Goal: Task Accomplishment & Management: Manage account settings

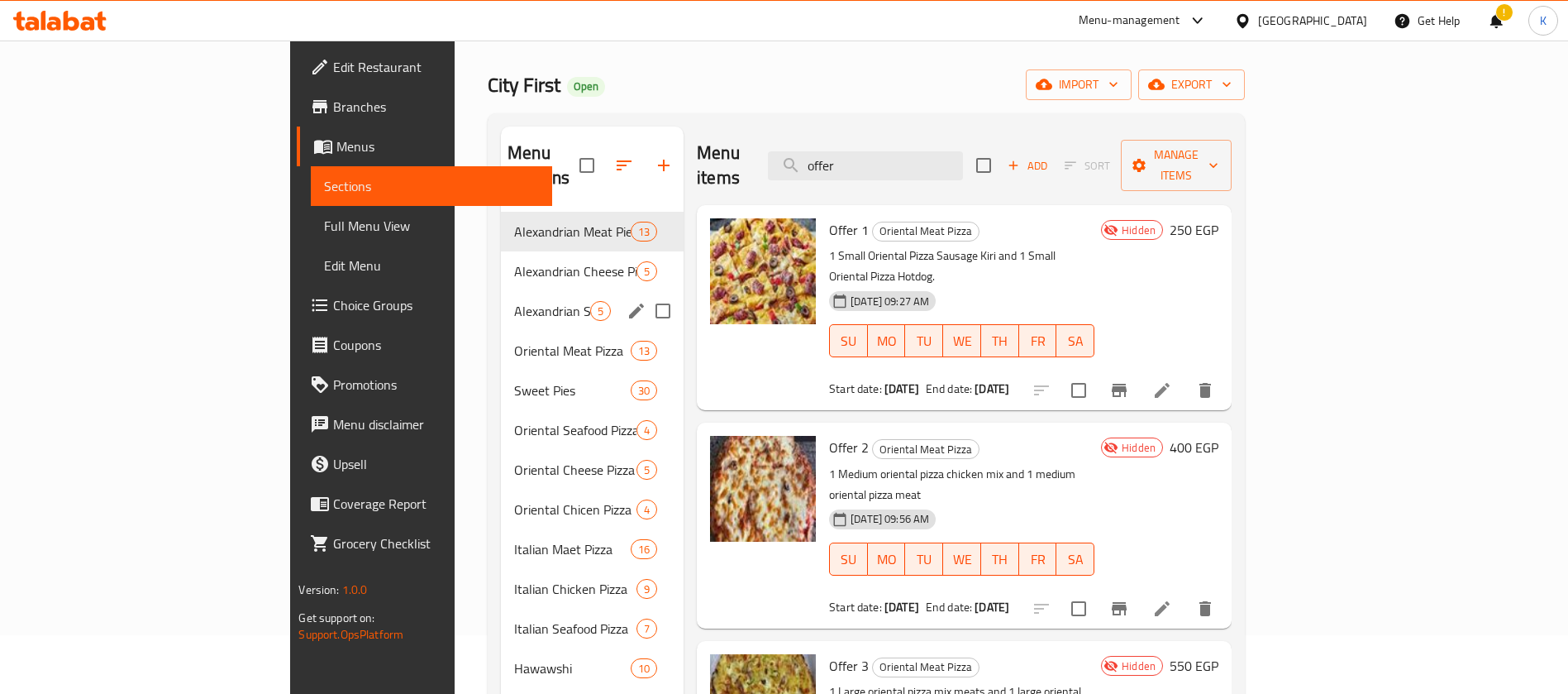
scroll to position [59, 0]
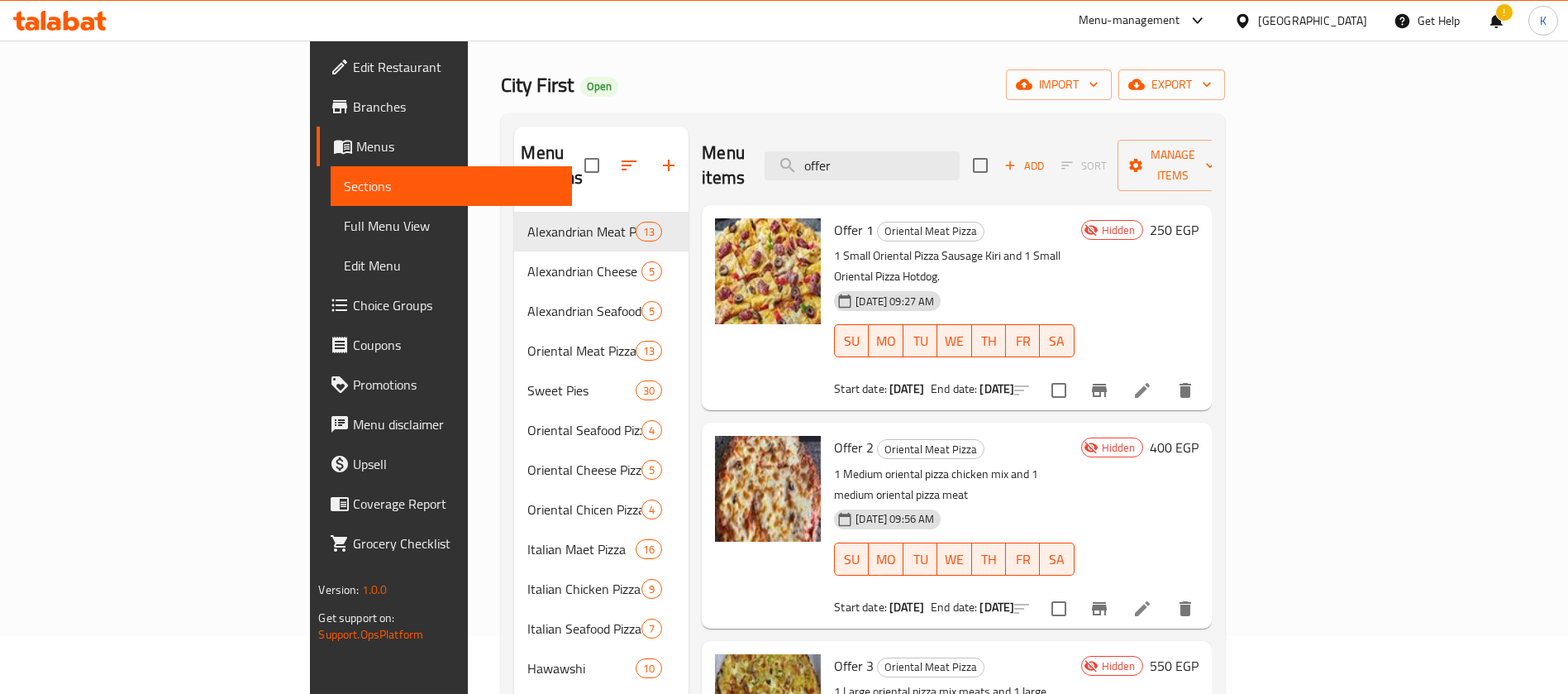
click at [51, 24] on icon at bounding box center [54, 23] width 14 height 14
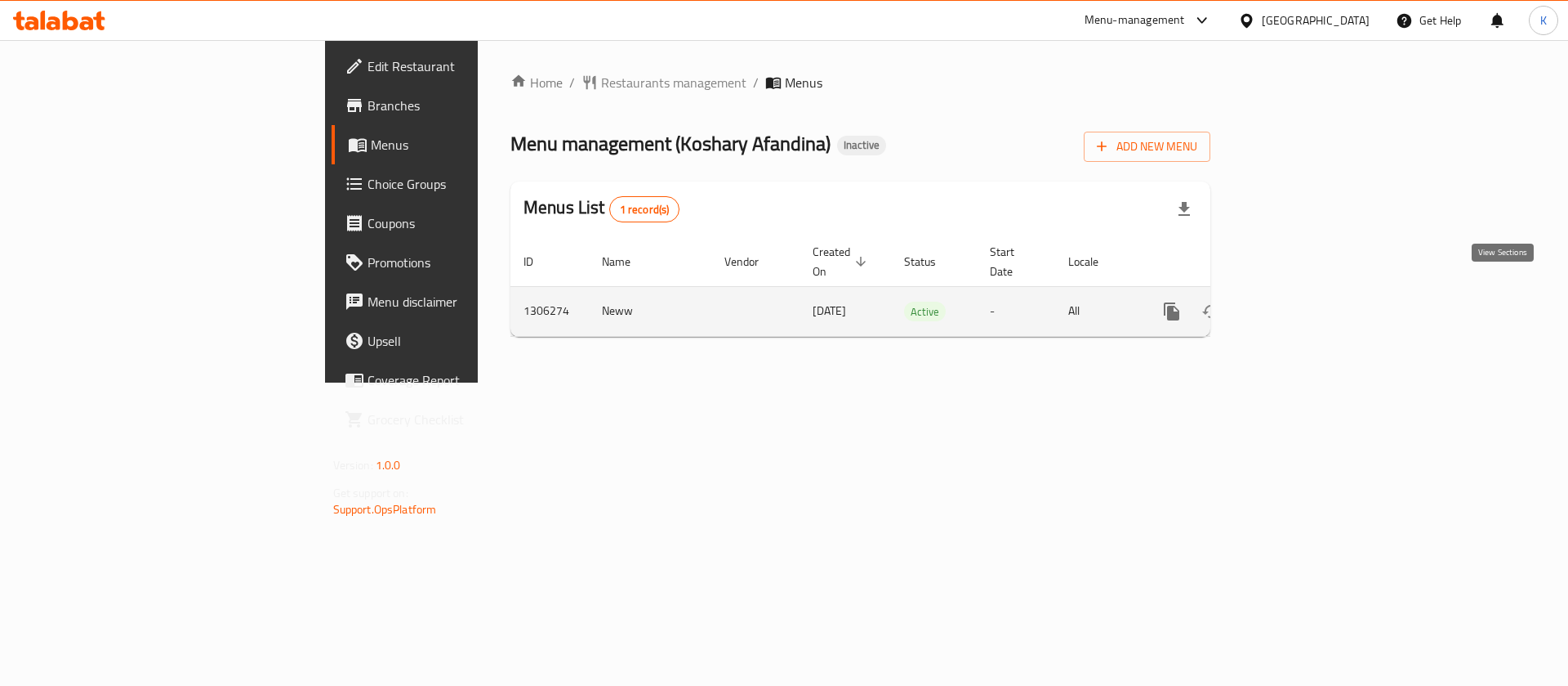
click at [1299, 301] on icon "enhanced table" at bounding box center [1290, 311] width 20 height 20
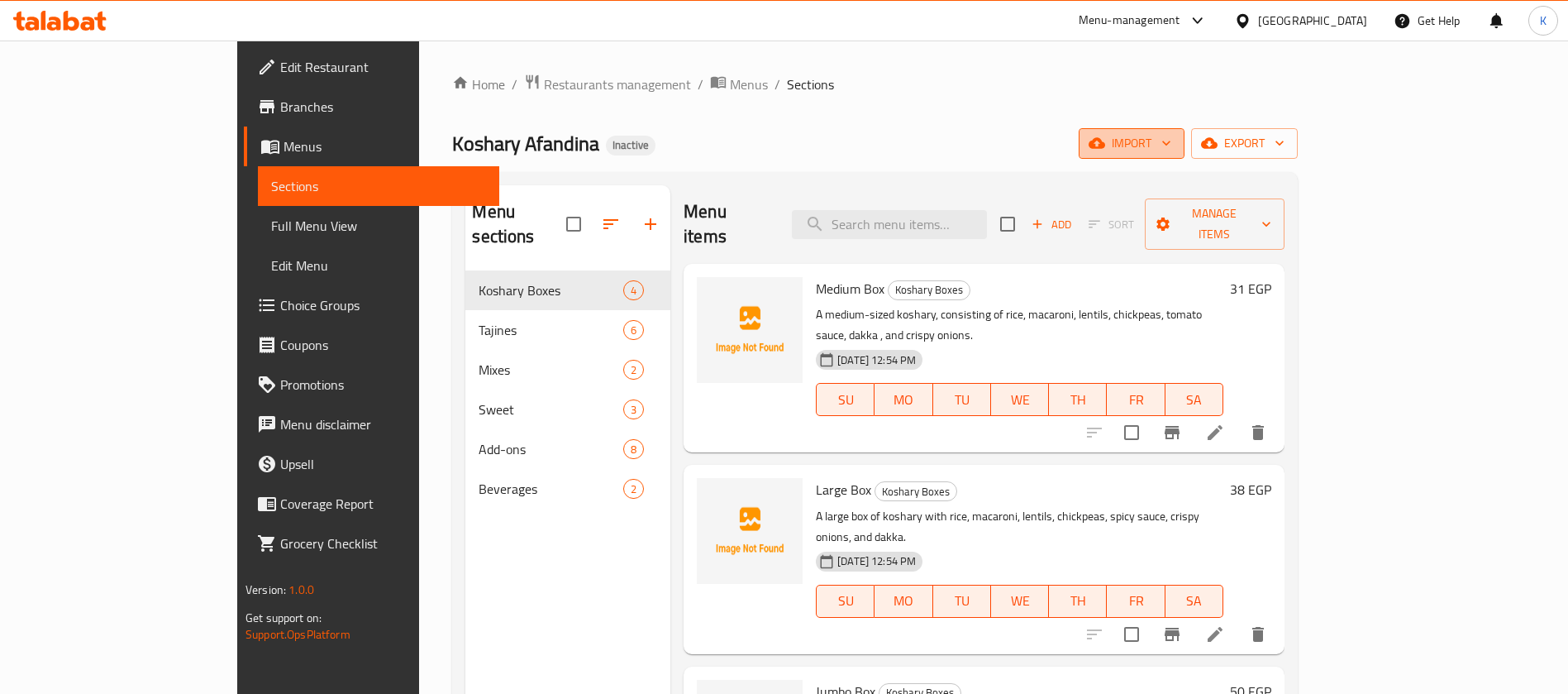
click at [1172, 135] on span "import" at bounding box center [1132, 143] width 80 height 21
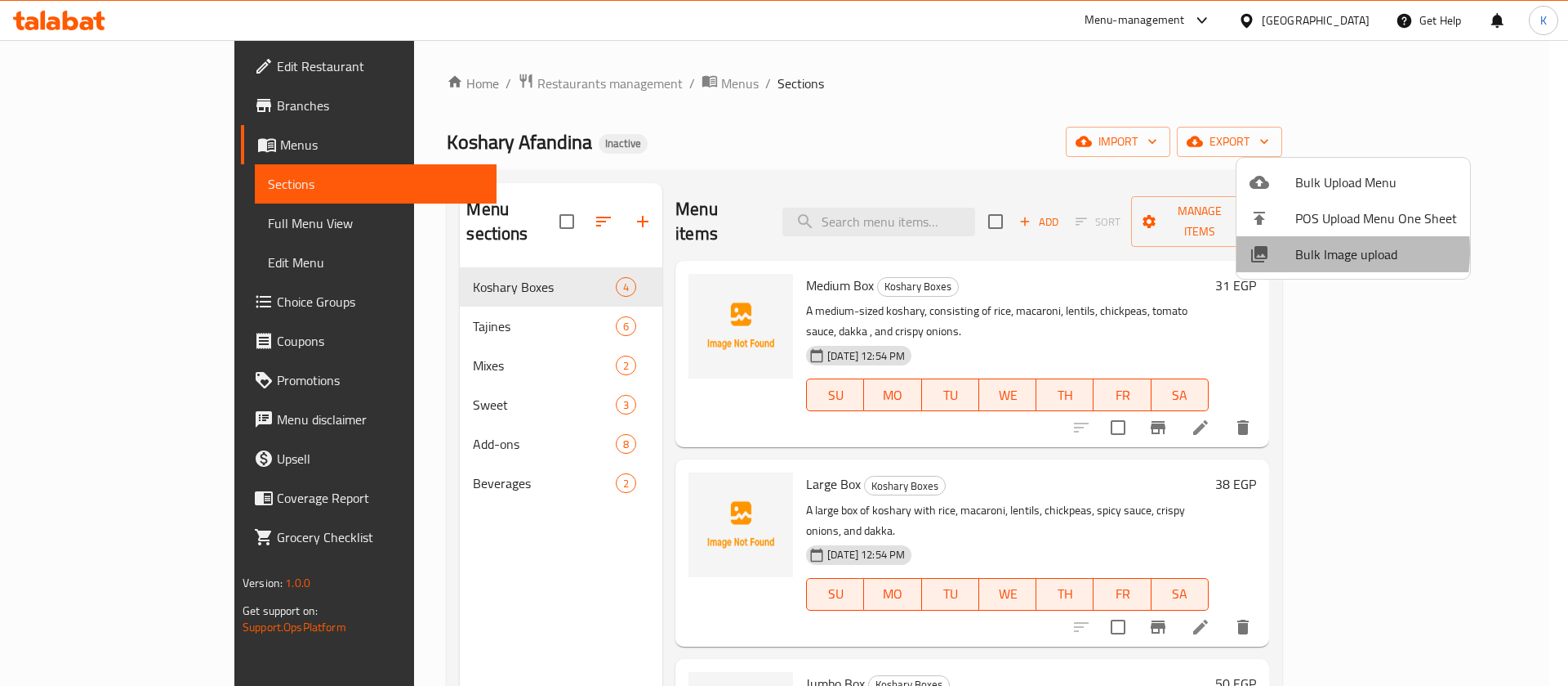
click at [1302, 251] on span "Bulk Image upload" at bounding box center [1376, 254] width 161 height 20
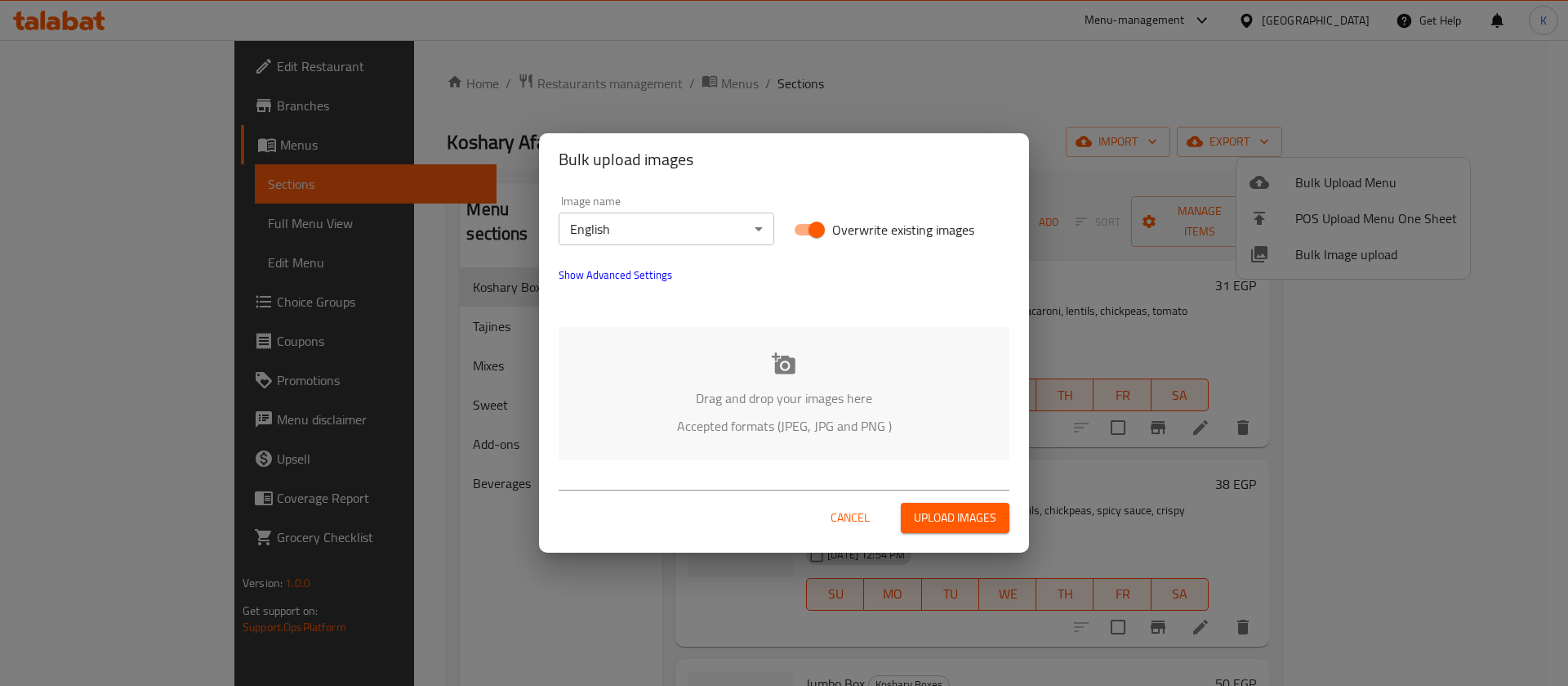
click at [764, 400] on p "Drag and drop your images here" at bounding box center [784, 398] width 402 height 20
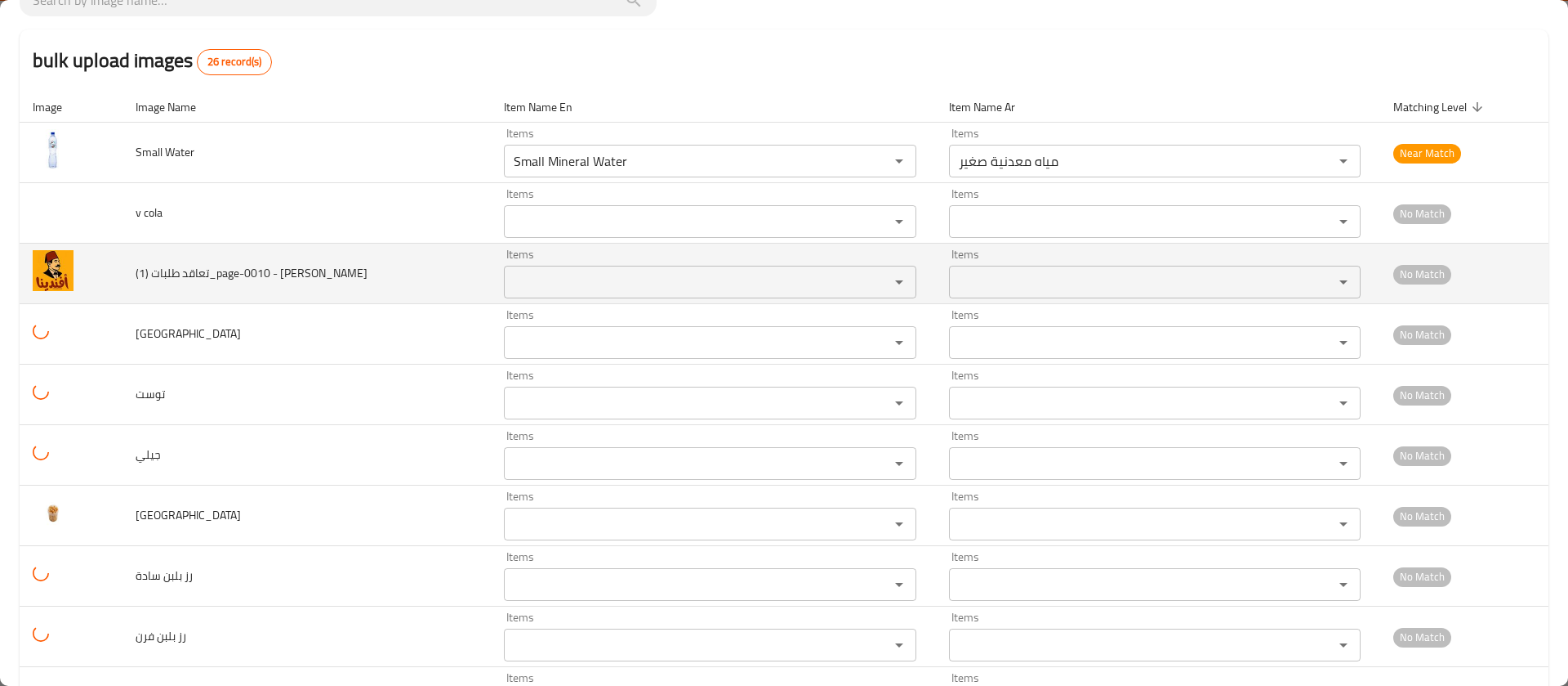
scroll to position [134, 0]
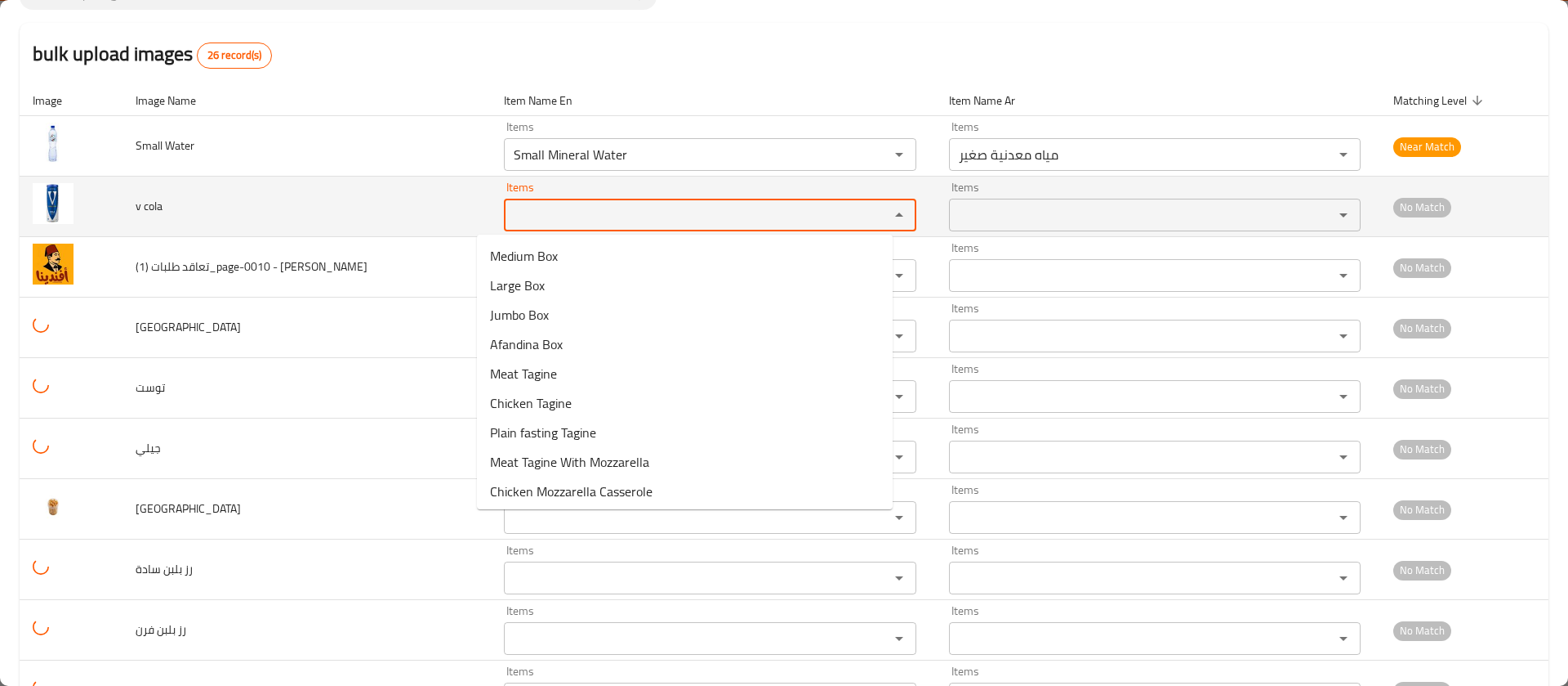
click at [517, 212] on cola "Items" at bounding box center [686, 215] width 353 height 23
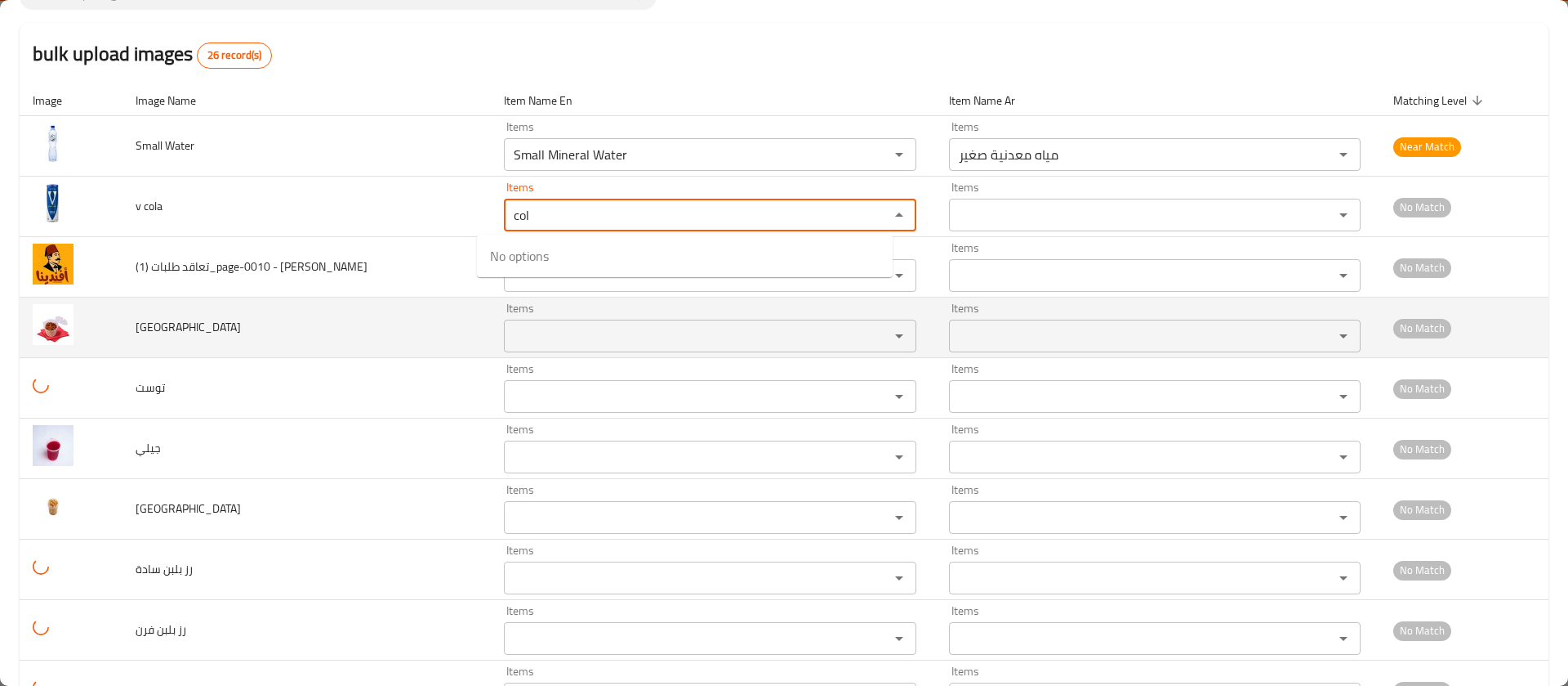
type cola "col"
click at [509, 340] on input "Items" at bounding box center [686, 335] width 353 height 23
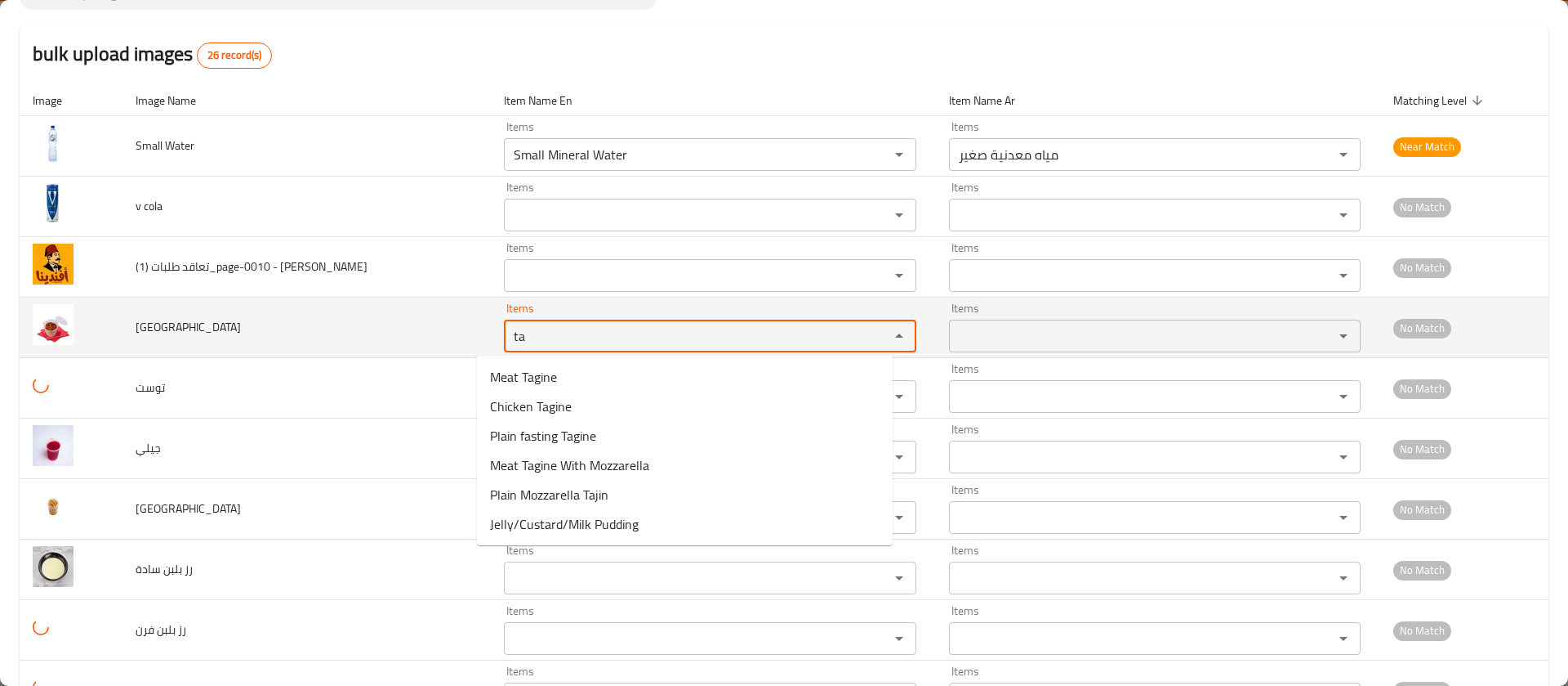
type input "t"
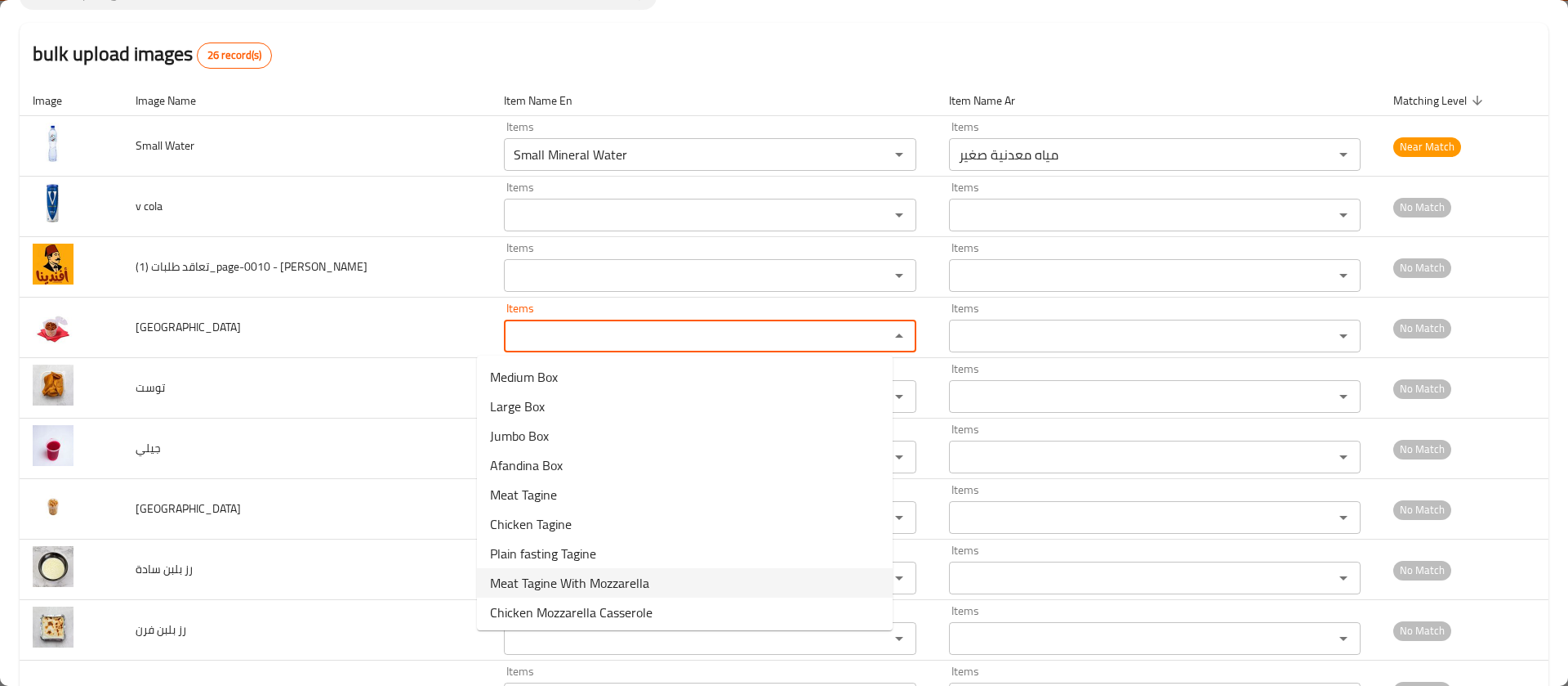
scroll to position [474, 0]
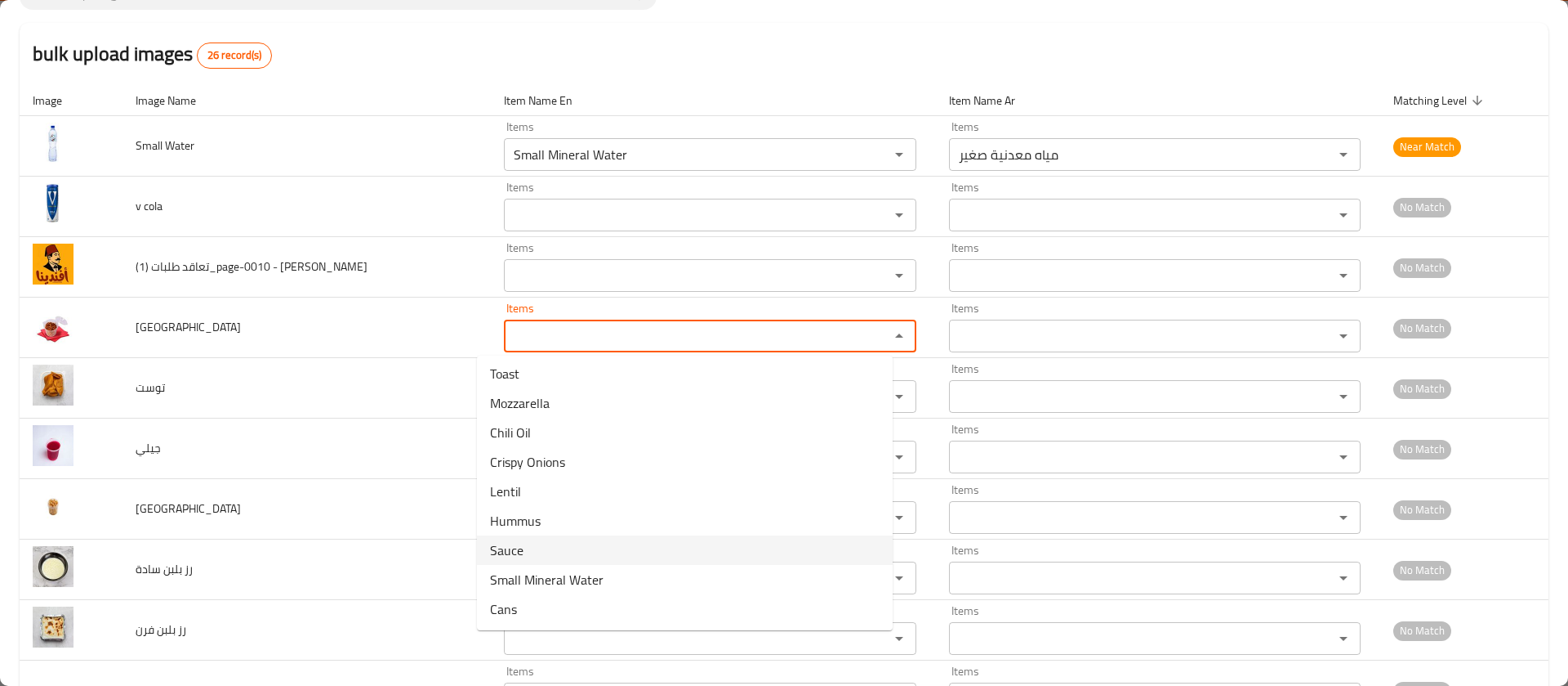
click at [537, 547] on li "Sauce" at bounding box center [685, 549] width 416 height 29
type input "Sauce"
type input "صلصه"
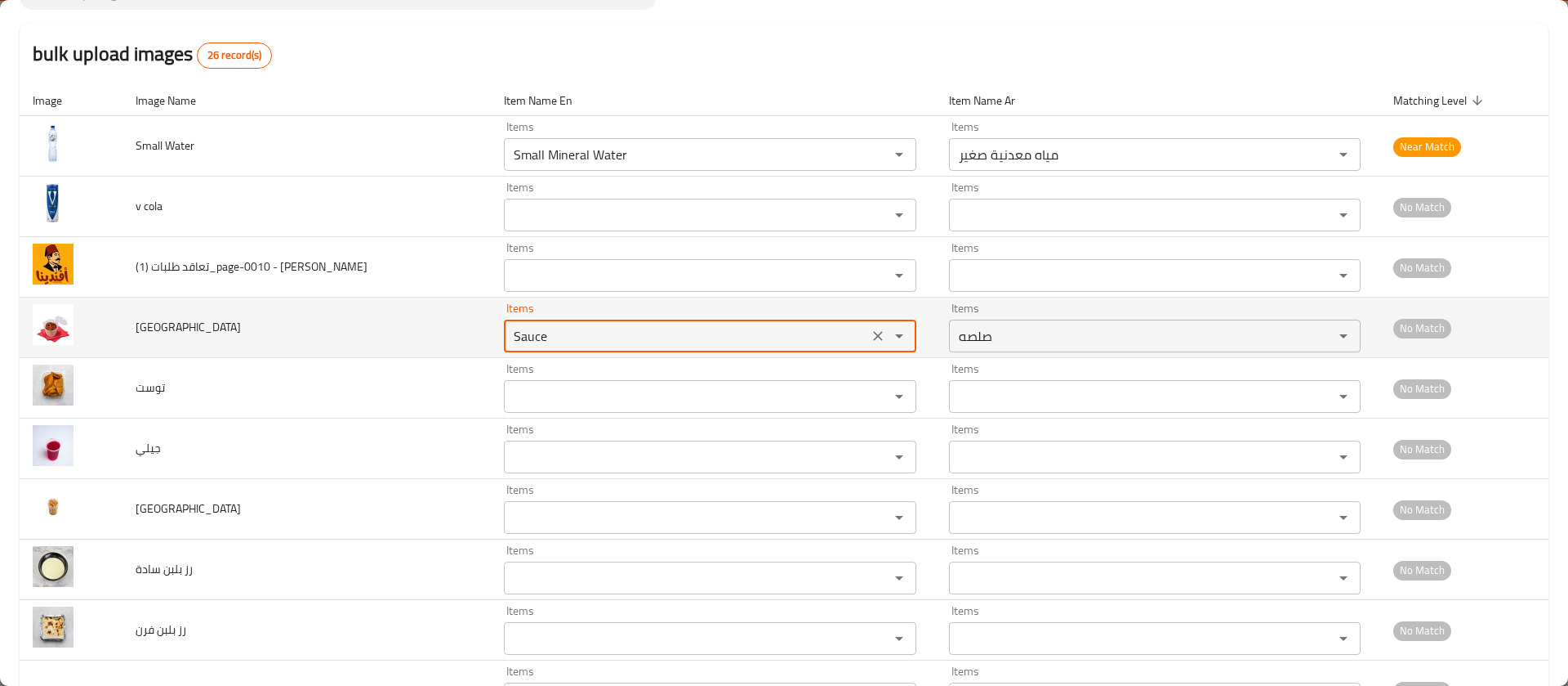
drag, startPoint x: 569, startPoint y: 336, endPoint x: 391, endPoint y: 341, distance: 178.1
click at [391, 341] on tr "تقلية Items Sauce Items Items صلصه Items No Match" at bounding box center [784, 328] width 1529 height 61
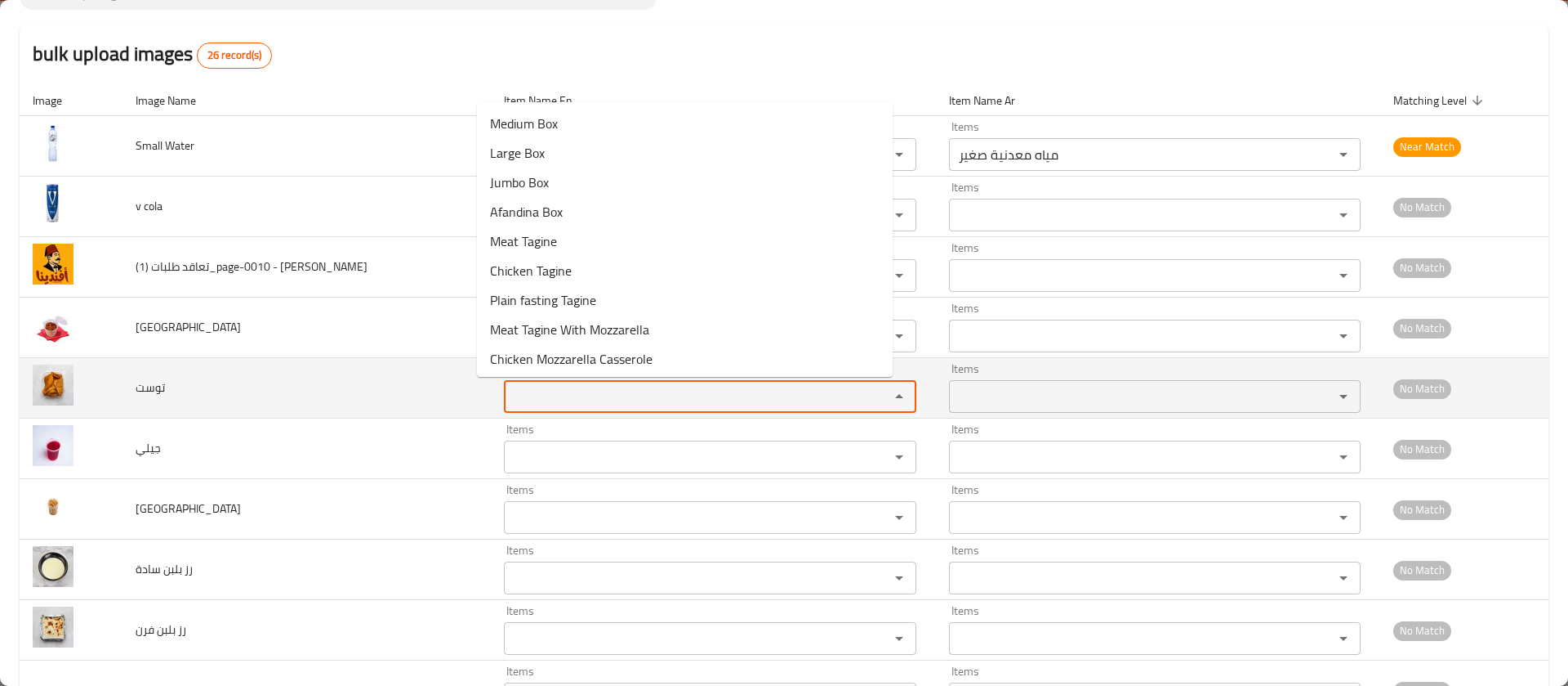
click at [554, 390] on input "Items" at bounding box center [686, 396] width 353 height 23
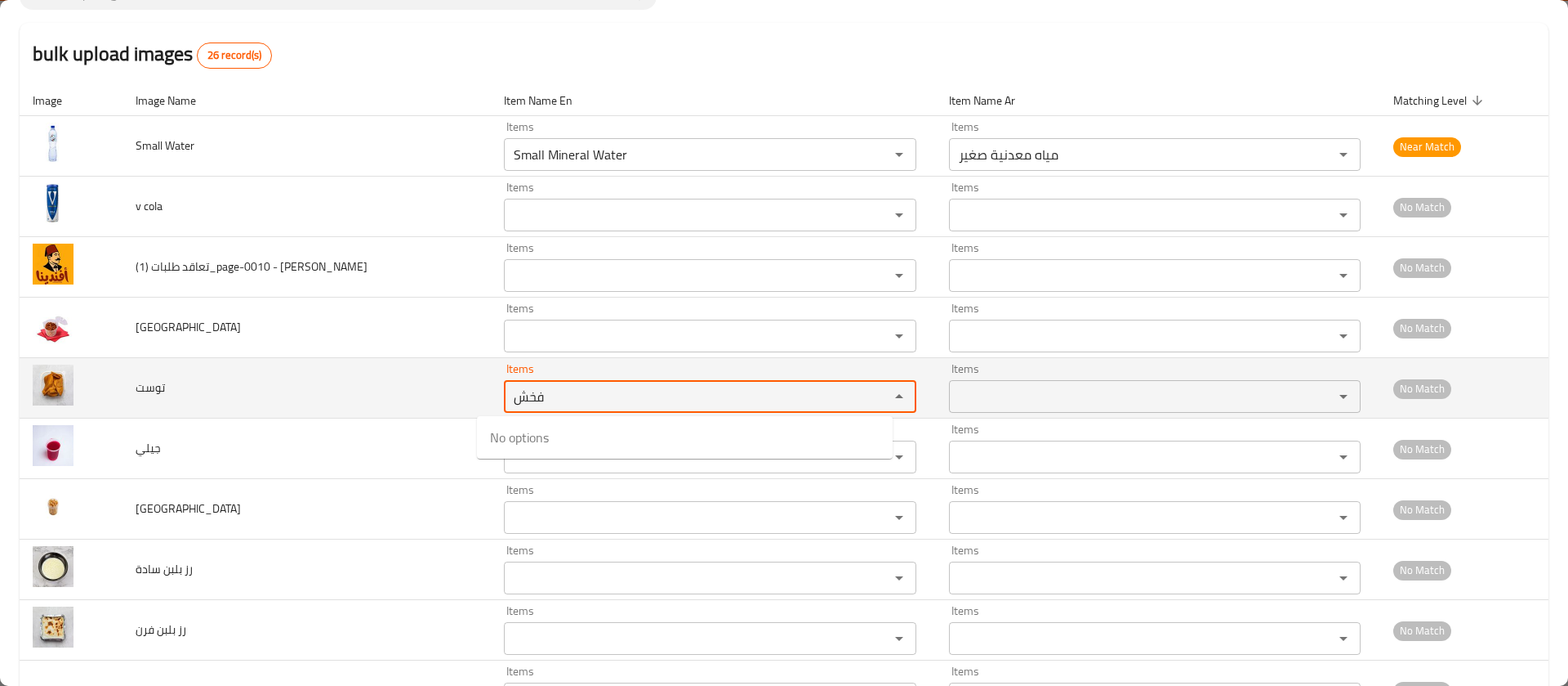
click at [514, 396] on input "فخش" at bounding box center [686, 396] width 353 height 23
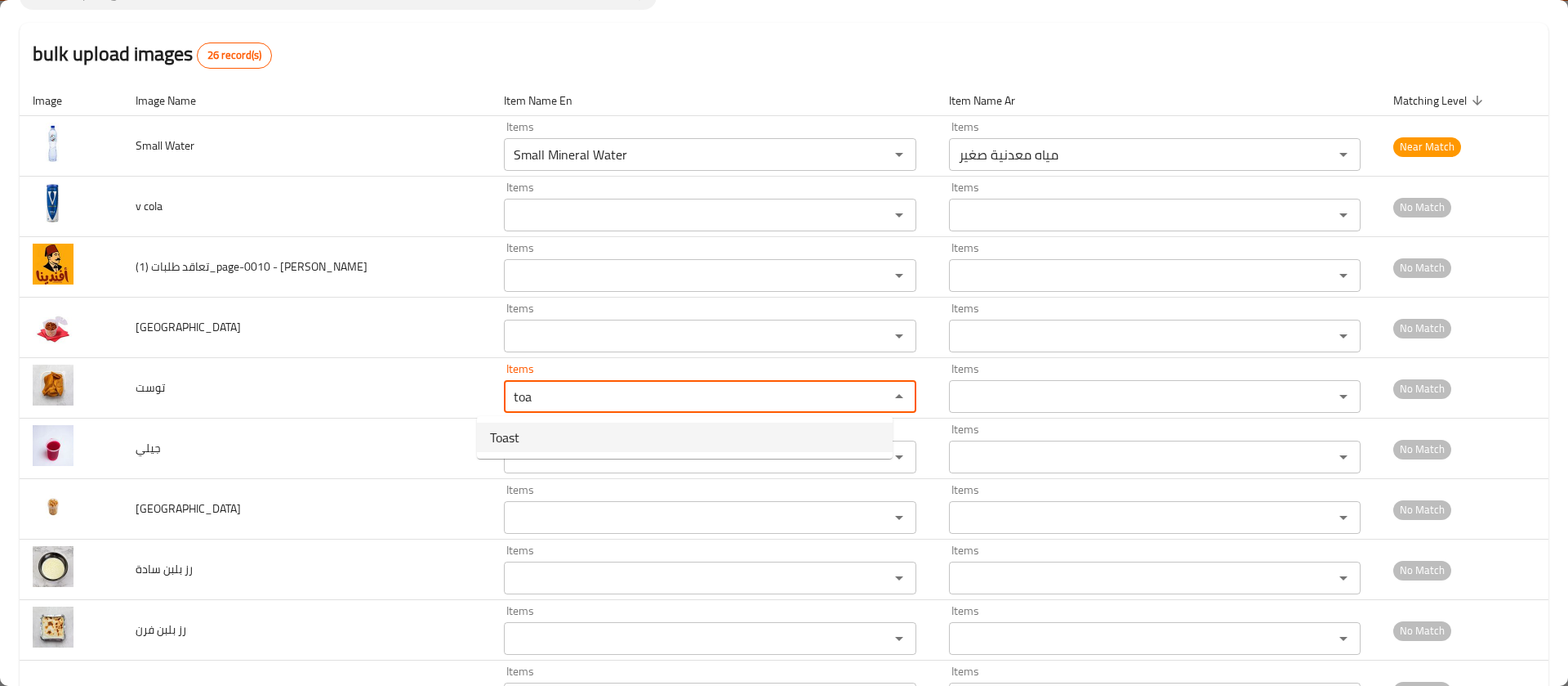
click at [511, 447] on span "Toast" at bounding box center [504, 437] width 29 height 20
type input "Toast"
type input "توست"
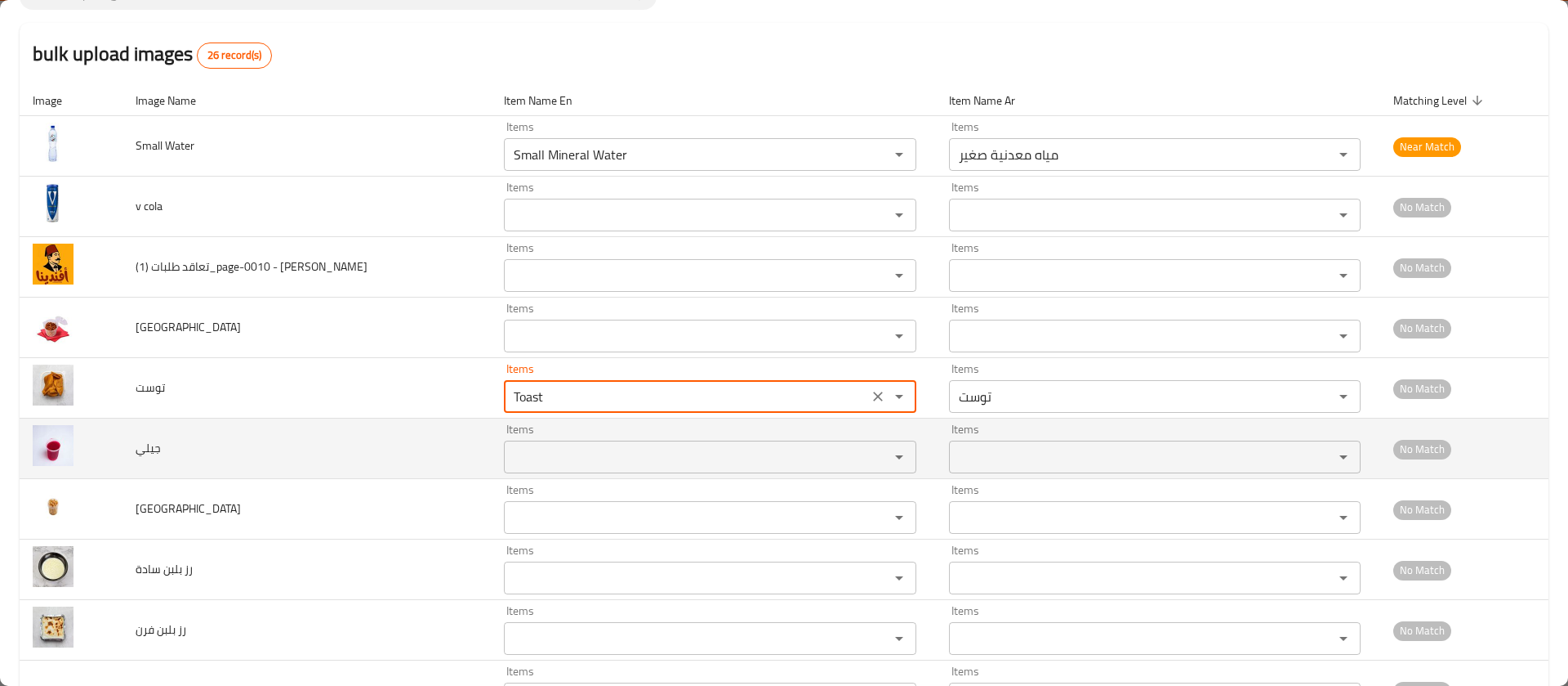
type input "Toast"
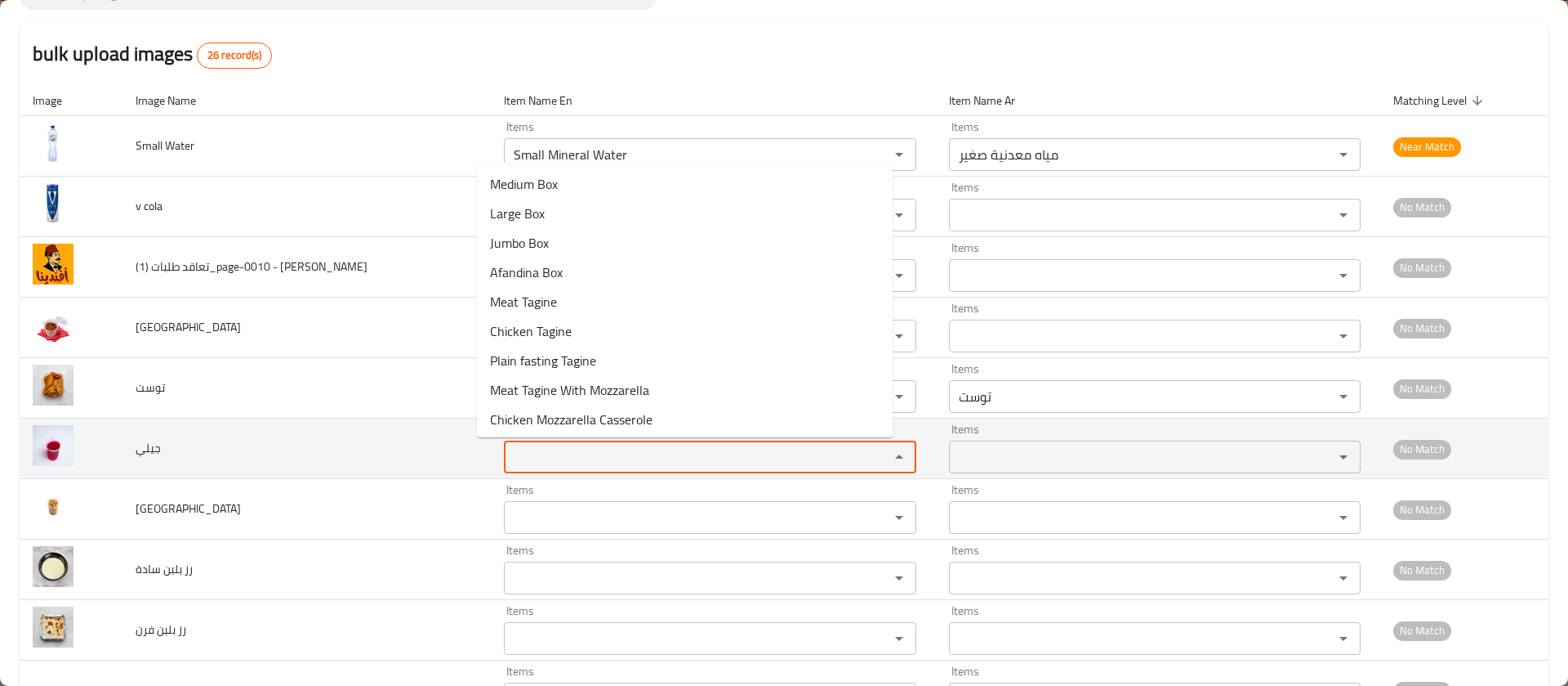
click at [516, 462] on input "Items" at bounding box center [686, 457] width 353 height 23
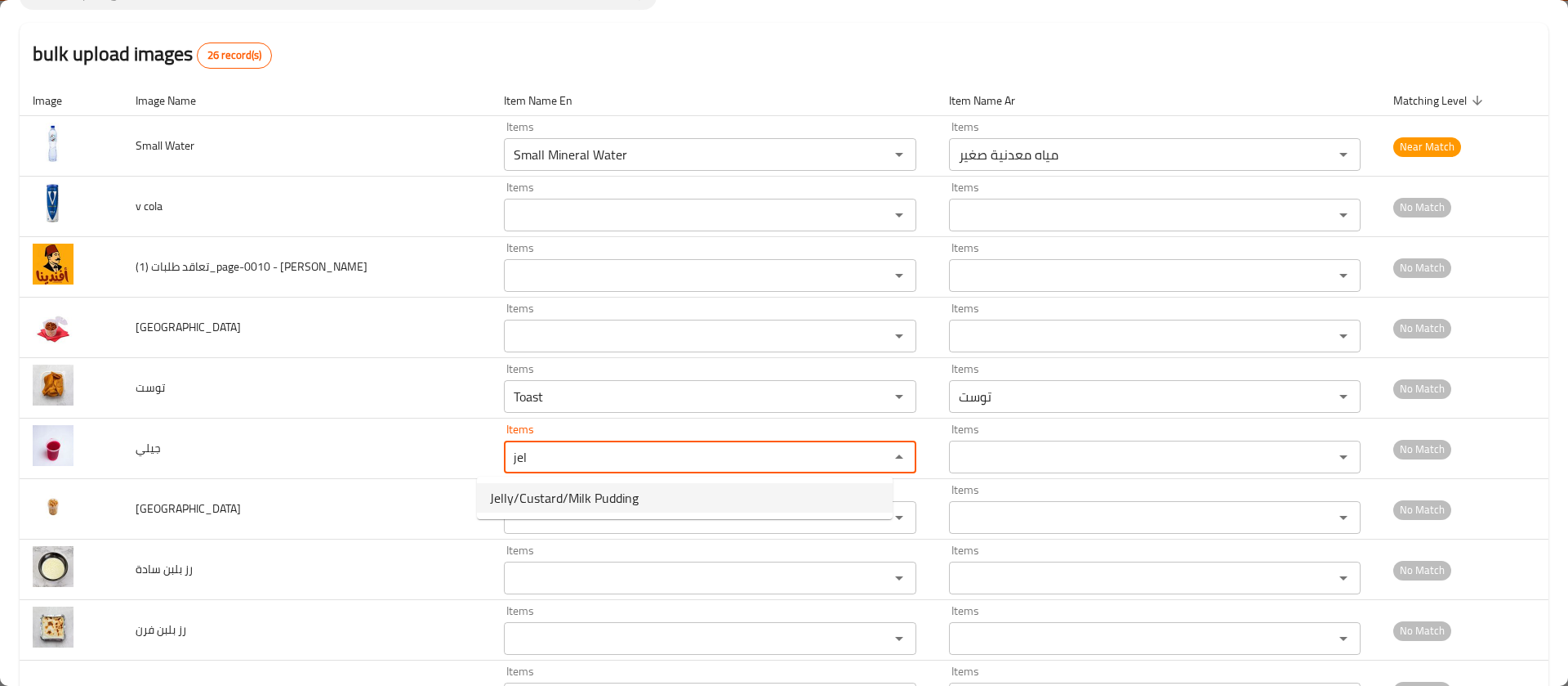
click at [528, 494] on span "Jelly/Custard/Milk Pudding" at bounding box center [564, 497] width 149 height 20
type input "Jelly/Custard/Milk Pudding"
type input "جيلي/كاستر/مهلبية"
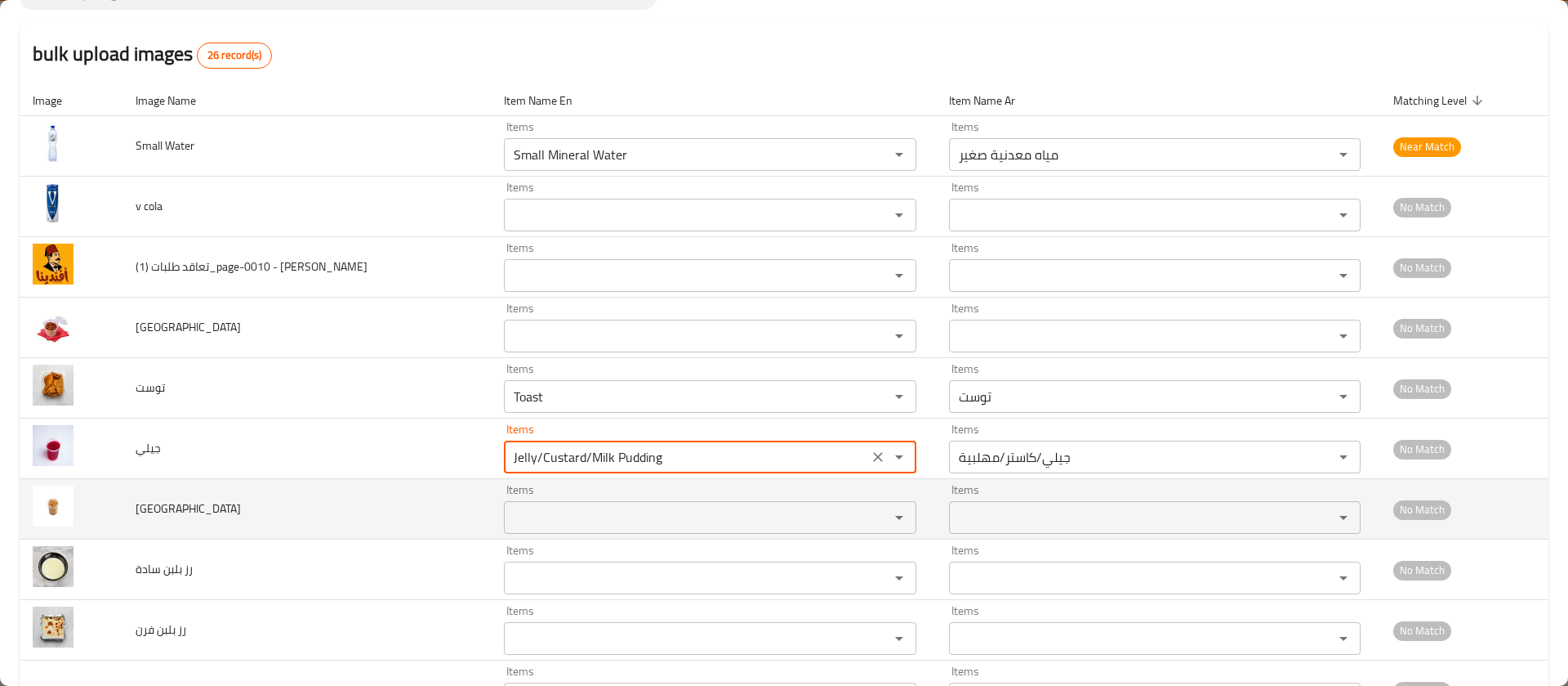
type input "Jelly/Custard/Milk Pudding"
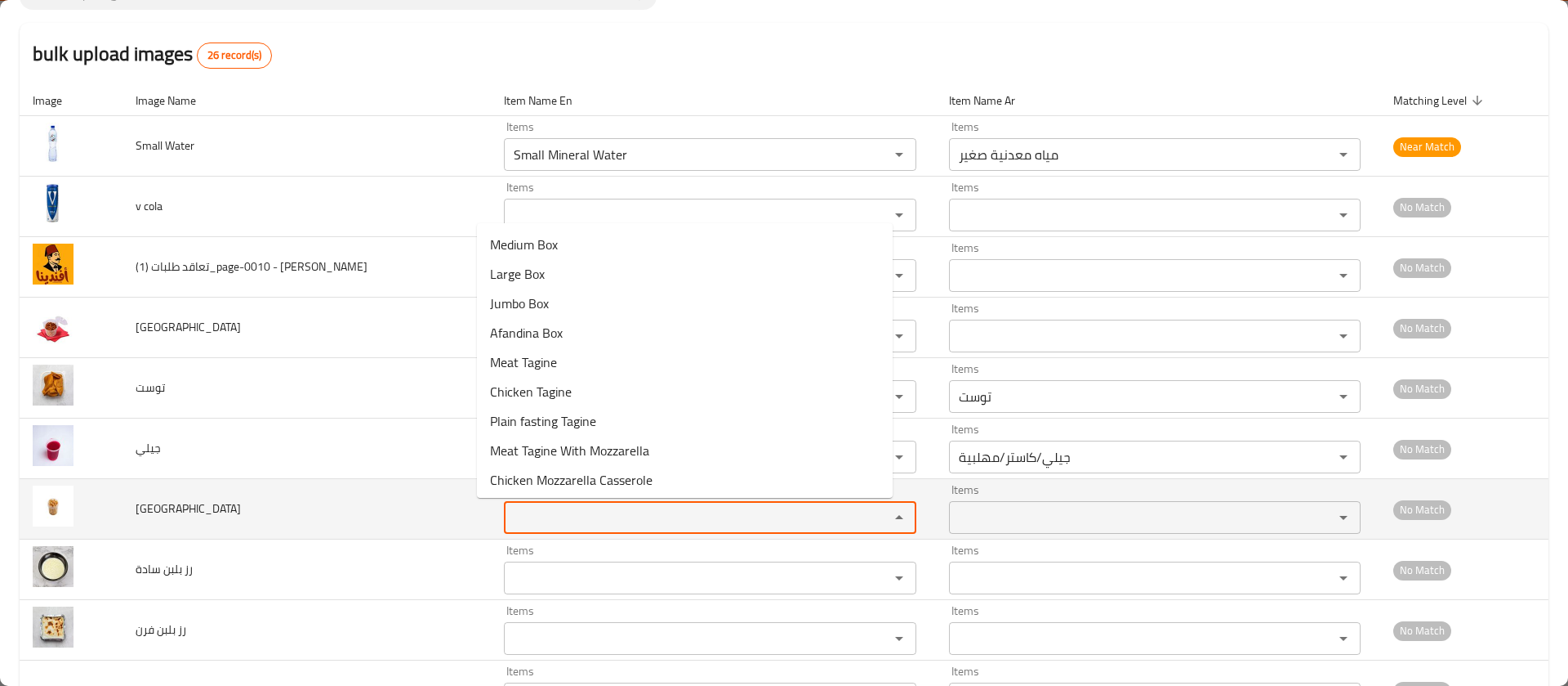
click at [516, 524] on input "Items" at bounding box center [686, 517] width 353 height 23
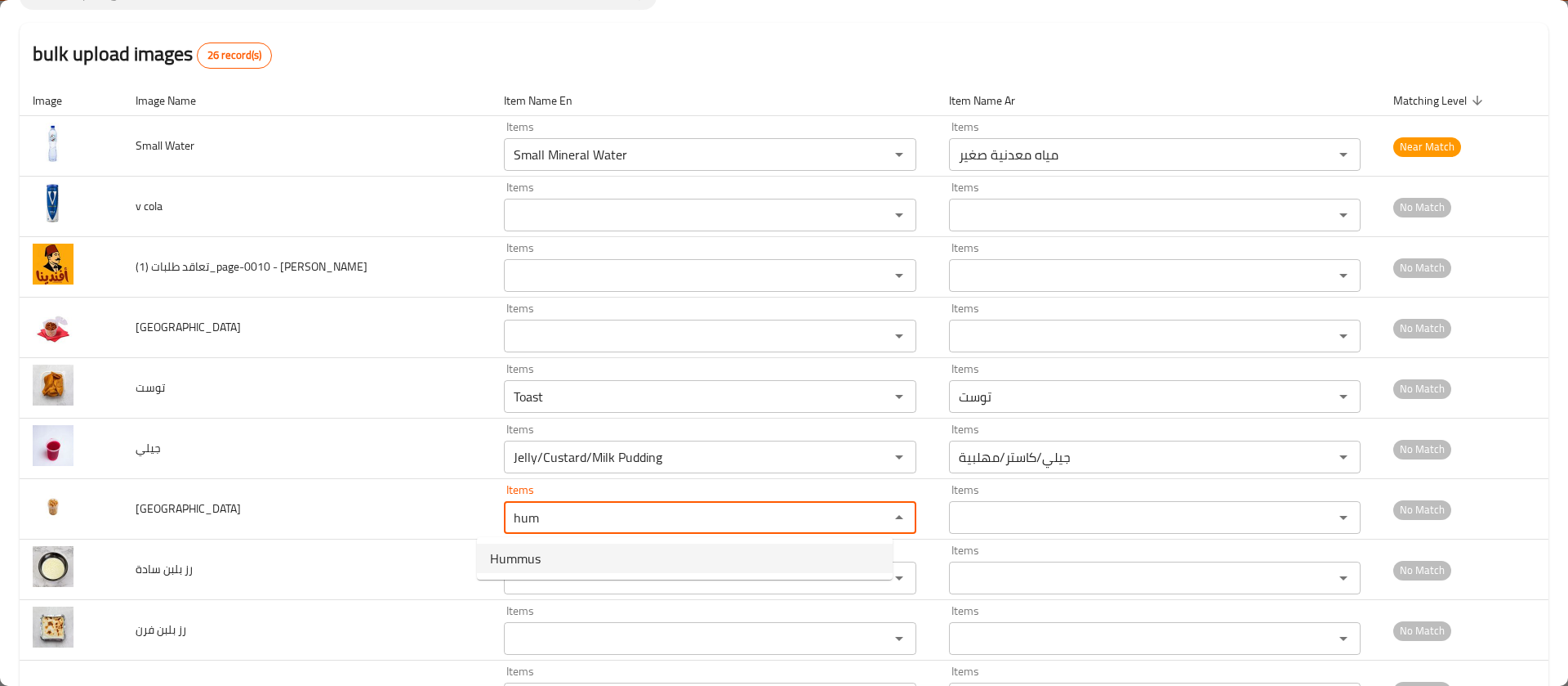
click at [517, 553] on span "Hummus" at bounding box center [515, 558] width 50 height 20
type input "Hummus"
type input "حمص"
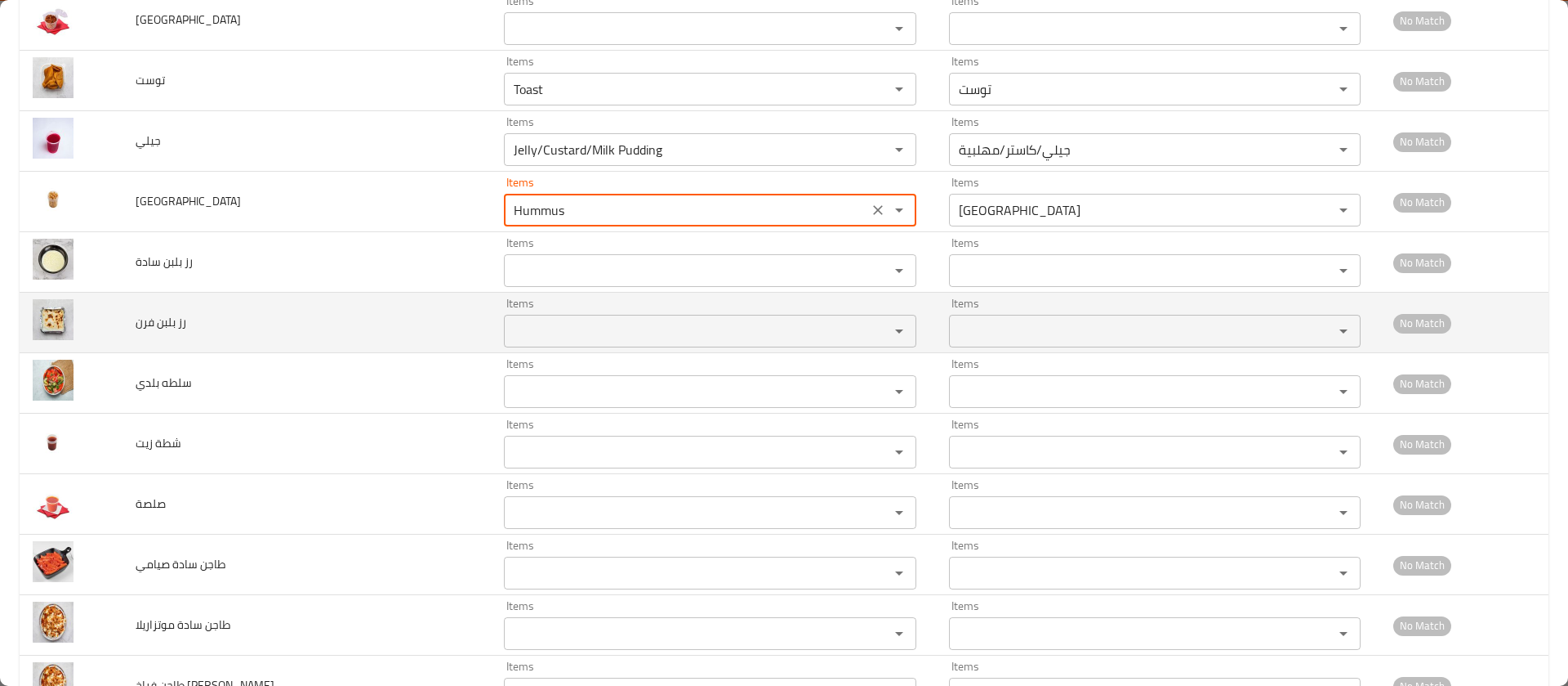
scroll to position [446, 0]
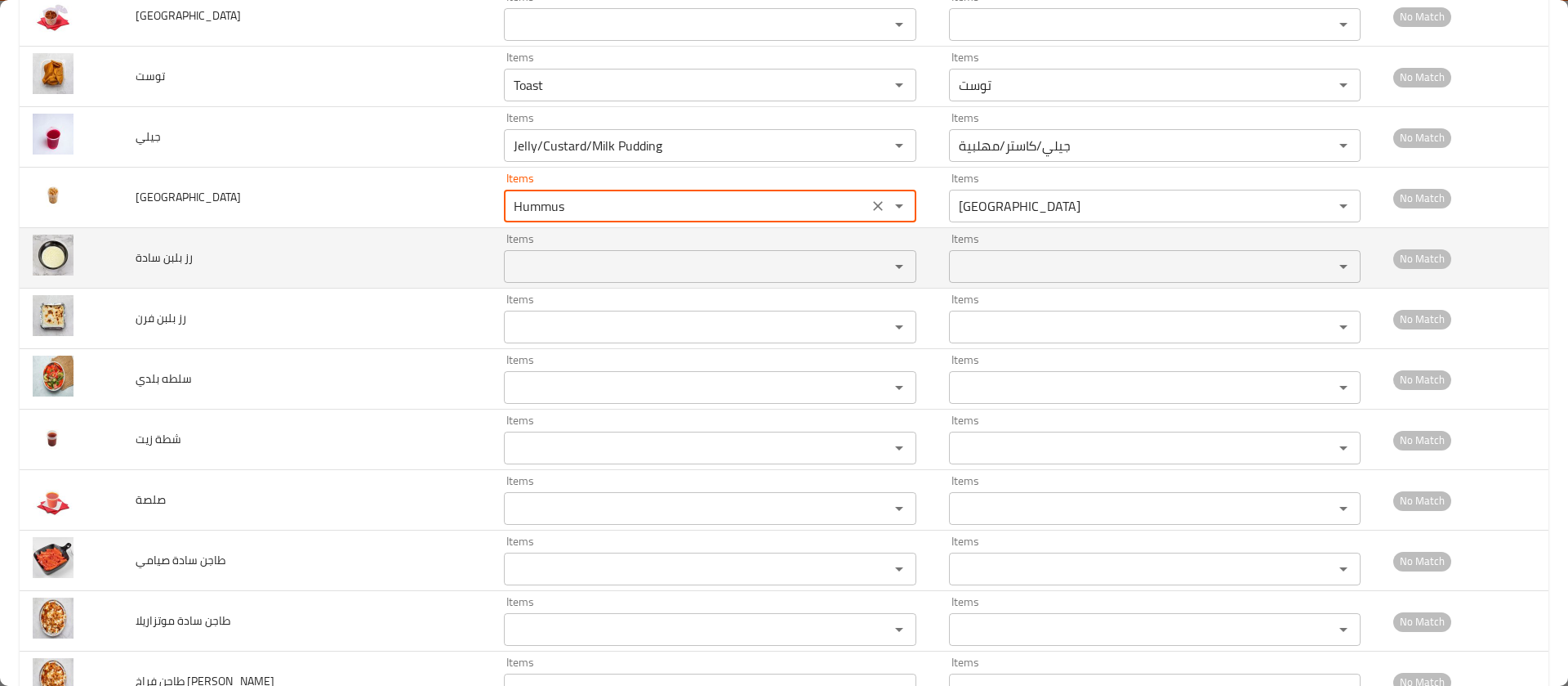
click at [511, 280] on div "Items" at bounding box center [709, 266] width 411 height 32
type input "Hummus"
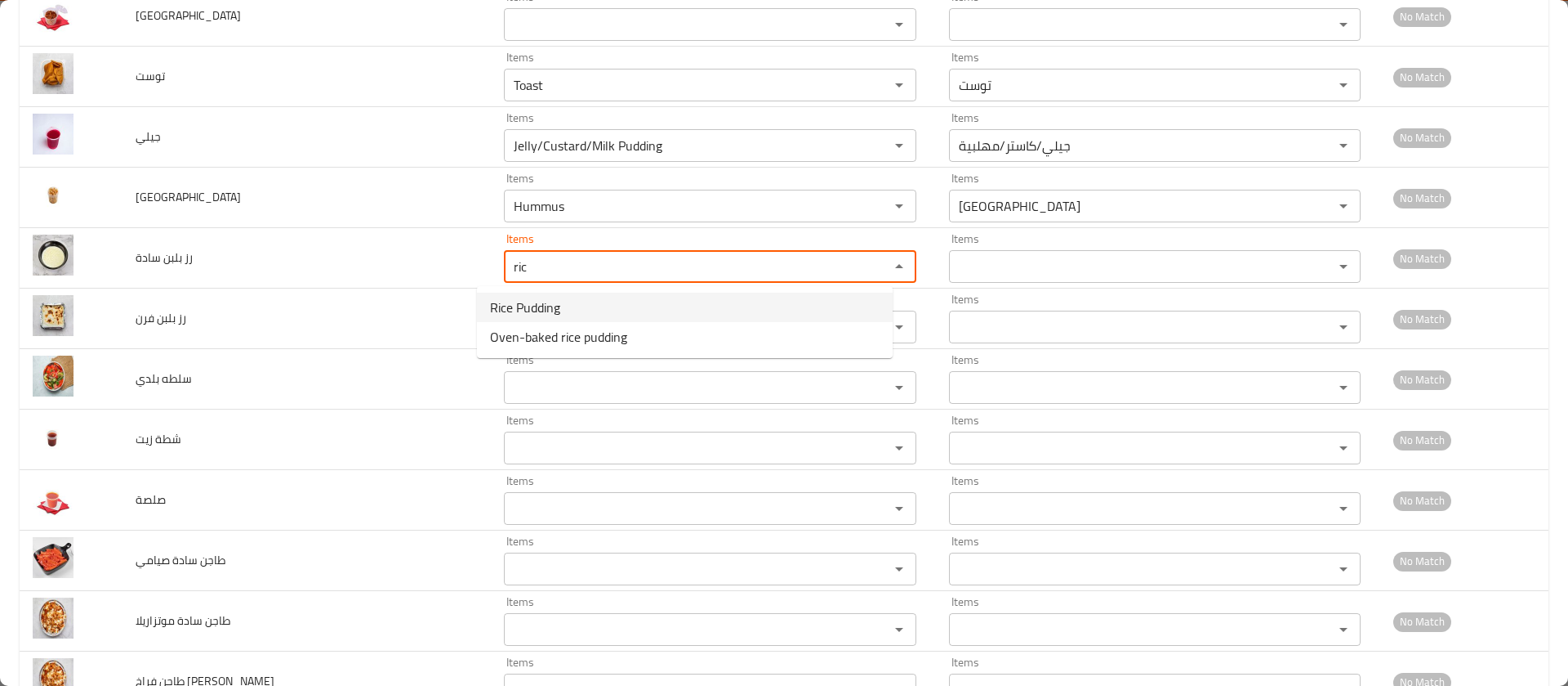
click at [520, 307] on span "Rice Pudding" at bounding box center [525, 307] width 70 height 20
type سادة "Rice Pudding"
type سادة-ar "رز بلبن"
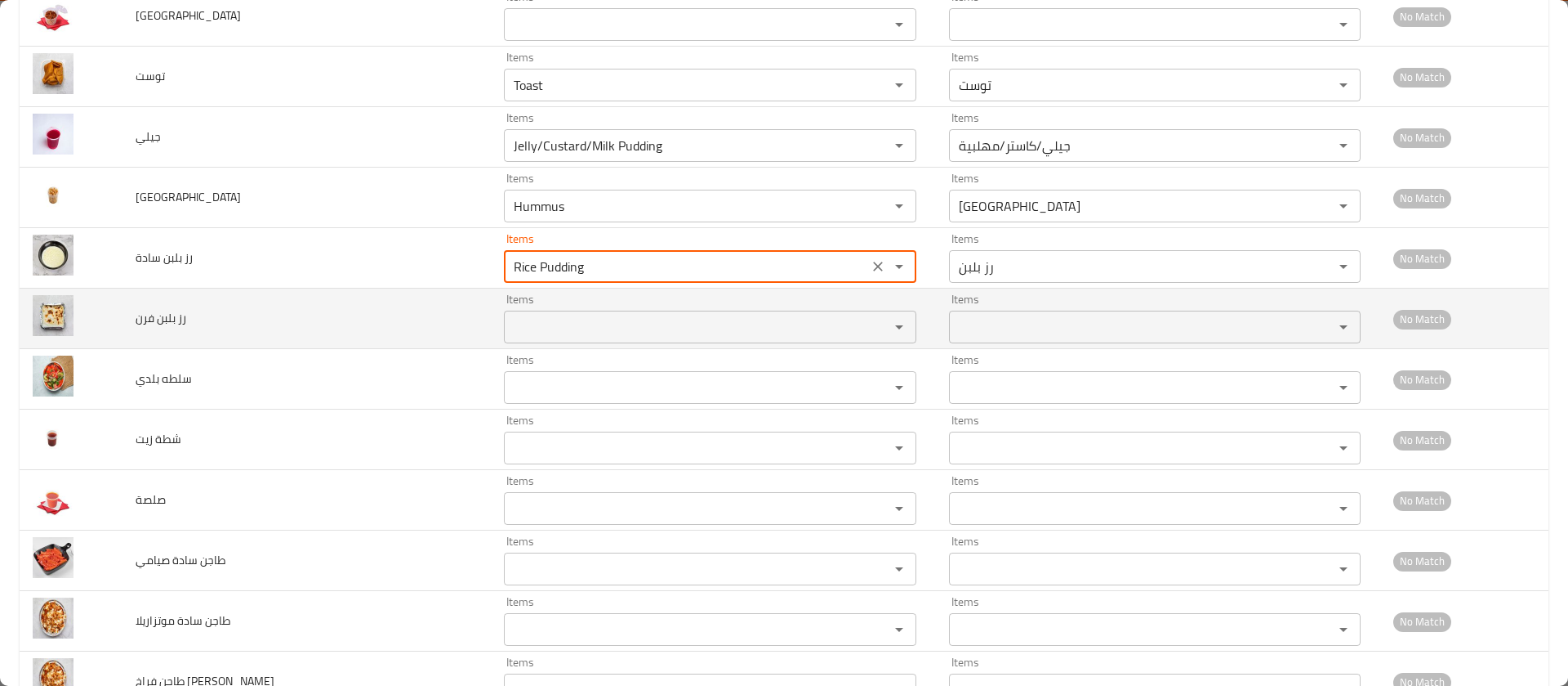
type سادة "Rice Pudding"
click at [517, 323] on فرن "Items" at bounding box center [686, 327] width 353 height 23
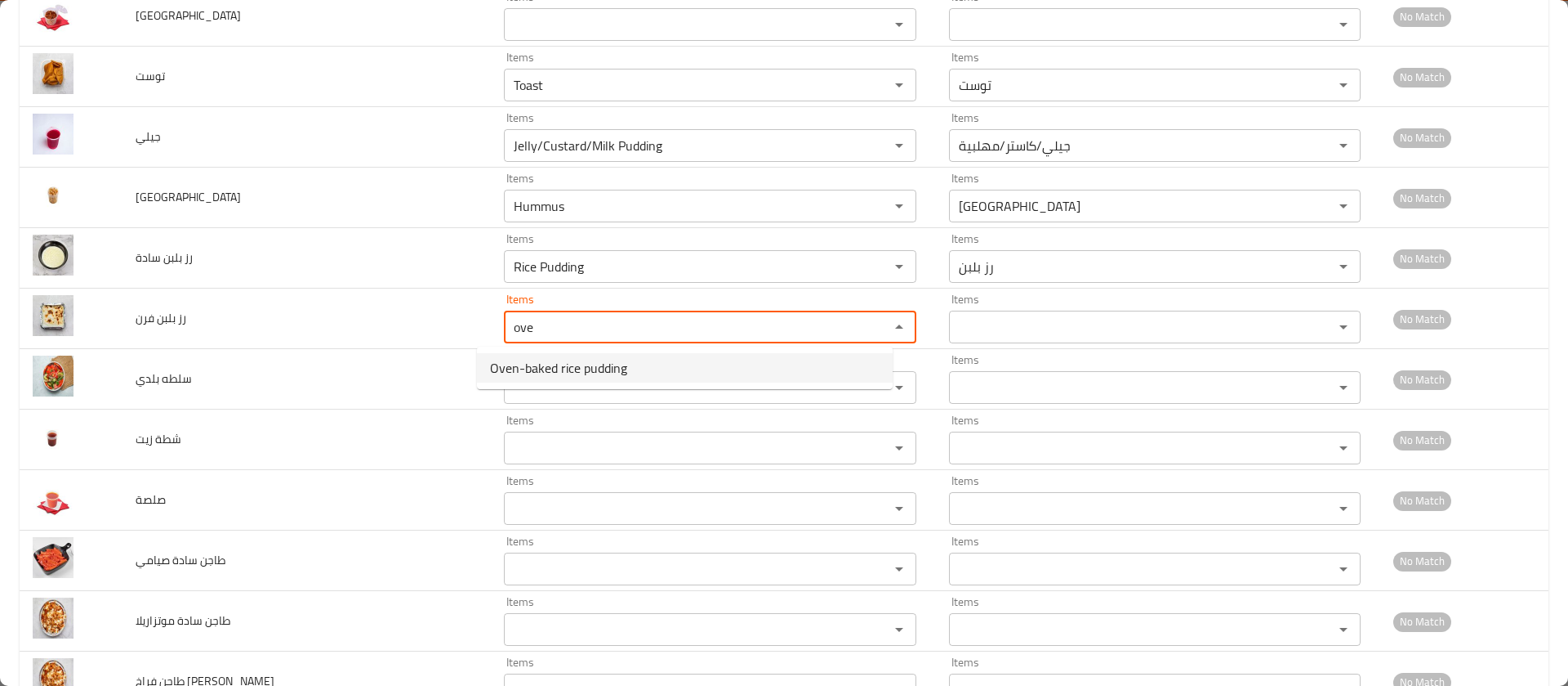
click at [538, 376] on span "Oven-baked rice pudding" at bounding box center [558, 368] width 137 height 20
type فرن "Oven-baked rice pudding"
type فرن-ar "رز بلبن فرن"
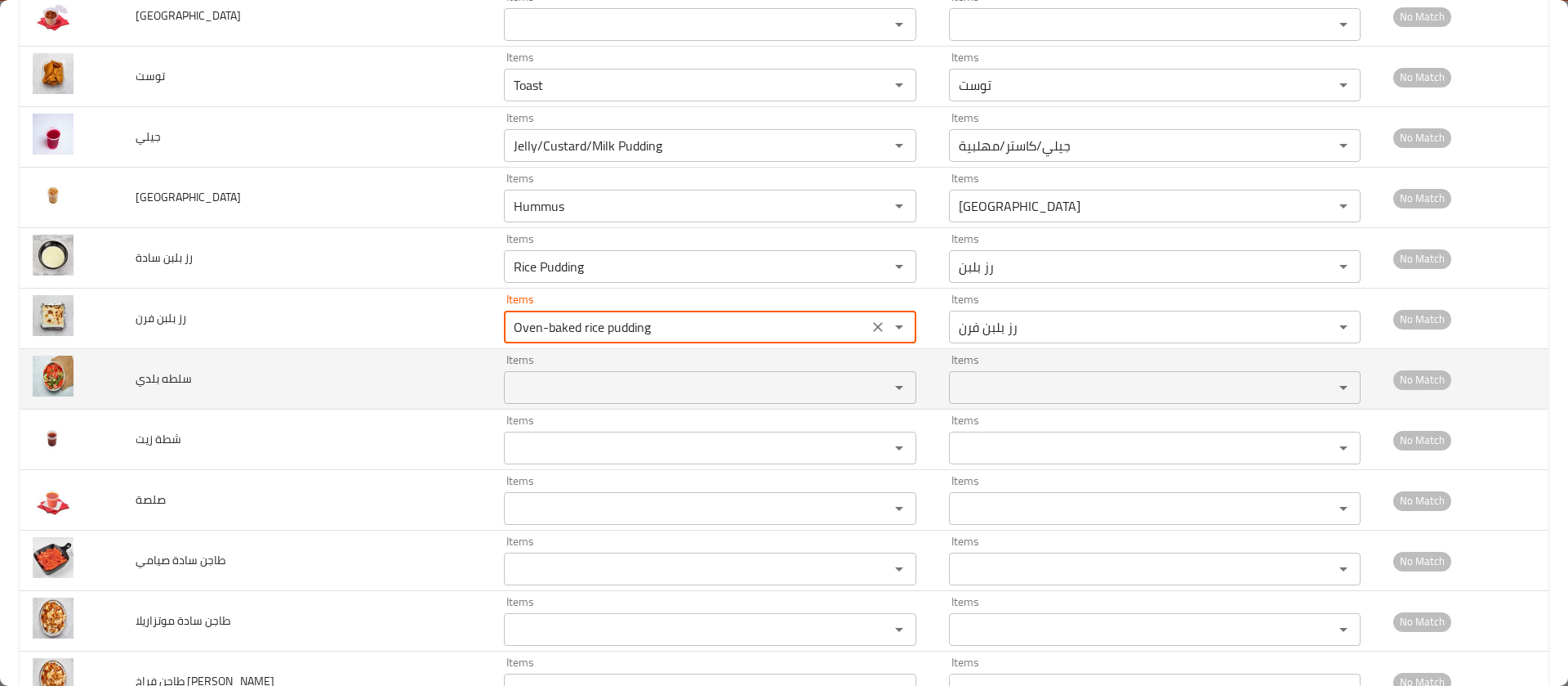
type فرن "Oven-baked rice pudding"
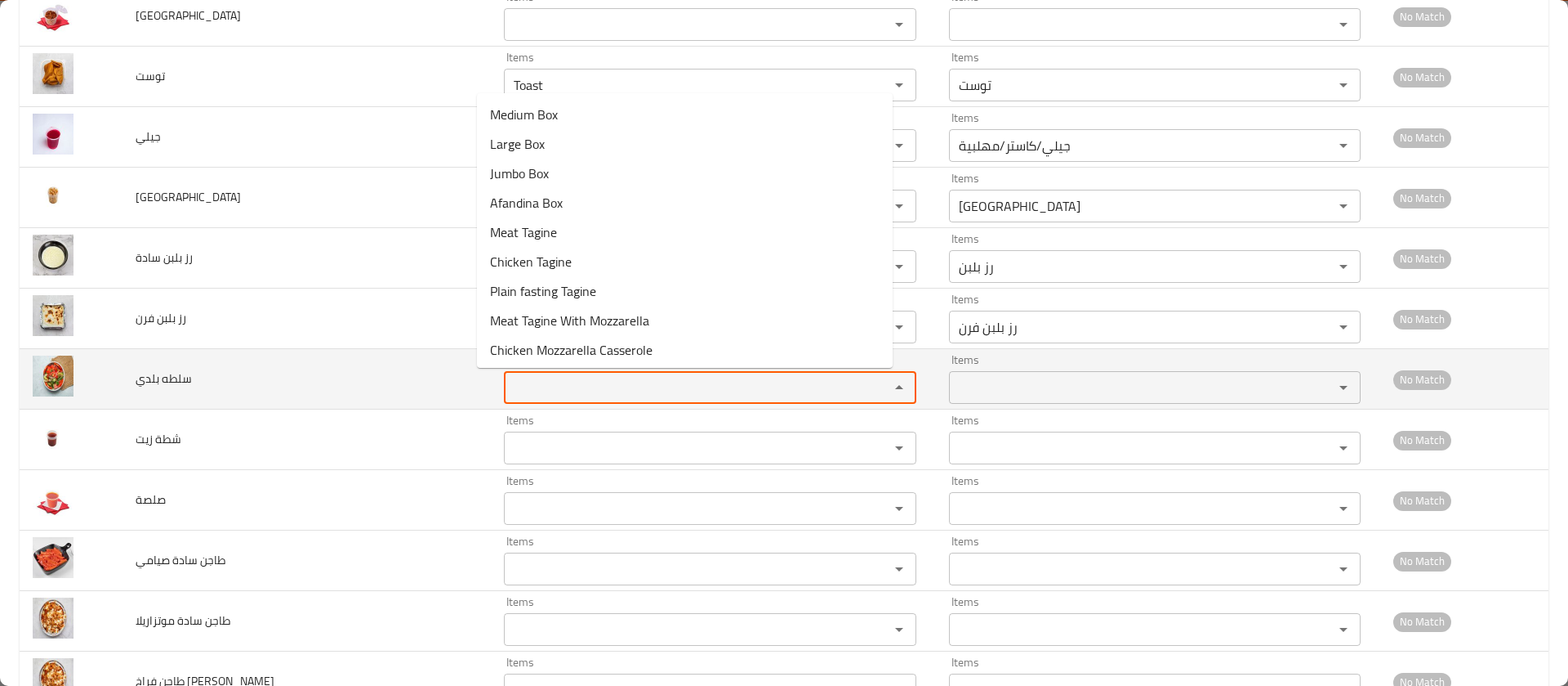
click at [514, 390] on بلدي "Items" at bounding box center [686, 388] width 353 height 23
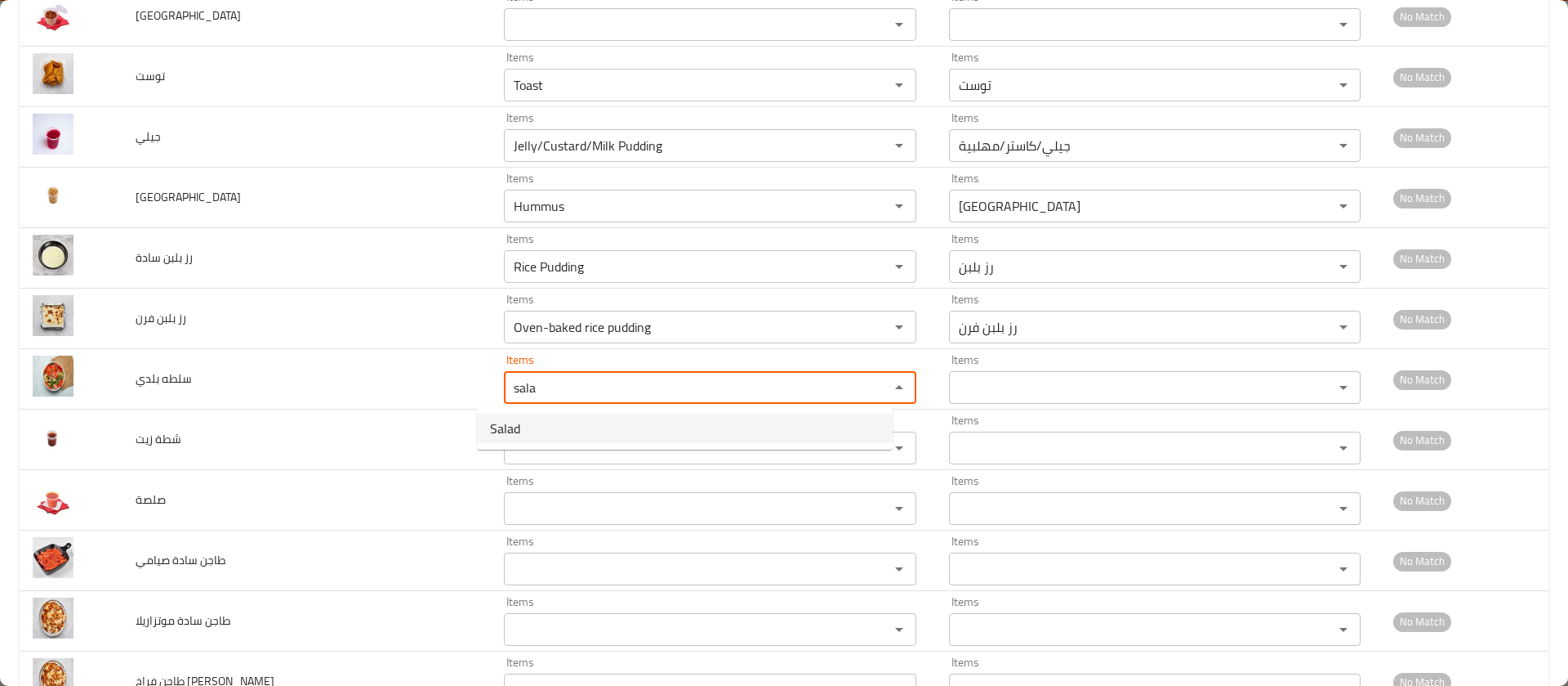
click at [528, 428] on بلدي-option-0 "Salad" at bounding box center [685, 428] width 416 height 29
type بلدي "Salad"
type بلدي-ar "سلطة"
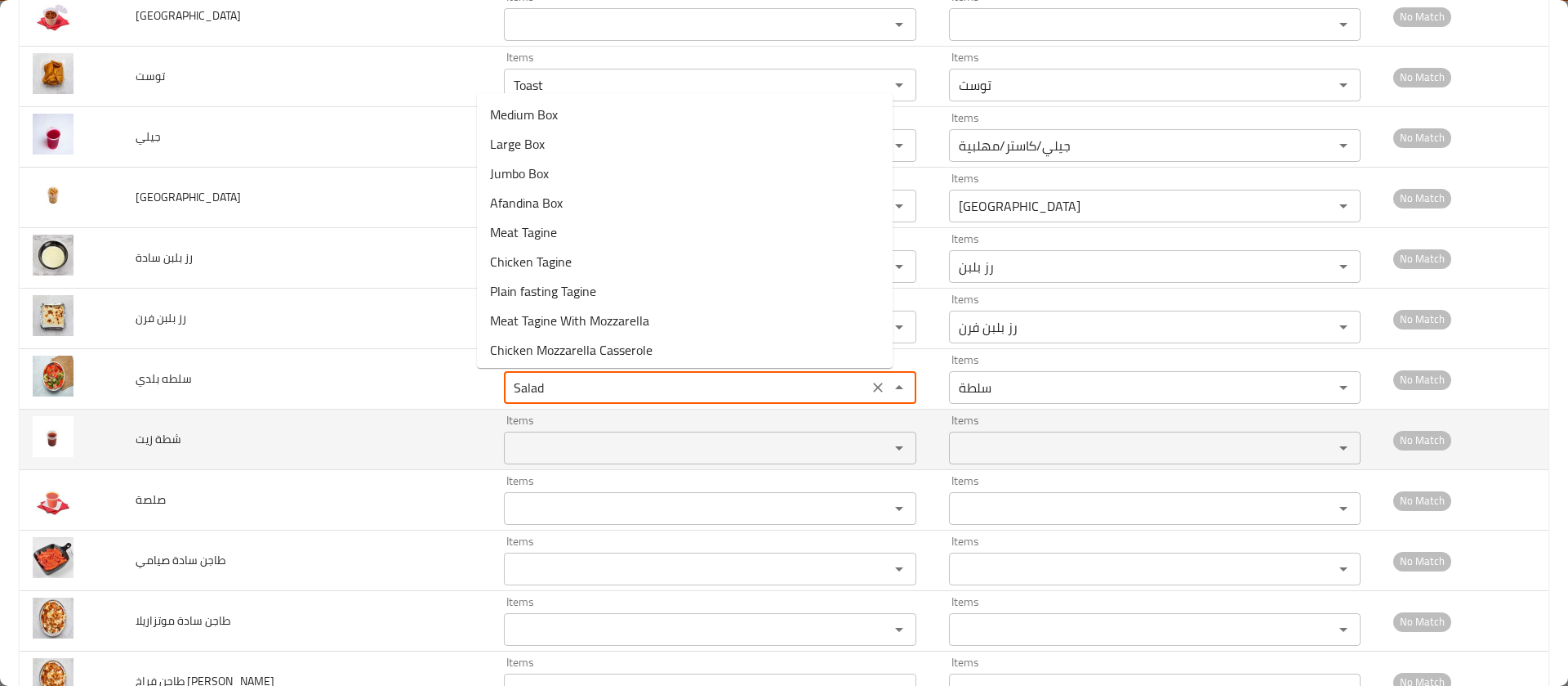
type بلدي "Salad"
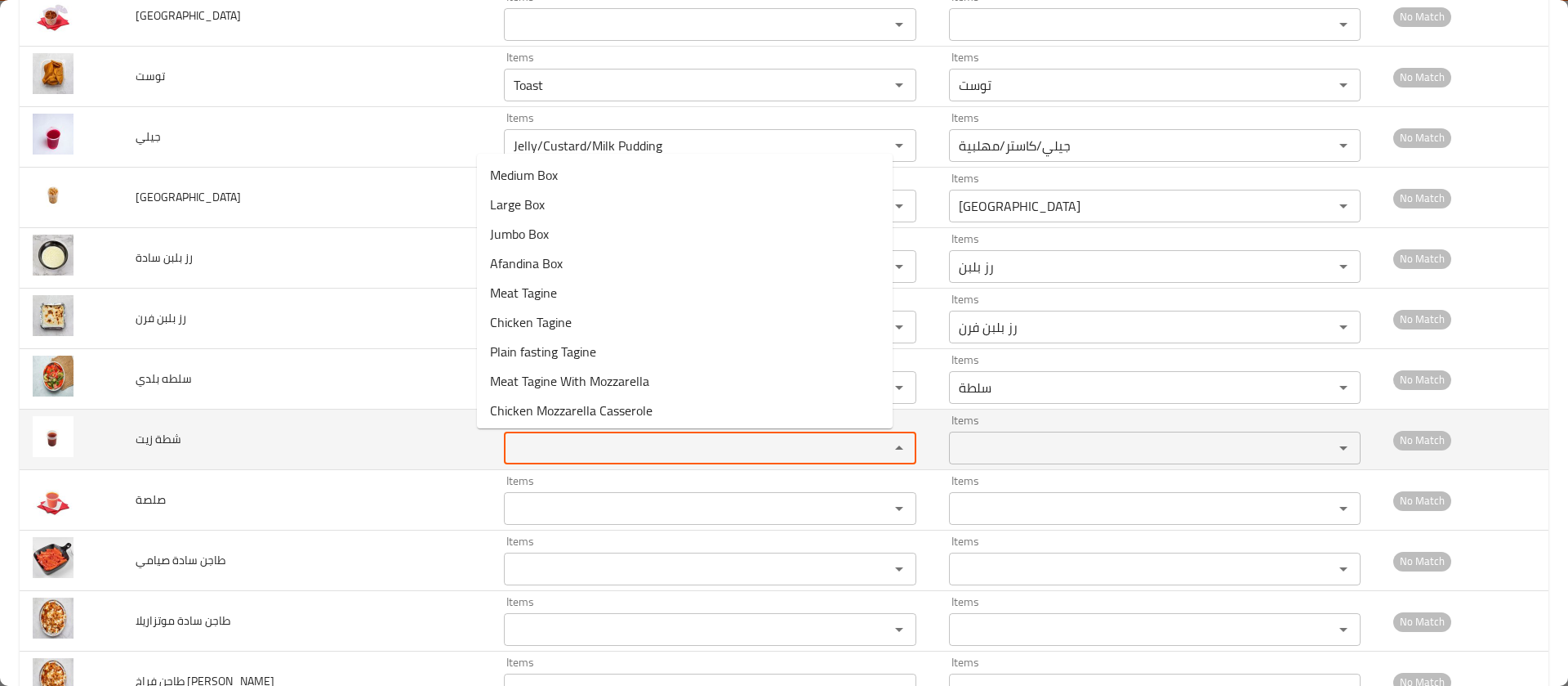
click at [517, 452] on زيت "Items" at bounding box center [686, 448] width 353 height 23
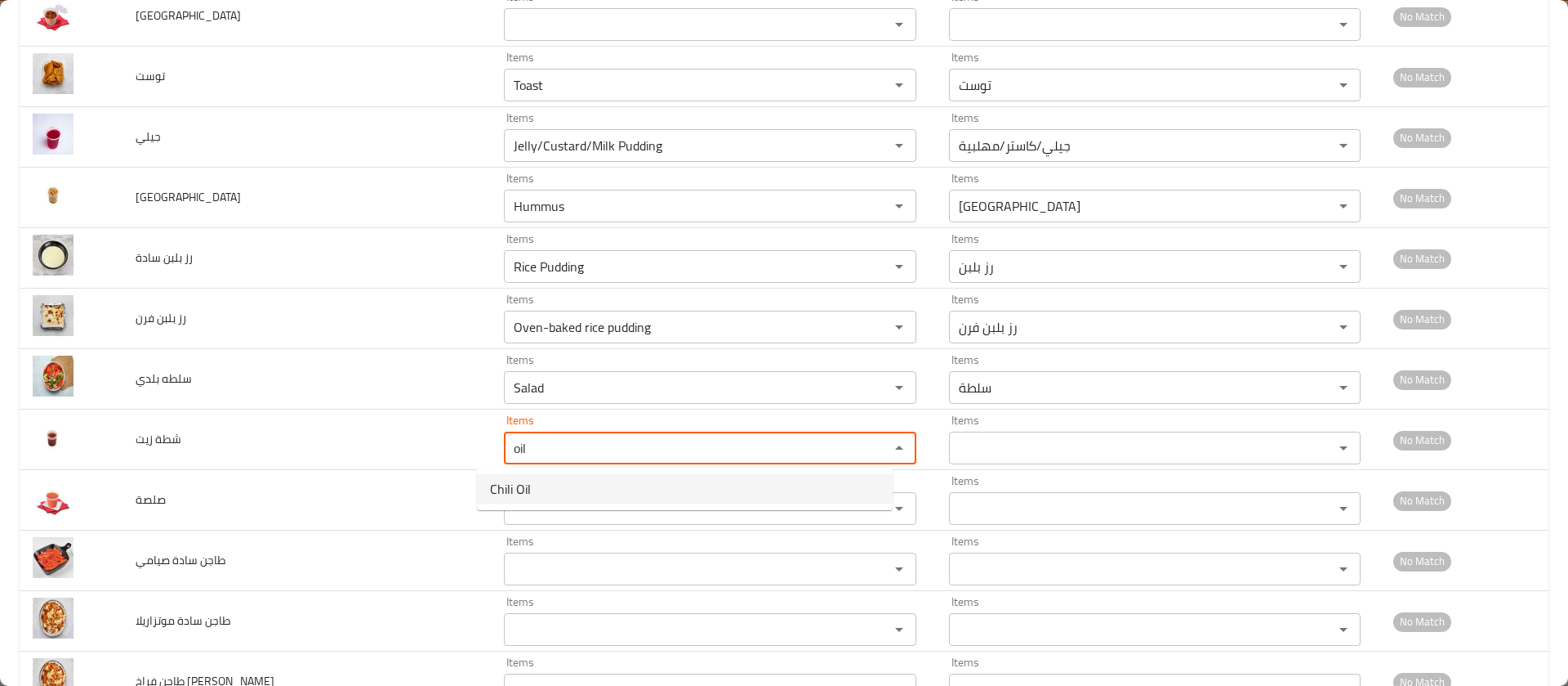
click at [540, 499] on زيت-option-0 "Chili Oil" at bounding box center [685, 488] width 416 height 29
type زيت "Chili Oil"
type زيت-ar "شطة زيت"
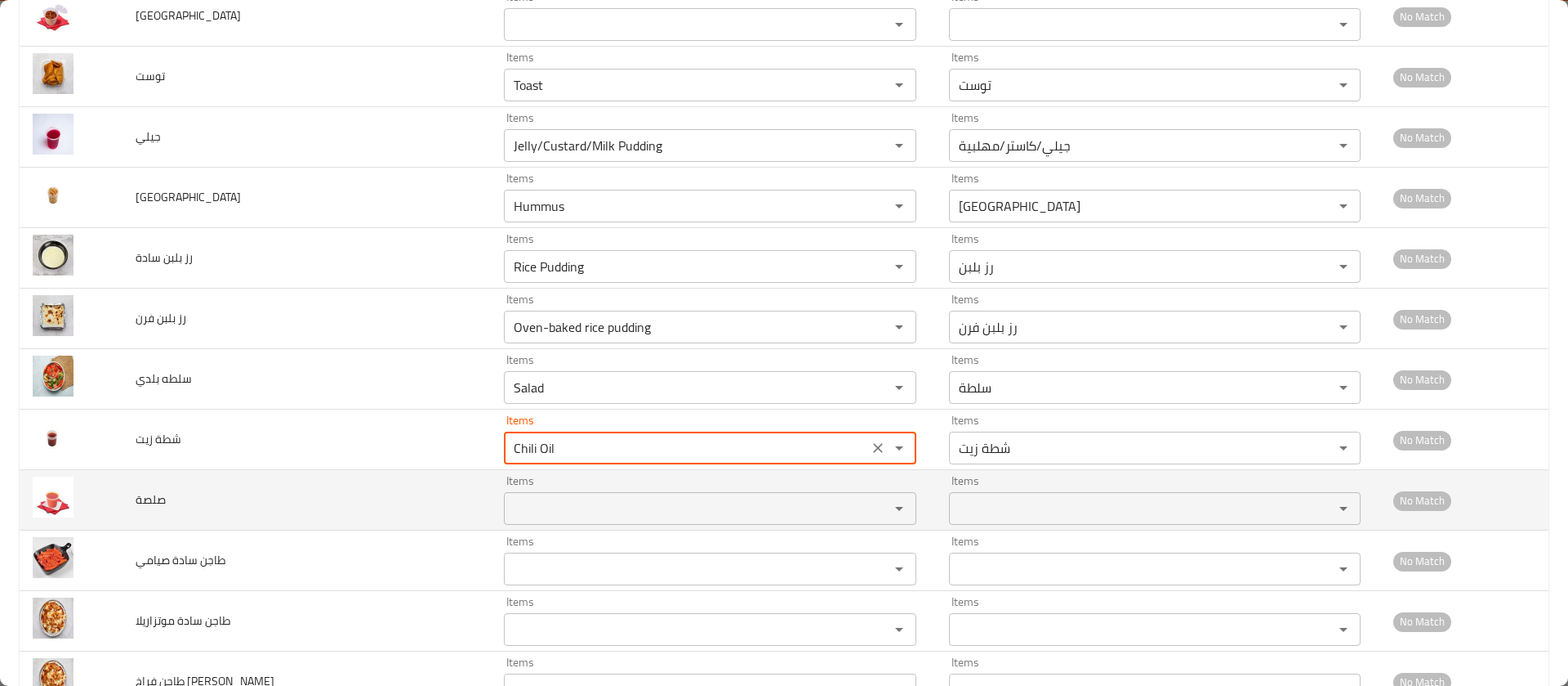
type زيت "Chili Oil"
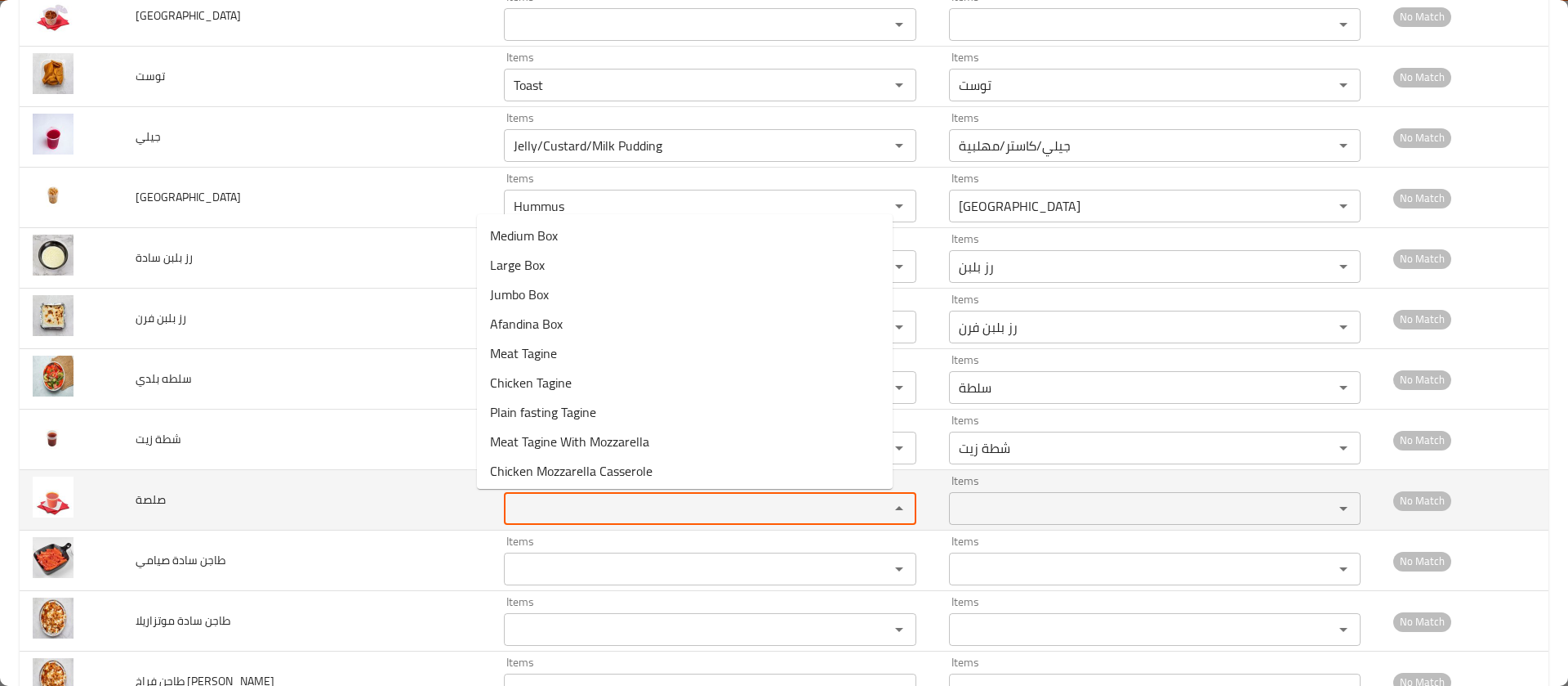
click at [522, 504] on input "Items" at bounding box center [686, 508] width 353 height 23
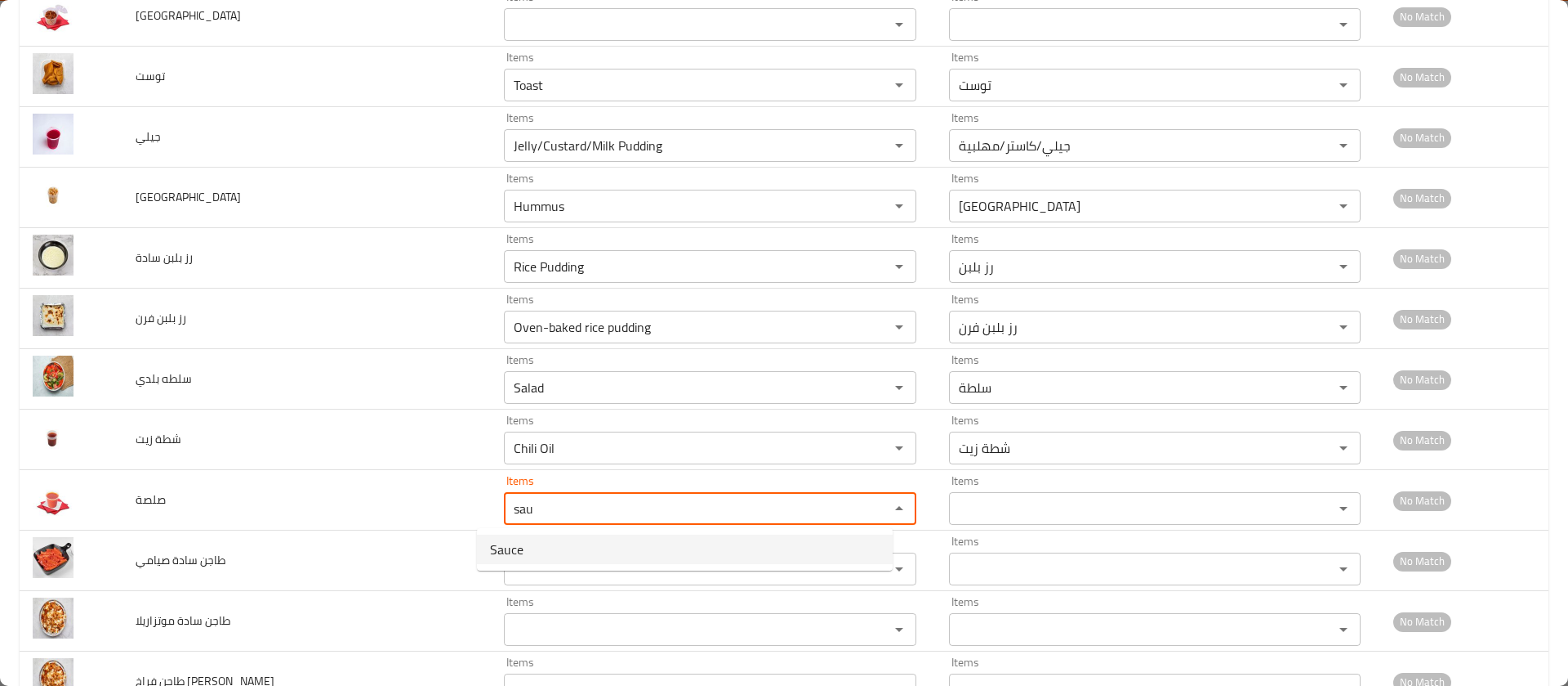
click at [504, 563] on li "Sauce" at bounding box center [685, 548] width 416 height 29
type input "Sauce"
type input "صلصه"
type input "Sauce"
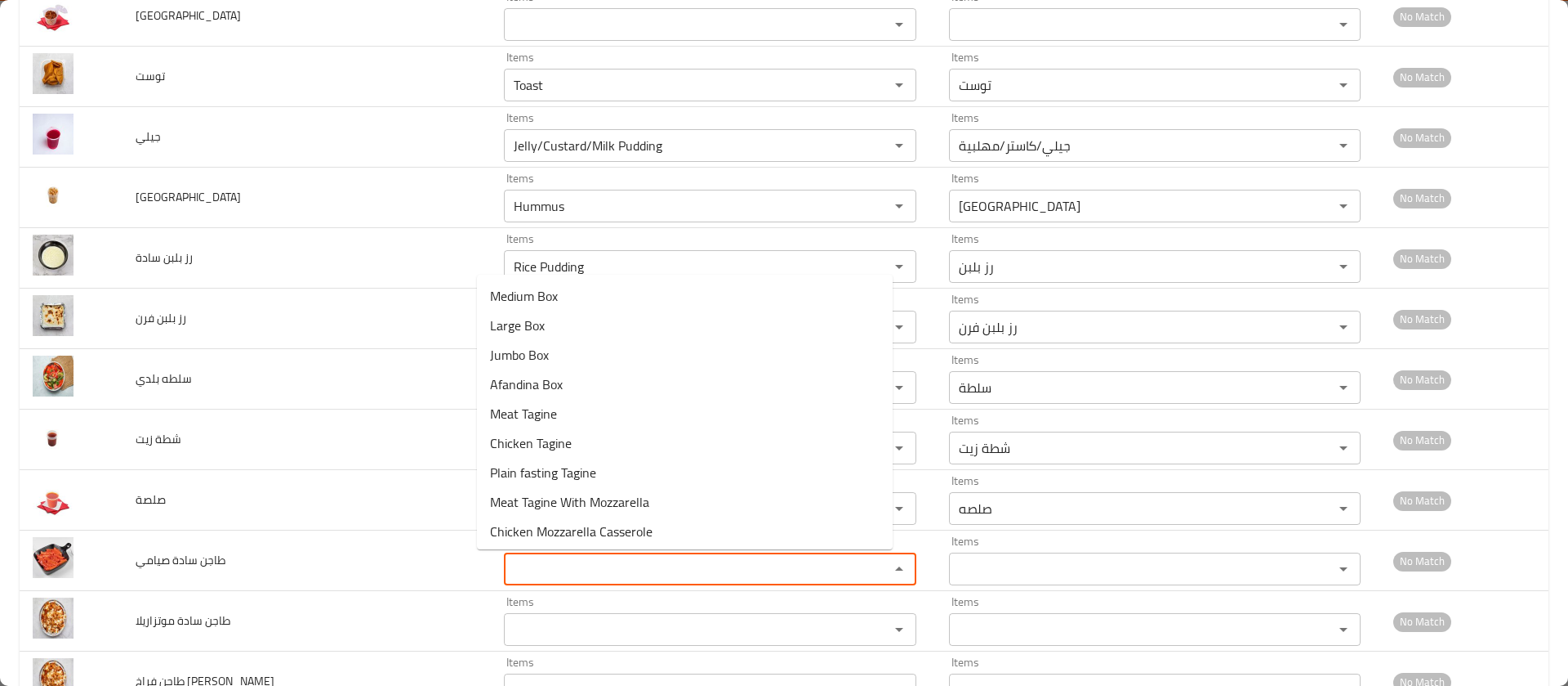
click at [509, 563] on صيامي "Items" at bounding box center [686, 569] width 353 height 23
type صيامي "t"
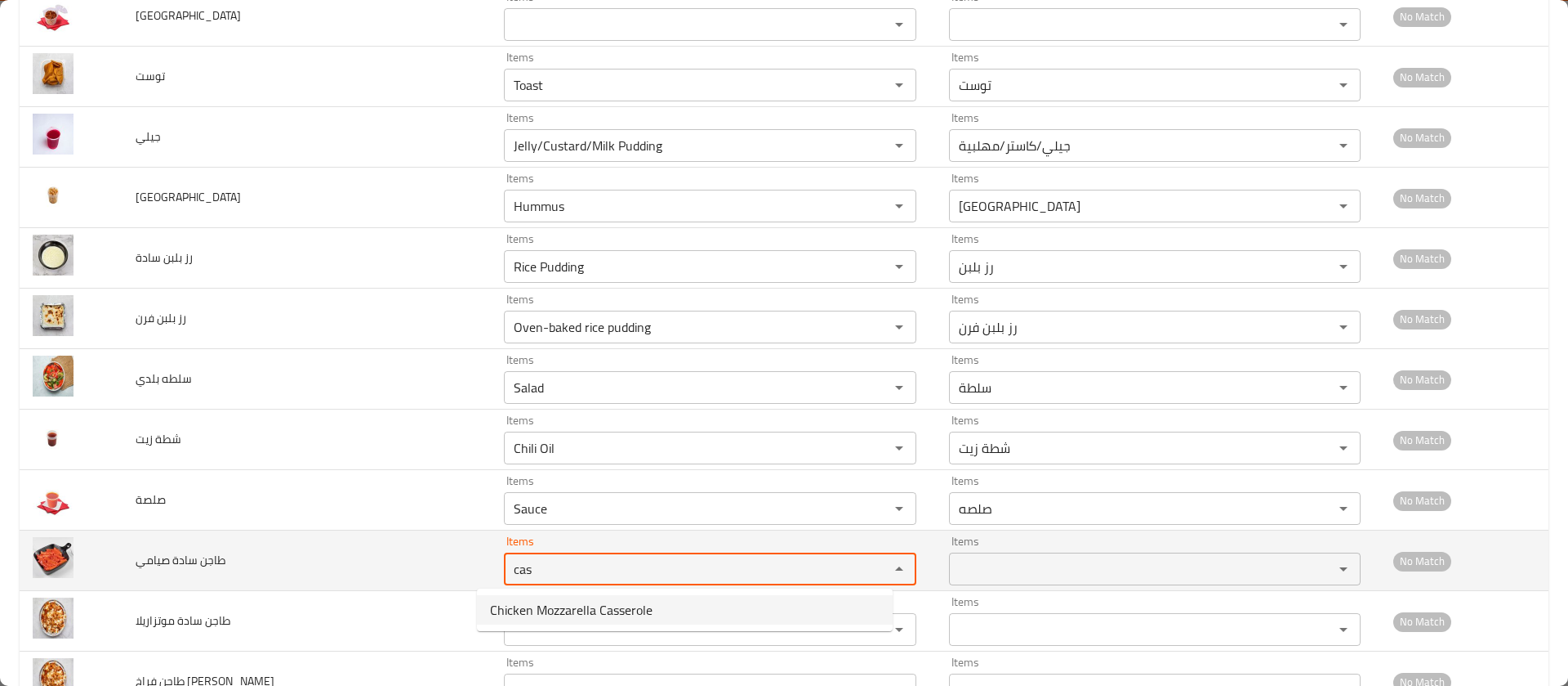
drag, startPoint x: 520, startPoint y: 569, endPoint x: 464, endPoint y: 564, distance: 56.2
click at [491, 564] on td "Items cas Items" at bounding box center [713, 561] width 444 height 61
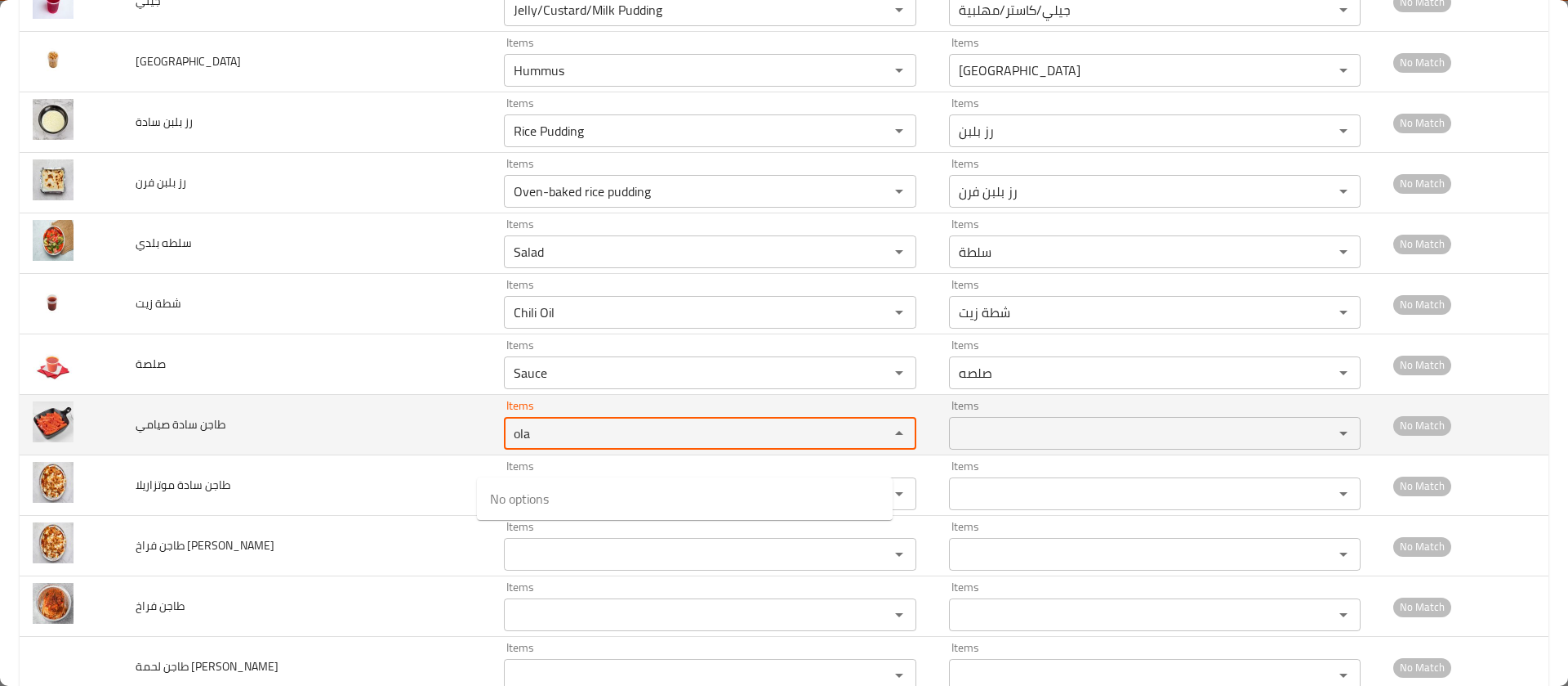
scroll to position [590, 0]
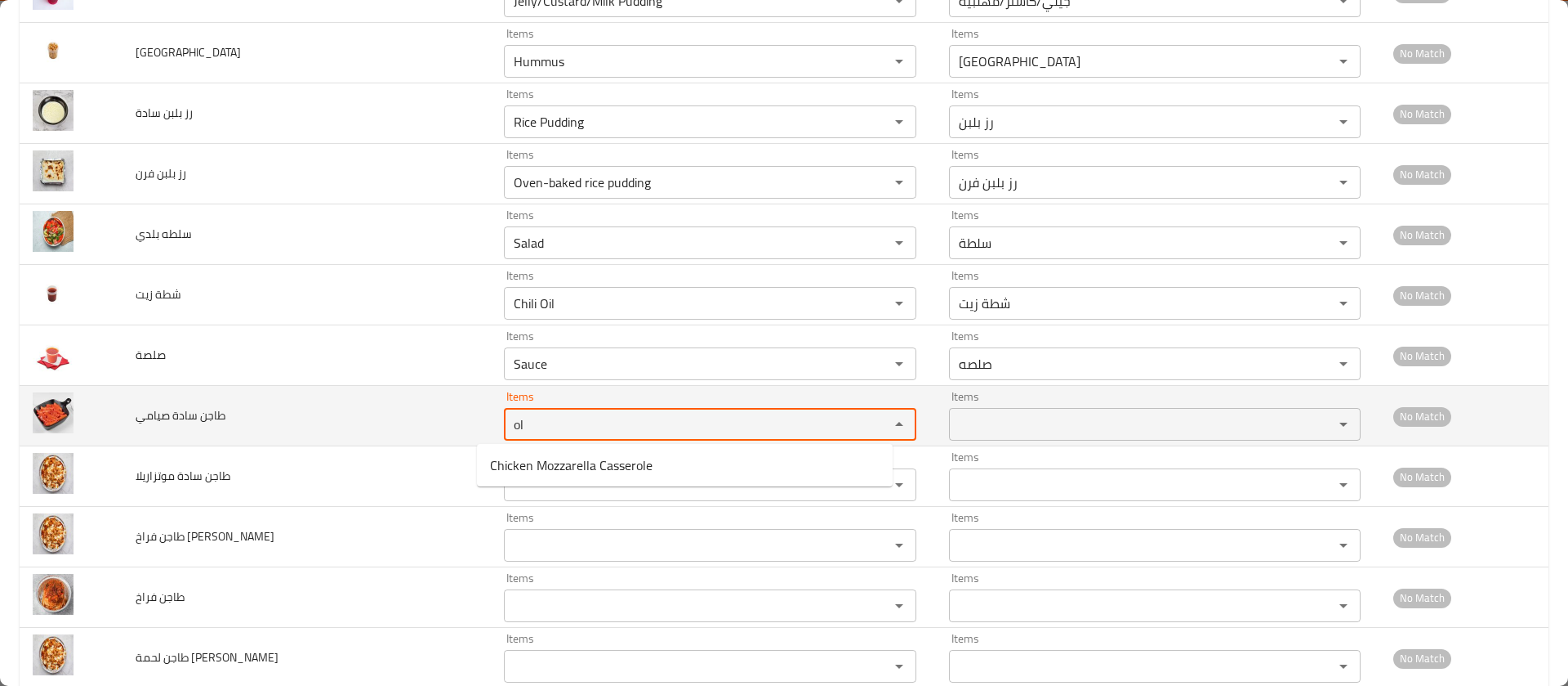
type صيامي "o"
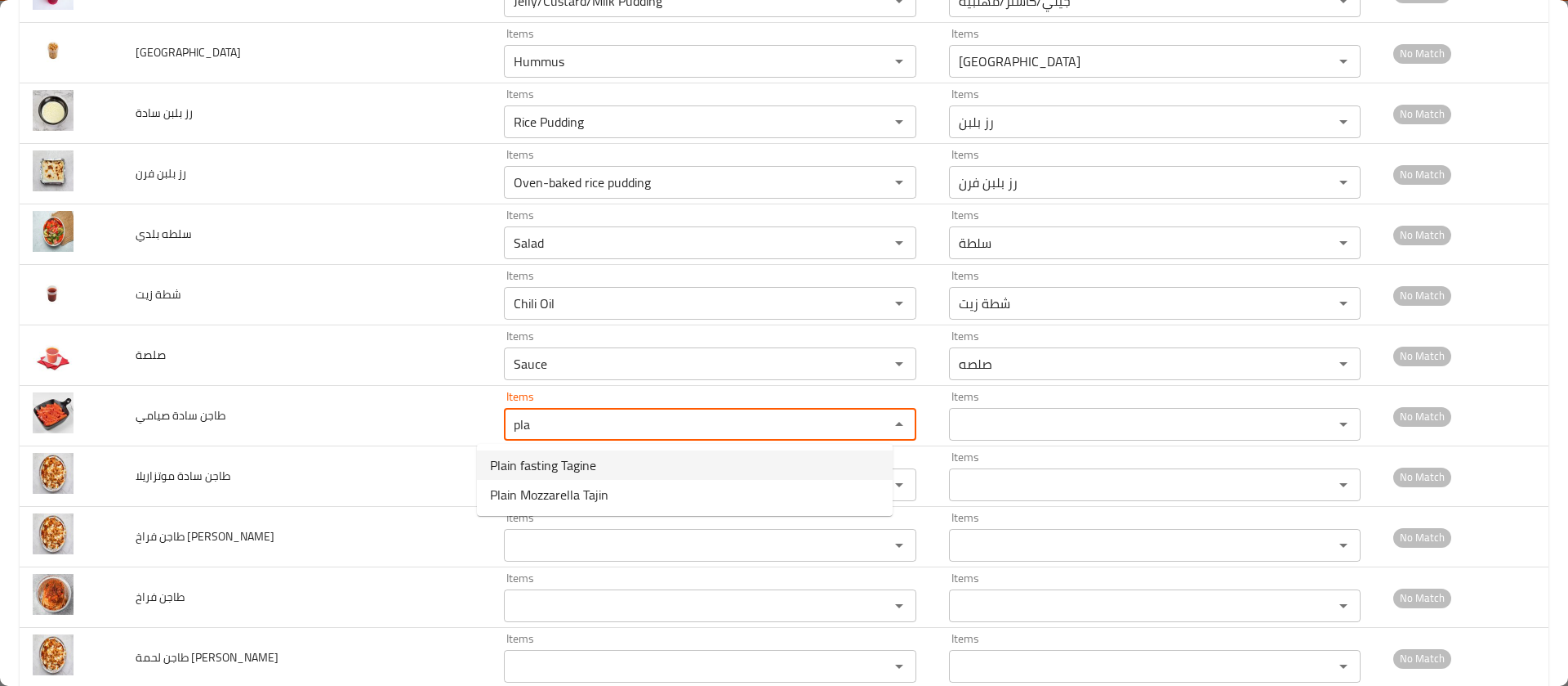
click at [549, 460] on span "Plain fasting Tagine" at bounding box center [543, 465] width 106 height 20
type صيامي "Plain fasting Tagine"
type صيامي-ar "طاجن سادة صيامي"
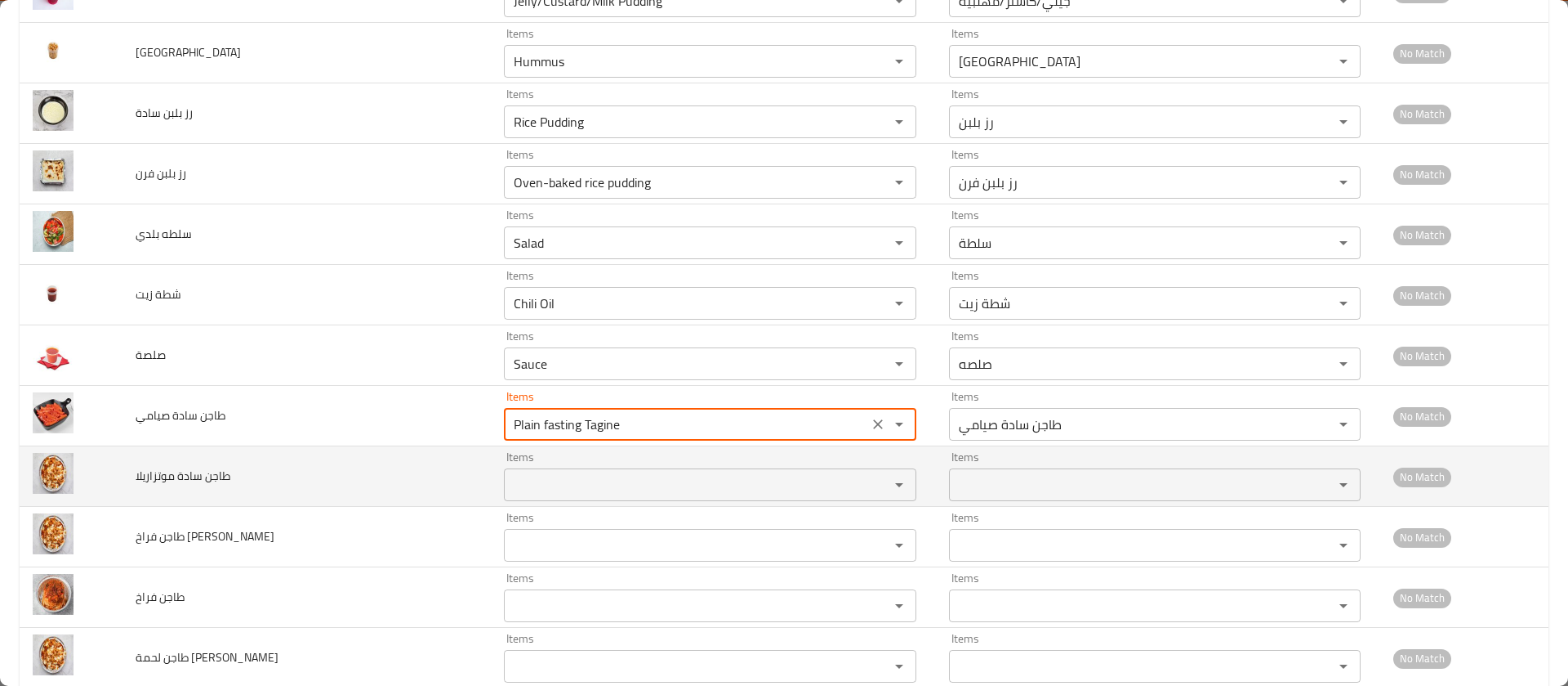
type صيامي "Plain fasting Tagine"
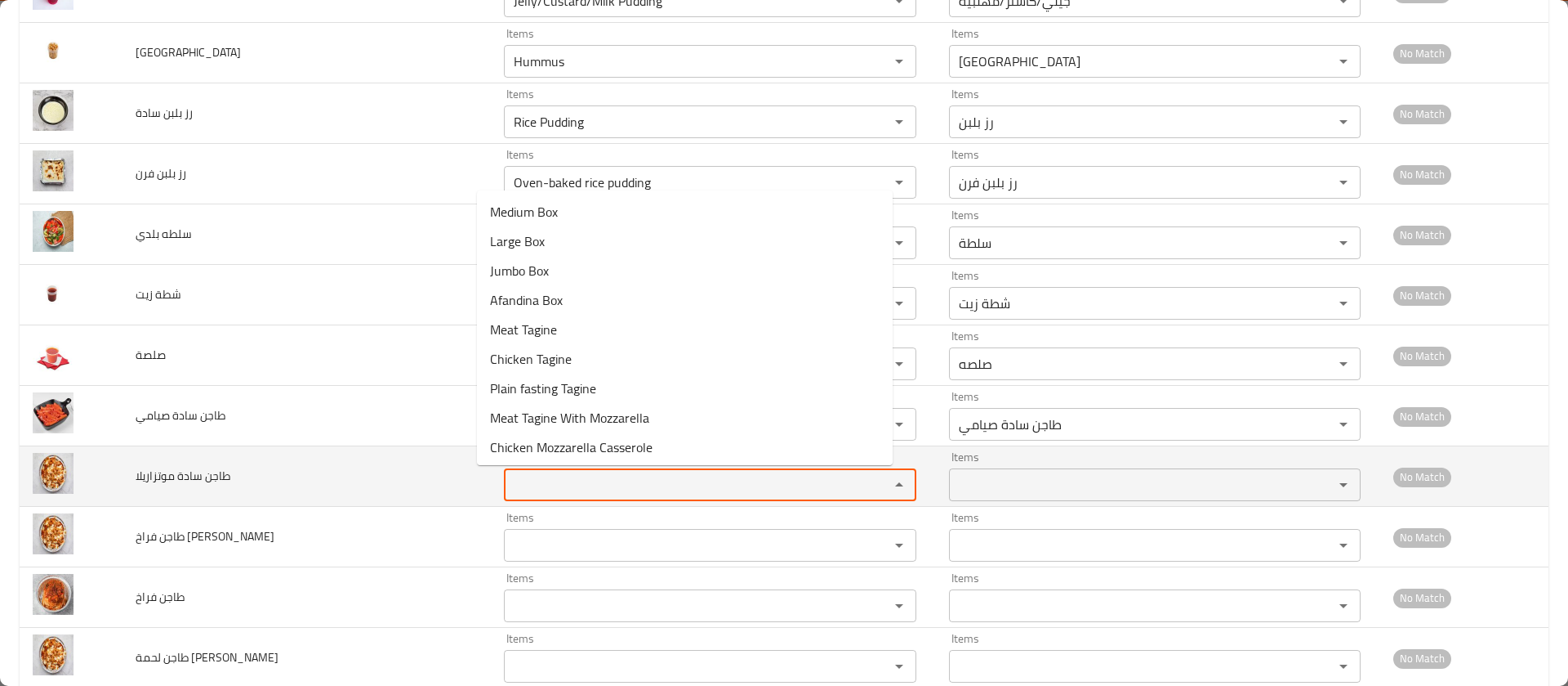
click at [529, 484] on موتزاريلا "Items" at bounding box center [686, 485] width 353 height 23
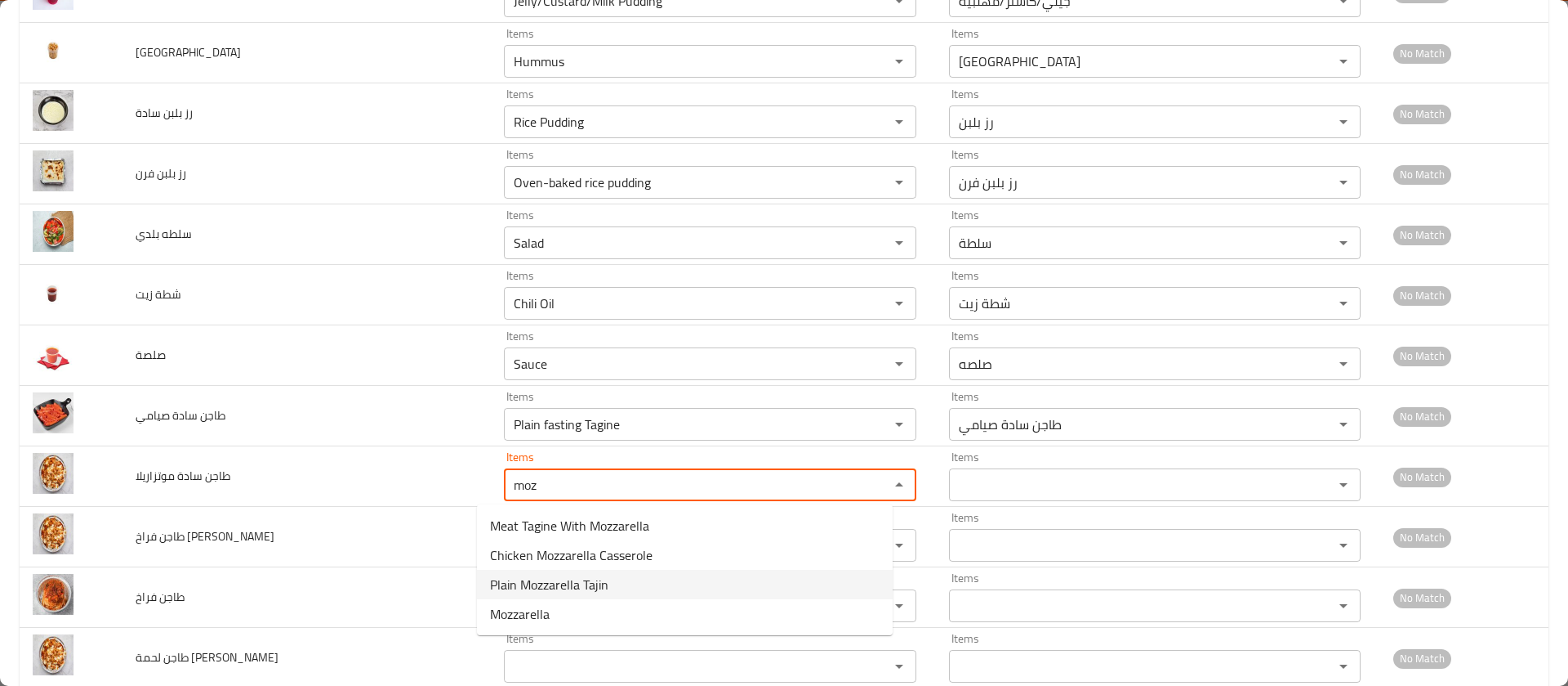
click at [540, 586] on span "Plain Mozzarella Tajin" at bounding box center [549, 584] width 119 height 20
type موتزاريلا "Plain Mozzarella Tajin"
type موتزاريلا-ar "طاجن سادة موتزريلا"
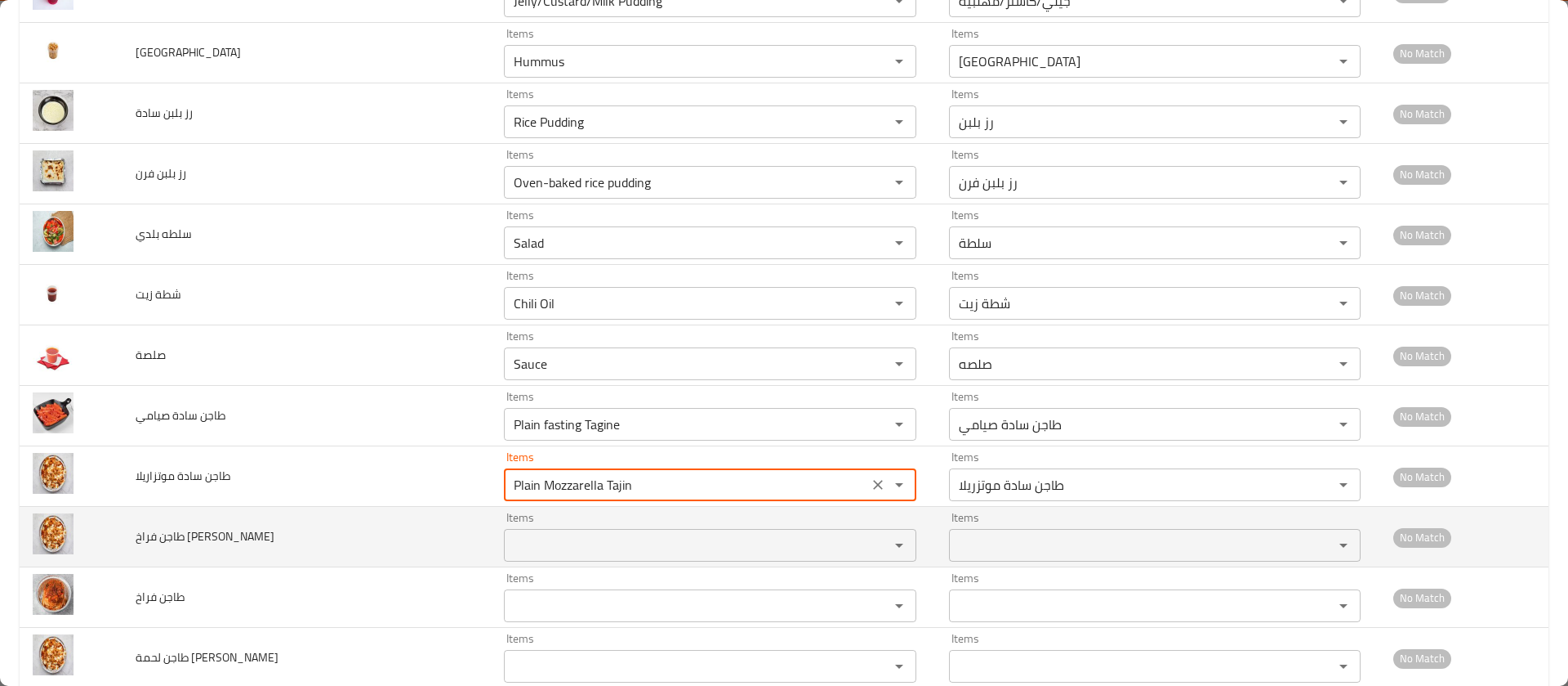
type موتزاريلا "Plain Mozzarella Tajin"
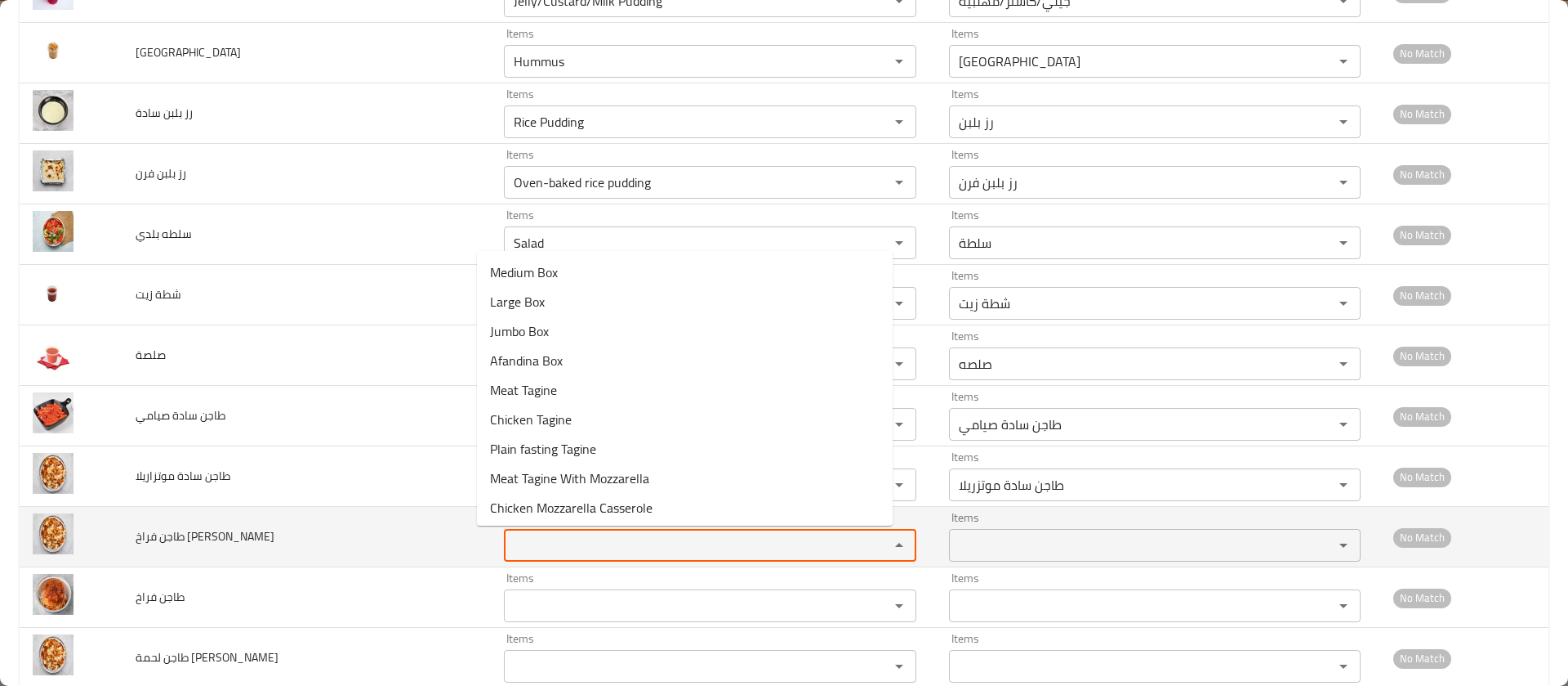
click at [545, 534] on موتزاريلا "Items" at bounding box center [686, 545] width 353 height 23
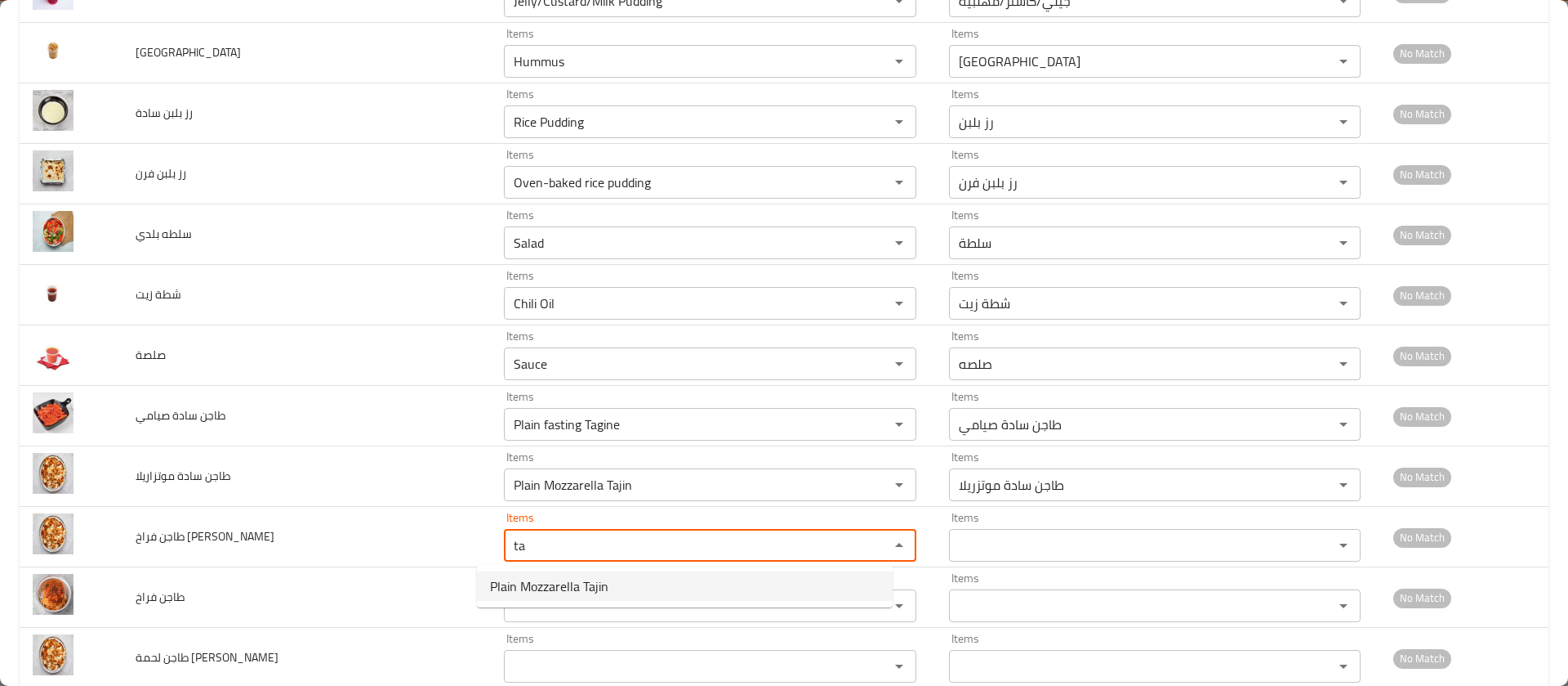
type موتزاريلا "t"
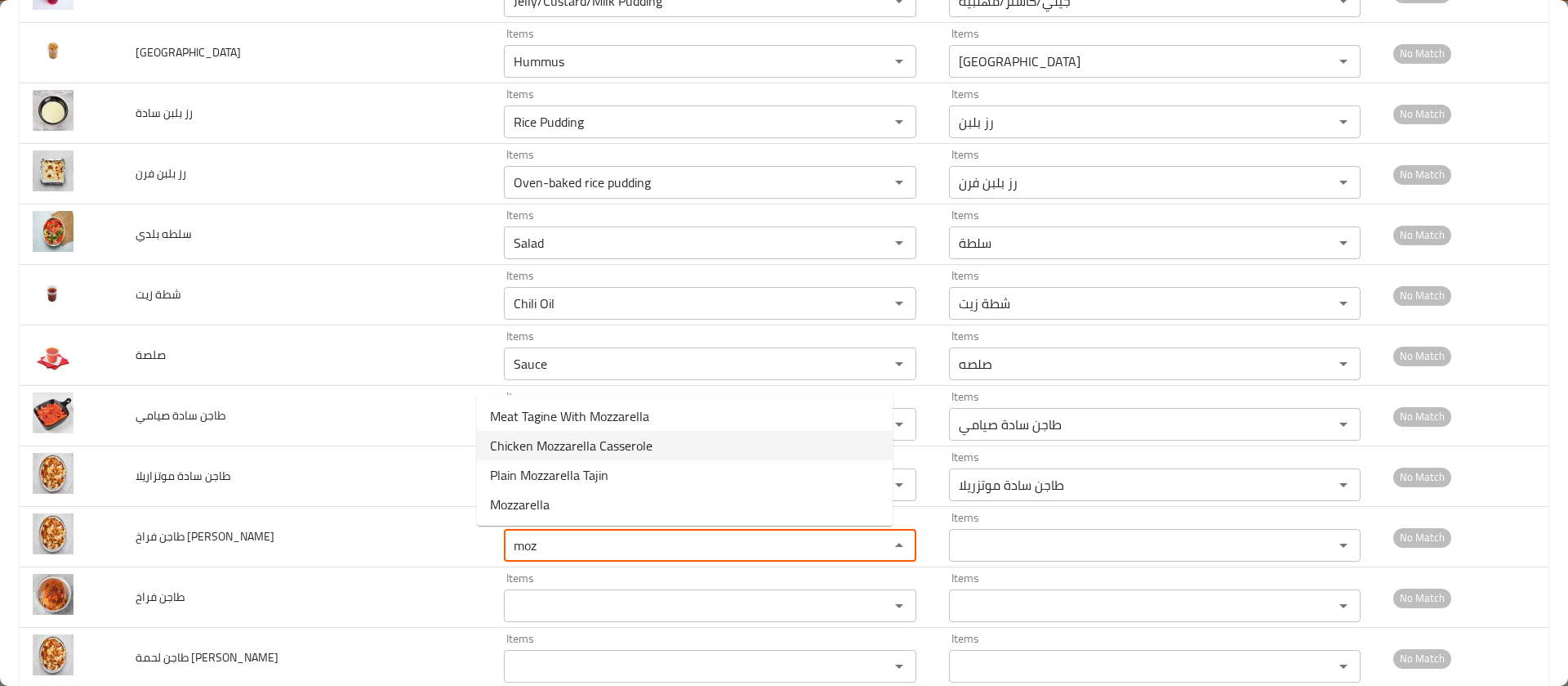
click at [575, 445] on span "Chicken Mozzarella Casserole" at bounding box center [571, 445] width 162 height 20
type موتزاريلا "Chicken Mozzarella Casserole"
type موتزاريلا-ar "طاجن فراخ موتزيلا"
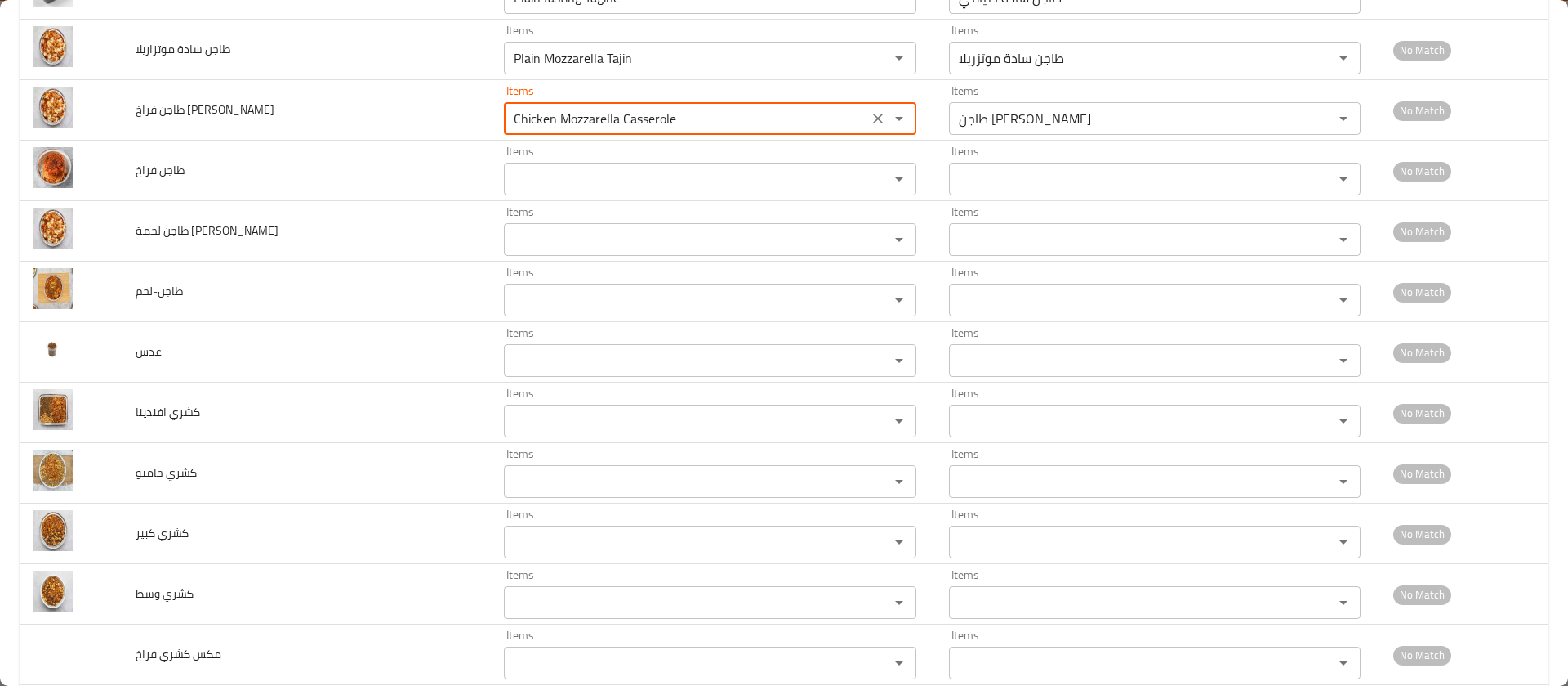
scroll to position [1018, 0]
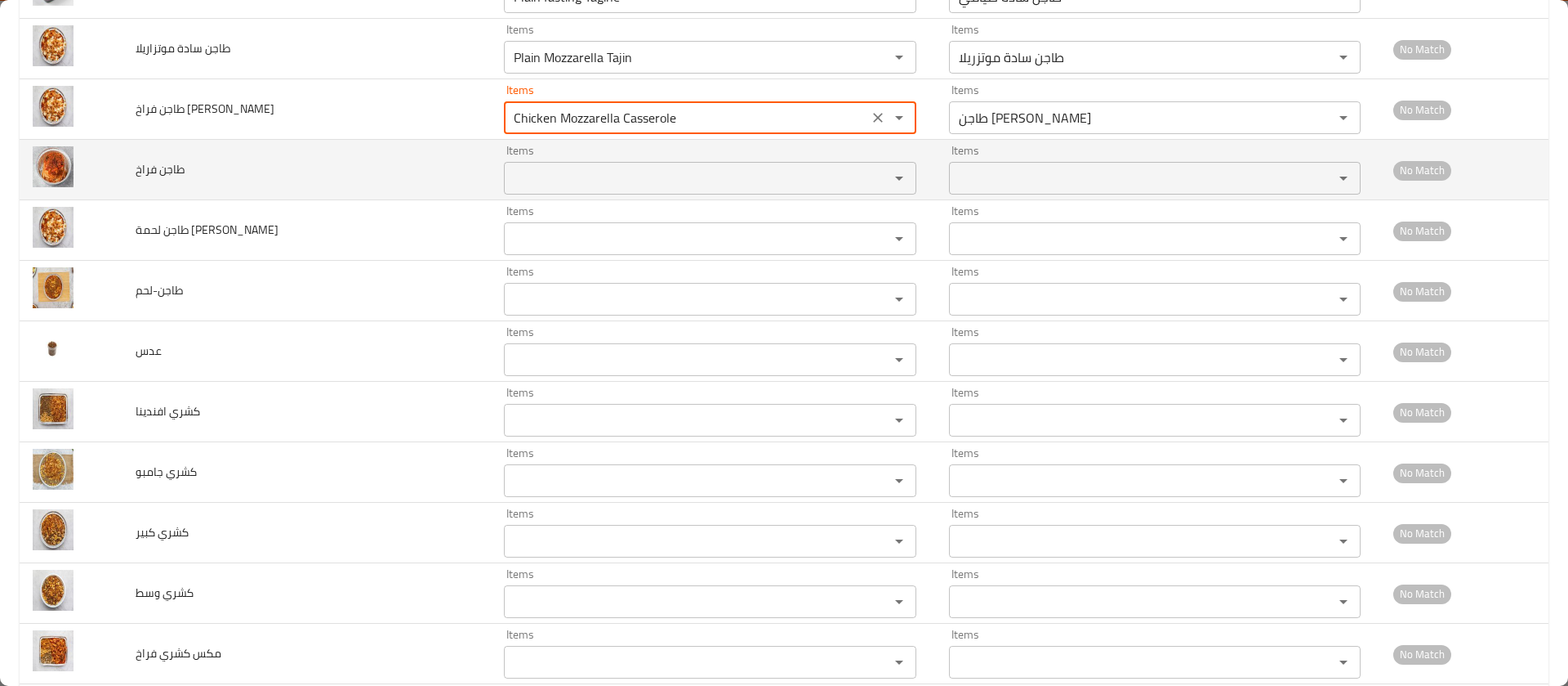
type موتزاريلا "Chicken Mozzarella Casserole"
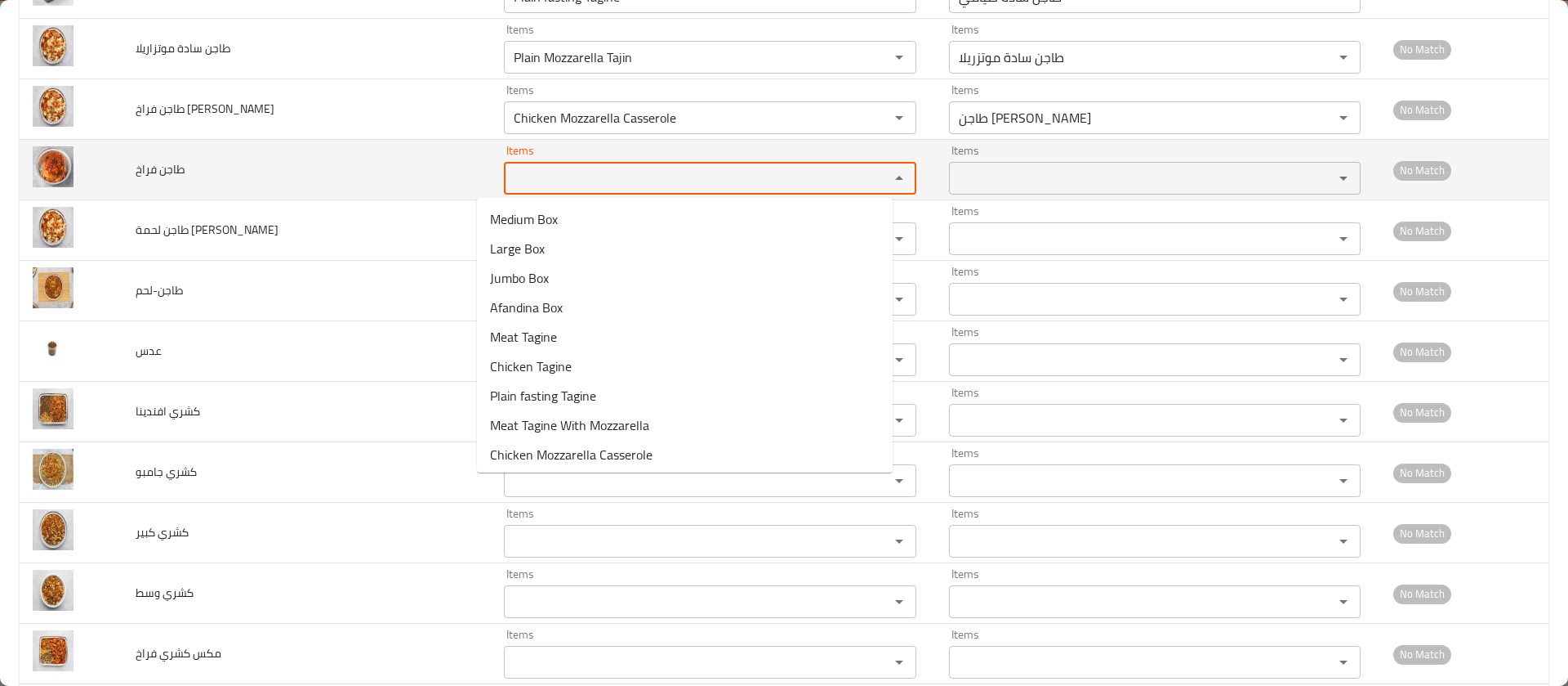
click at [529, 177] on فراخ "Items" at bounding box center [686, 178] width 353 height 23
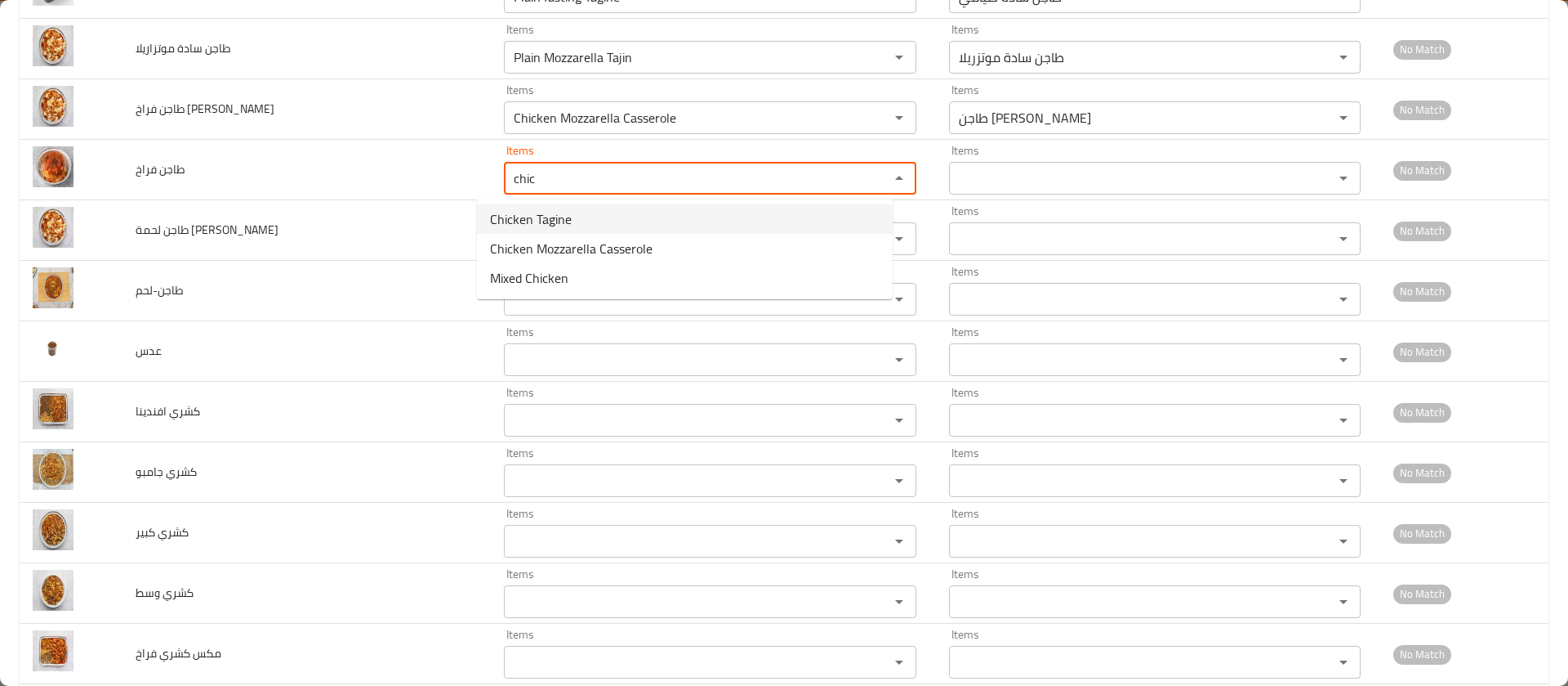
click at [536, 212] on span "Chicken Tagine" at bounding box center [531, 219] width 82 height 20
type فراخ "Chicken Tagine"
type فراخ-ar "طاجن فراخ"
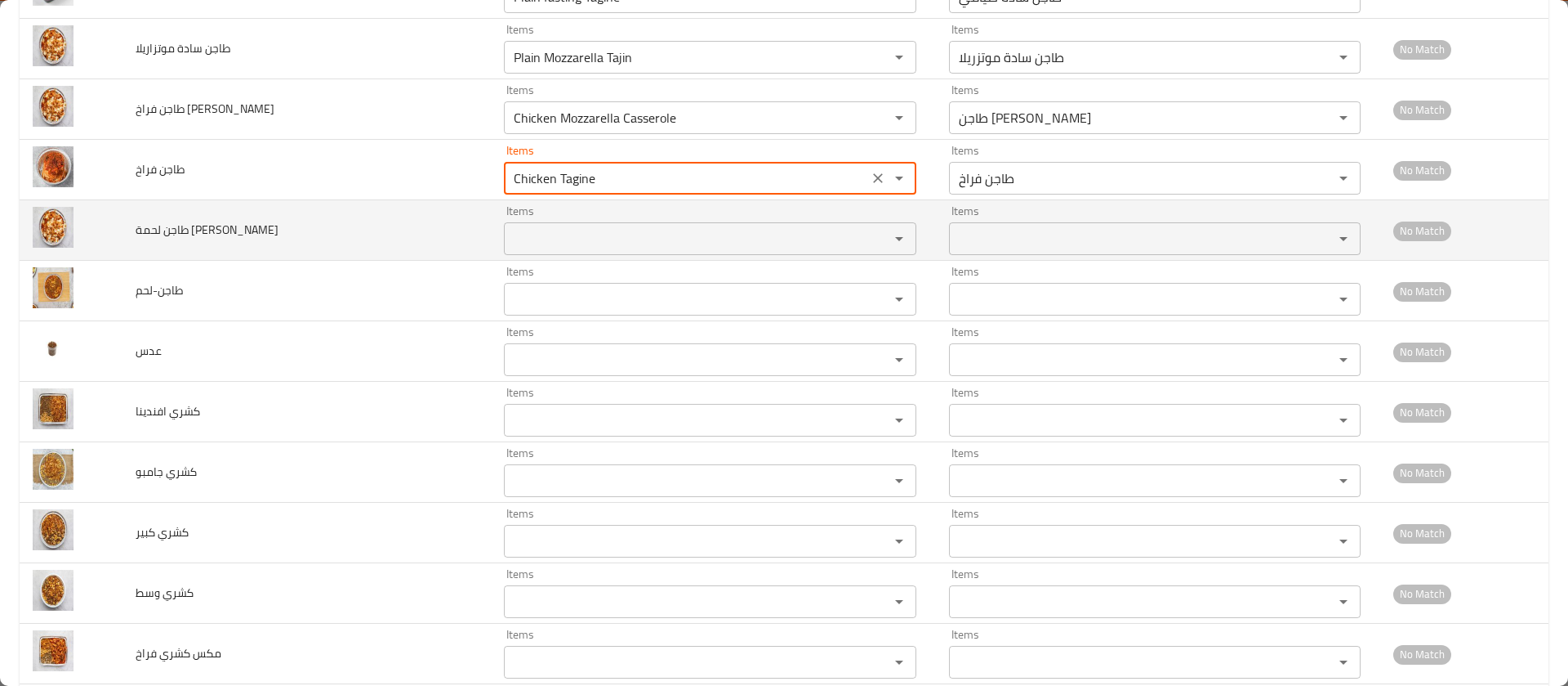
type فراخ "Chicken Tagine"
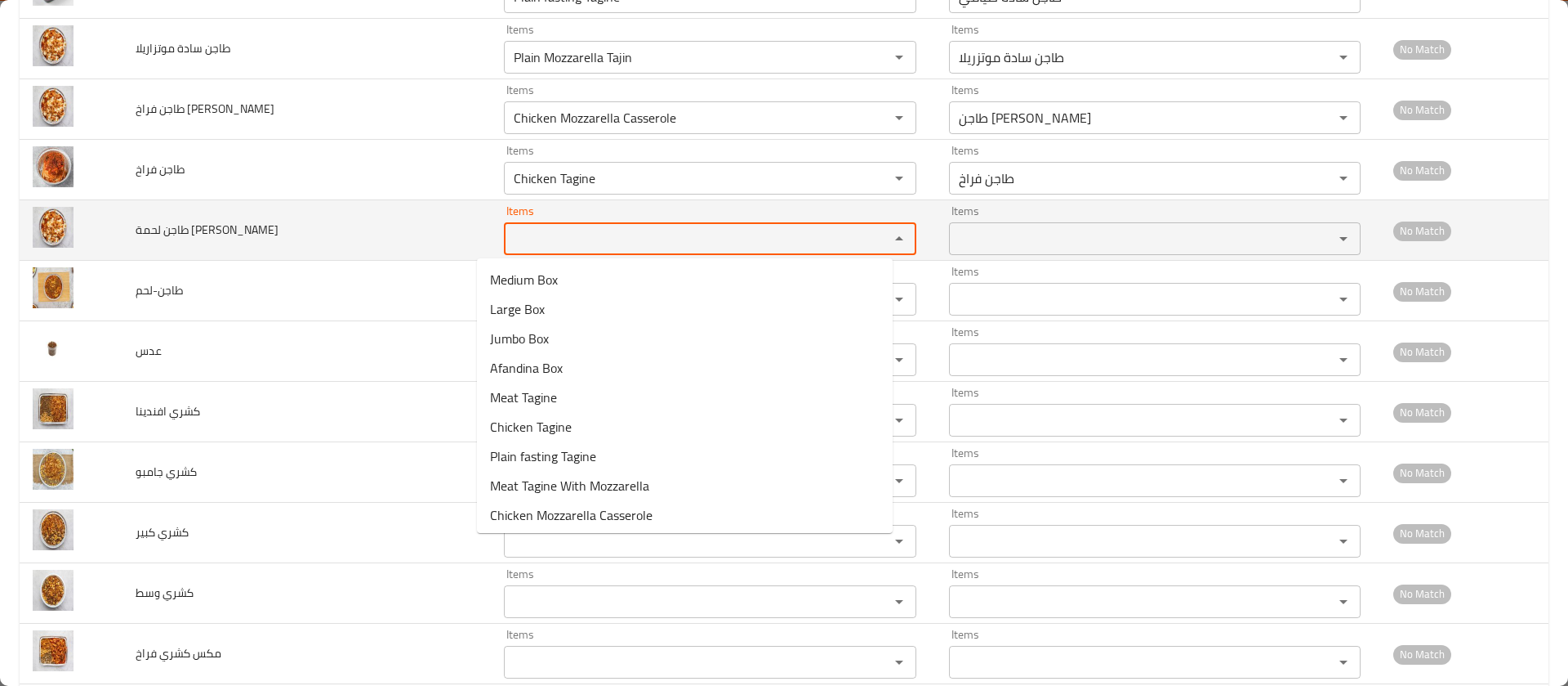
click at [518, 237] on موتزاريلا "Items" at bounding box center [686, 238] width 353 height 23
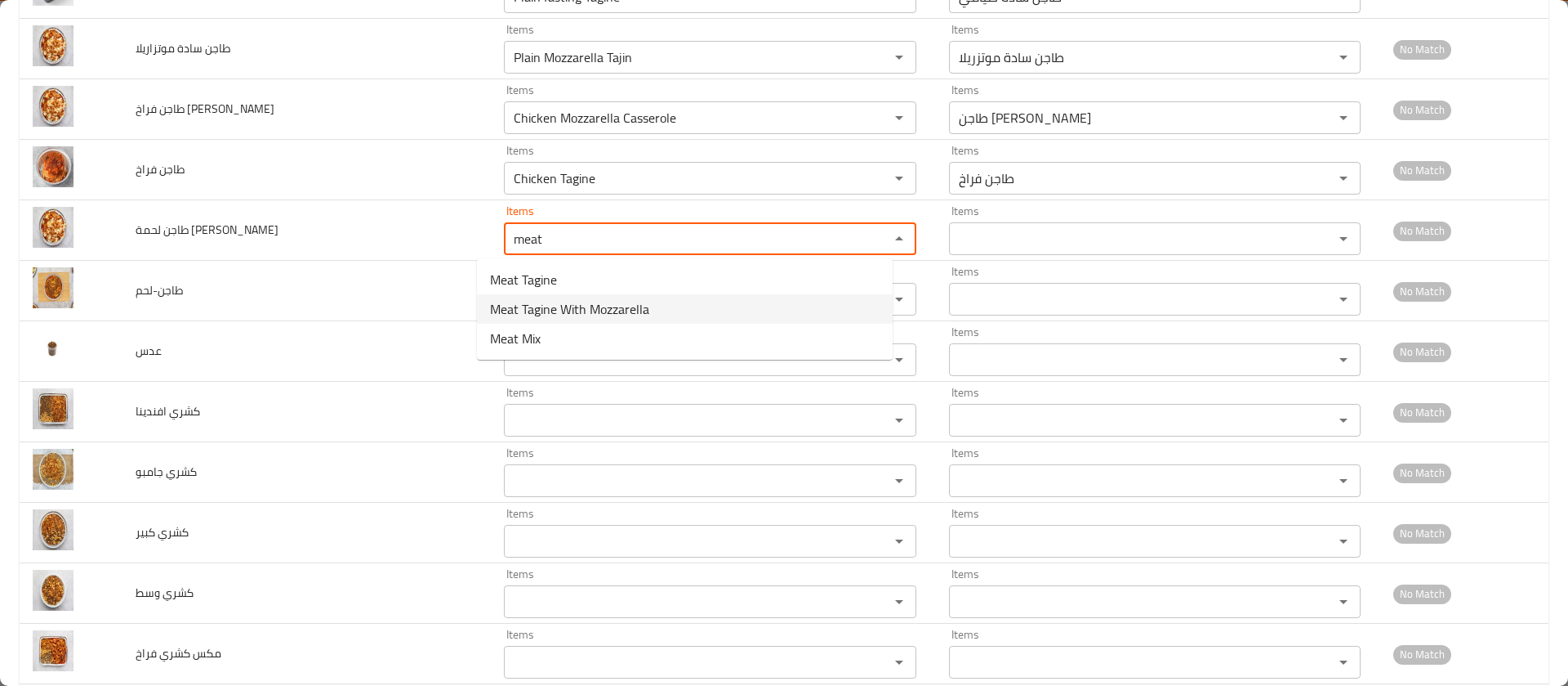
click at [545, 308] on span "Meat Tagine With Mozzarella" at bounding box center [570, 309] width 160 height 20
type موتزاريلا "Meat Tagine With Mozzarella"
type موتزاريلا-ar "طاجن لحمة موتزريلا"
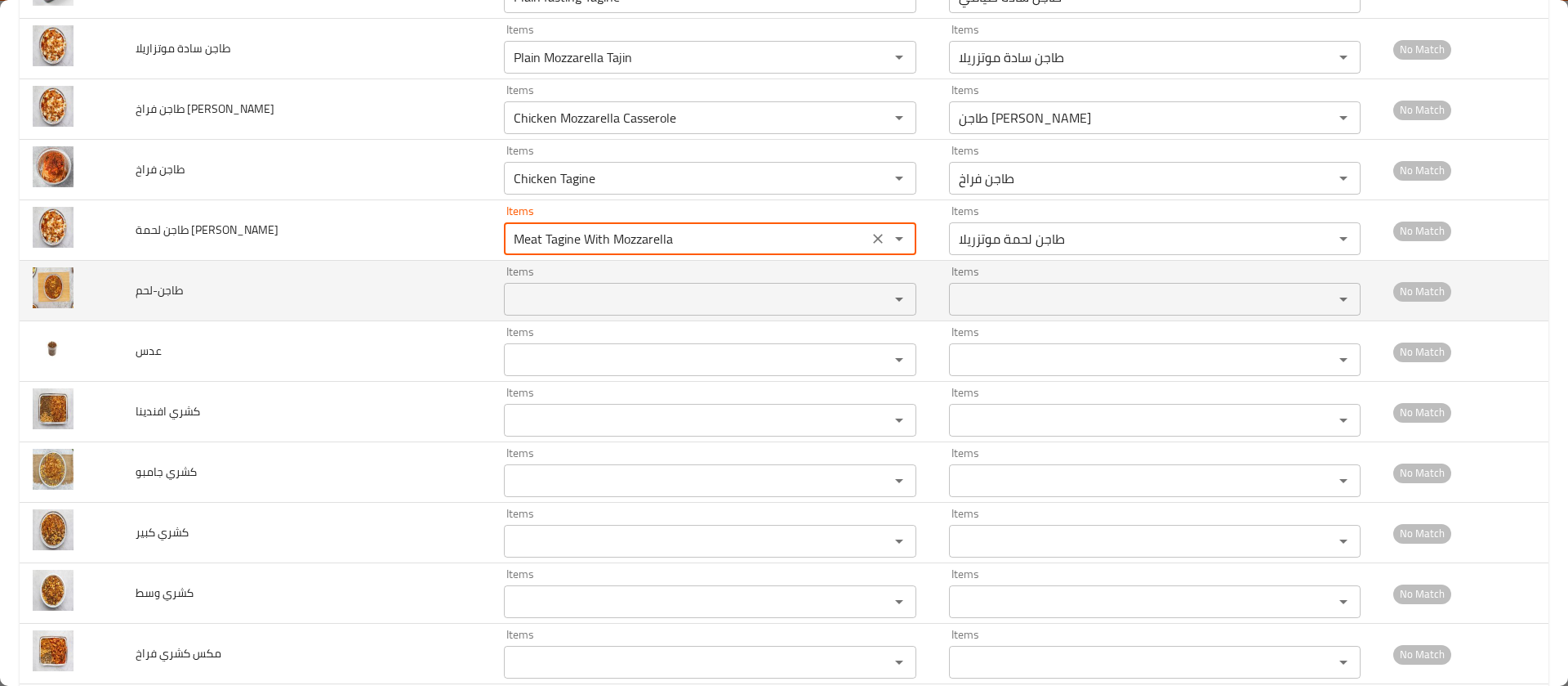
type موتزاريلا "Meat Tagine With Mozzarella"
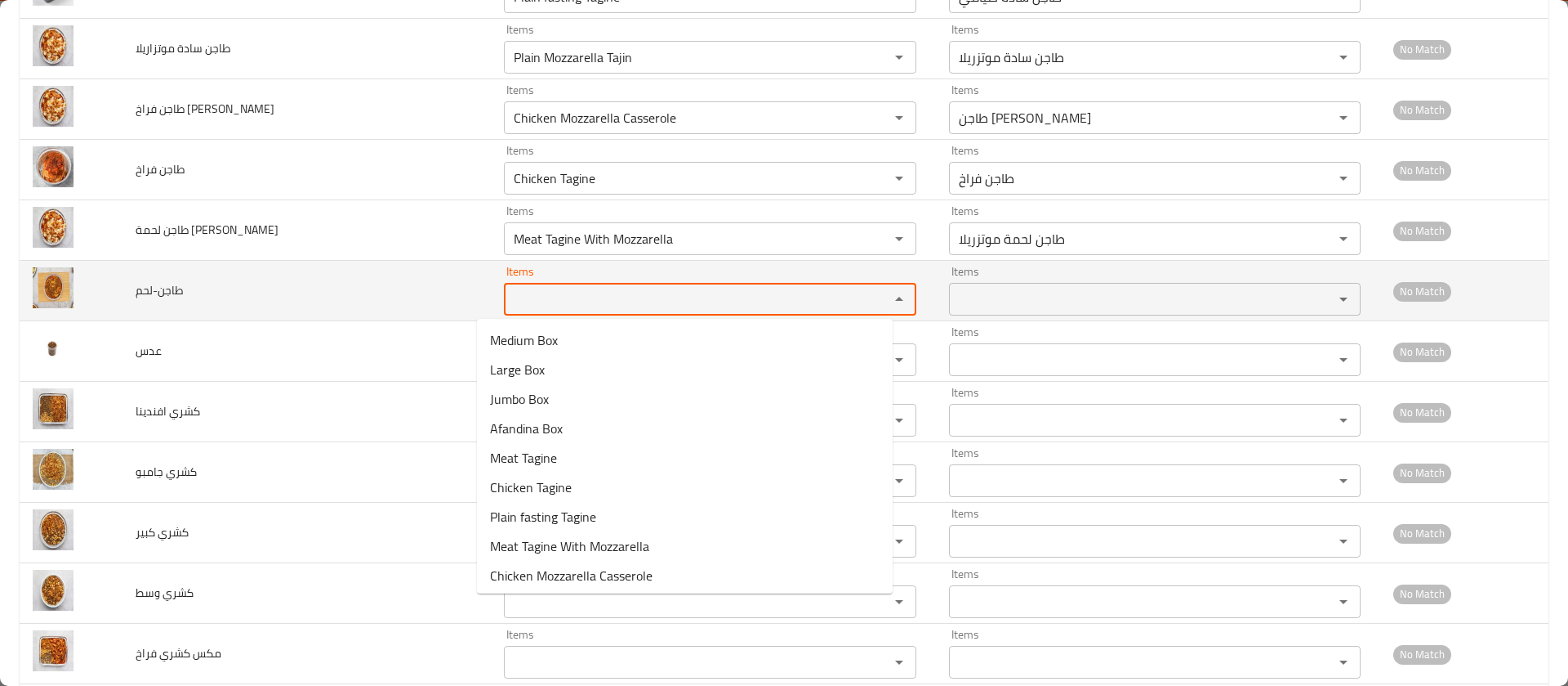
click at [546, 295] on input "Items" at bounding box center [686, 299] width 353 height 23
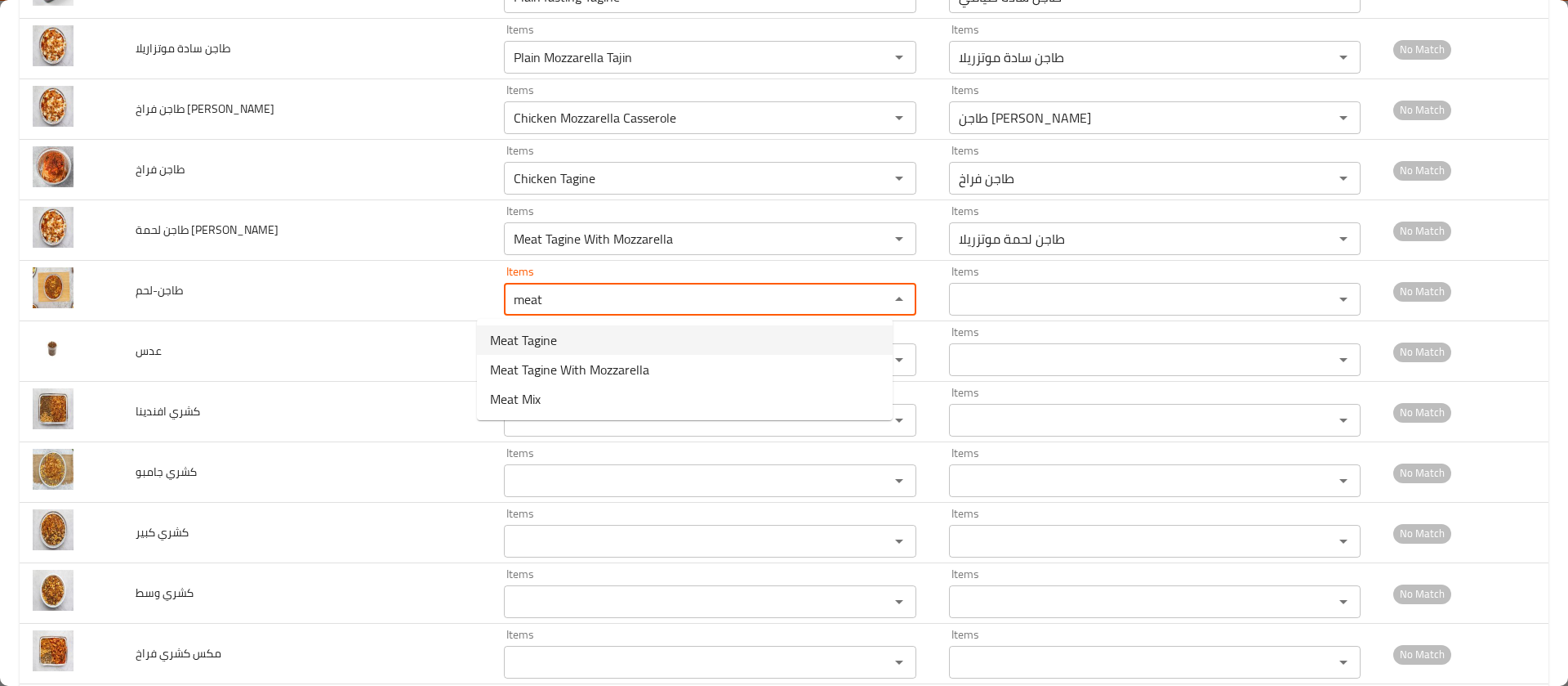
click at [526, 333] on span "Meat Tagine" at bounding box center [523, 339] width 67 height 20
type input "Meat Tagine"
type input "طاجن لحمة"
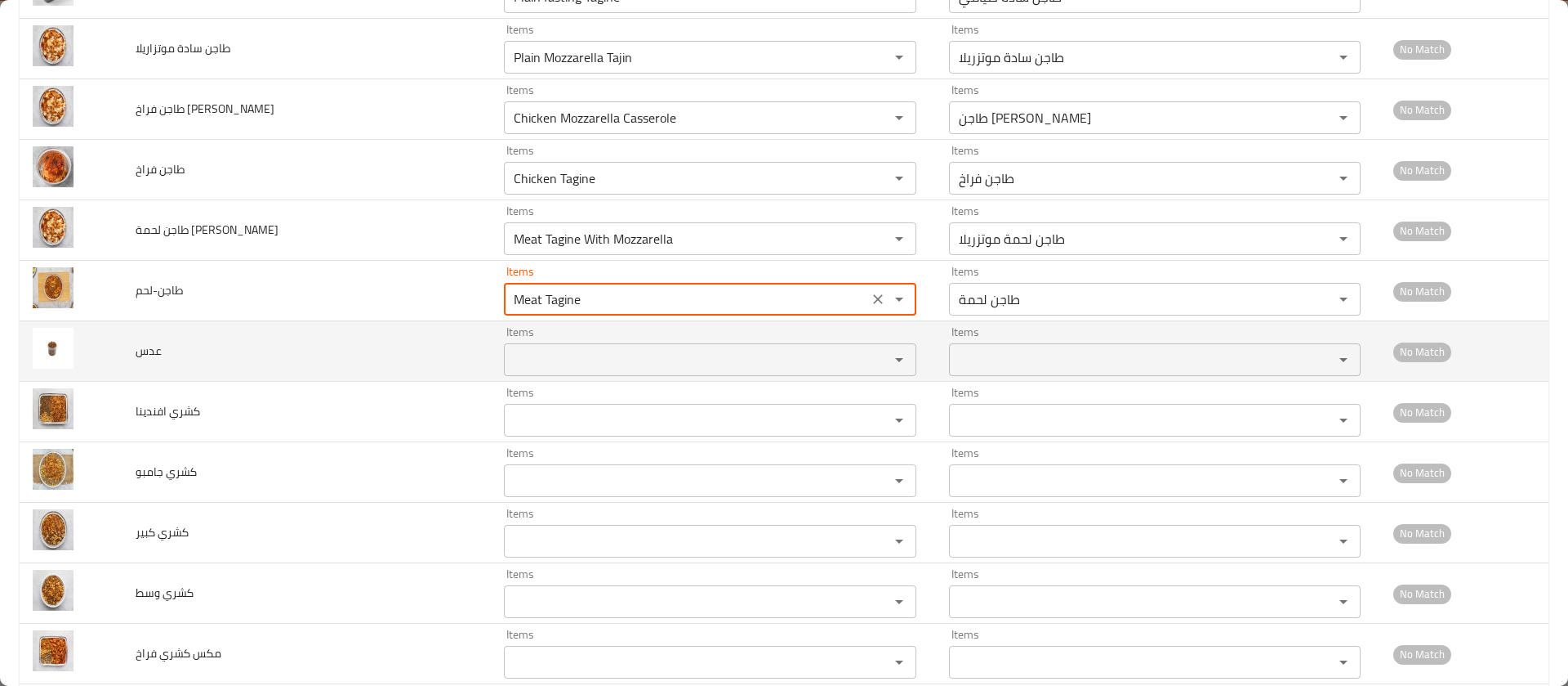
type input "Meat Tagine"
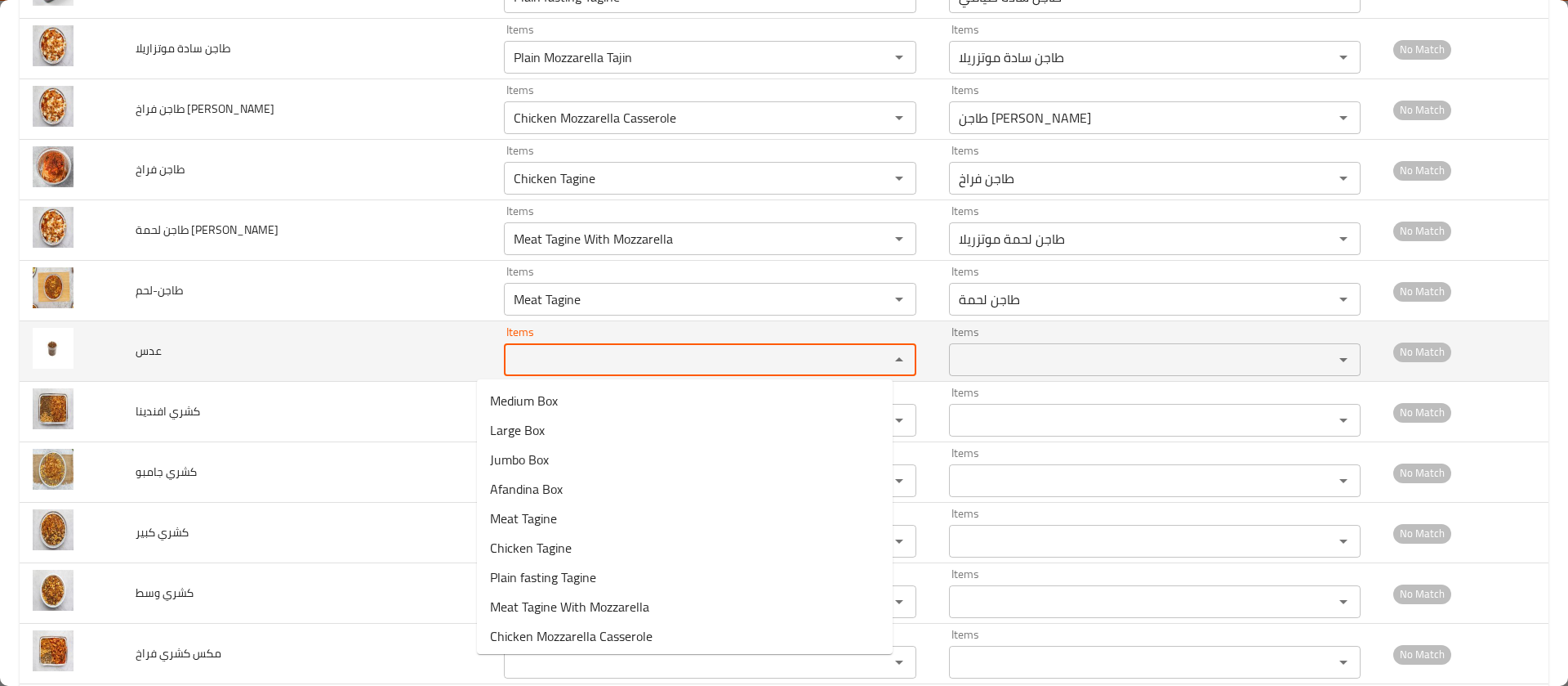
click at [532, 356] on input "Items" at bounding box center [686, 359] width 353 height 23
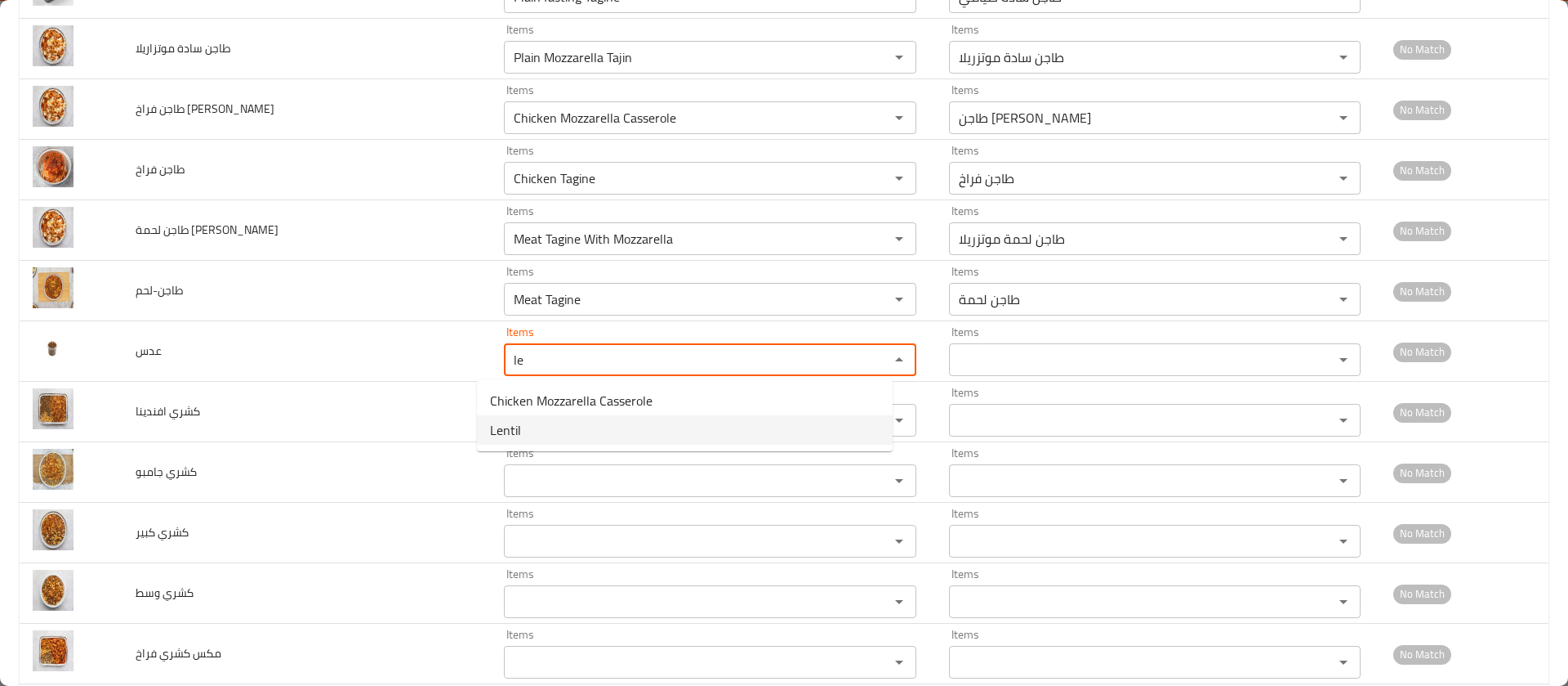
click at [534, 433] on li "Lentil" at bounding box center [685, 429] width 416 height 29
type input "Lentil"
type input "عدس"
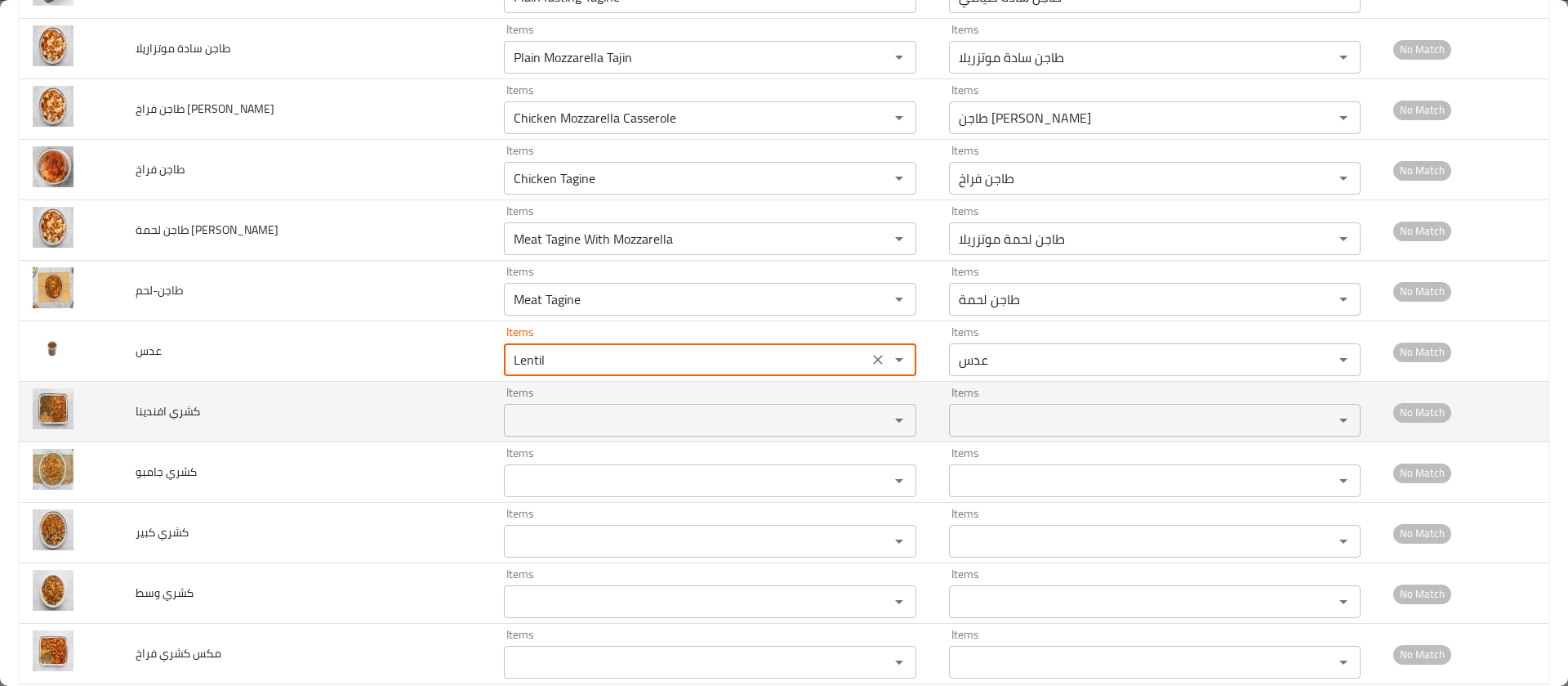
type input "Lentil"
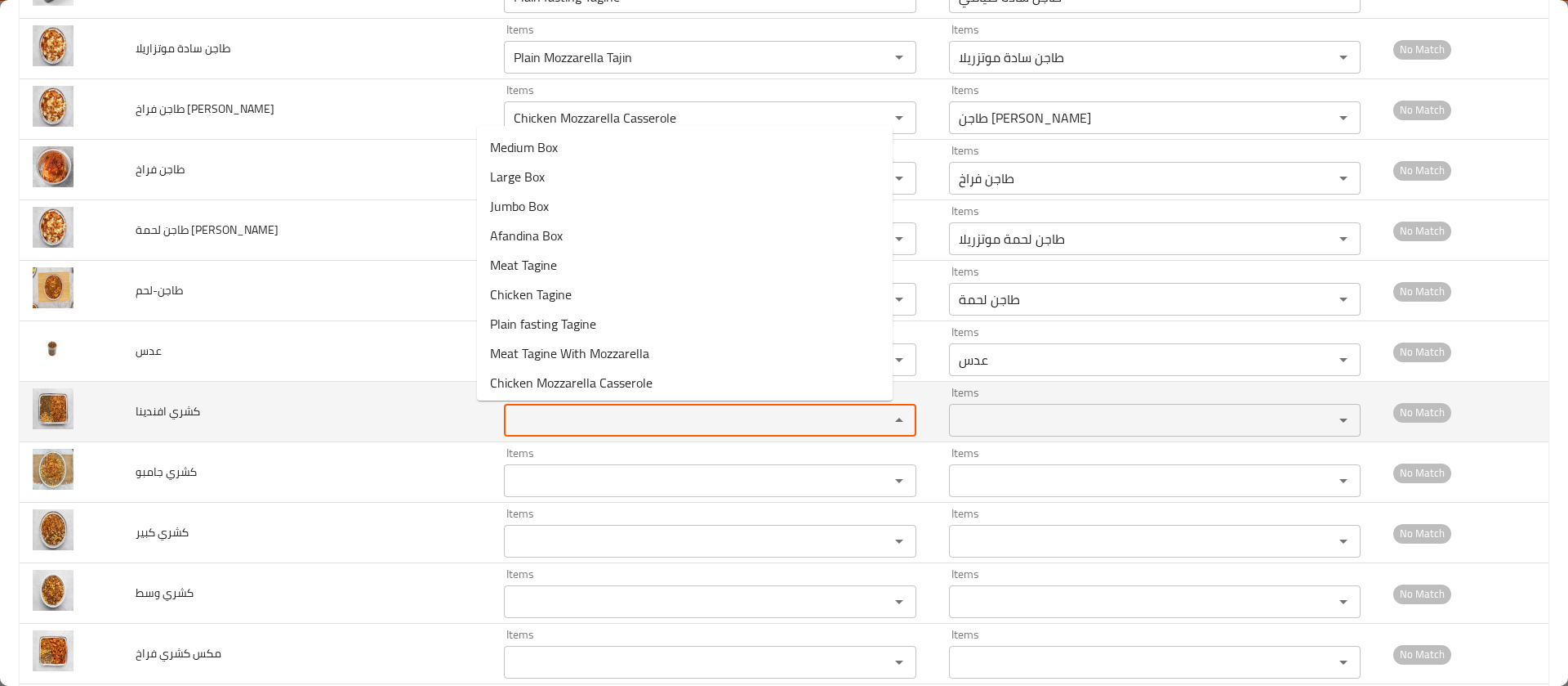
click at [527, 425] on افندينا "Items" at bounding box center [686, 420] width 353 height 23
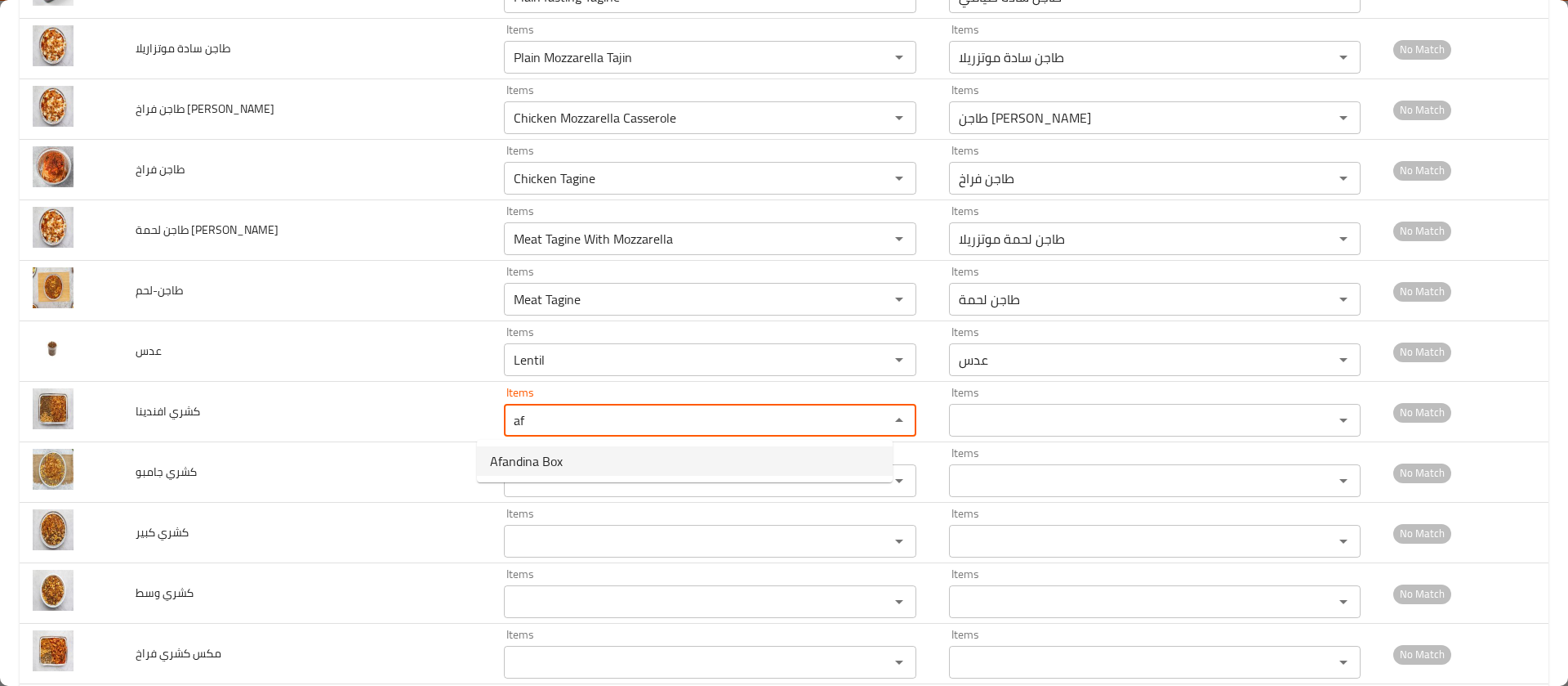
click at [532, 458] on span "Afandina Box" at bounding box center [526, 461] width 73 height 20
type افندينا "Afandina Box"
type افندينا-ar "علبة أفندينا"
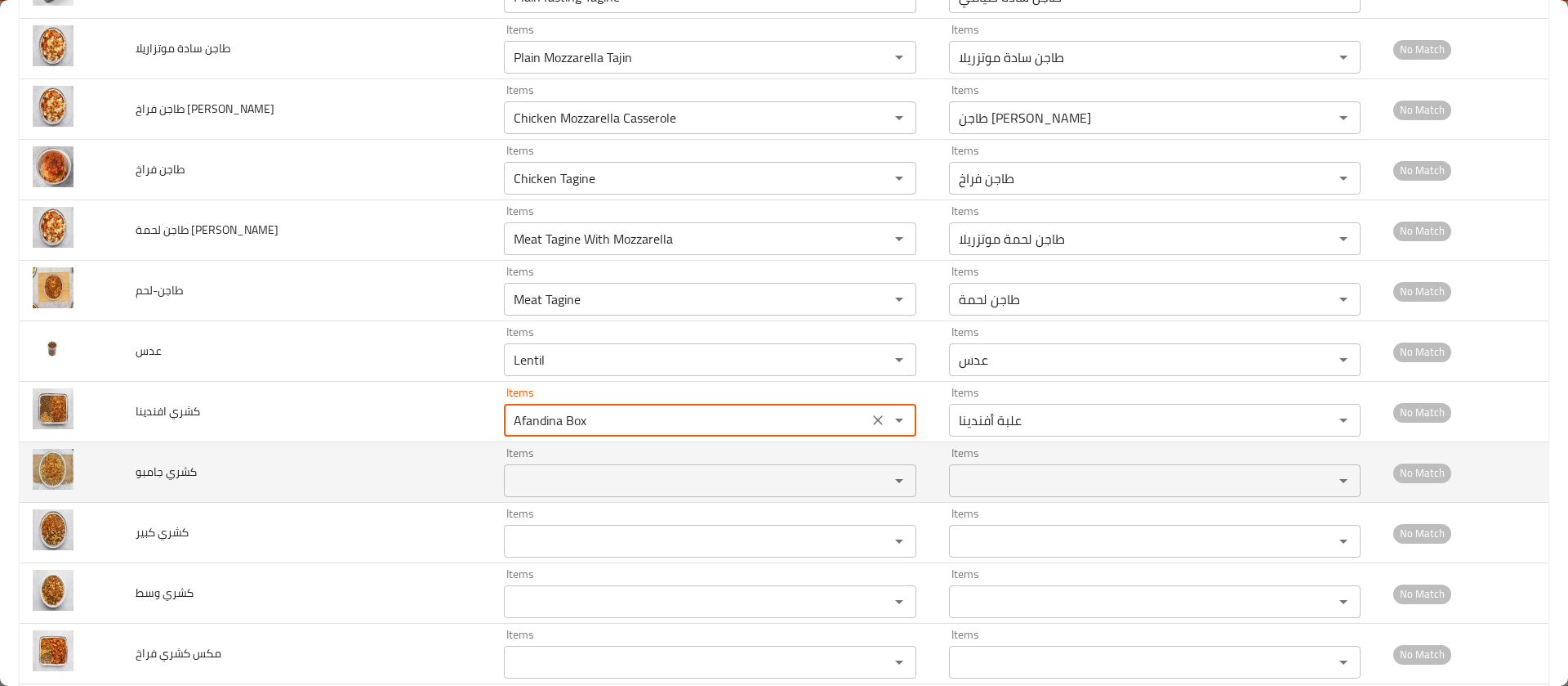
type افندينا "Afandina Box"
click at [528, 476] on جامبو "Items" at bounding box center [686, 481] width 353 height 23
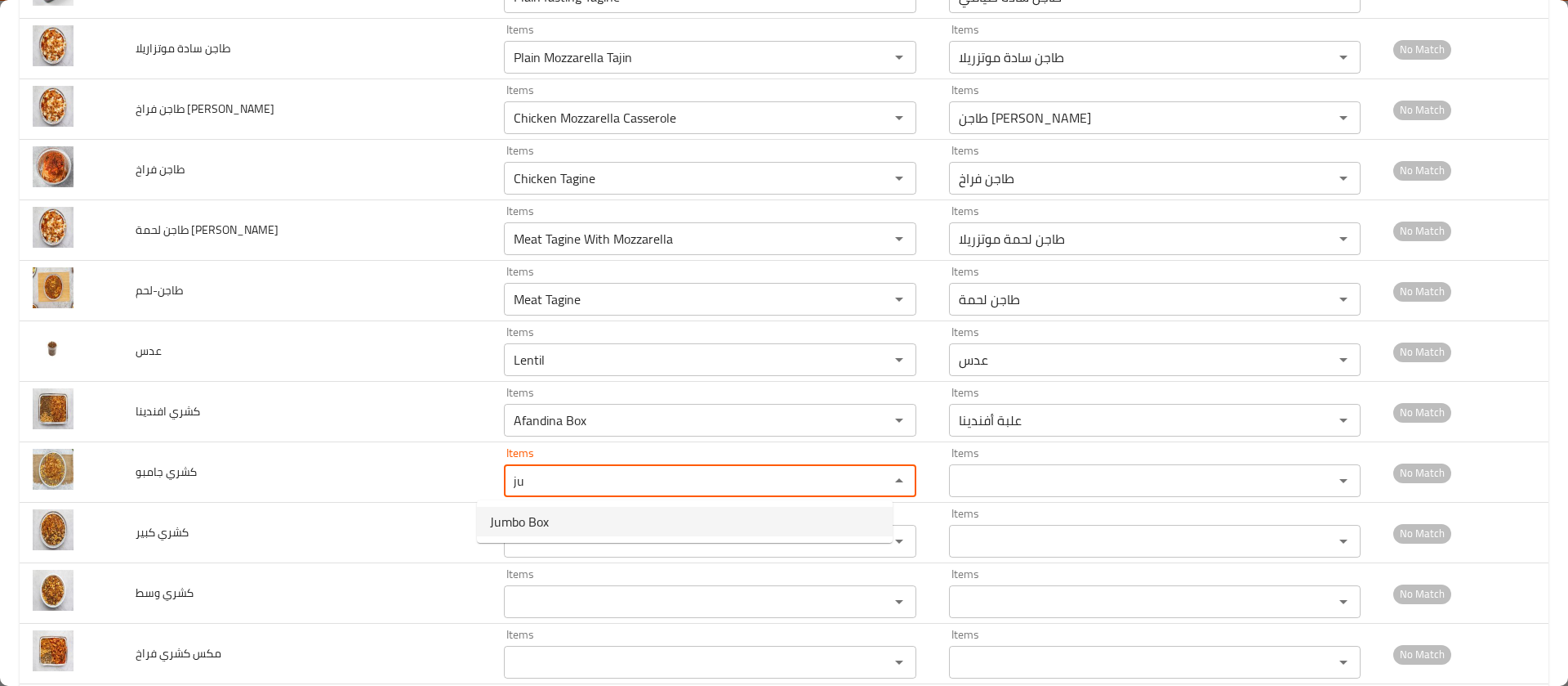
click at [522, 523] on span "Jumbo Box" at bounding box center [520, 521] width 59 height 20
type جامبو "Jumbo Box"
type جامبو-ar "علبة جامبو"
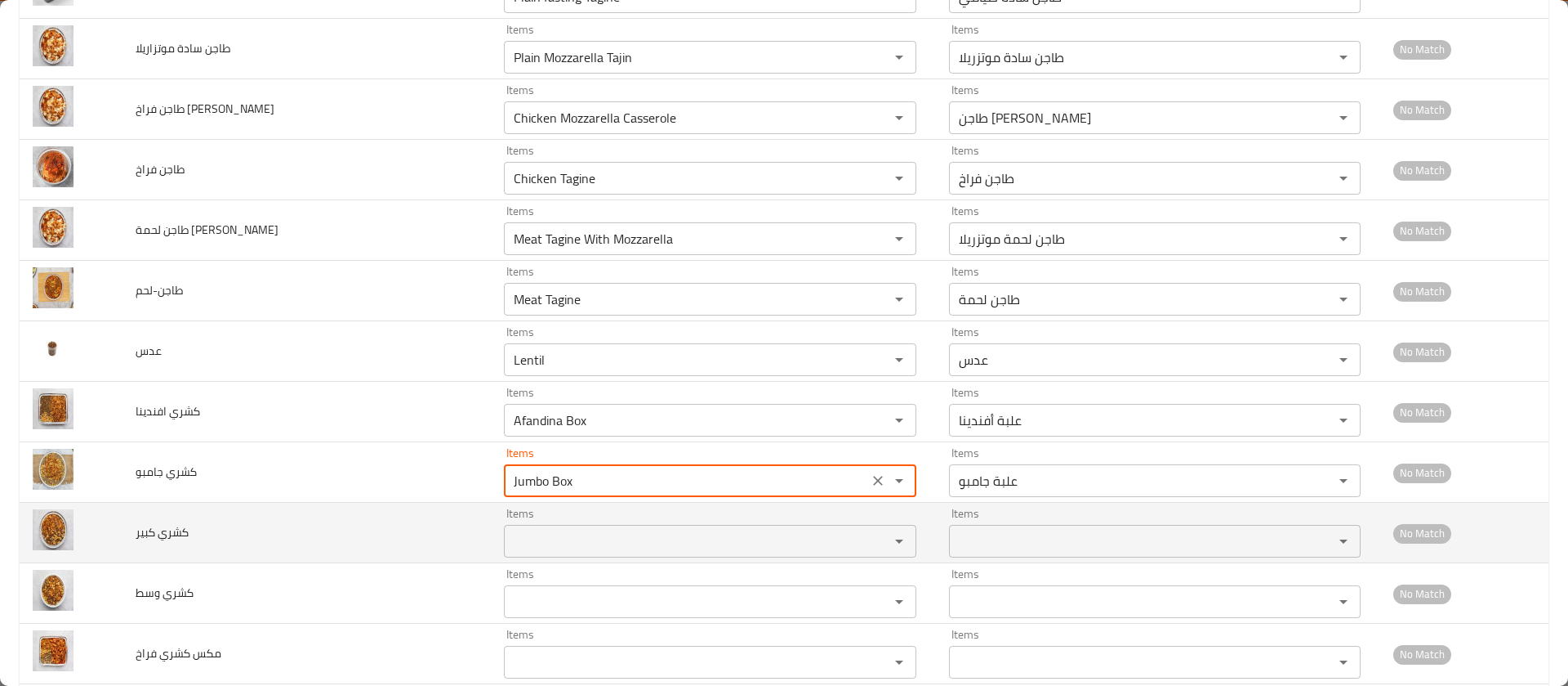
type جامبو "Jumbo Box"
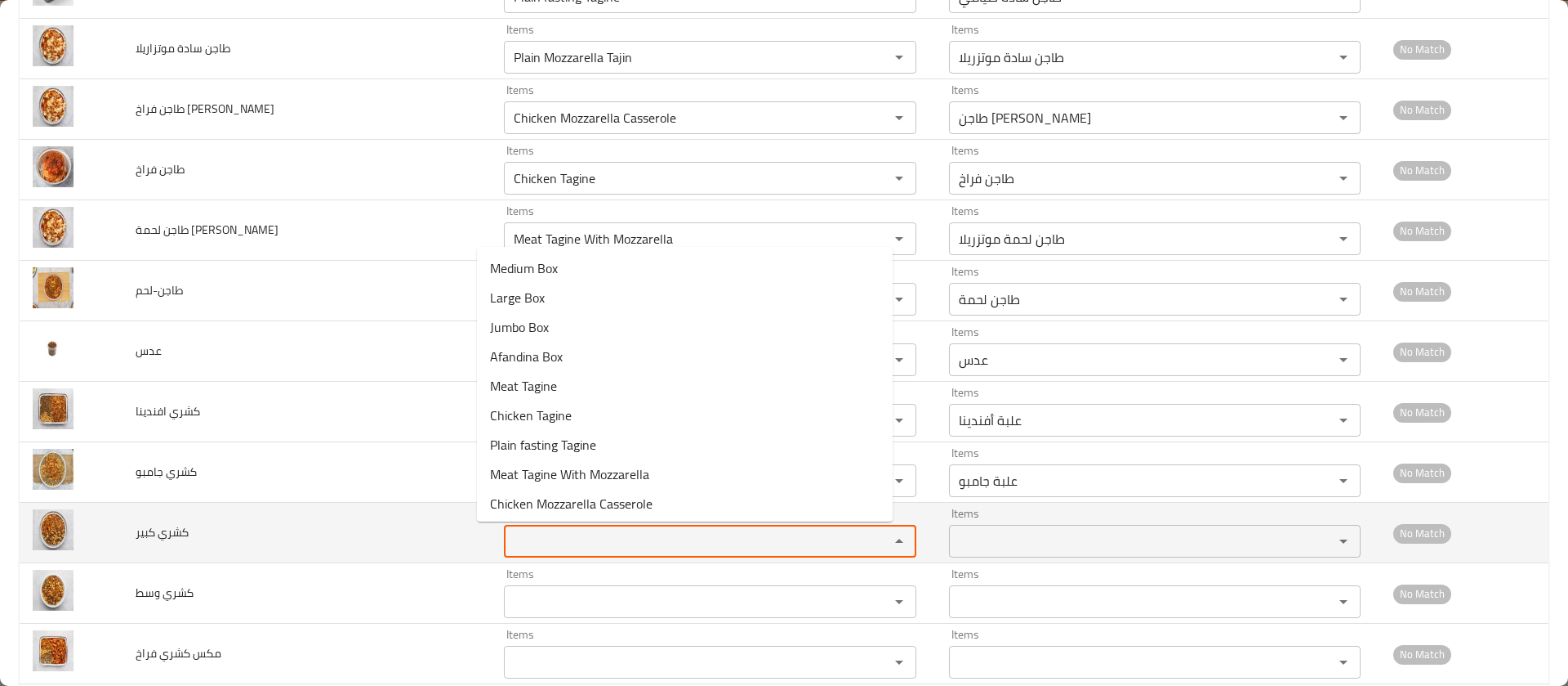
click at [519, 544] on كبير "Items" at bounding box center [686, 541] width 353 height 23
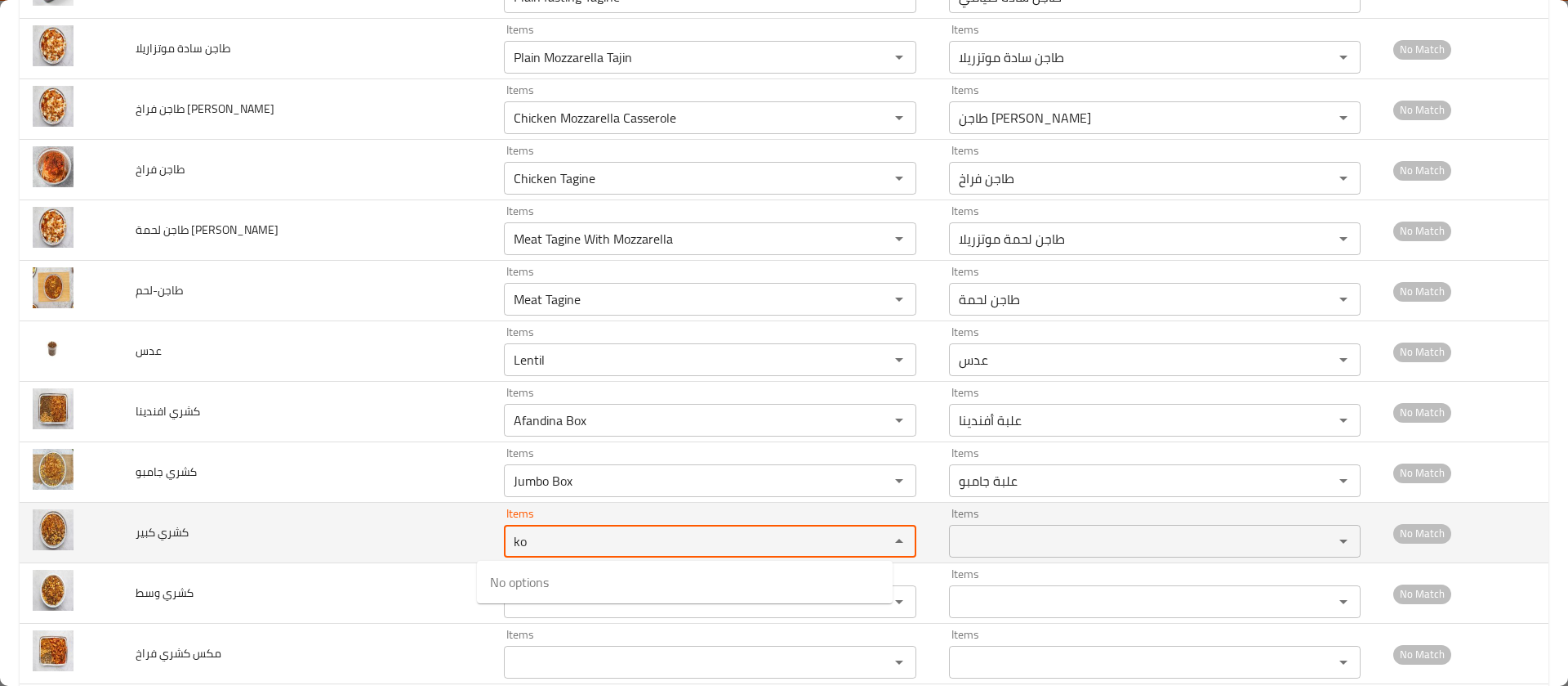
type كبير "k"
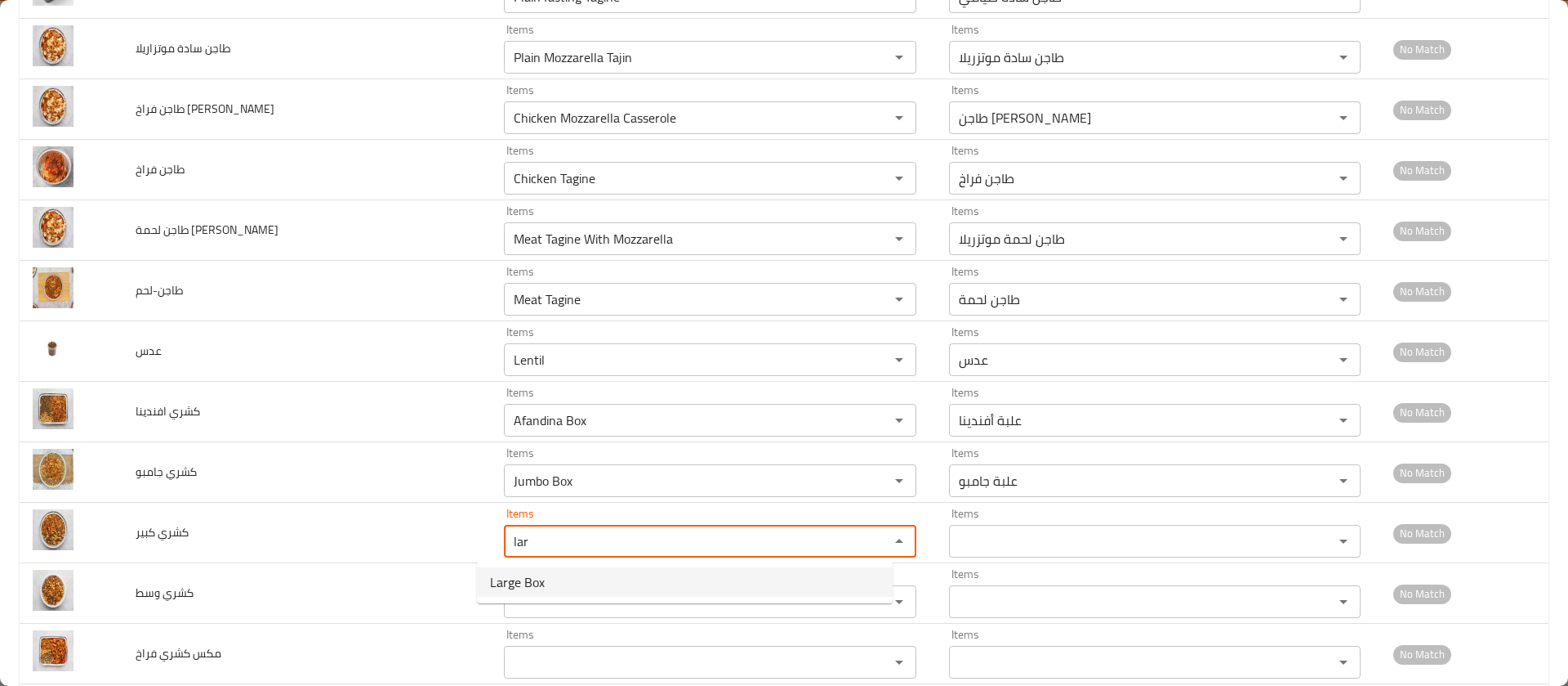
click at [518, 585] on span "Large Box" at bounding box center [518, 581] width 55 height 20
type كبير "Large Box"
type كبير-ar "علبة كبير"
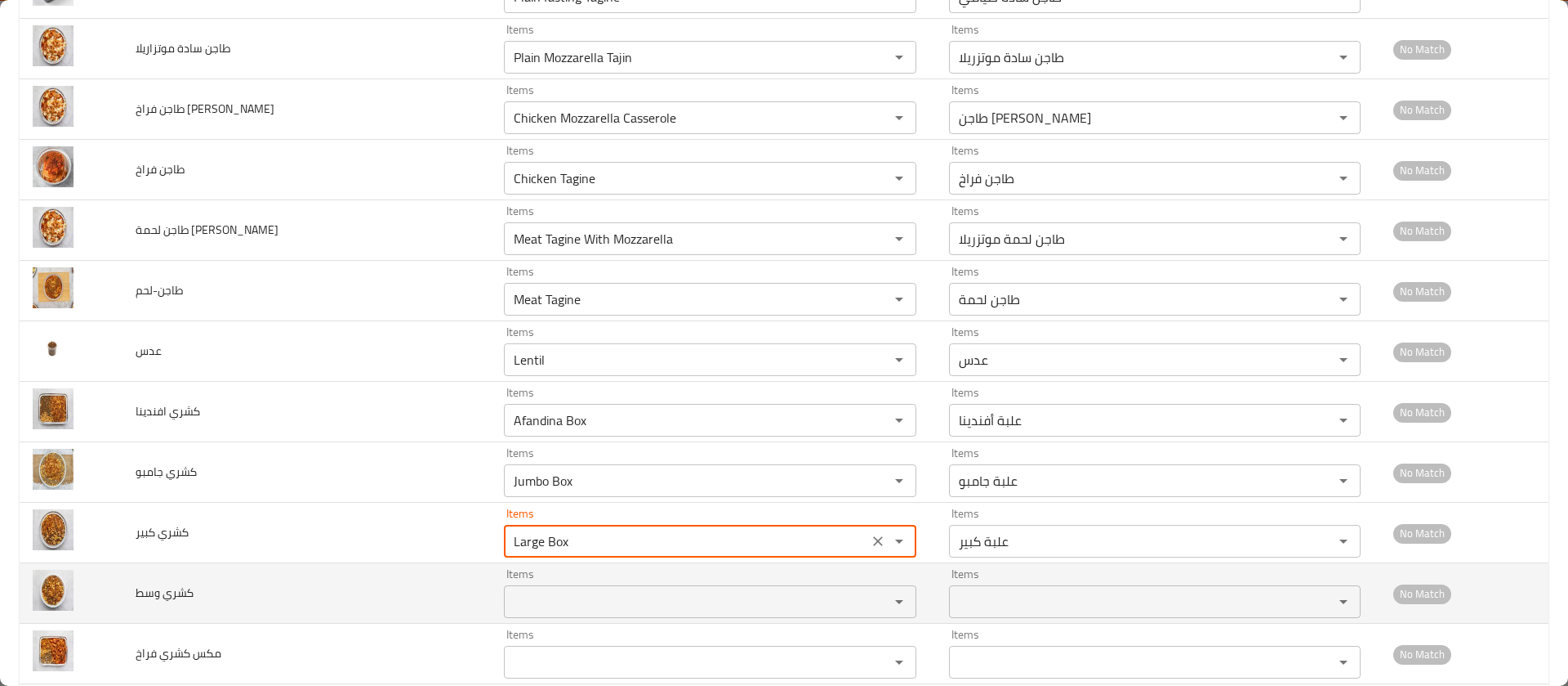
type كبير "Large Box"
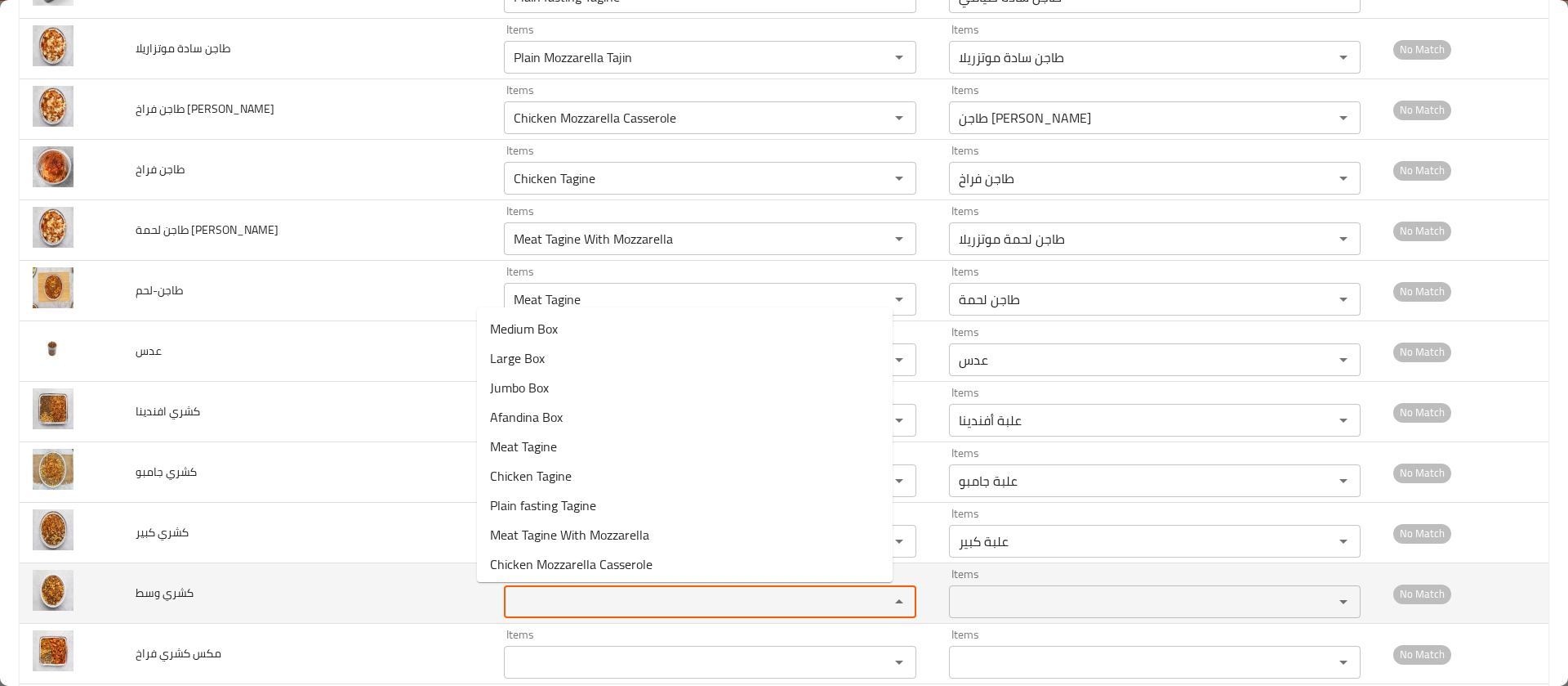
click at [520, 595] on وسط "Items" at bounding box center [686, 601] width 353 height 23
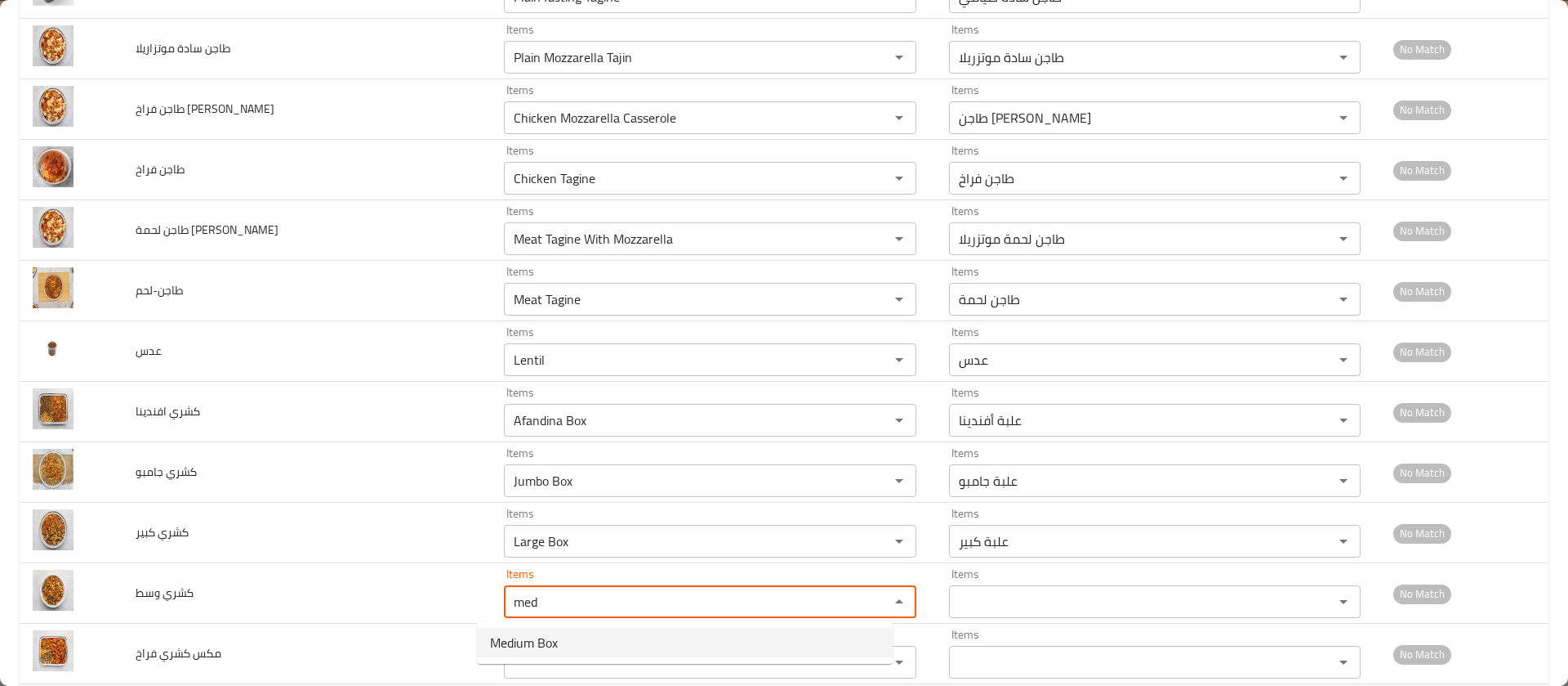
click at [525, 640] on span "Medium Box" at bounding box center [523, 642] width 67 height 20
type وسط "Medium Box"
type وسط-ar "علبة وسط"
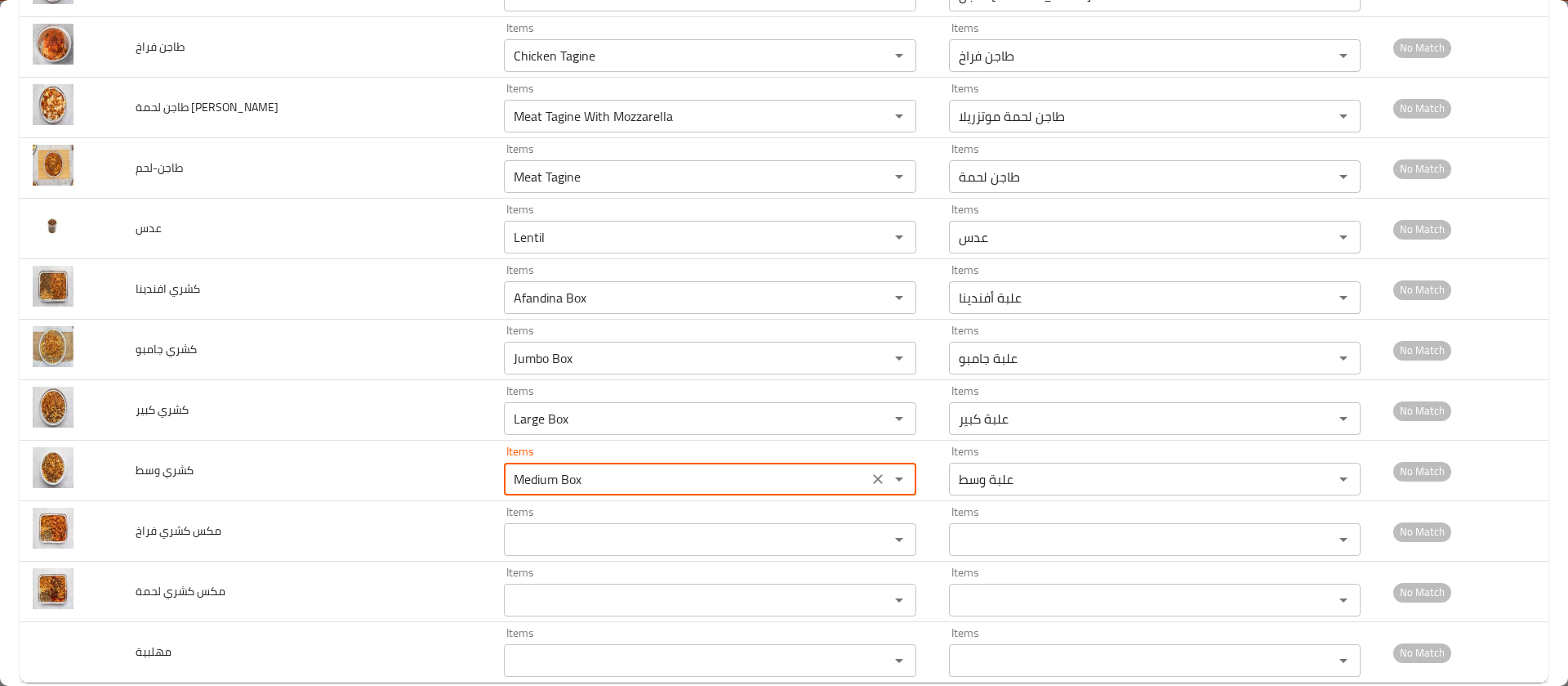
scroll to position [1165, 0]
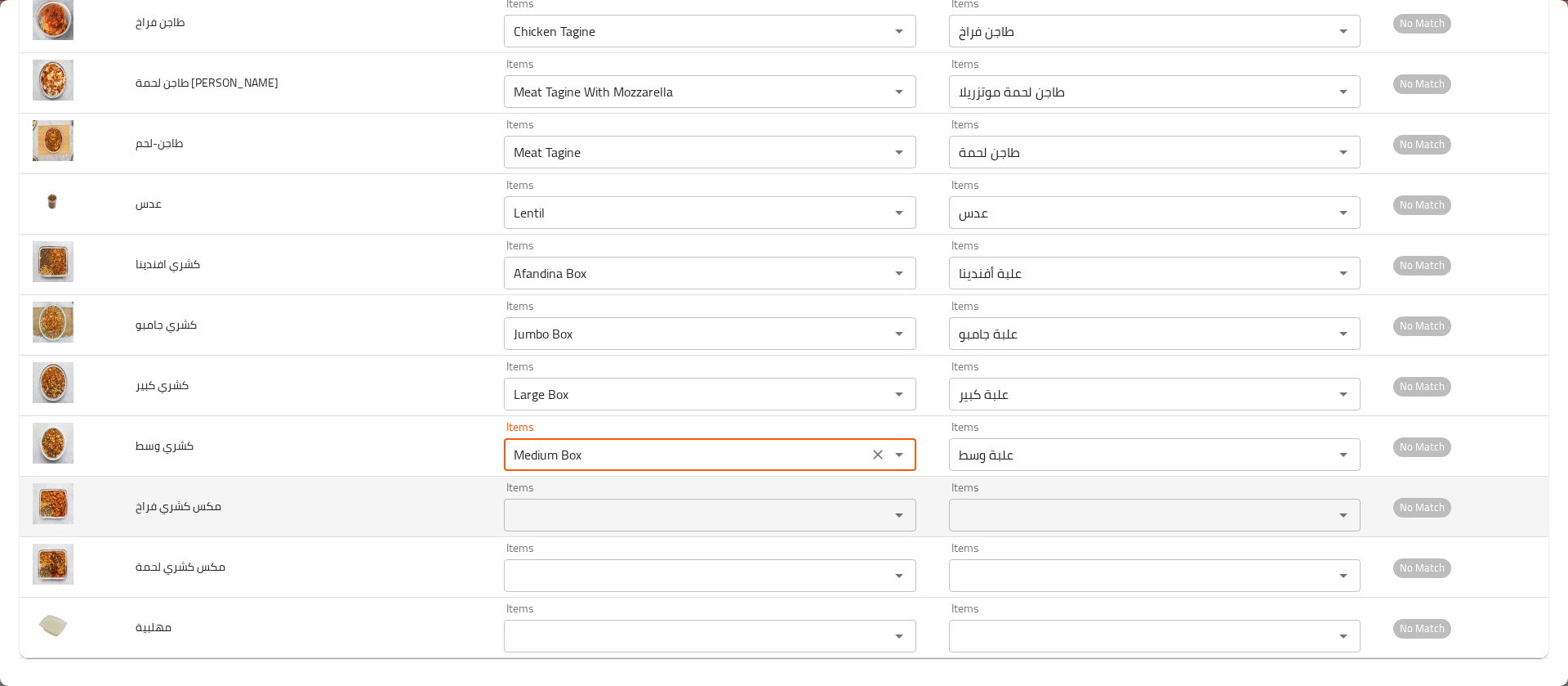
type وسط "Medium Box"
click at [526, 522] on فراخ "Items" at bounding box center [686, 515] width 353 height 23
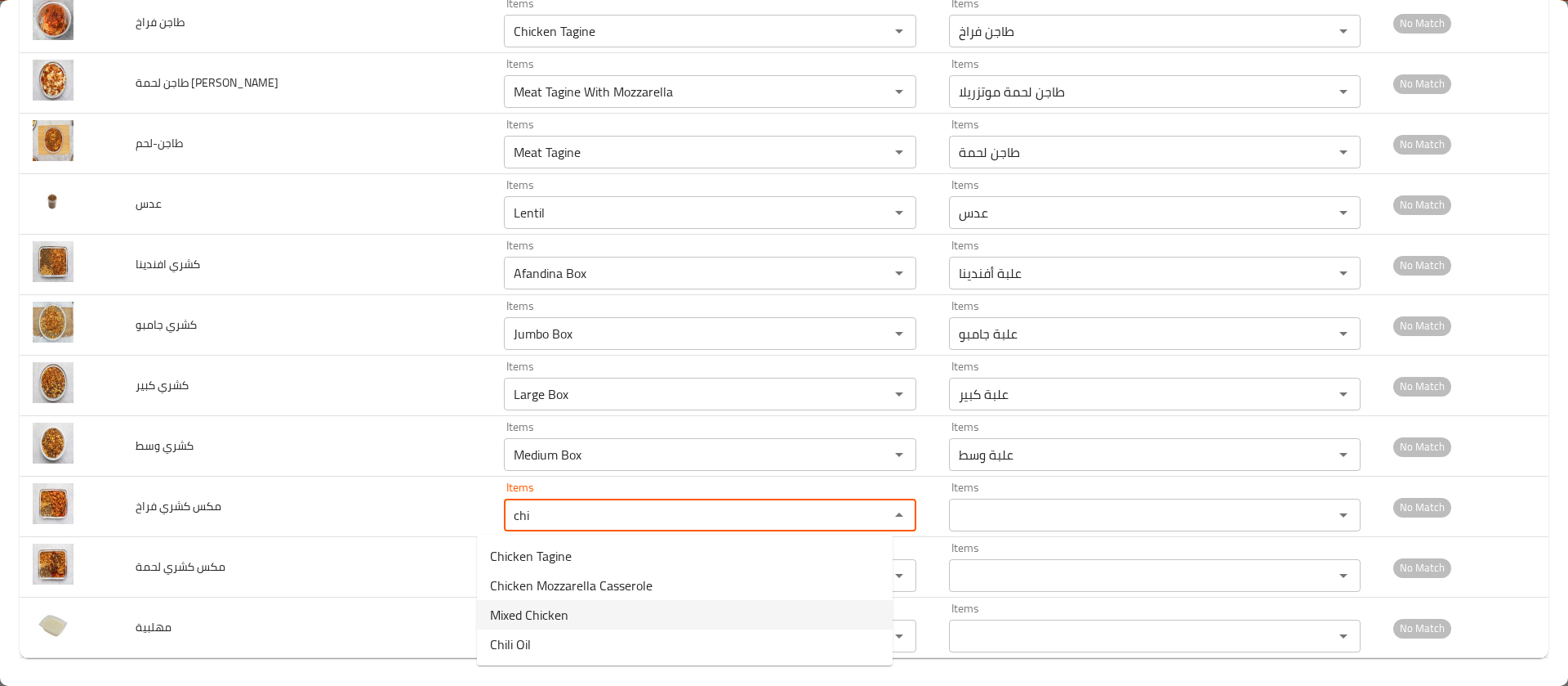
click at [556, 621] on span "Mixed Chicken" at bounding box center [529, 614] width 79 height 20
type فراخ "Mixed Chicken"
type فراخ-ar "ميكس فراخ"
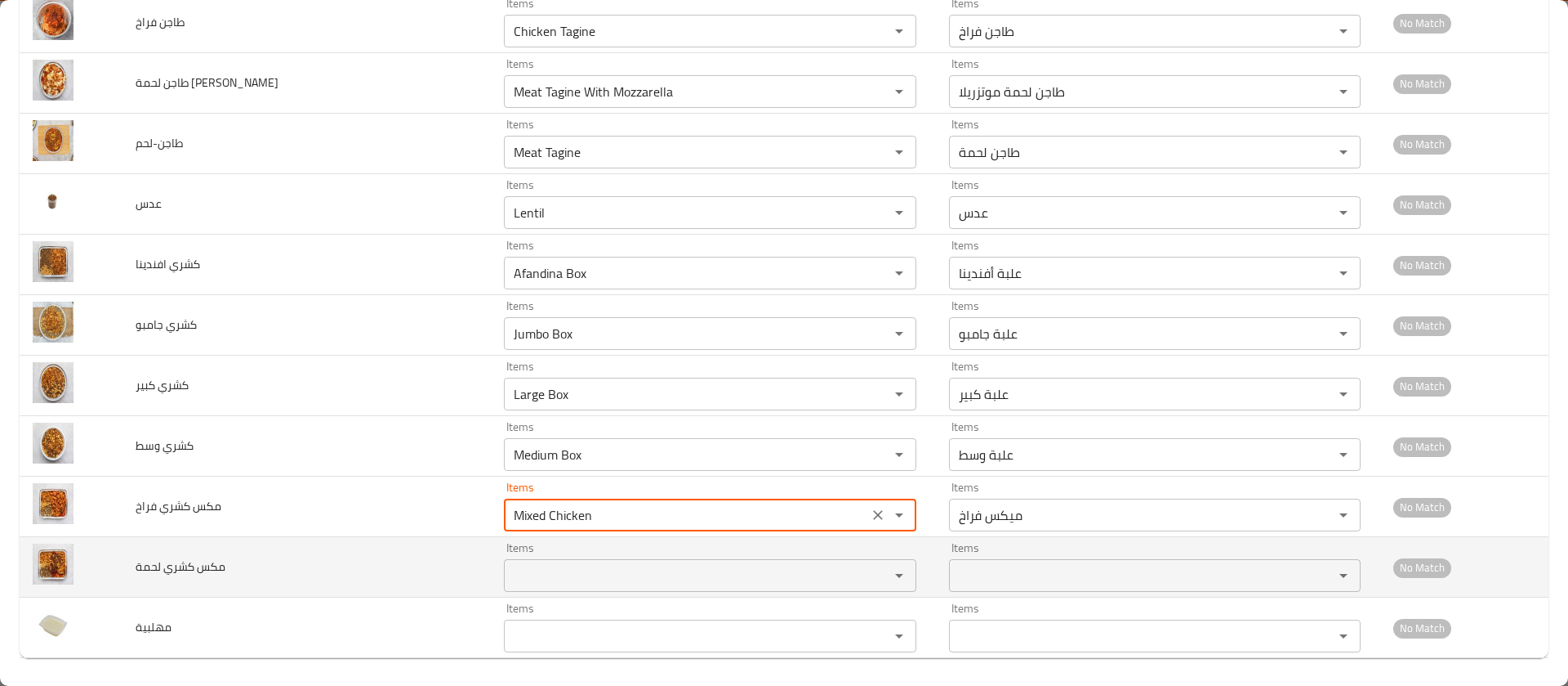
click at [550, 561] on div "Items" at bounding box center [709, 575] width 411 height 32
type فراخ "Mixed Chicken"
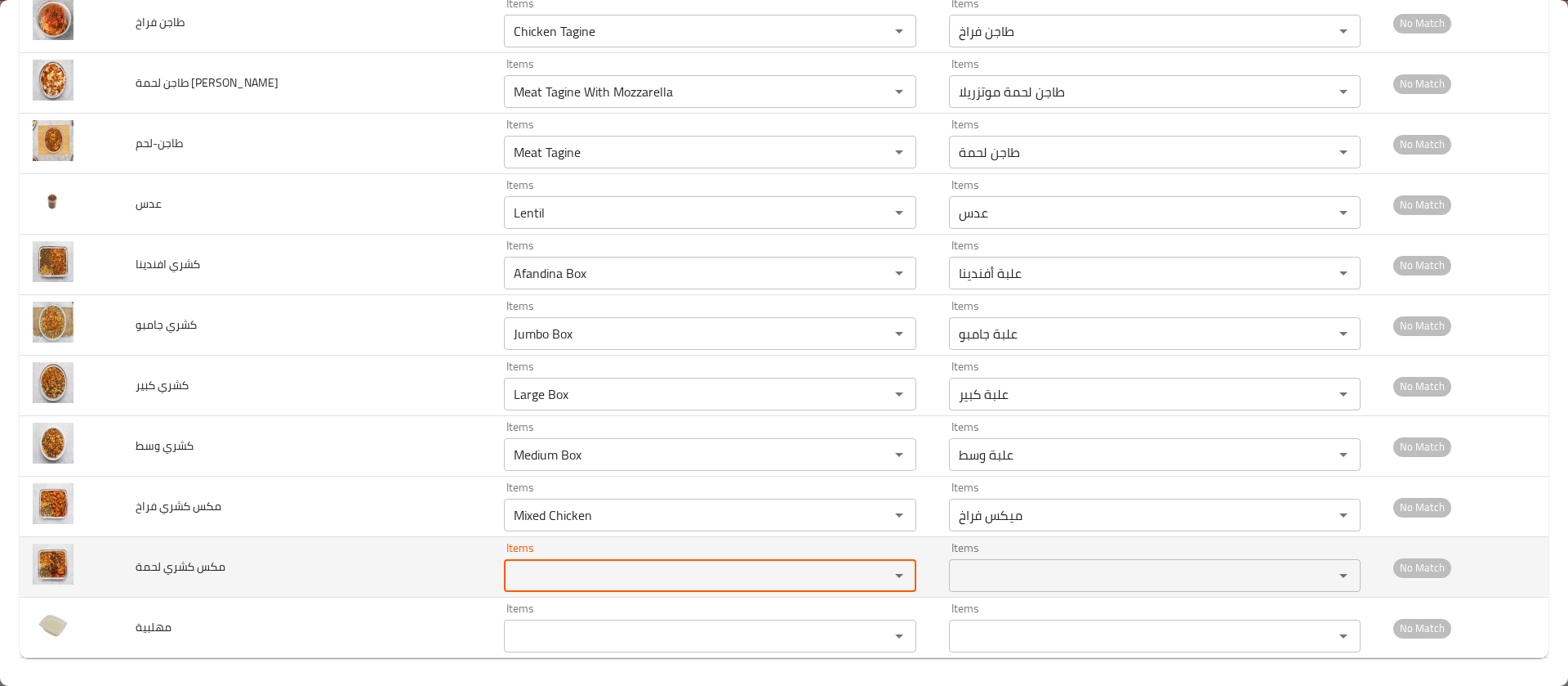
click at [550, 561] on div "Items" at bounding box center [709, 575] width 411 height 32
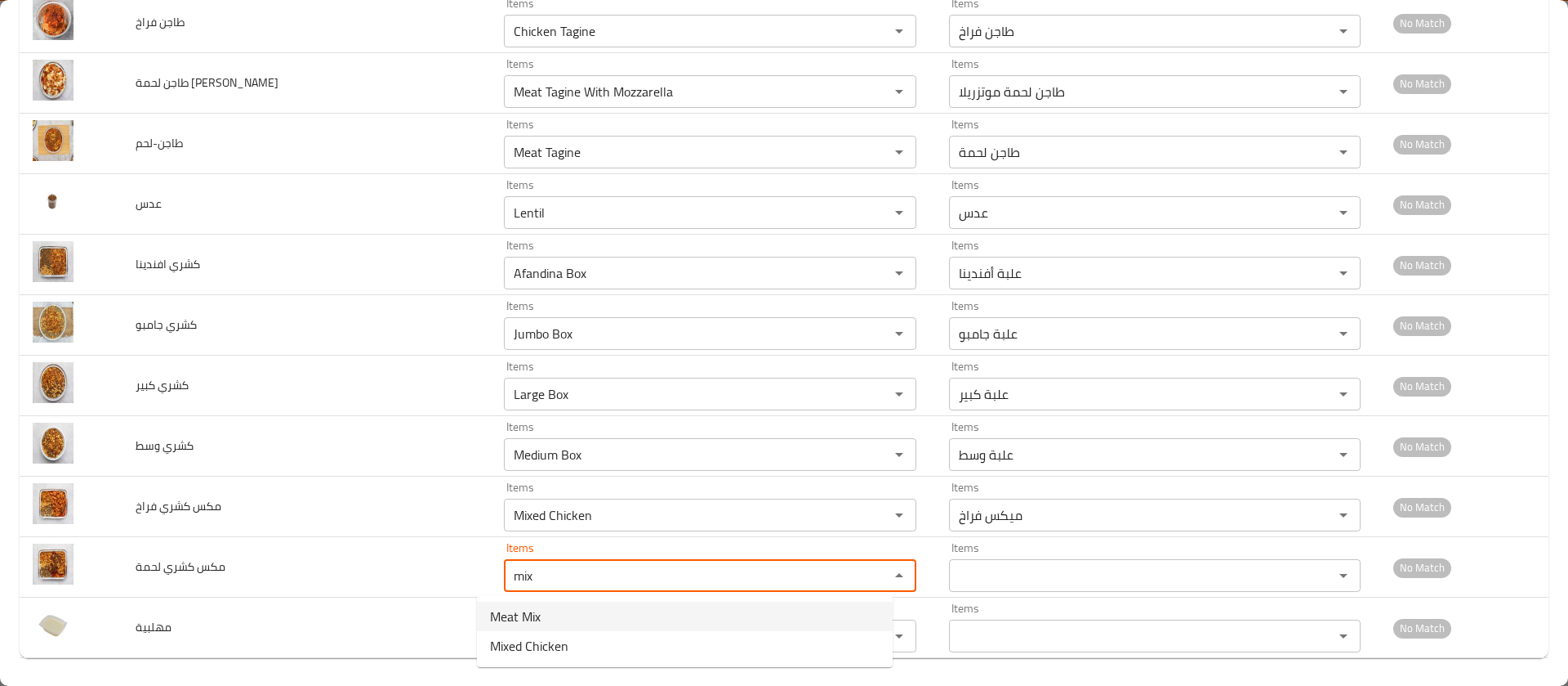
click at [538, 614] on span "Meat Mix" at bounding box center [515, 616] width 50 height 20
type لحمة "Meat Mix"
type لحمة-ar "ميكس لحمة"
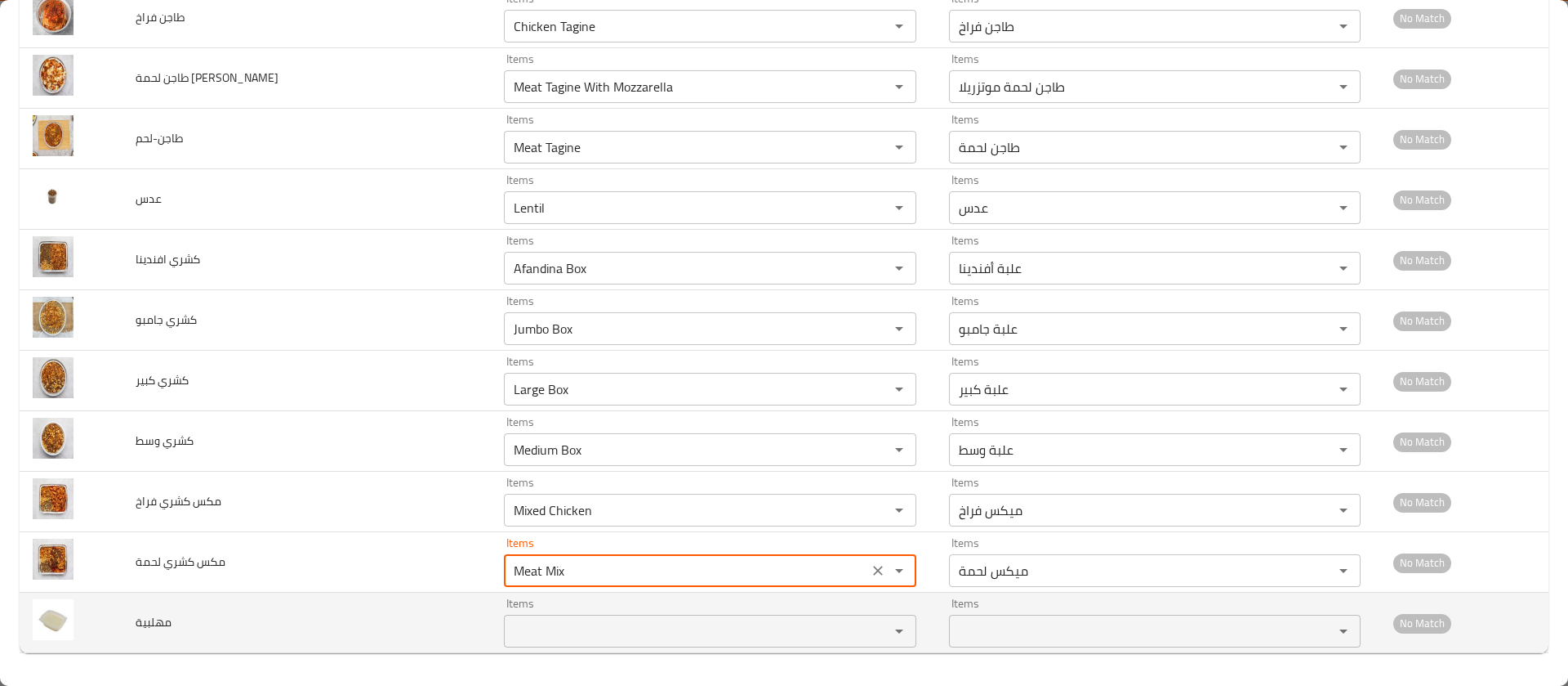
type لحمة "Meat Mix"
click at [512, 628] on input "Items" at bounding box center [686, 631] width 353 height 23
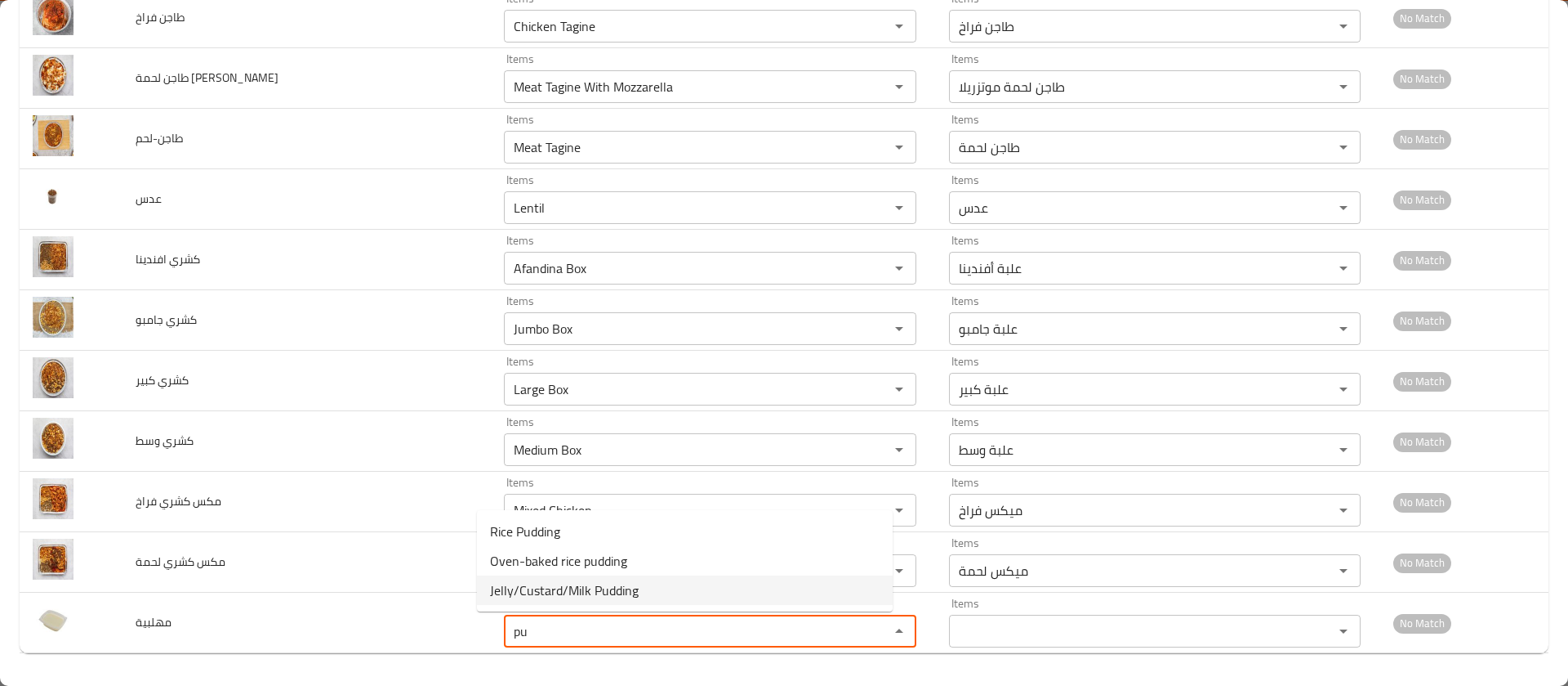
click at [572, 597] on span "Jelly/Custard/Milk Pudding" at bounding box center [564, 590] width 149 height 20
type input "Jelly/Custard/Milk Pudding"
type input "جيلي/كاستر/مهلبية"
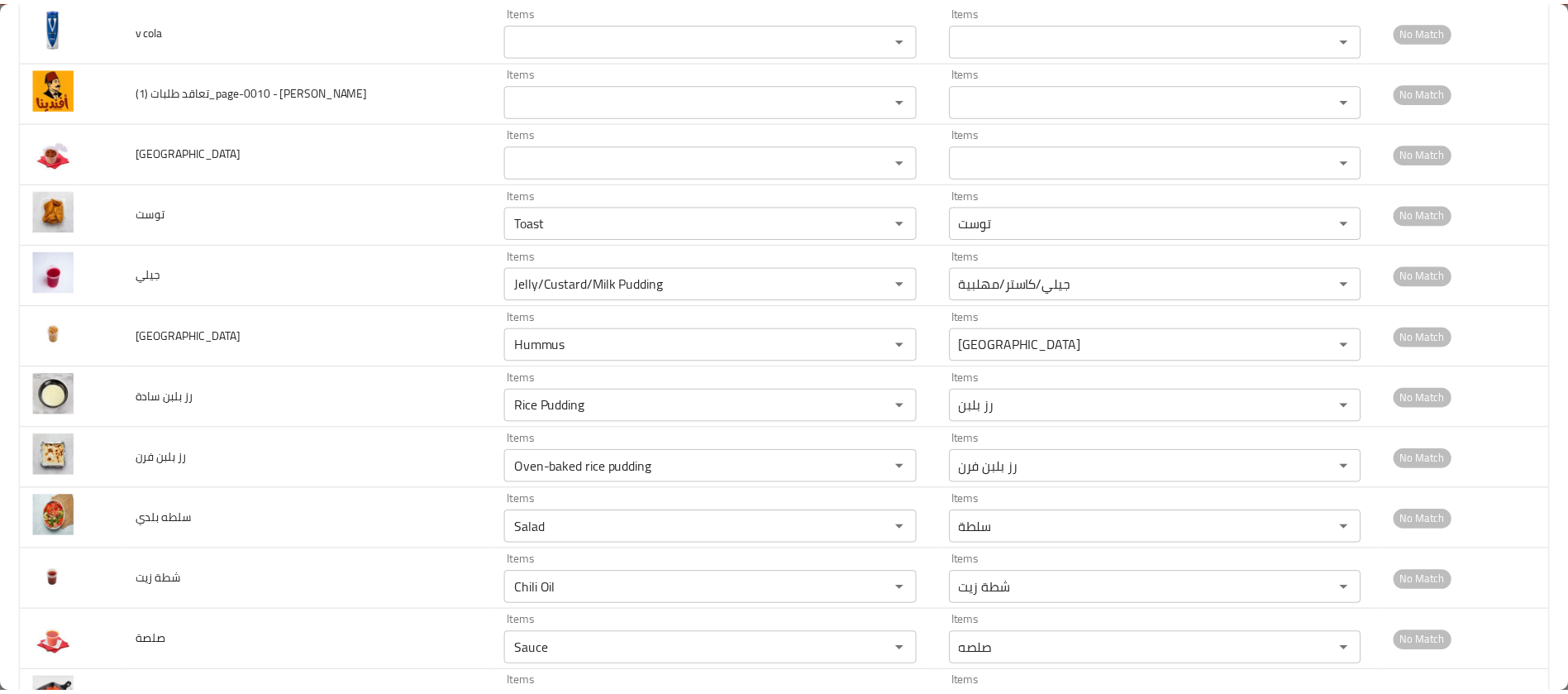
scroll to position [0, 0]
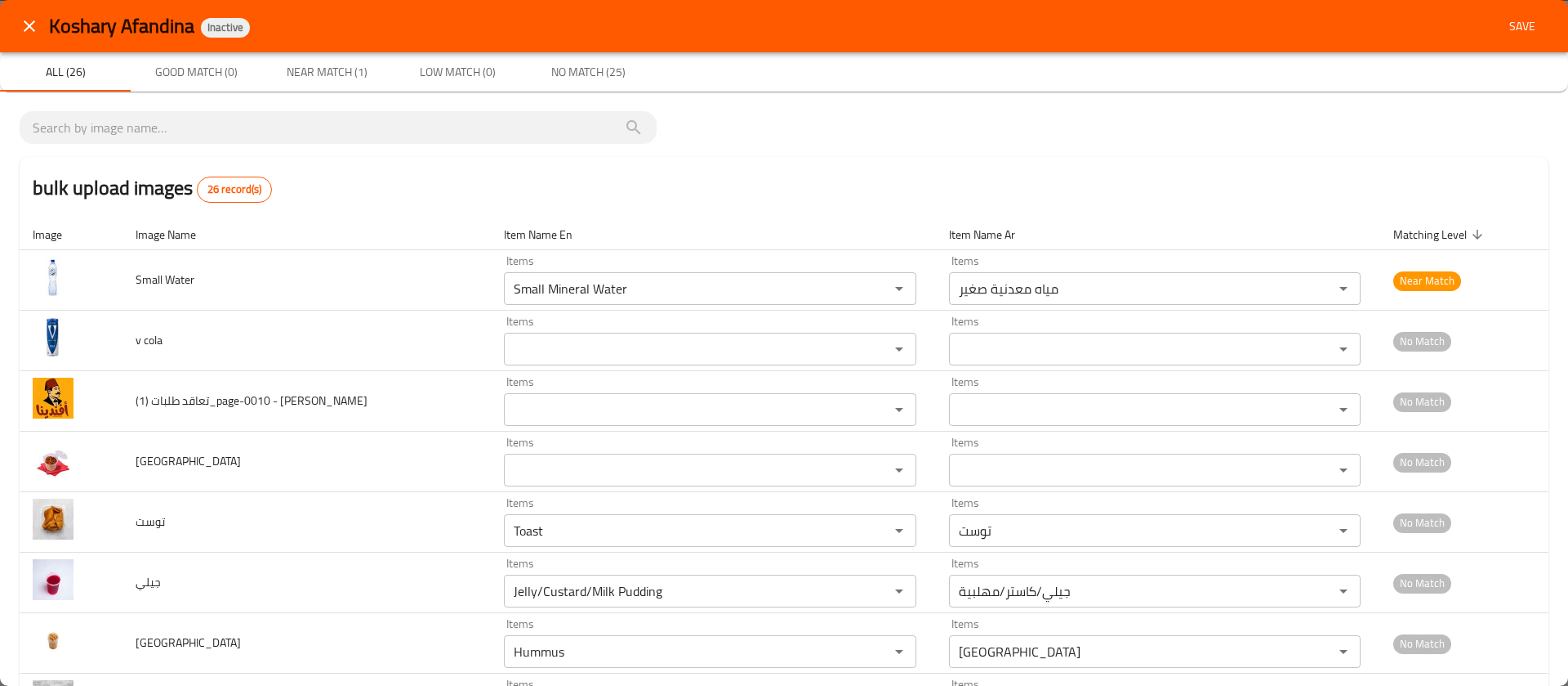
type input "Jelly/Custard/Milk Pudding"
click at [1510, 19] on span "Save" at bounding box center [1521, 27] width 39 height 21
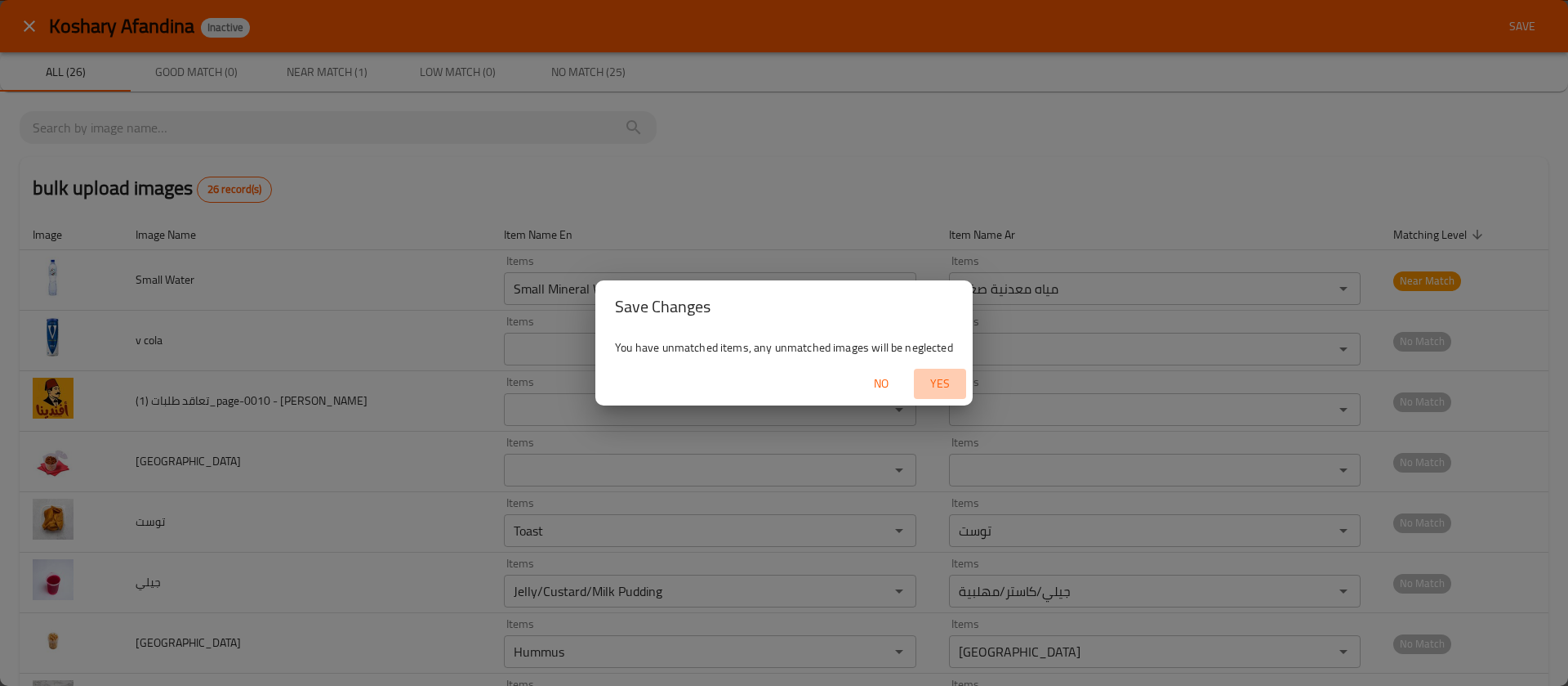
click at [954, 377] on span "Yes" at bounding box center [939, 384] width 39 height 21
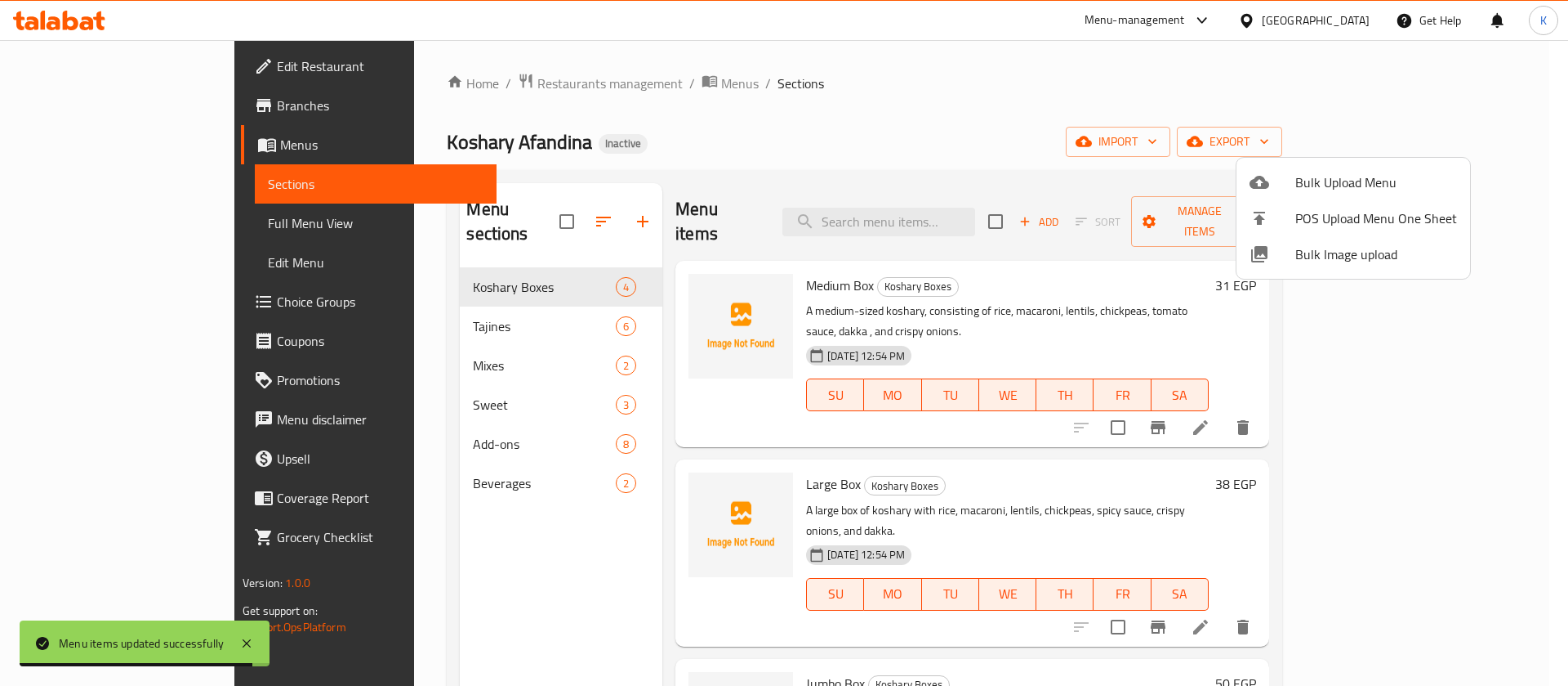
click at [132, 231] on div at bounding box center [784, 343] width 1568 height 686
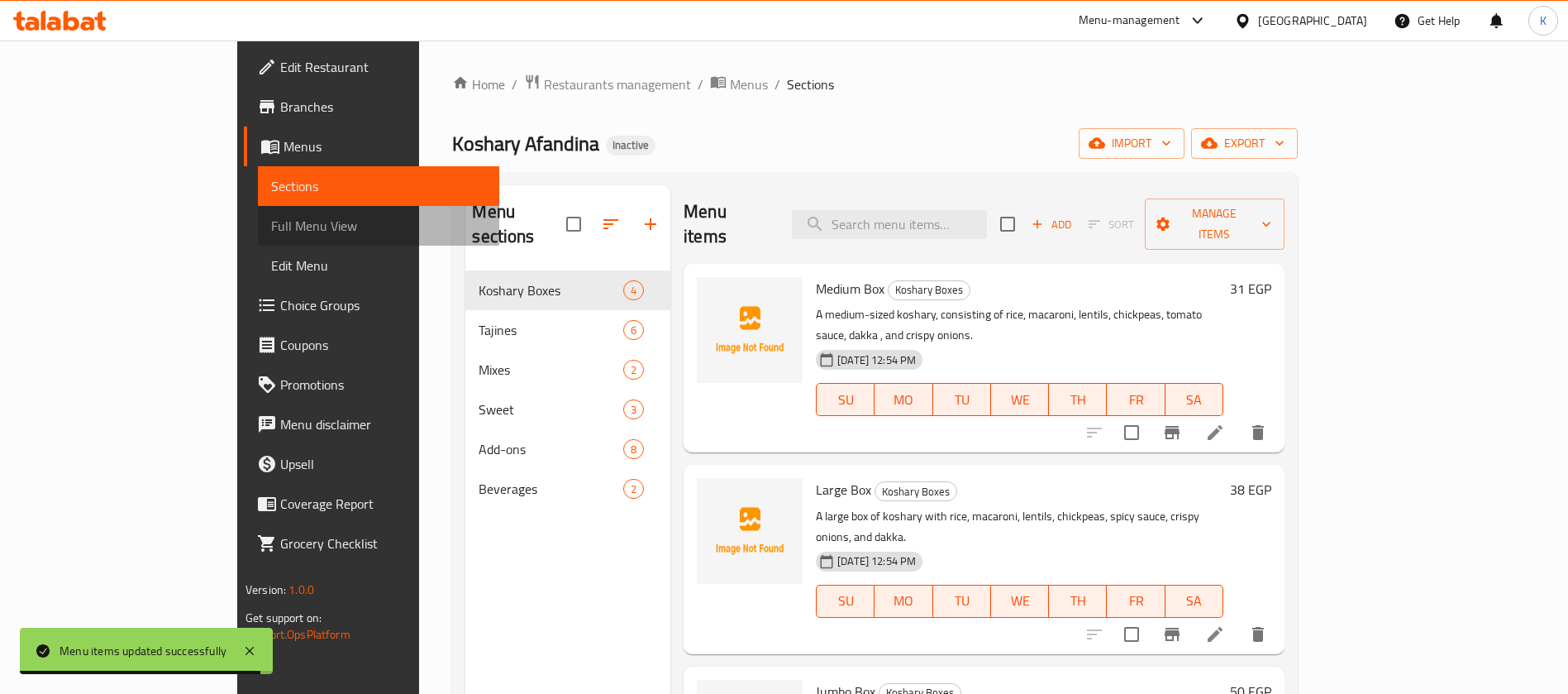
click at [271, 234] on span "Full Menu View" at bounding box center [379, 225] width 215 height 20
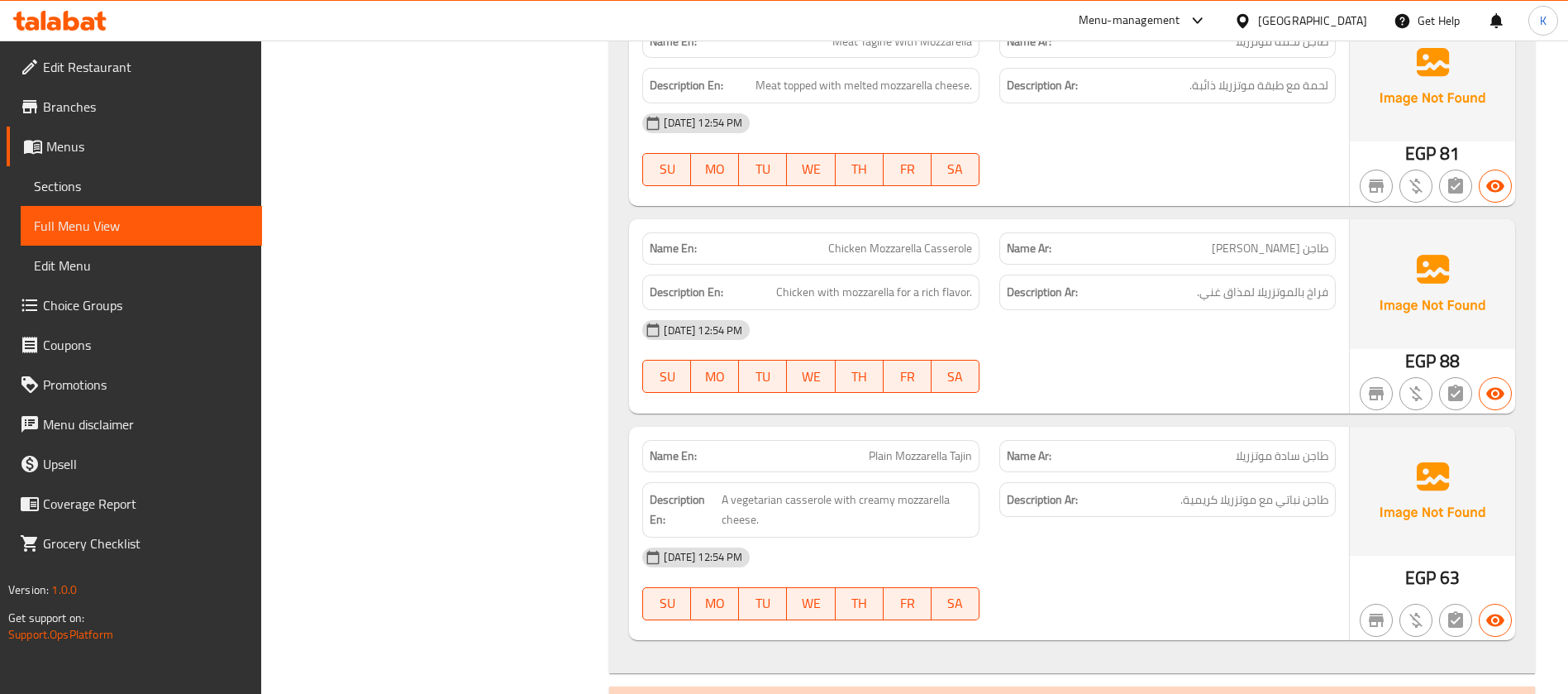
scroll to position [1979, 0]
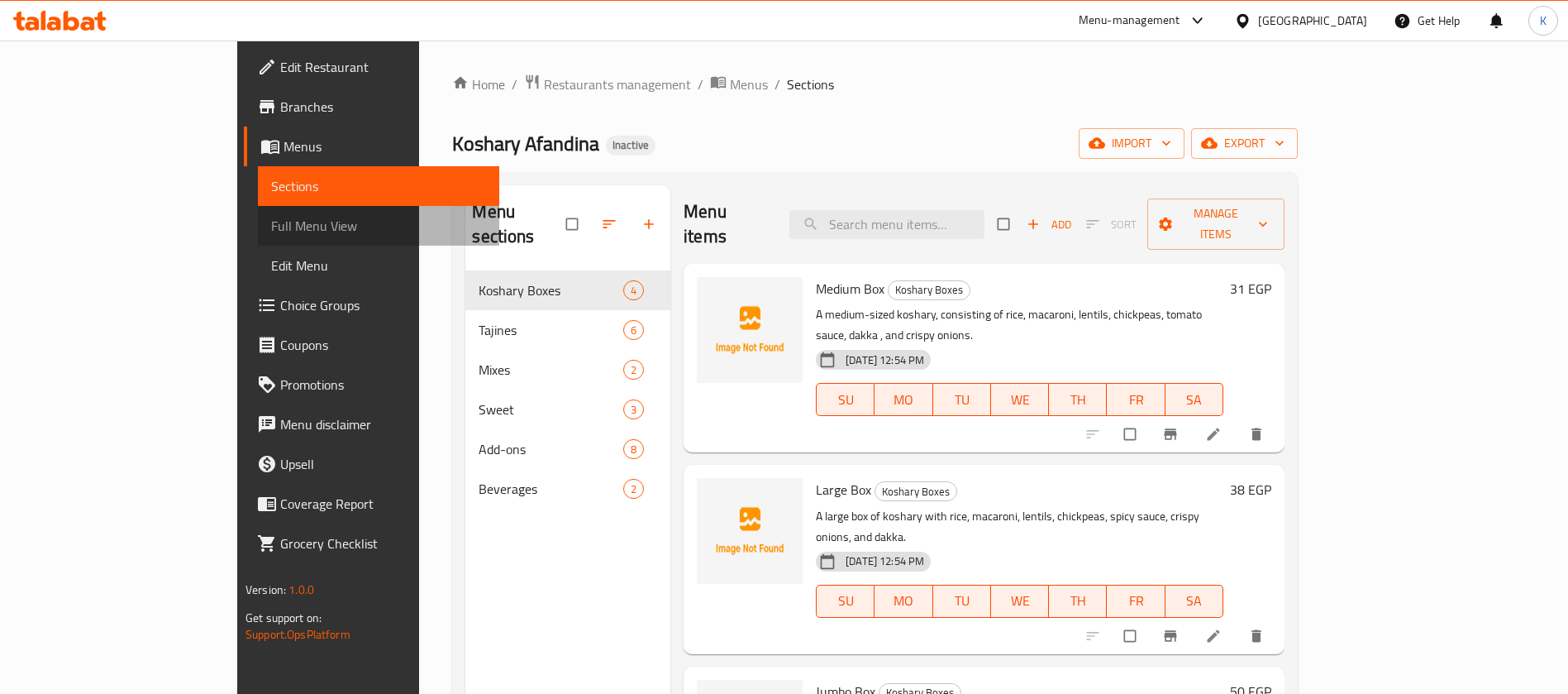
click at [271, 216] on span "Full Menu View" at bounding box center [379, 225] width 215 height 20
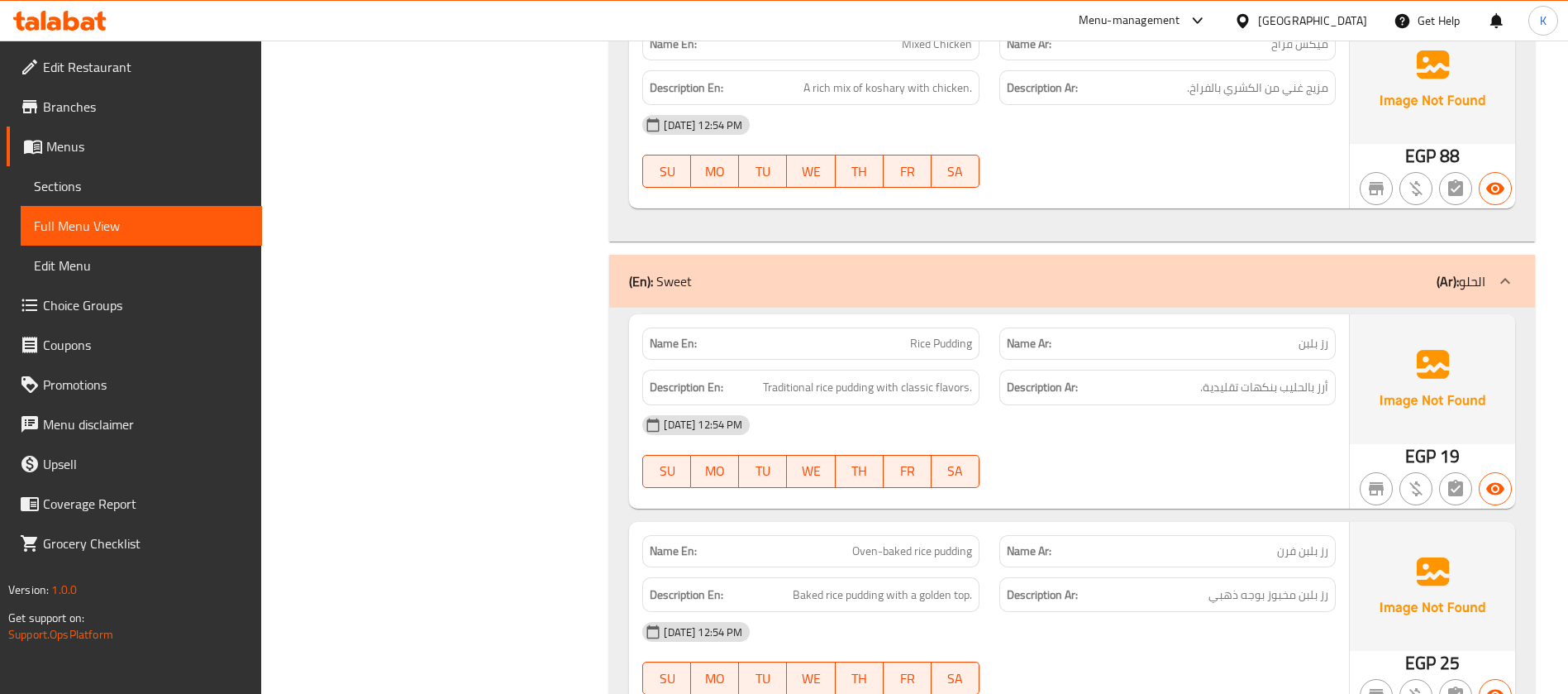
click at [1258, 15] on div at bounding box center [1246, 20] width 24 height 18
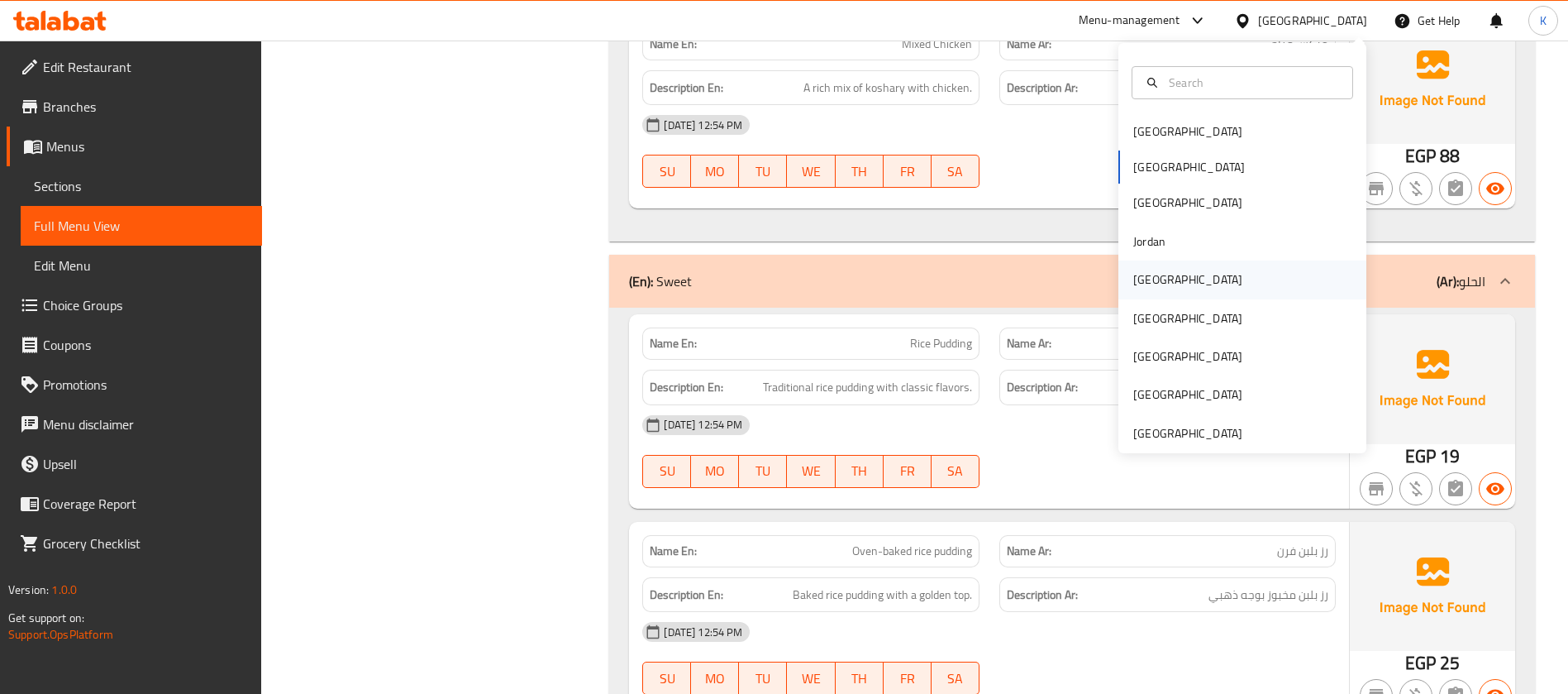
click at [1151, 275] on div "[GEOGRAPHIC_DATA]" at bounding box center [1187, 280] width 136 height 38
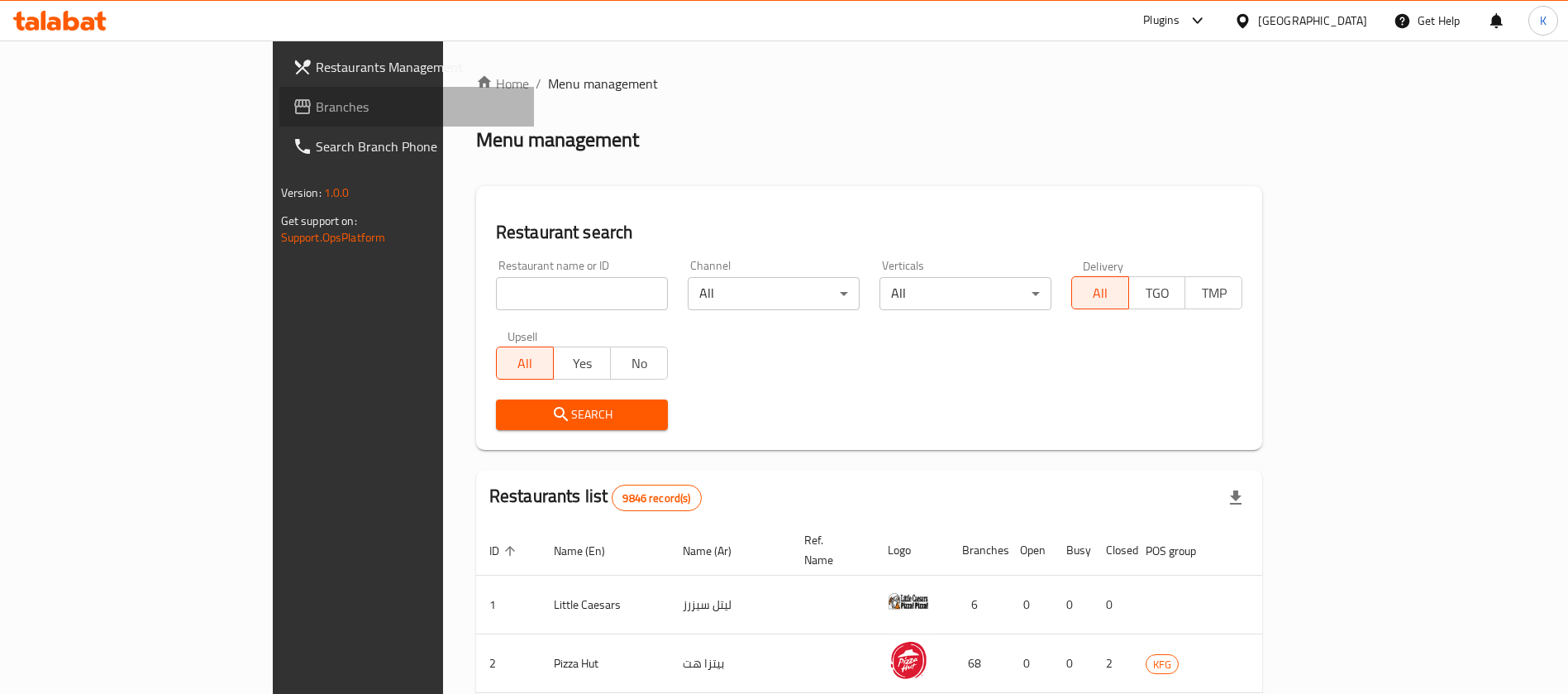
click at [316, 107] on span "Branches" at bounding box center [419, 107] width 206 height 20
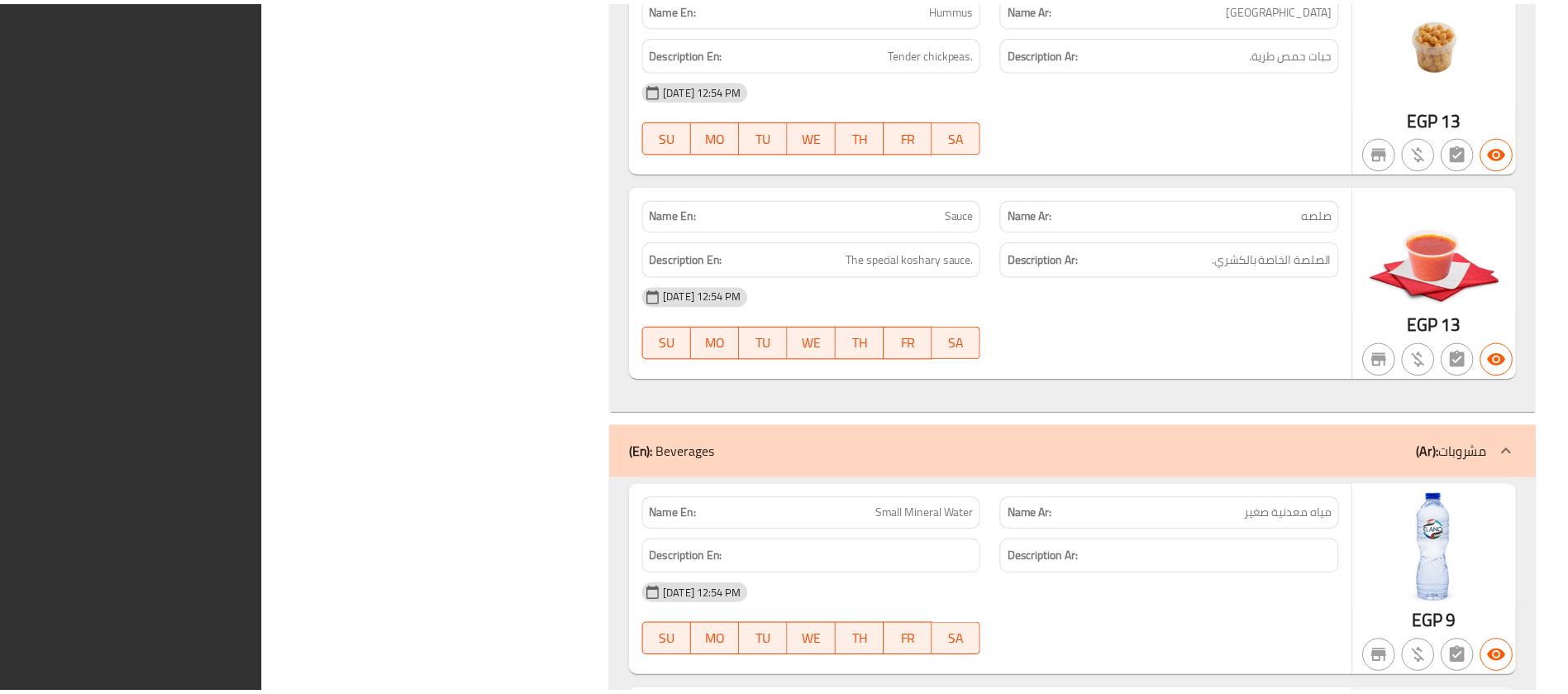
scroll to position [5491, 0]
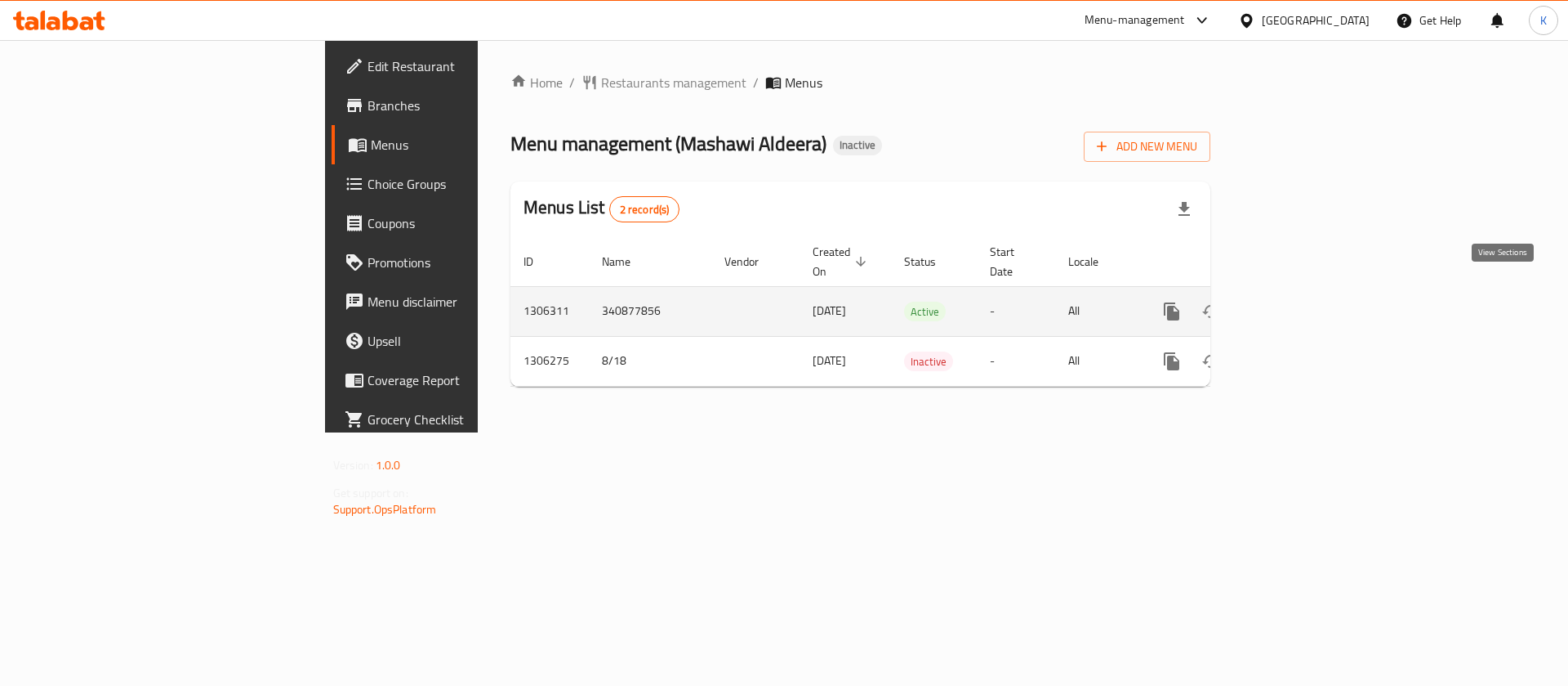
click at [1299, 301] on icon "enhanced table" at bounding box center [1290, 311] width 20 height 20
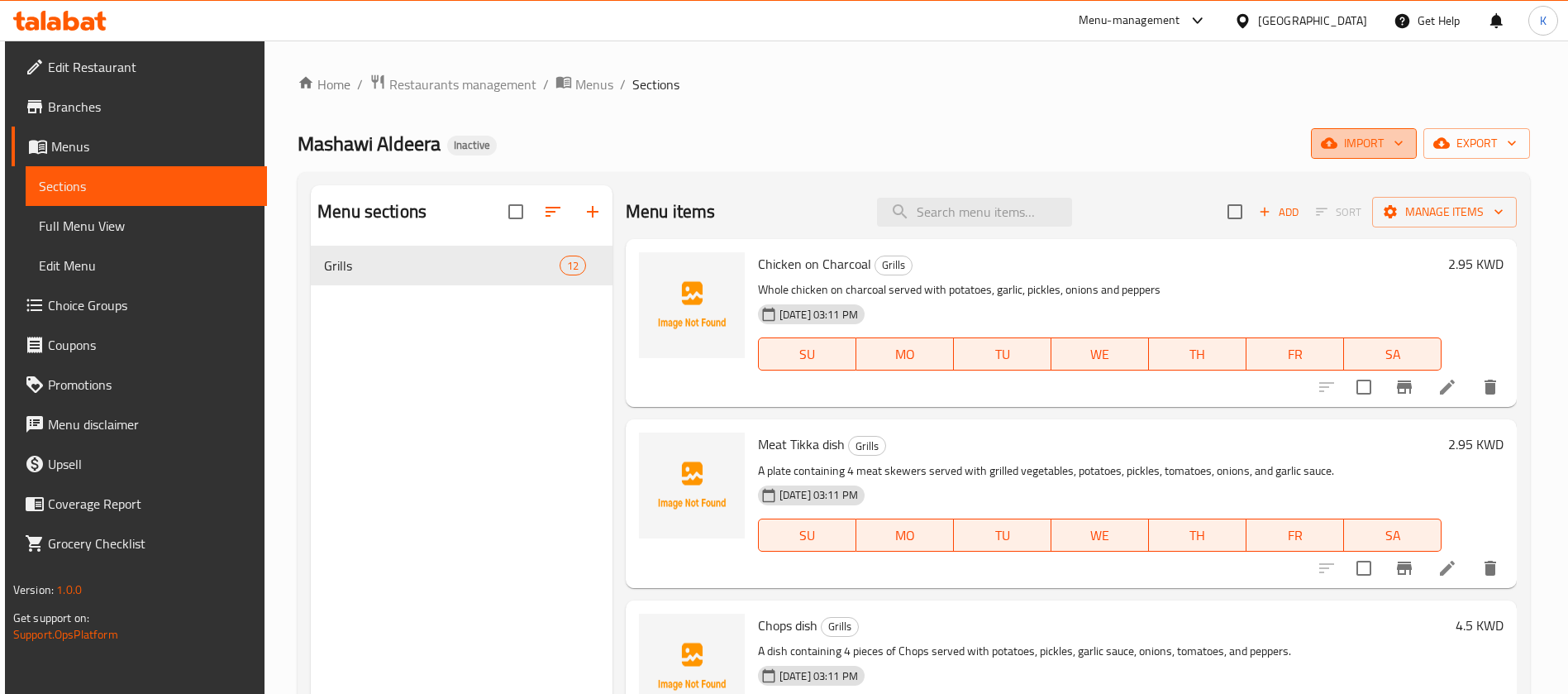
click at [1353, 145] on span "import" at bounding box center [1364, 143] width 80 height 21
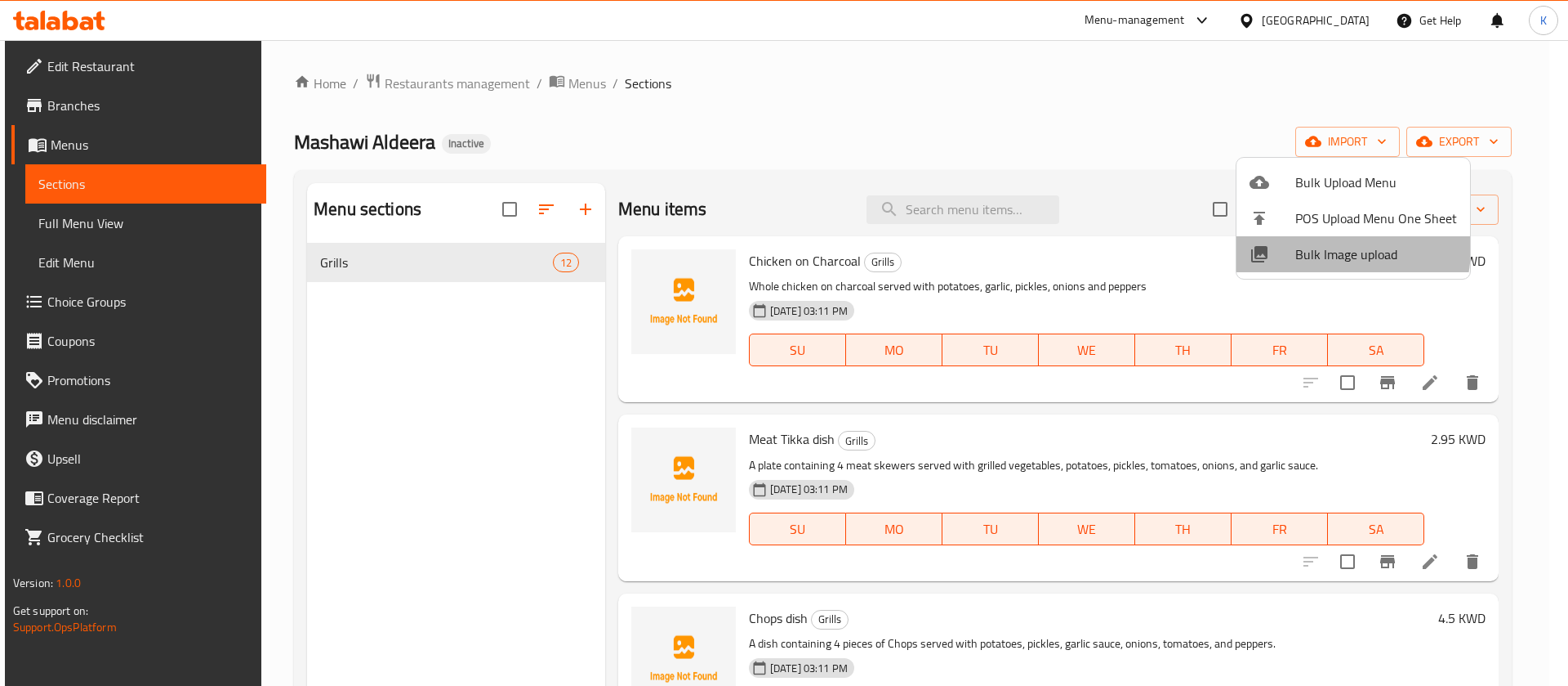
click at [1314, 247] on span "Bulk Image upload" at bounding box center [1376, 254] width 161 height 20
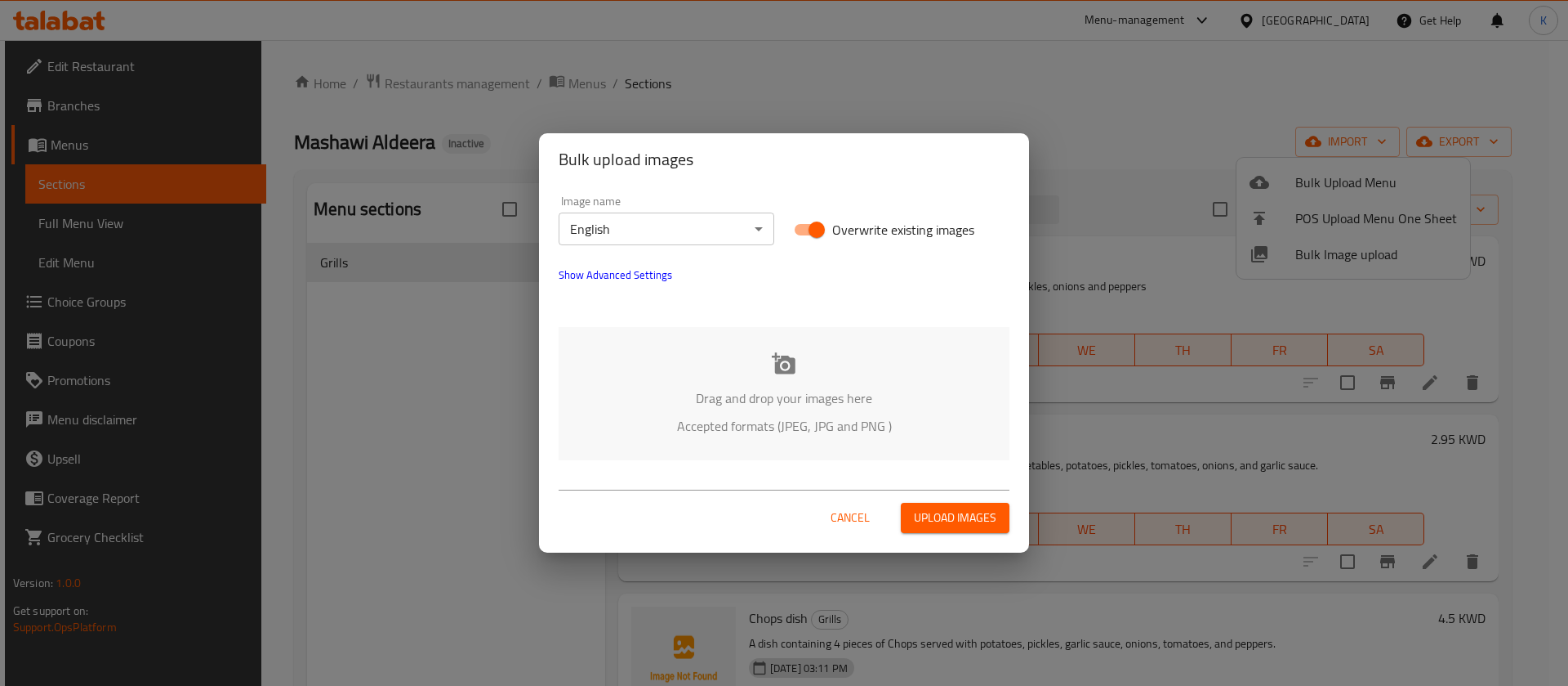
click at [790, 368] on icon at bounding box center [784, 363] width 24 height 21
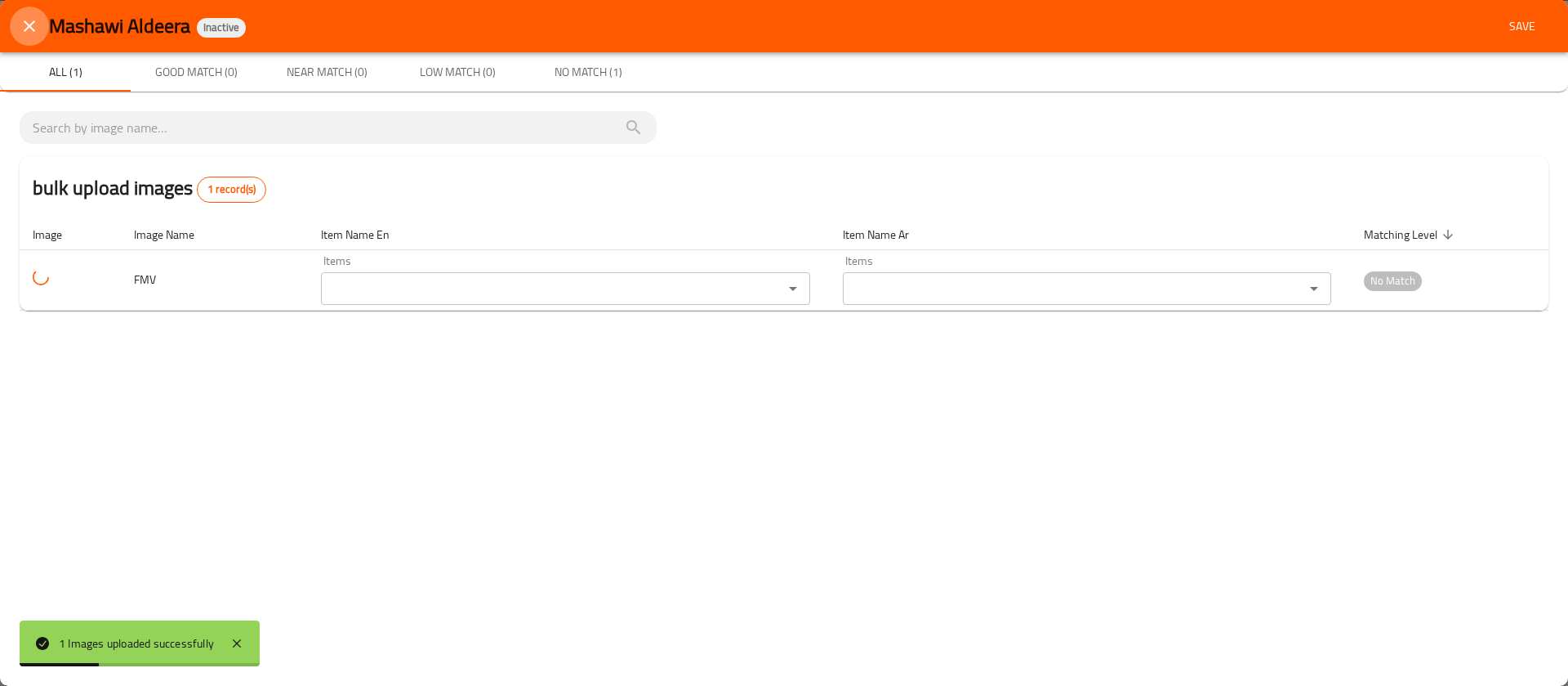
click at [27, 27] on icon "close" at bounding box center [29, 26] width 20 height 20
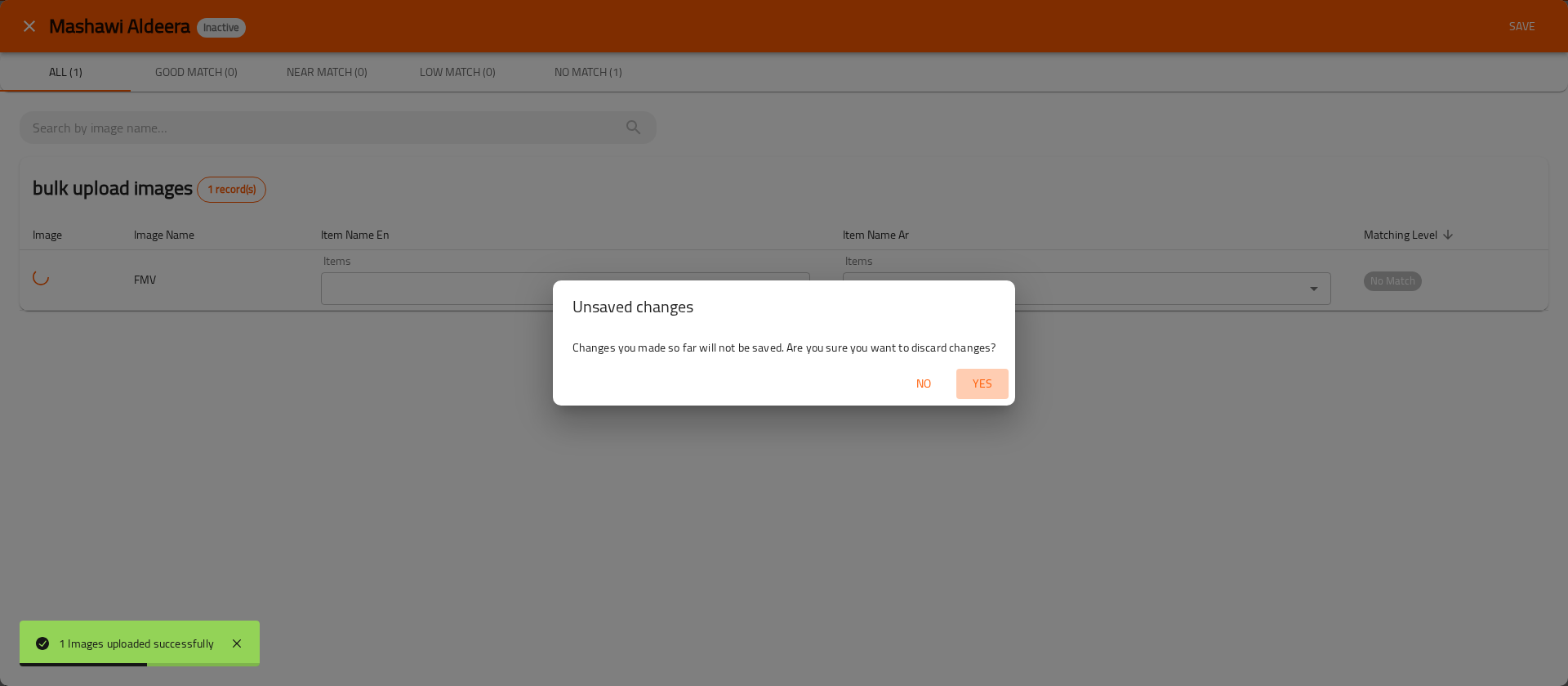
click at [984, 389] on span "Yes" at bounding box center [982, 384] width 39 height 21
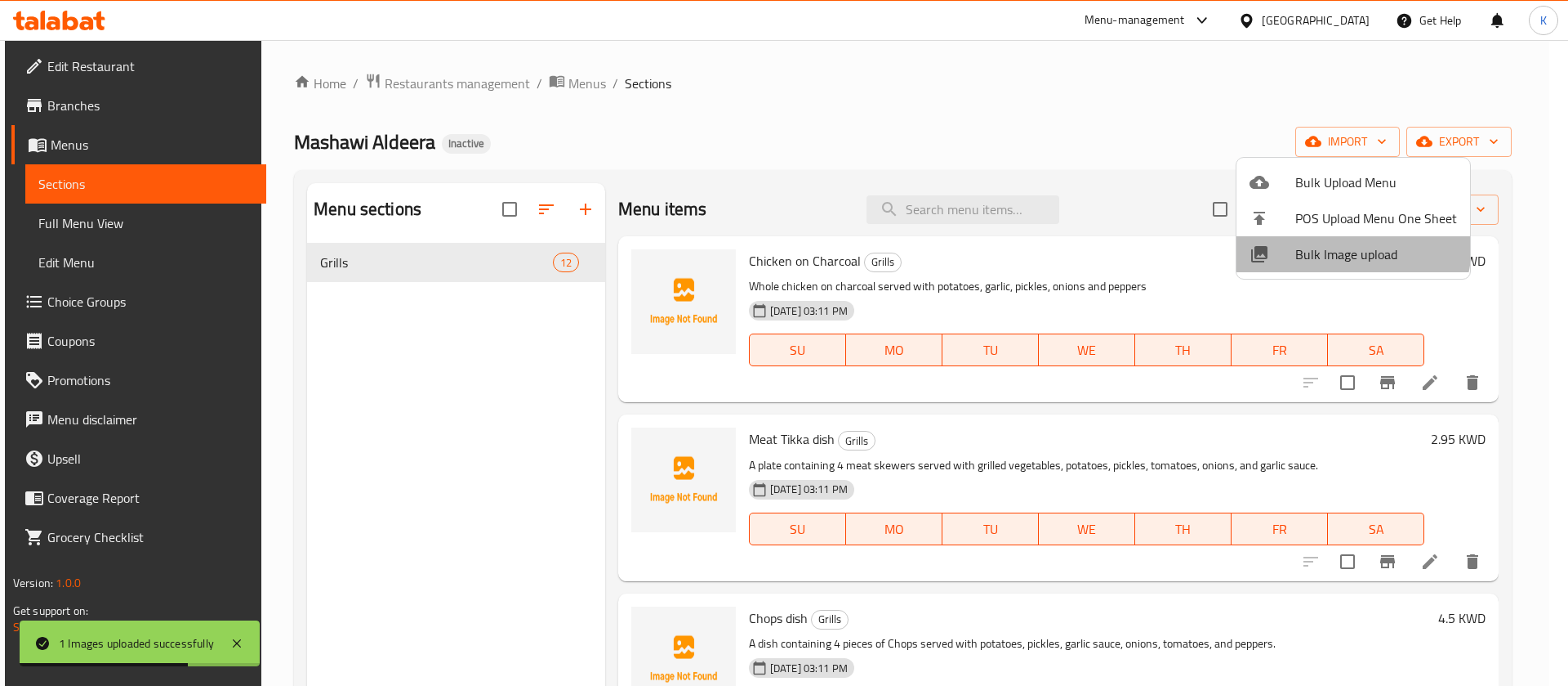
click at [1329, 244] on span "Bulk Image upload" at bounding box center [1376, 254] width 161 height 20
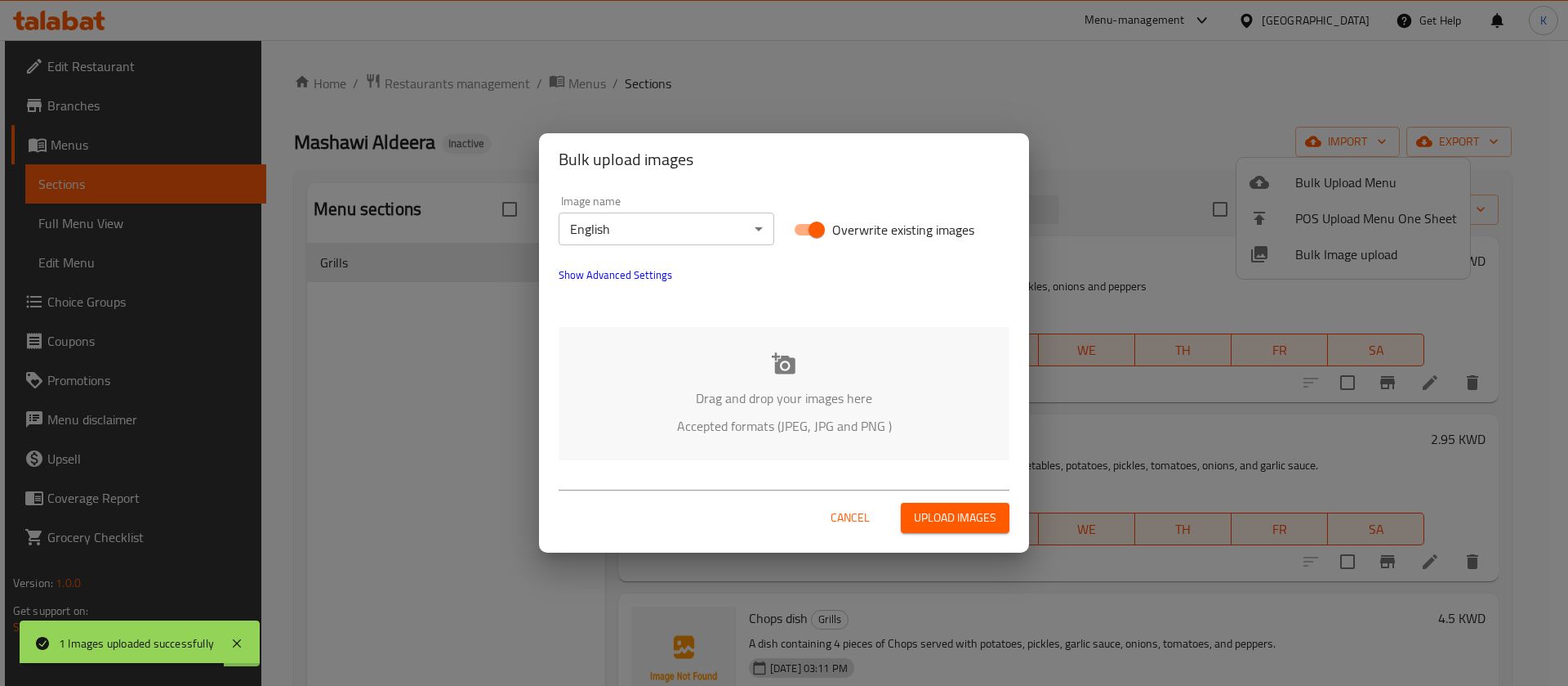
click at [778, 371] on icon at bounding box center [784, 363] width 24 height 21
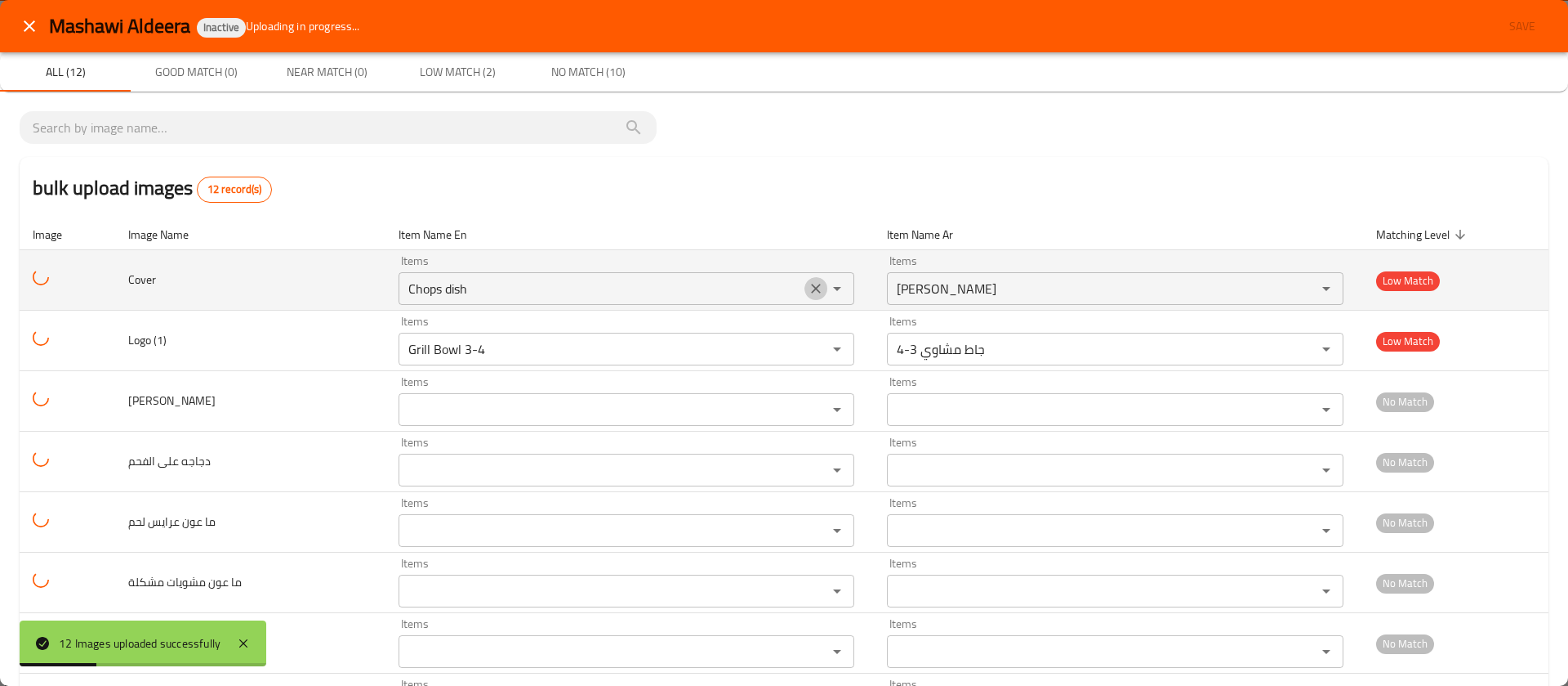
click at [808, 287] on icon "Clear" at bounding box center [816, 288] width 16 height 16
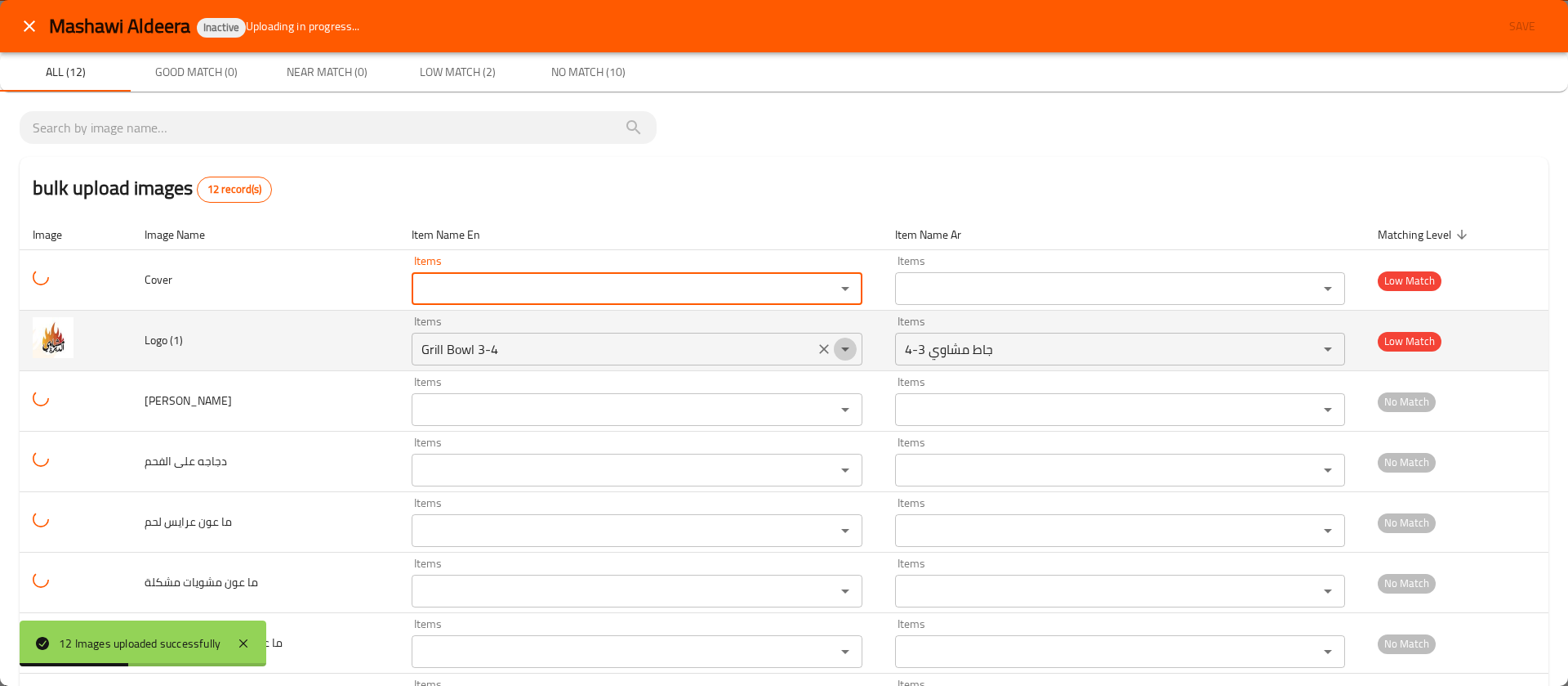
click at [836, 347] on icon "Open" at bounding box center [845, 349] width 20 height 20
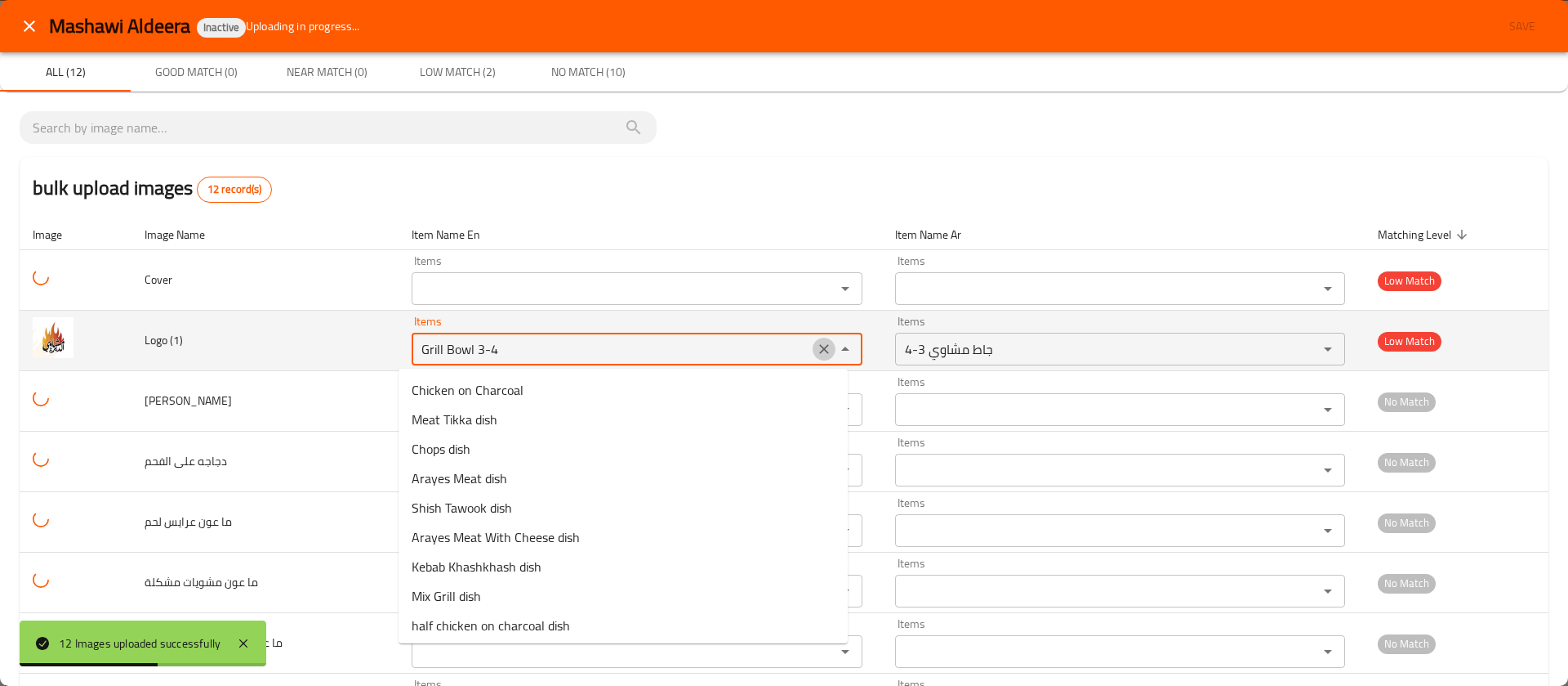
click at [816, 349] on icon "Clear" at bounding box center [823, 349] width 16 height 16
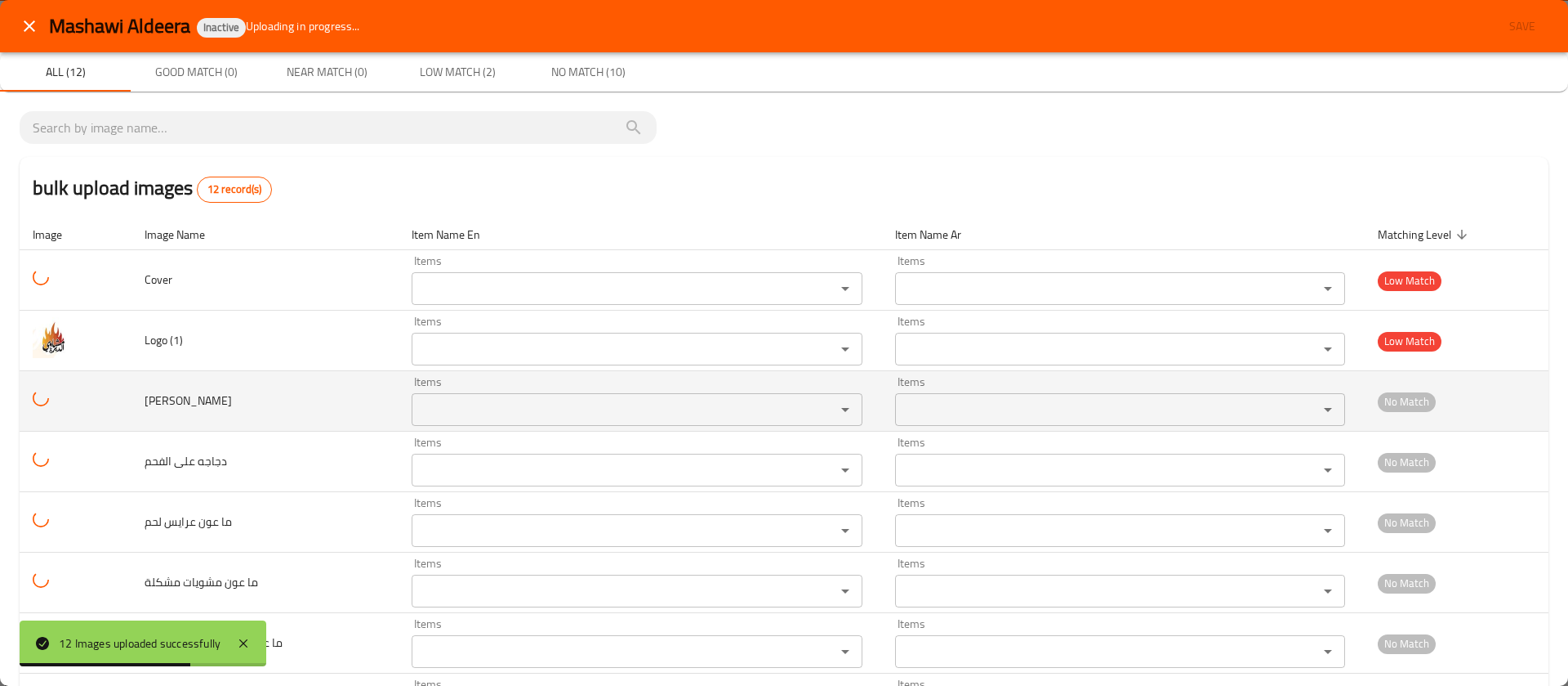
click at [324, 407] on td "[PERSON_NAME]" at bounding box center [265, 401] width 268 height 61
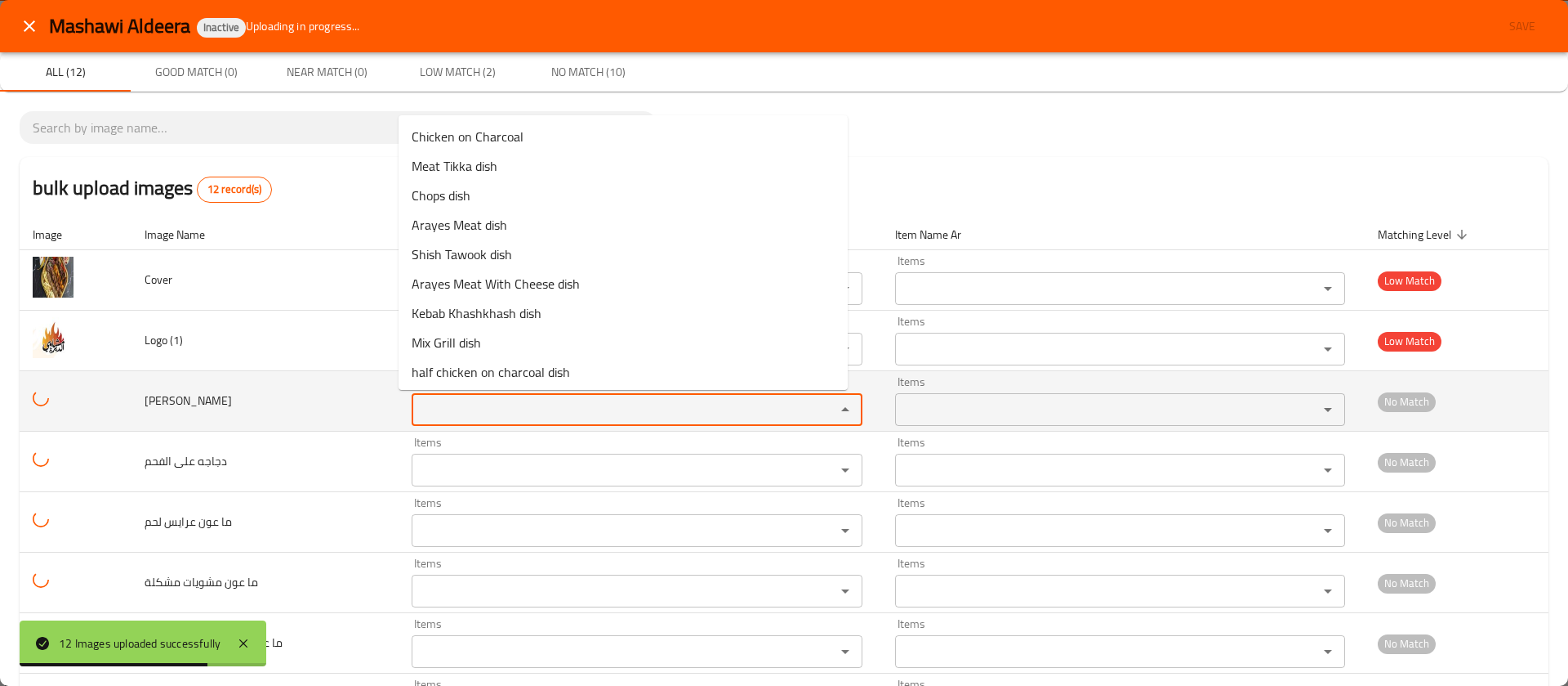
click at [442, 406] on مشاوي "Items" at bounding box center [614, 410] width 393 height 23
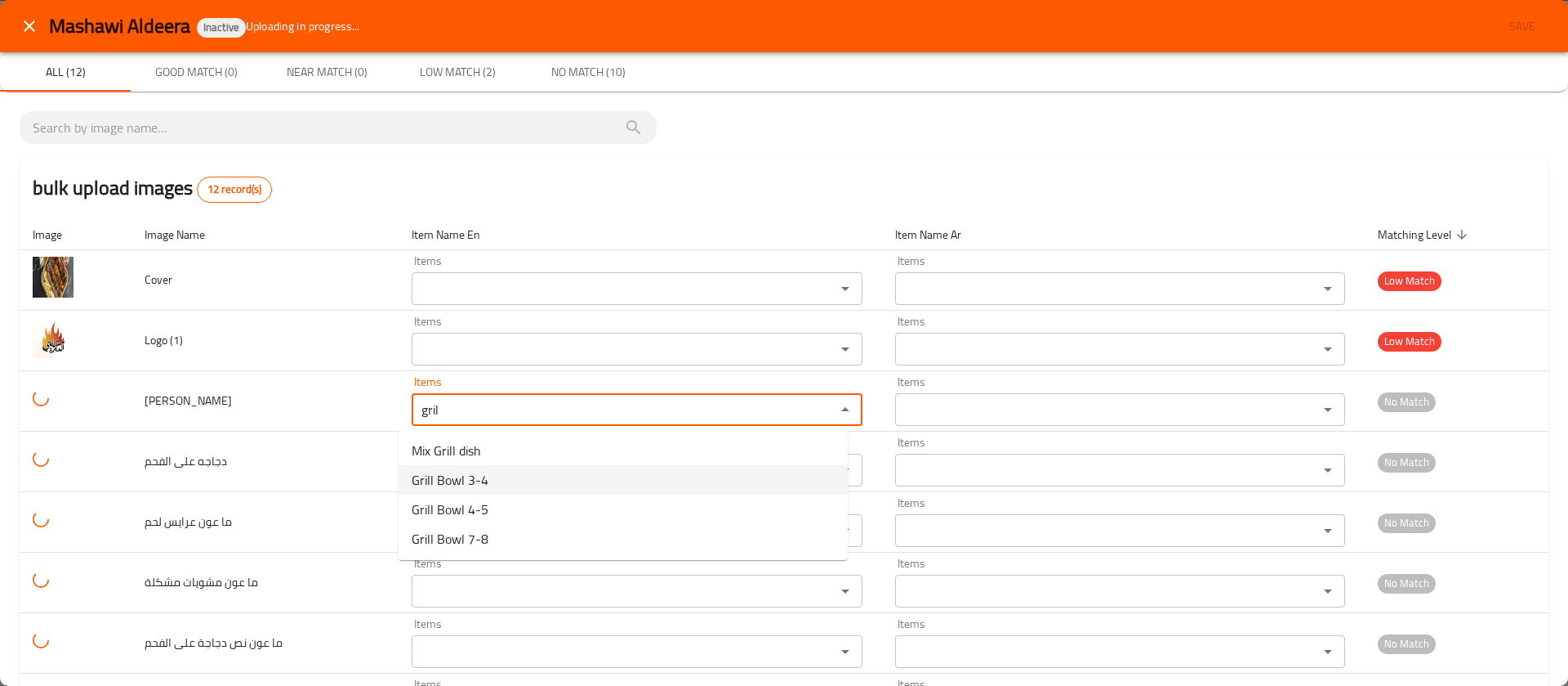
click at [444, 486] on span "Grill Bowl 3-4" at bounding box center [449, 480] width 77 height 20
type مشاوي "Grill Bowl 3-4"
type مشاوي-ar "جاط مشاوي 3-4"
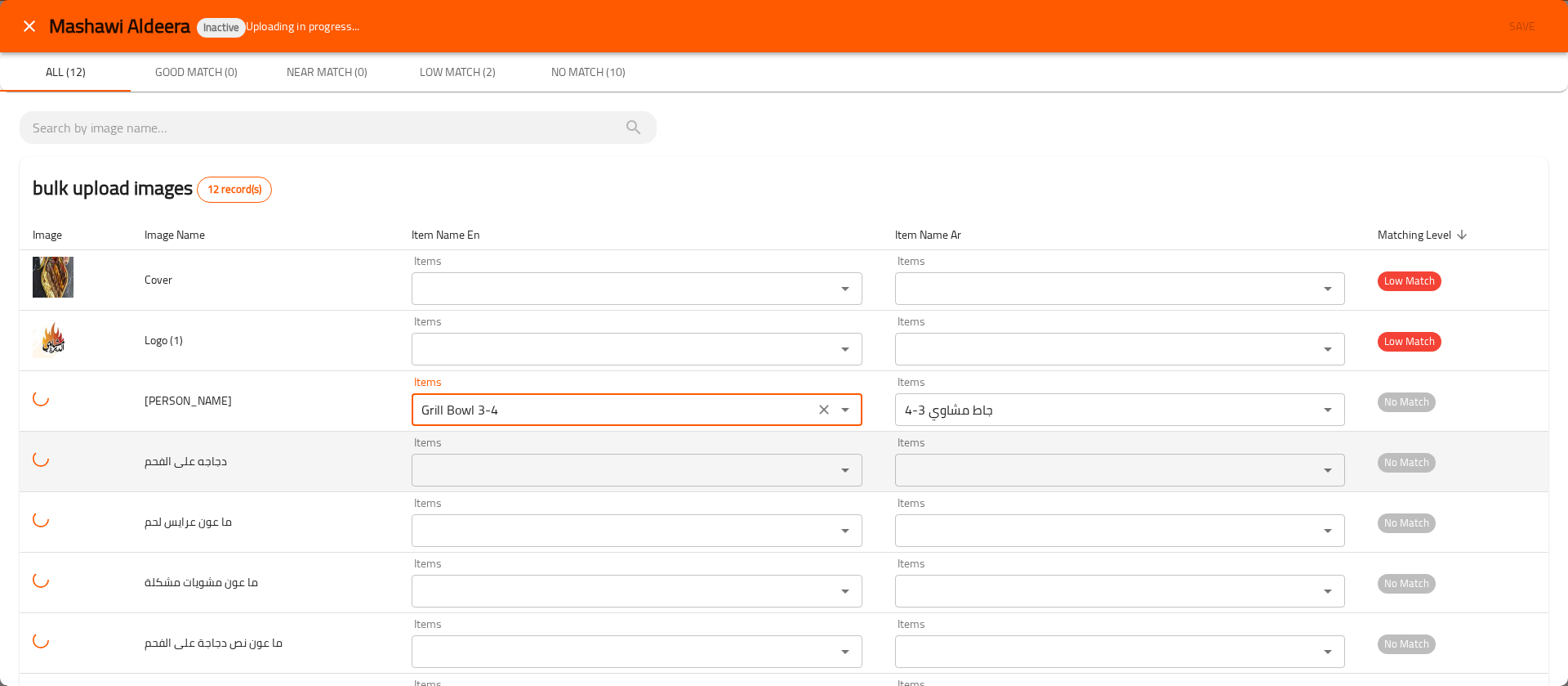
type مشاوي "Grill Bowl 3-4"
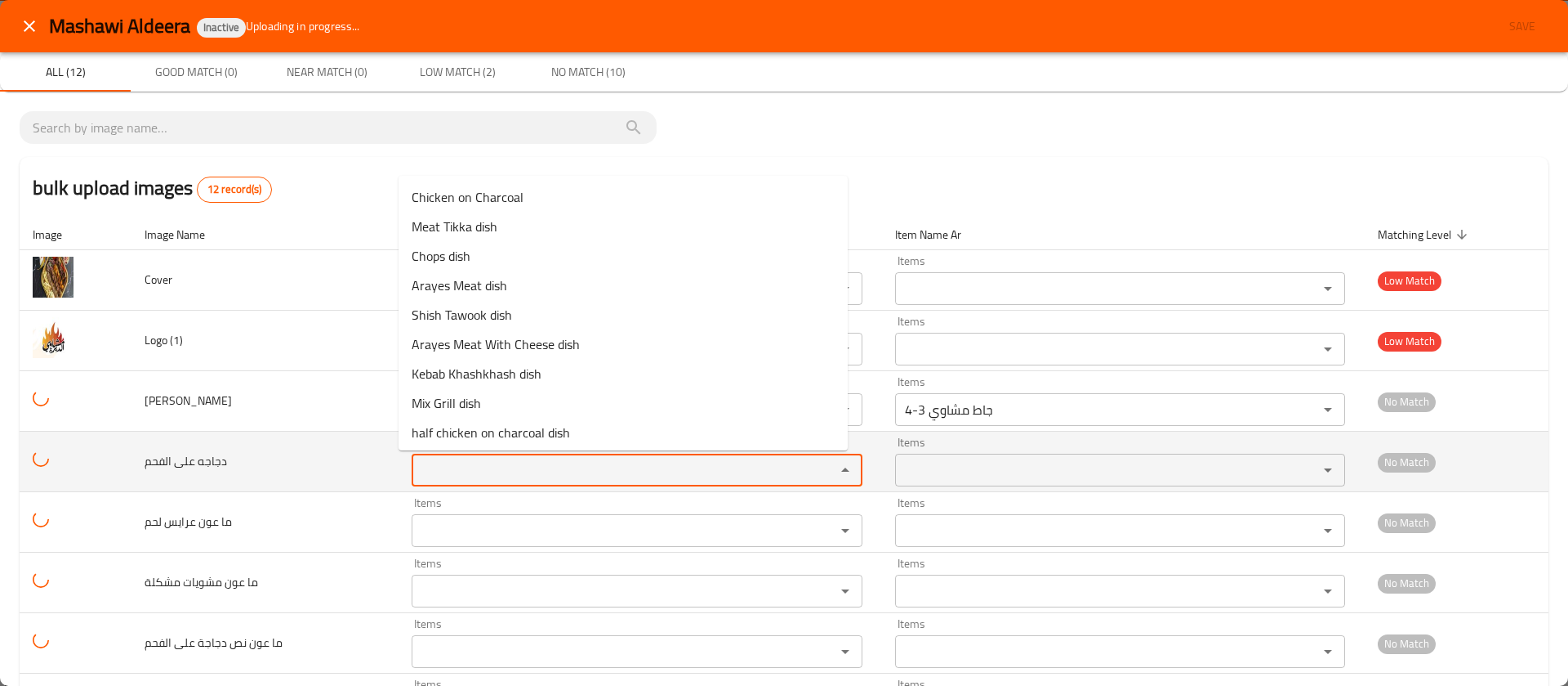
click at [442, 467] on الفحم "Items" at bounding box center [614, 469] width 393 height 23
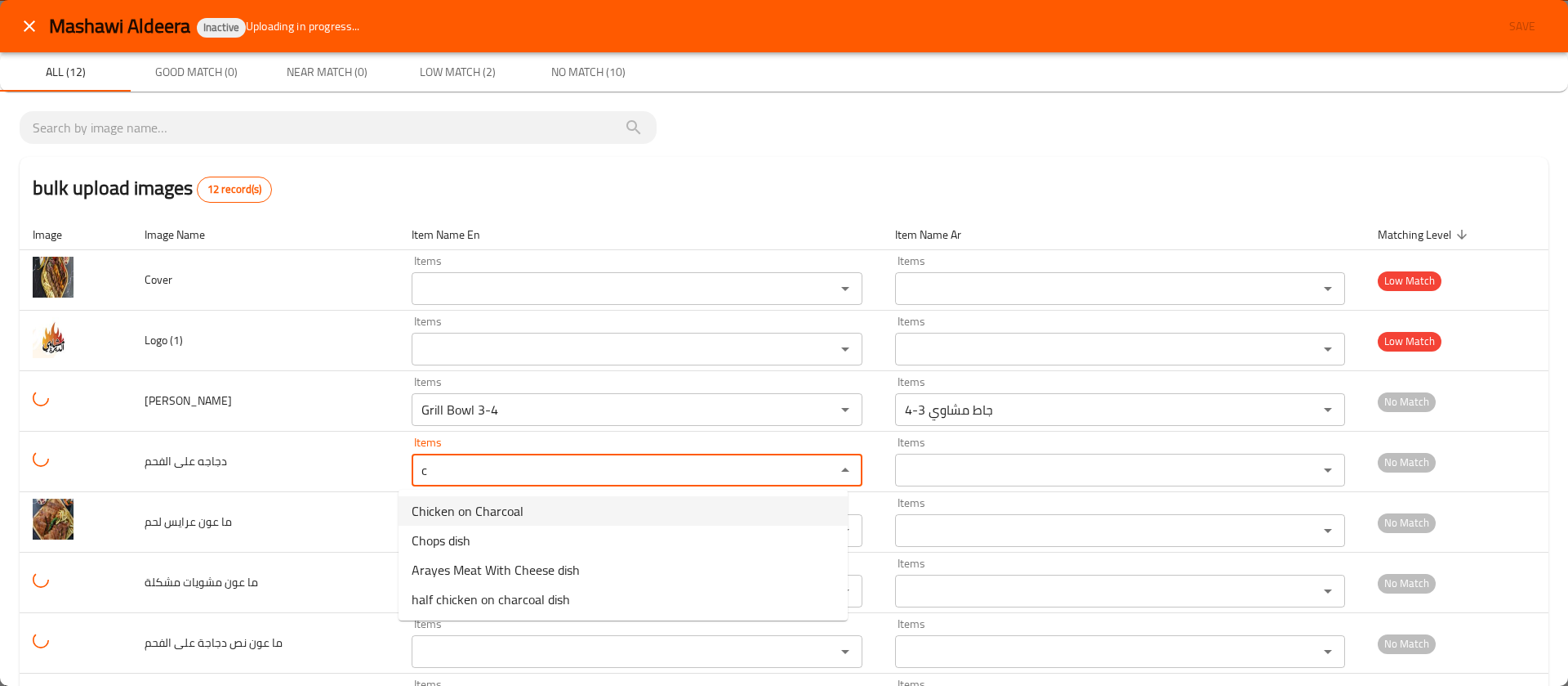
click at [440, 505] on span "Chicken on Charcoal" at bounding box center [467, 510] width 112 height 20
type الفحم "Chicken on Charcoal"
type الفحم-ar "دجاجه على الفحم"
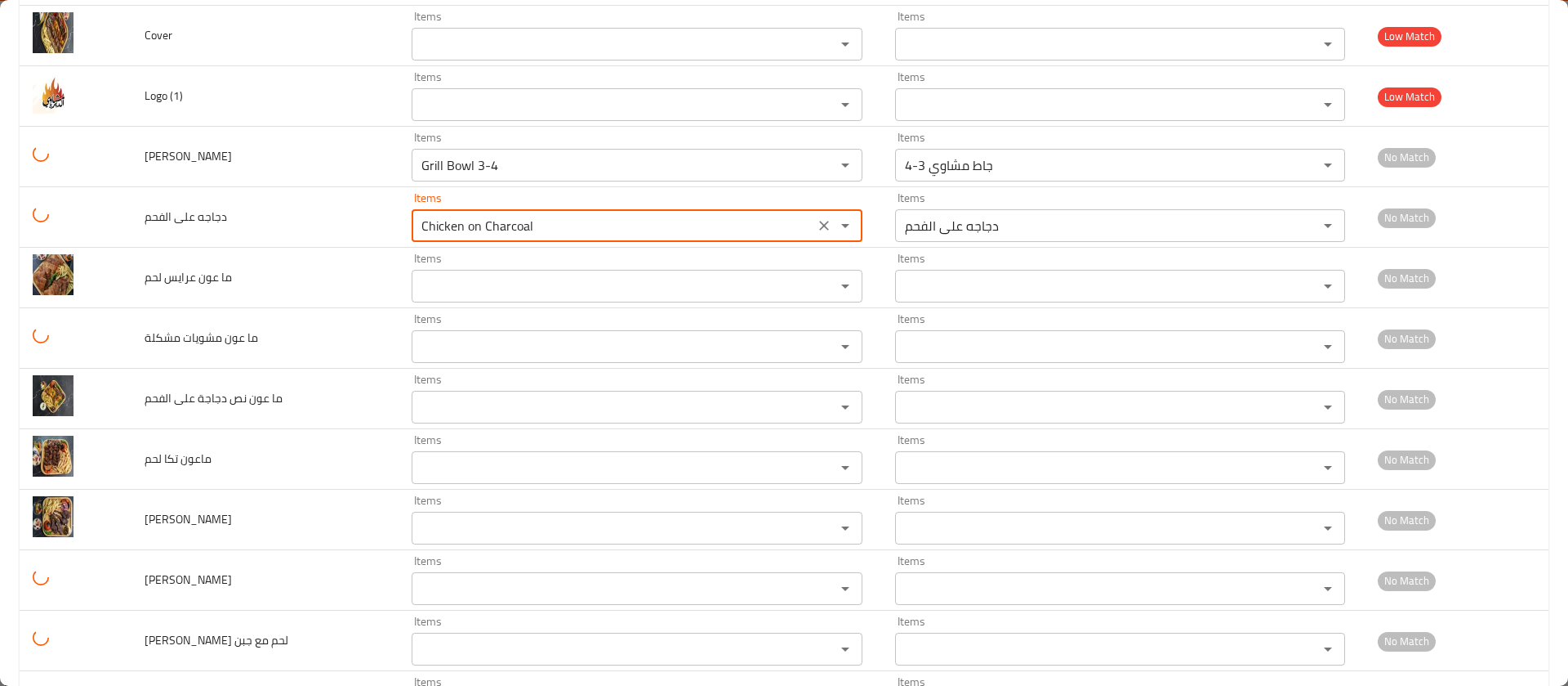
scroll to position [294, 0]
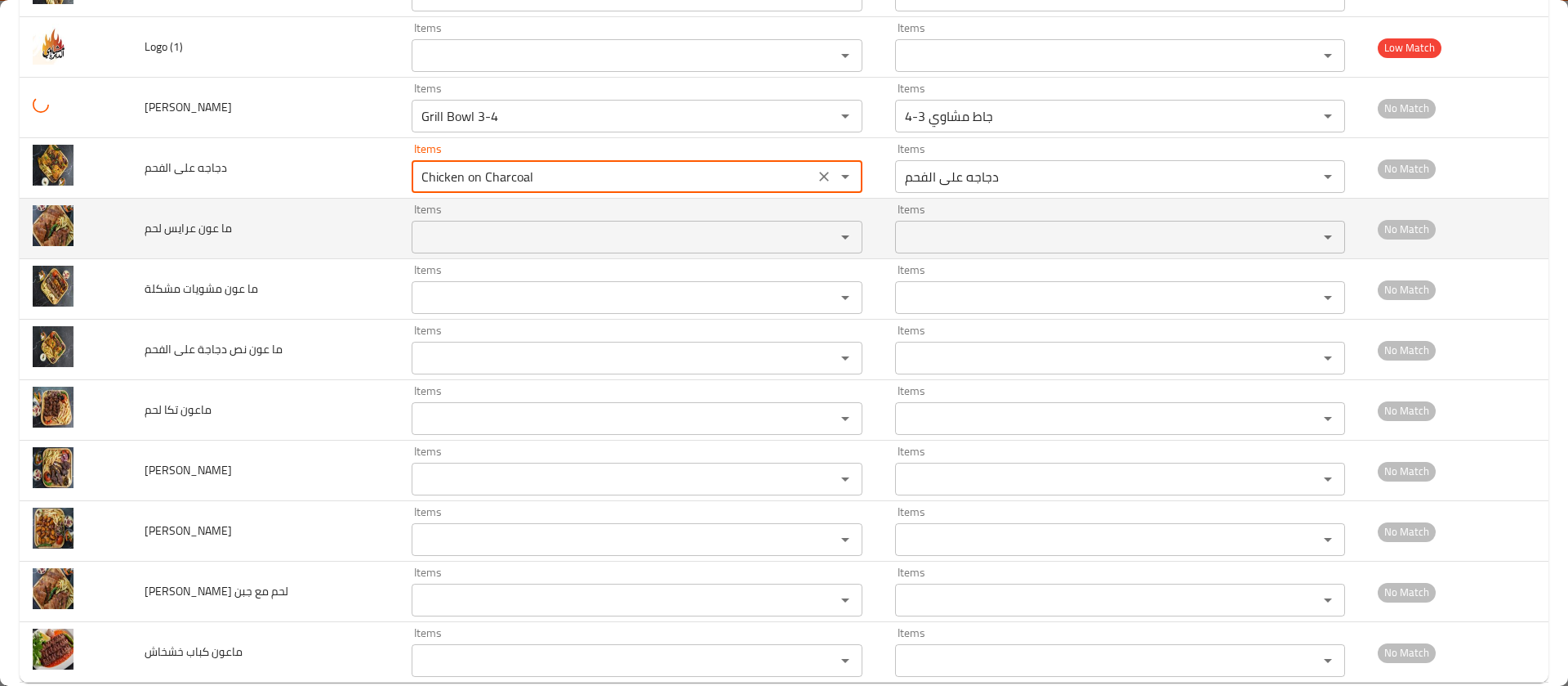
type الفحم "Chicken on Charcoal"
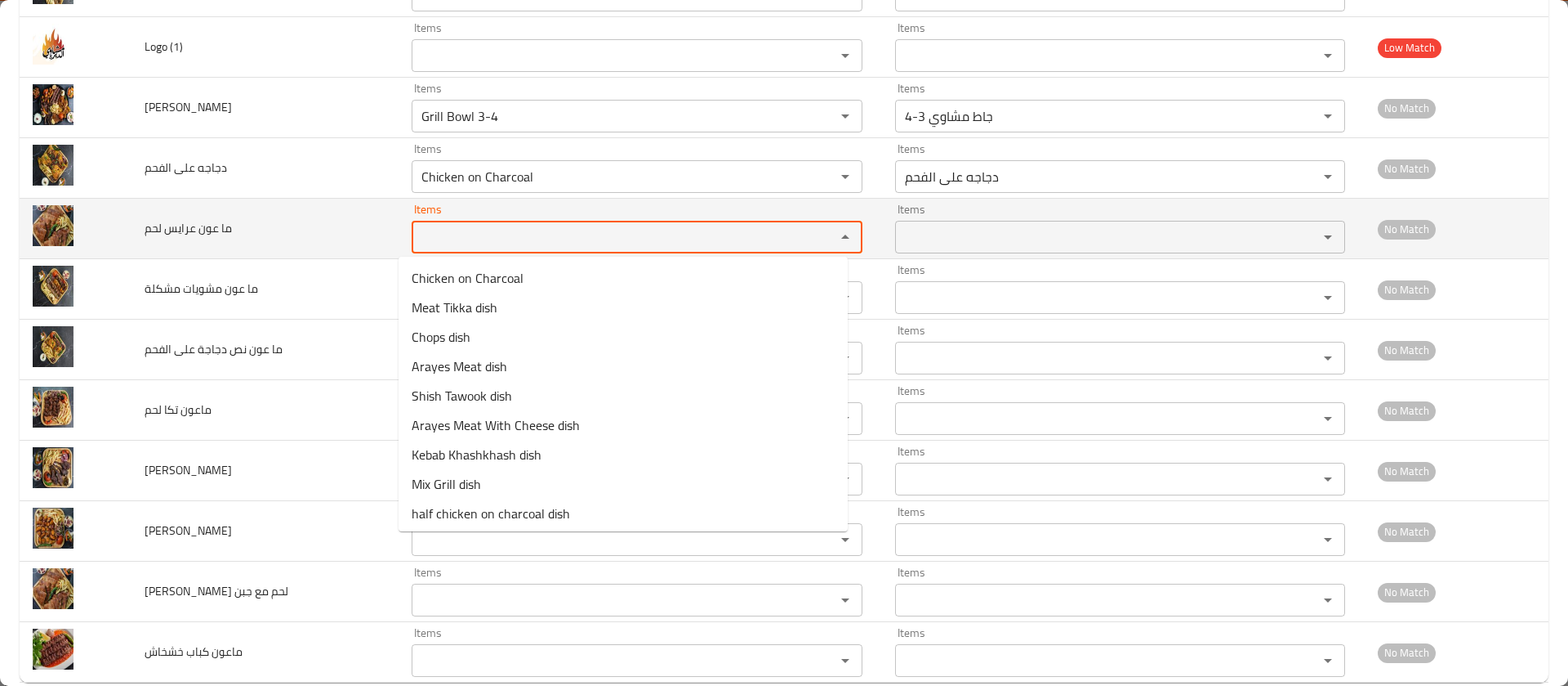
click at [452, 231] on لحم "Items" at bounding box center [614, 237] width 393 height 23
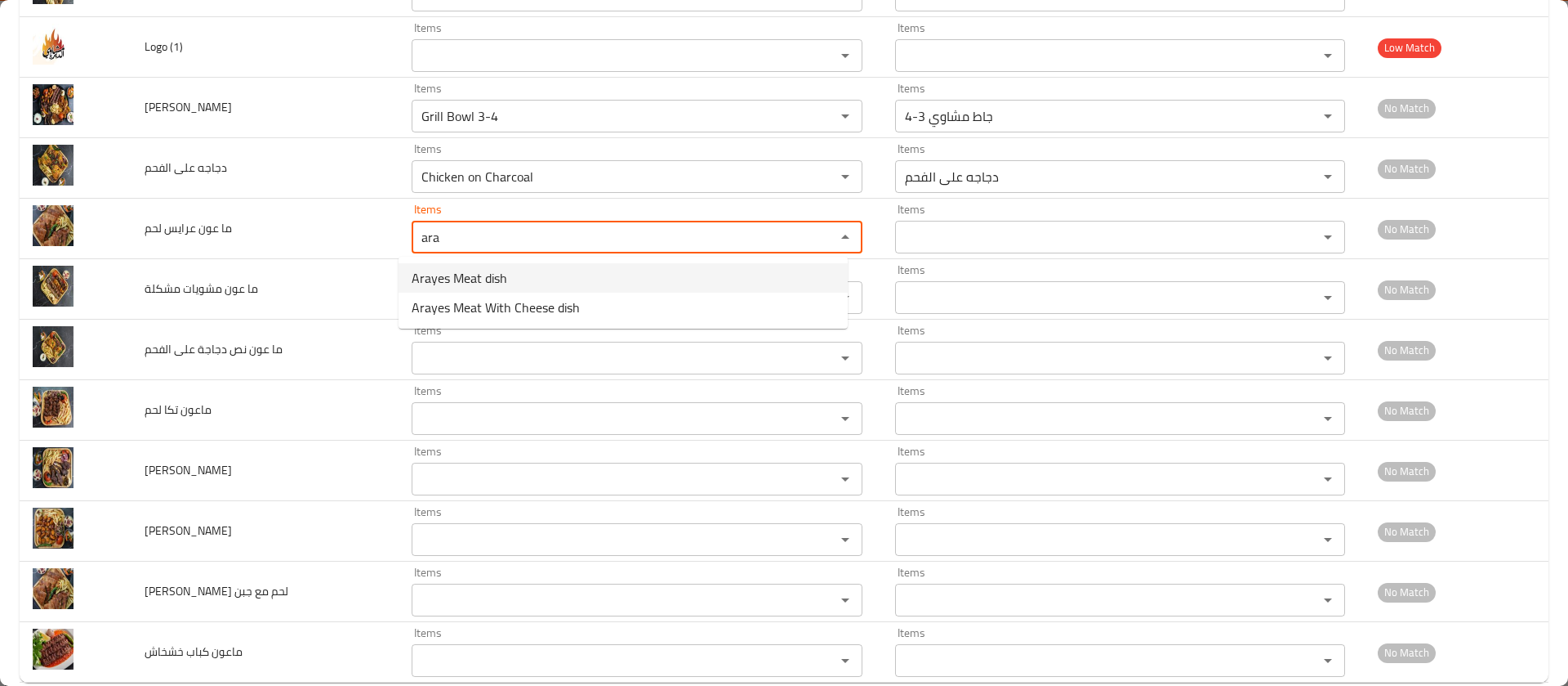
click at [449, 272] on span "Arayes Meat dish" at bounding box center [459, 277] width 96 height 20
type لحم "Arayes Meat dish"
type لحم-ar "[PERSON_NAME] لحم"
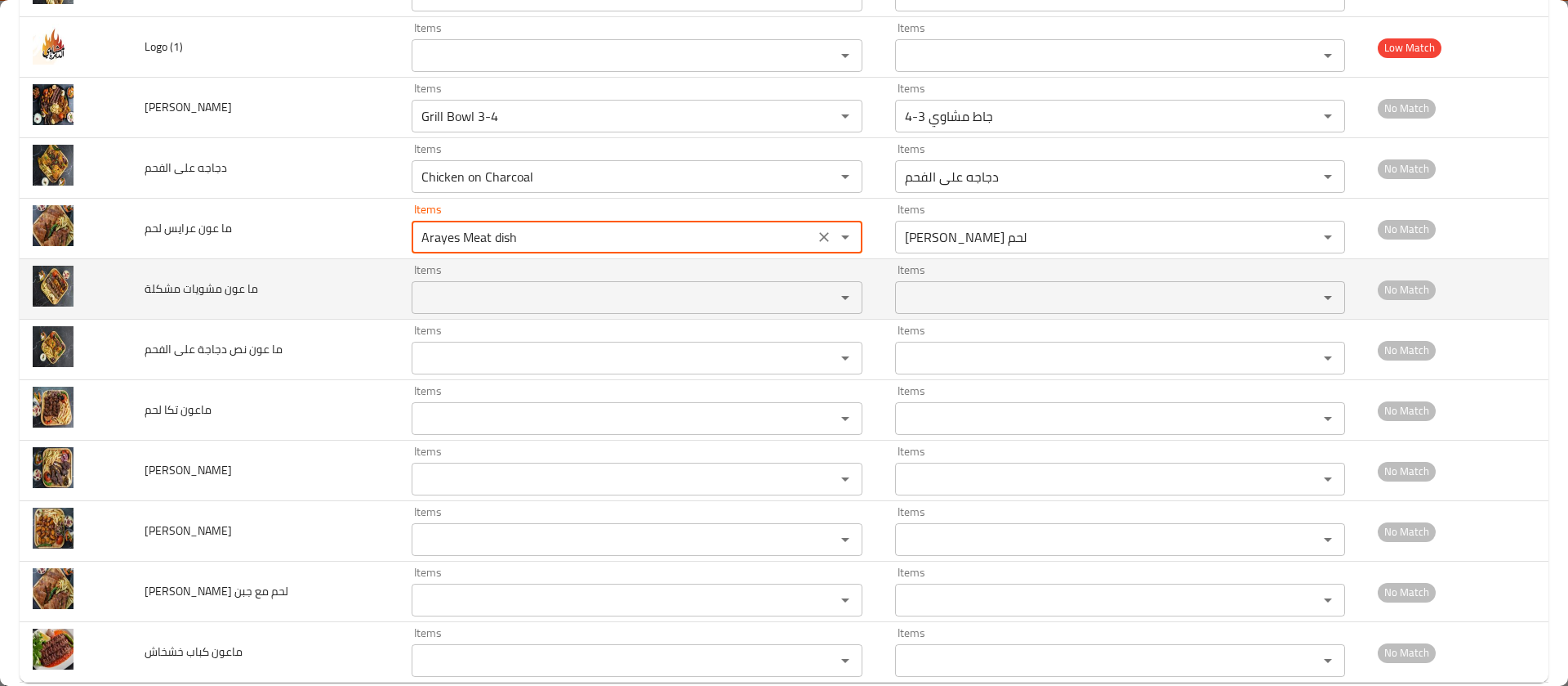
type لحم "Arayes Meat dish"
click at [450, 296] on مشكلة "Items" at bounding box center [614, 297] width 393 height 23
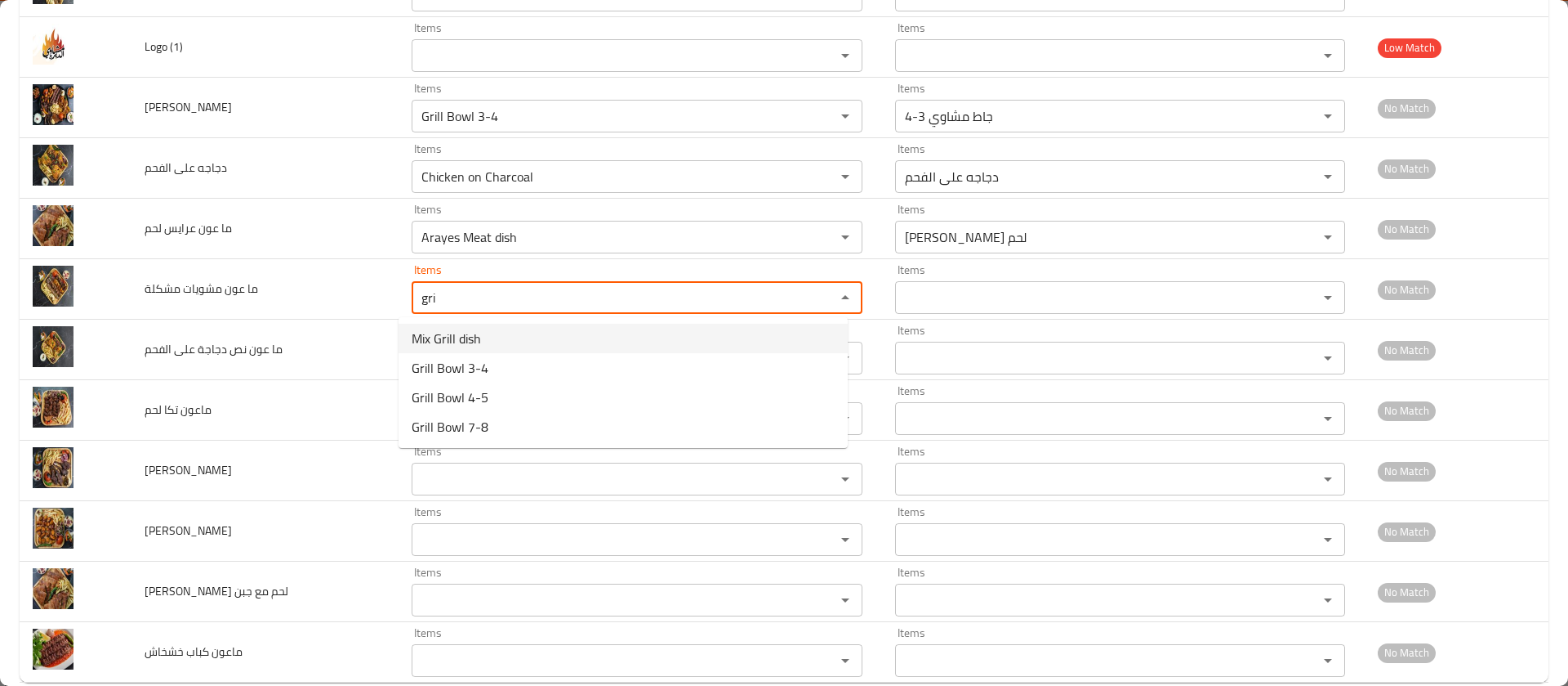
click at [462, 345] on span "Mix Grill dish" at bounding box center [445, 338] width 69 height 20
type مشكلة "Mix Grill dish"
type مشكلة-ar "ماعون مشويات مشكلة"
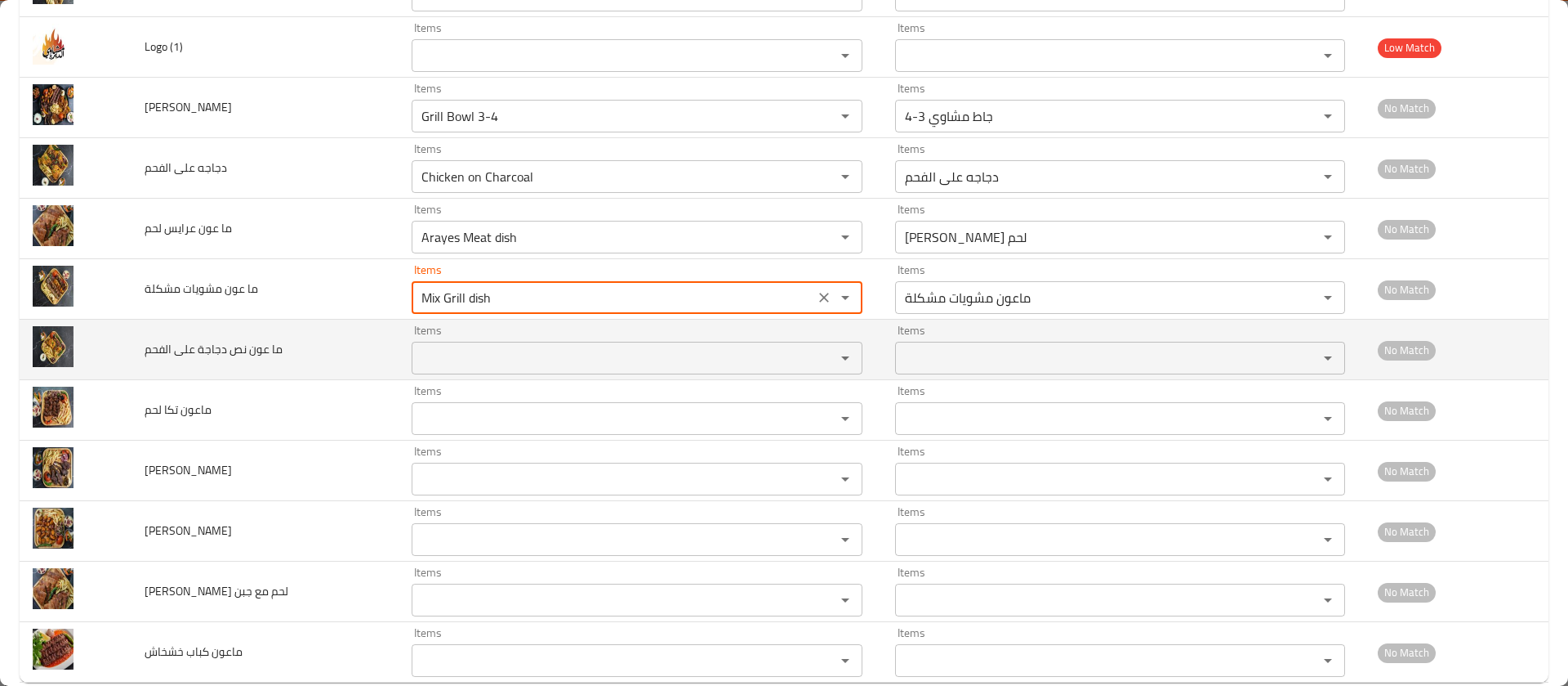
type مشكلة "Mix Grill dish"
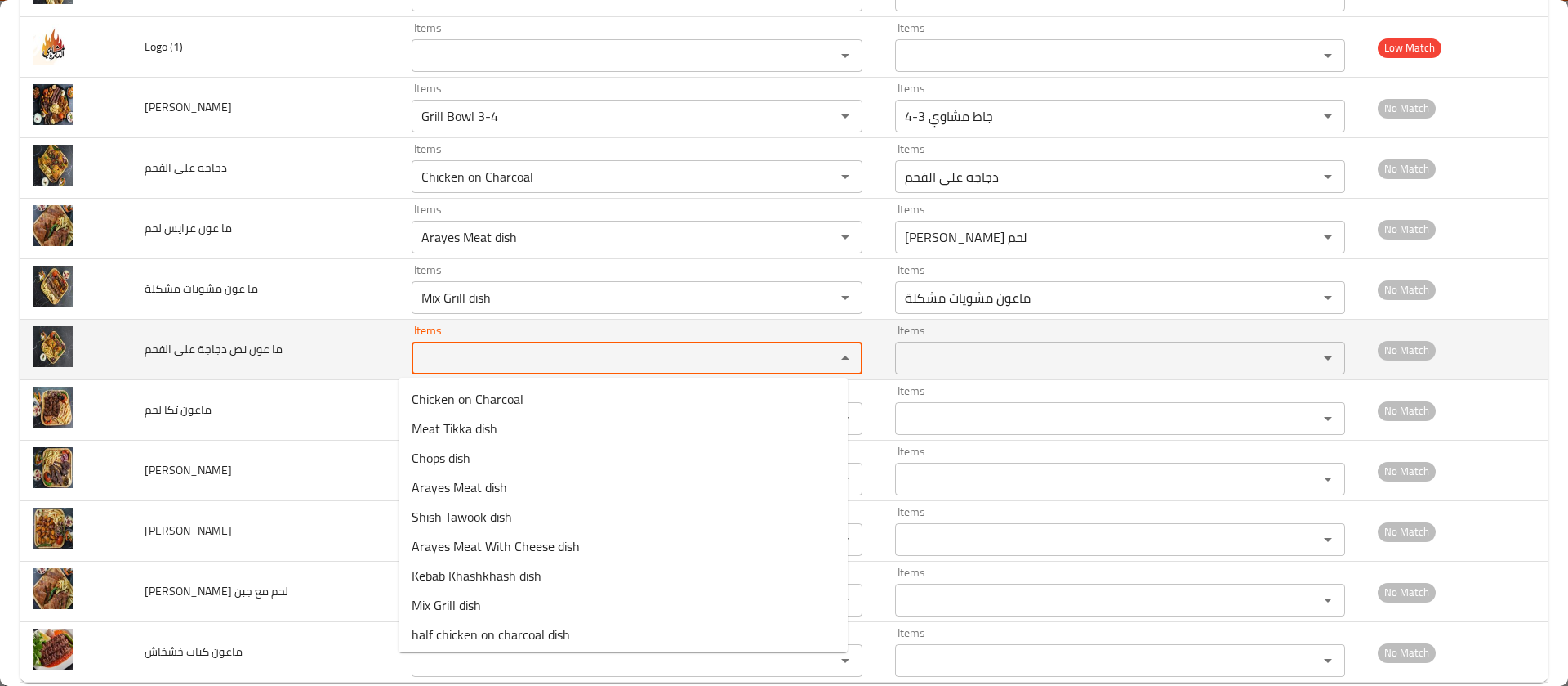
click at [462, 352] on الفحم "Items" at bounding box center [614, 358] width 393 height 23
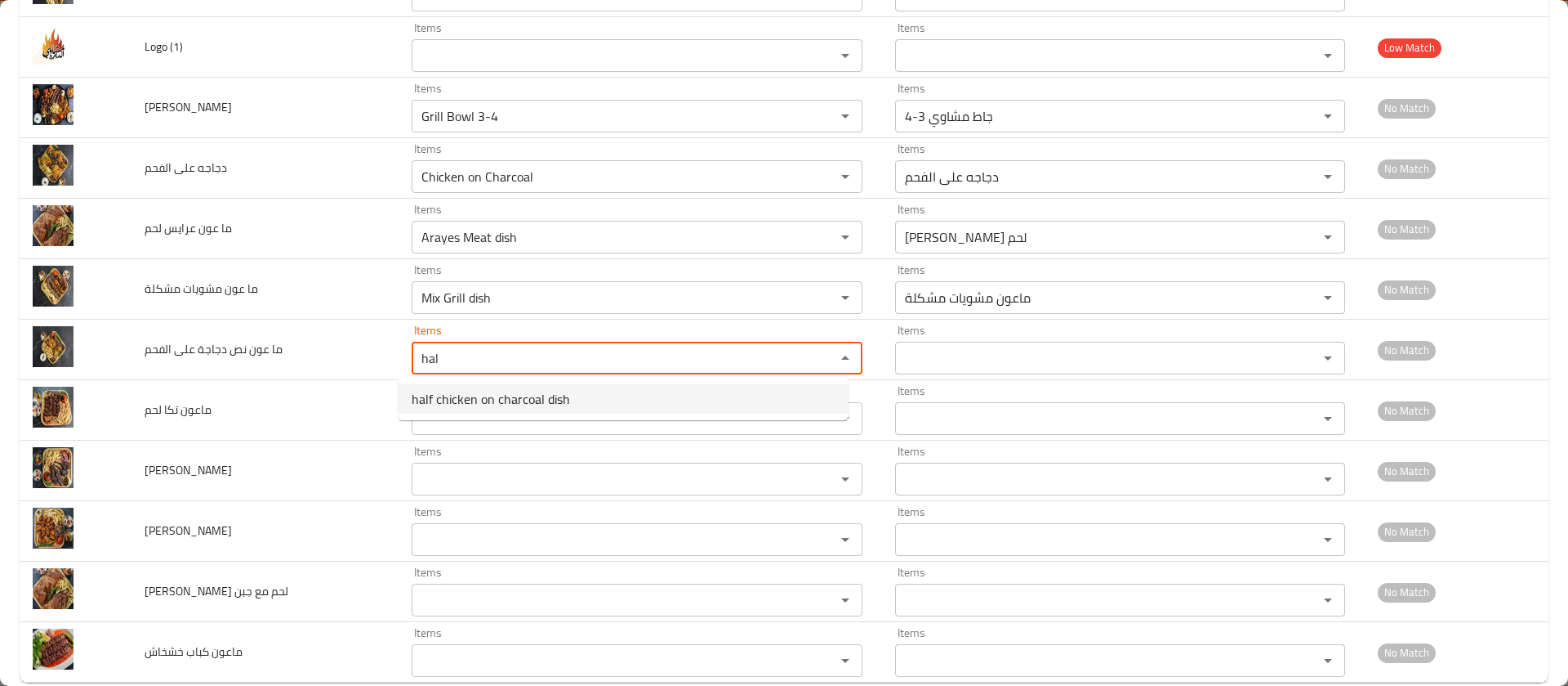
click at [463, 391] on span "half chicken on charcoal dish" at bounding box center [490, 398] width 159 height 20
type الفحم "half chicken on charcoal dish"
type الفحم-ar "ماعون نص دجاجة على الفحم"
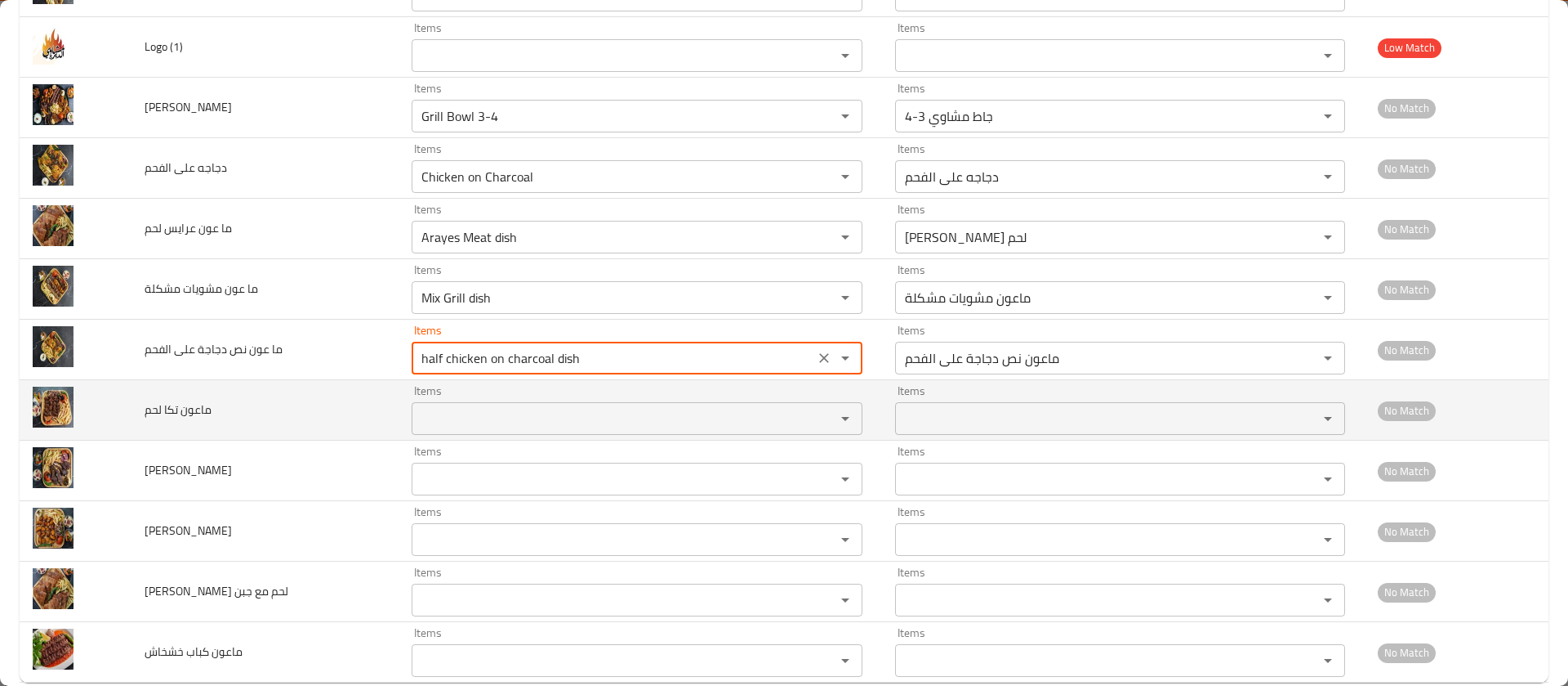
type الفحم "half chicken on charcoal dish"
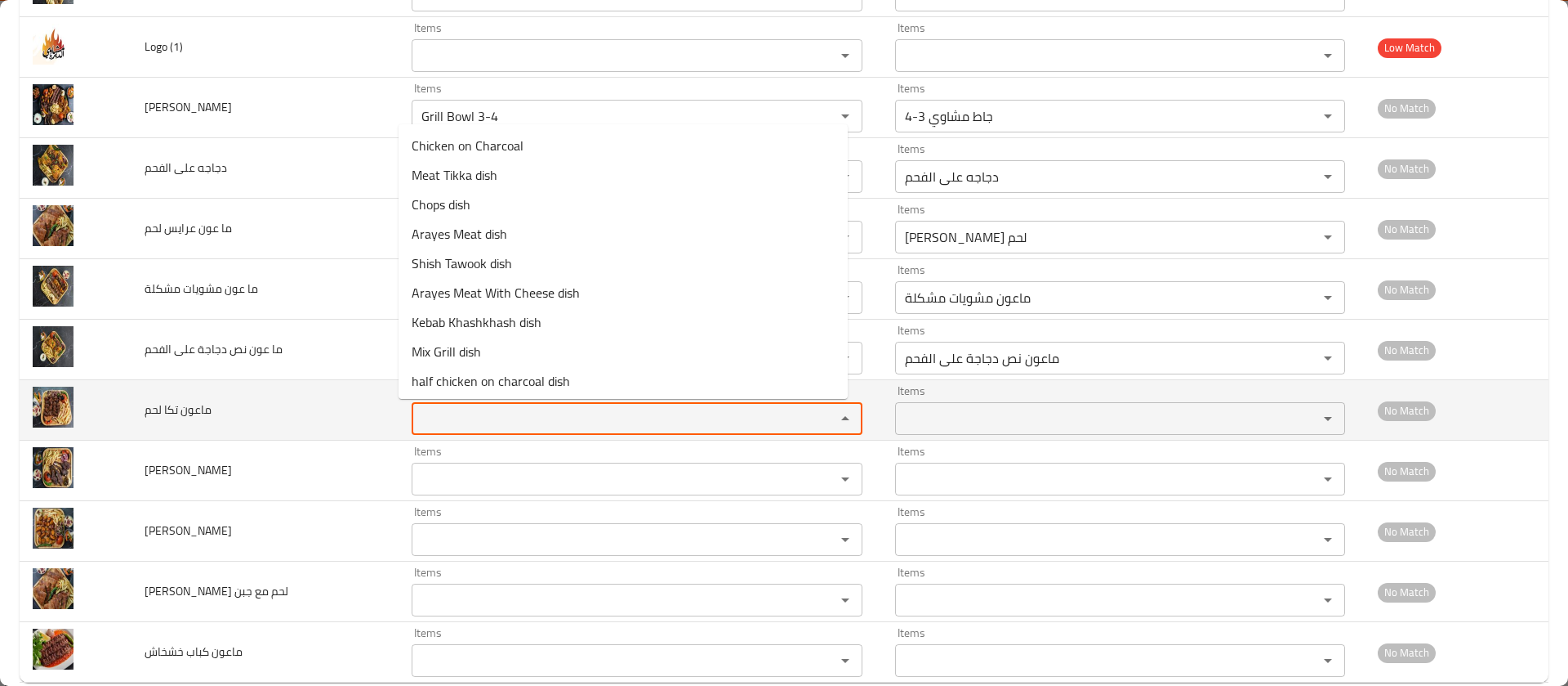
click at [459, 429] on لحم "Items" at bounding box center [614, 418] width 393 height 23
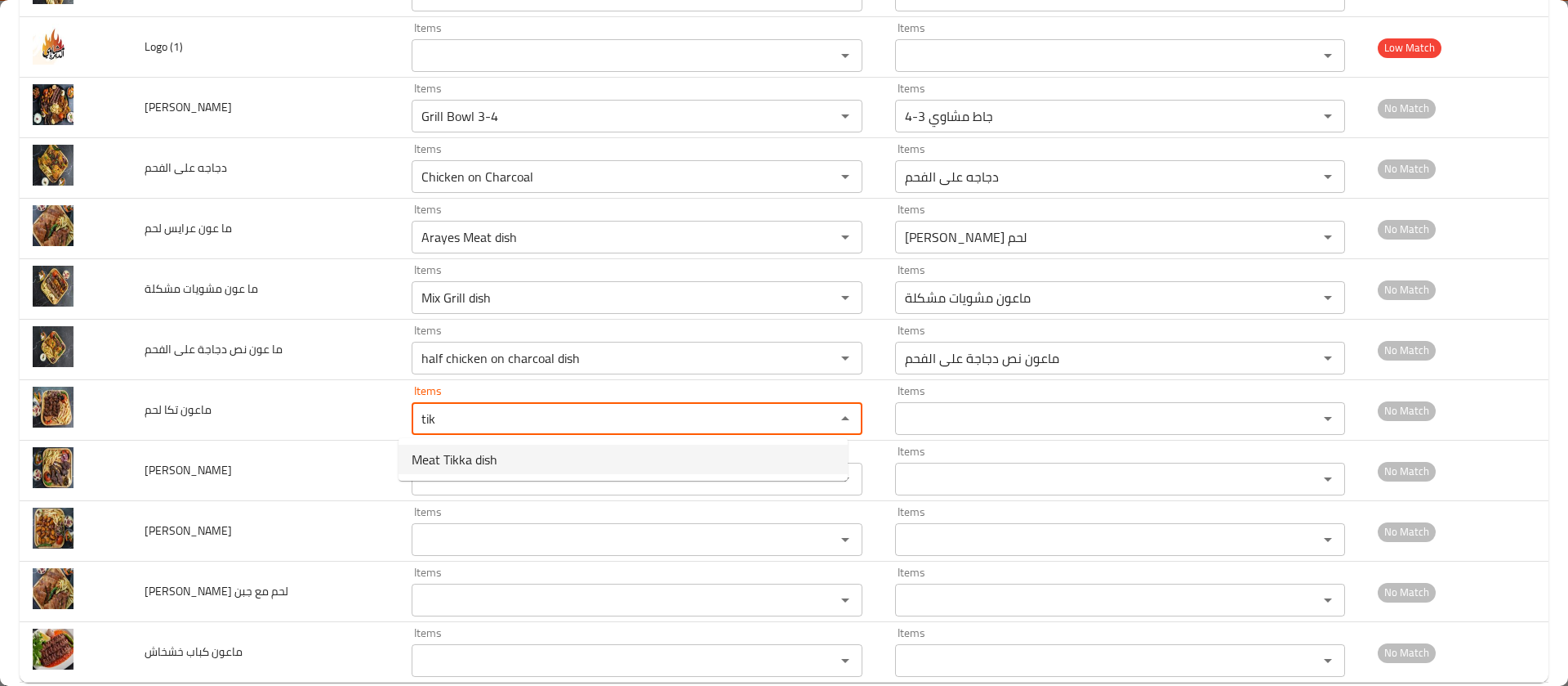
click at [455, 472] on لحم-option-0 "Meat Tikka dish" at bounding box center [623, 459] width 449 height 29
type لحم "Meat Tikka dish"
type لحم-ar "ماعون تكا لحم"
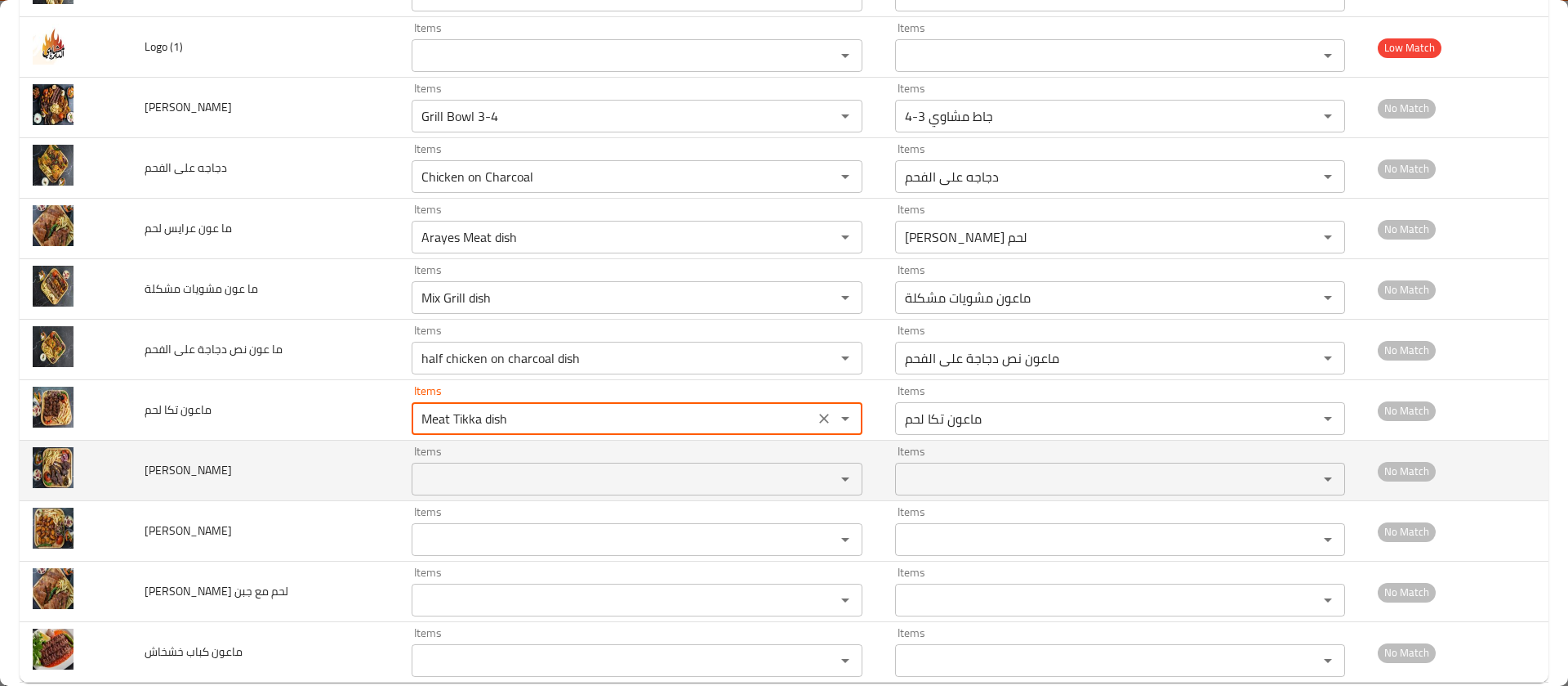
type لحم "Meat Tikka dish"
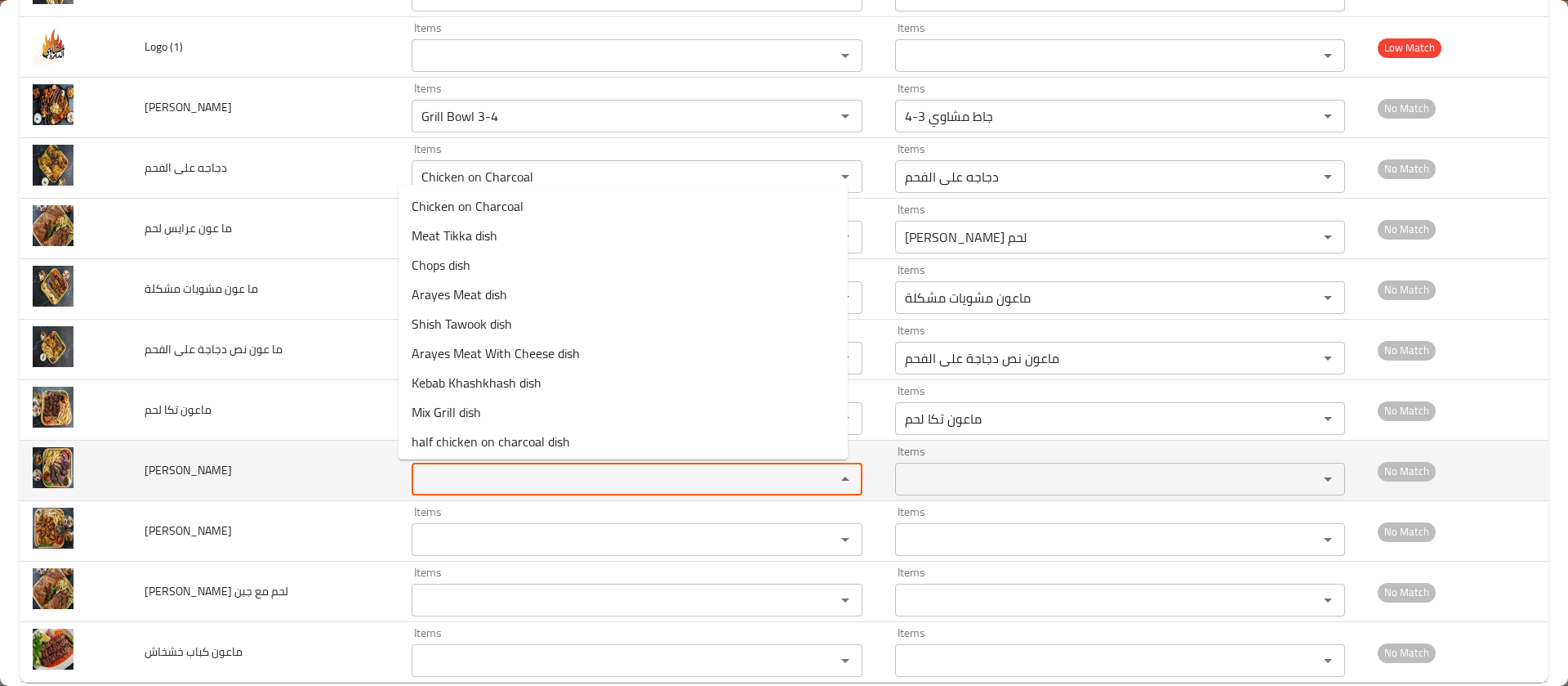
click at [451, 486] on ريش "Items" at bounding box center [614, 479] width 393 height 23
type ريش "t"
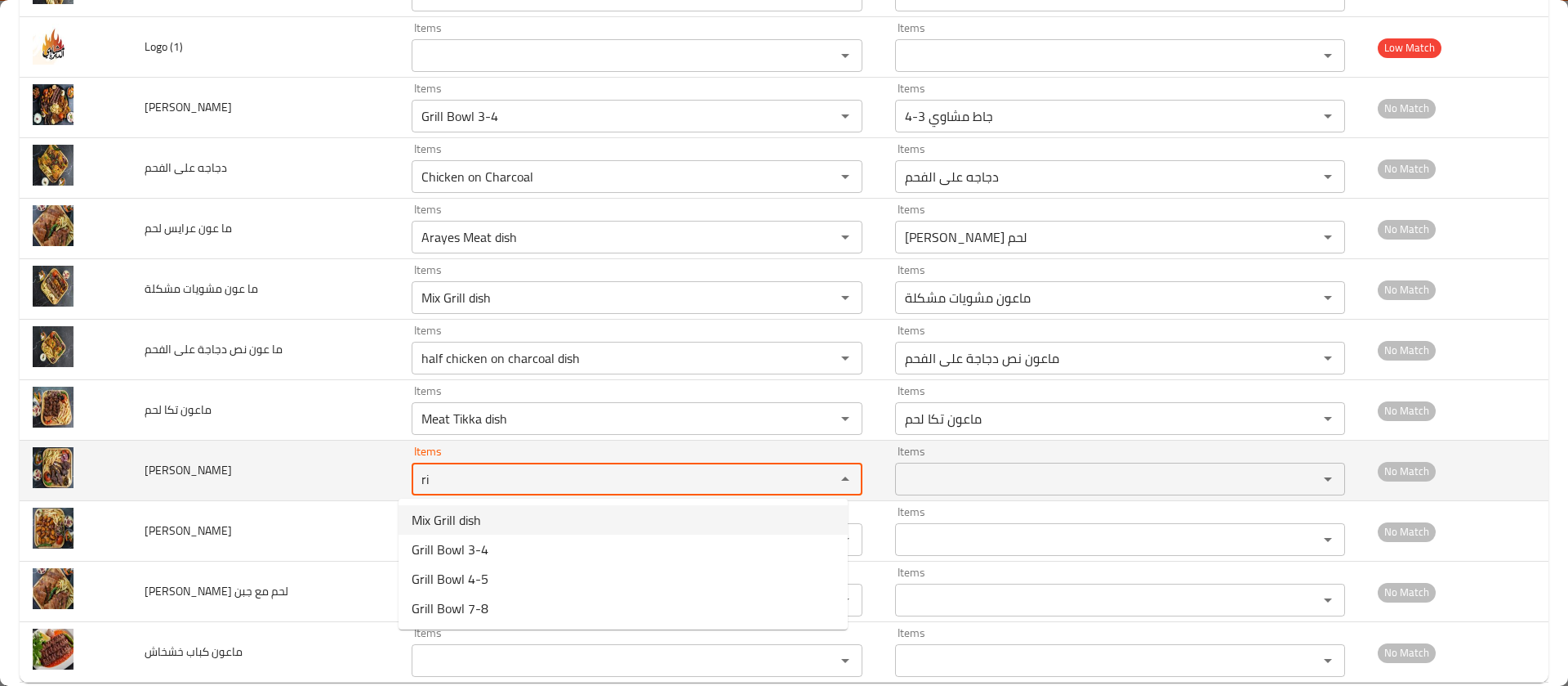
drag, startPoint x: 440, startPoint y: 485, endPoint x: 366, endPoint y: 475, distance: 74.7
click at [366, 475] on tr "ماعون ريش Items ri Items Items Items No Match" at bounding box center [784, 471] width 1529 height 61
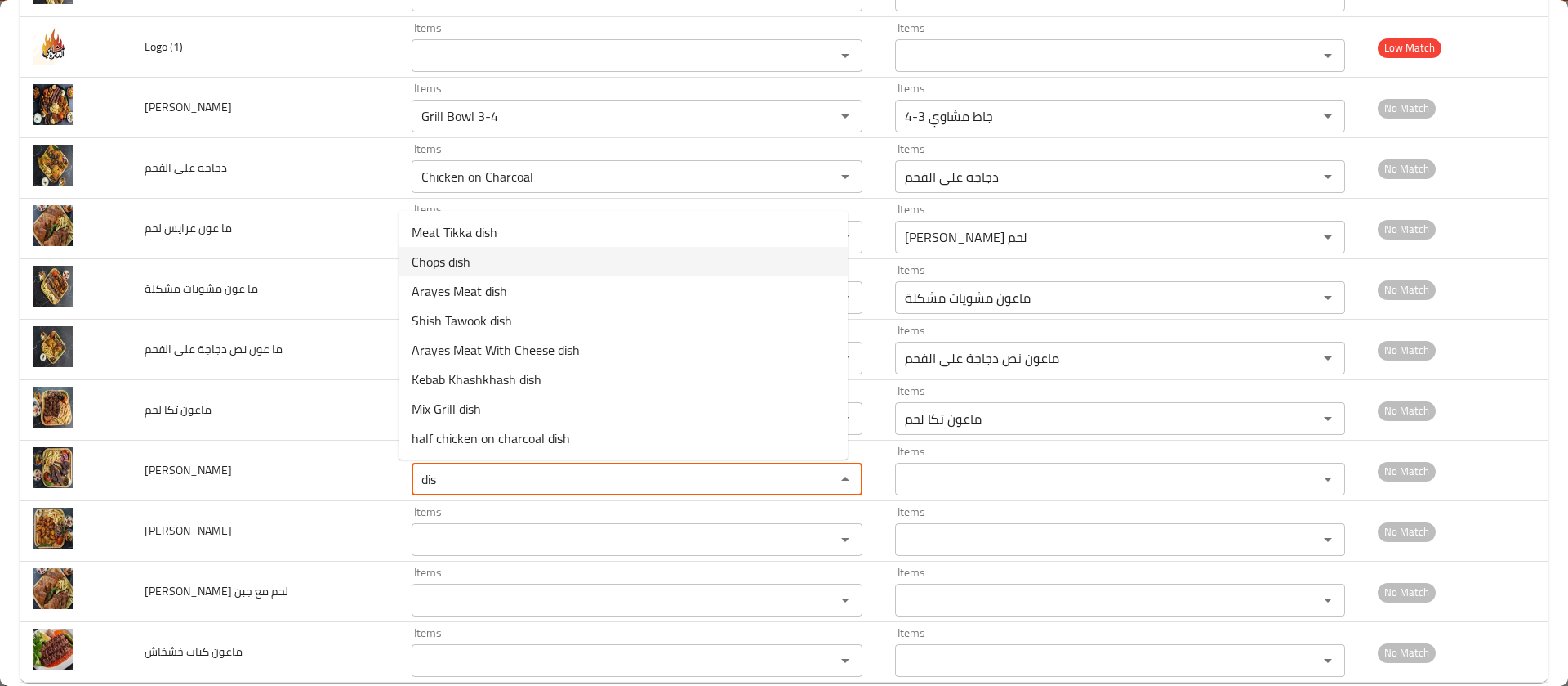
click at [454, 262] on span "Chops dish" at bounding box center [441, 261] width 59 height 20
type ريش "Chops dish"
type ريش-ar "[PERSON_NAME]"
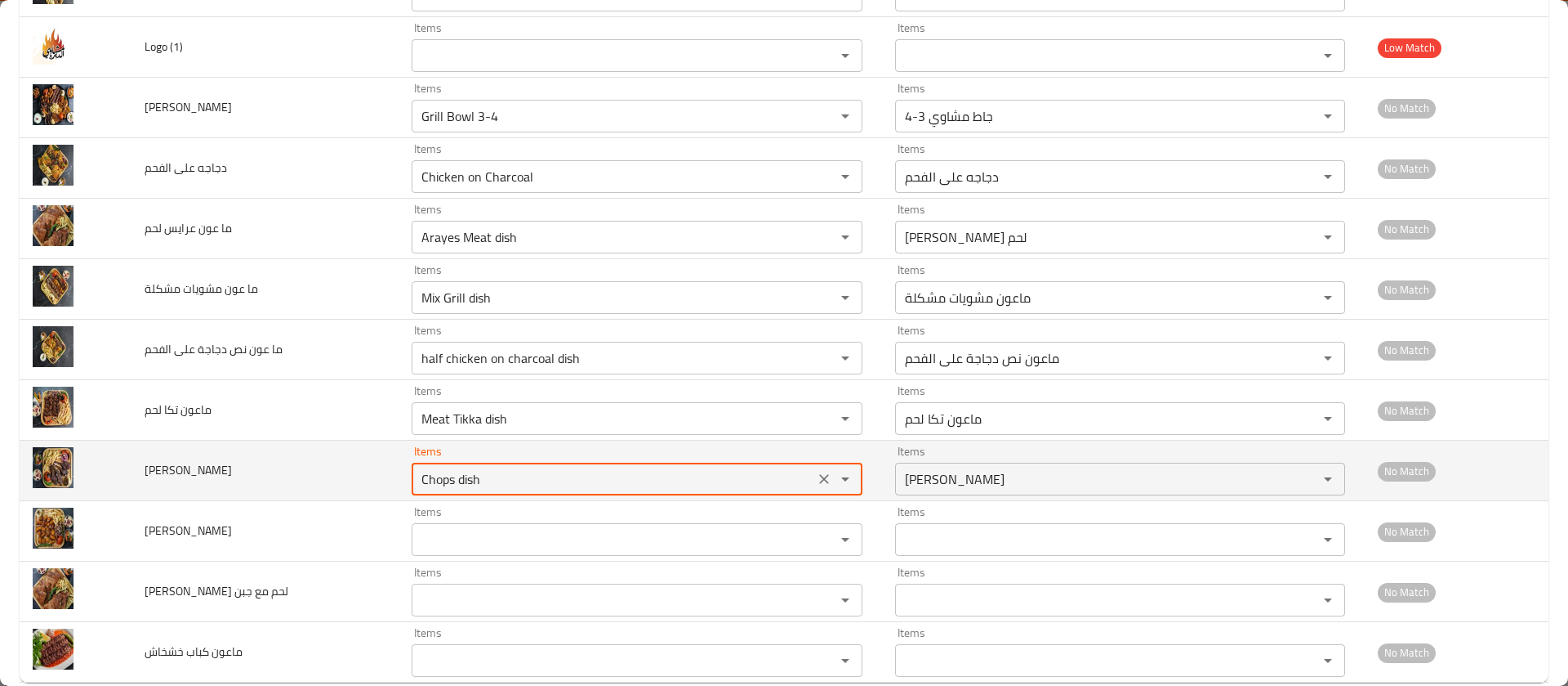
scroll to position [323, 0]
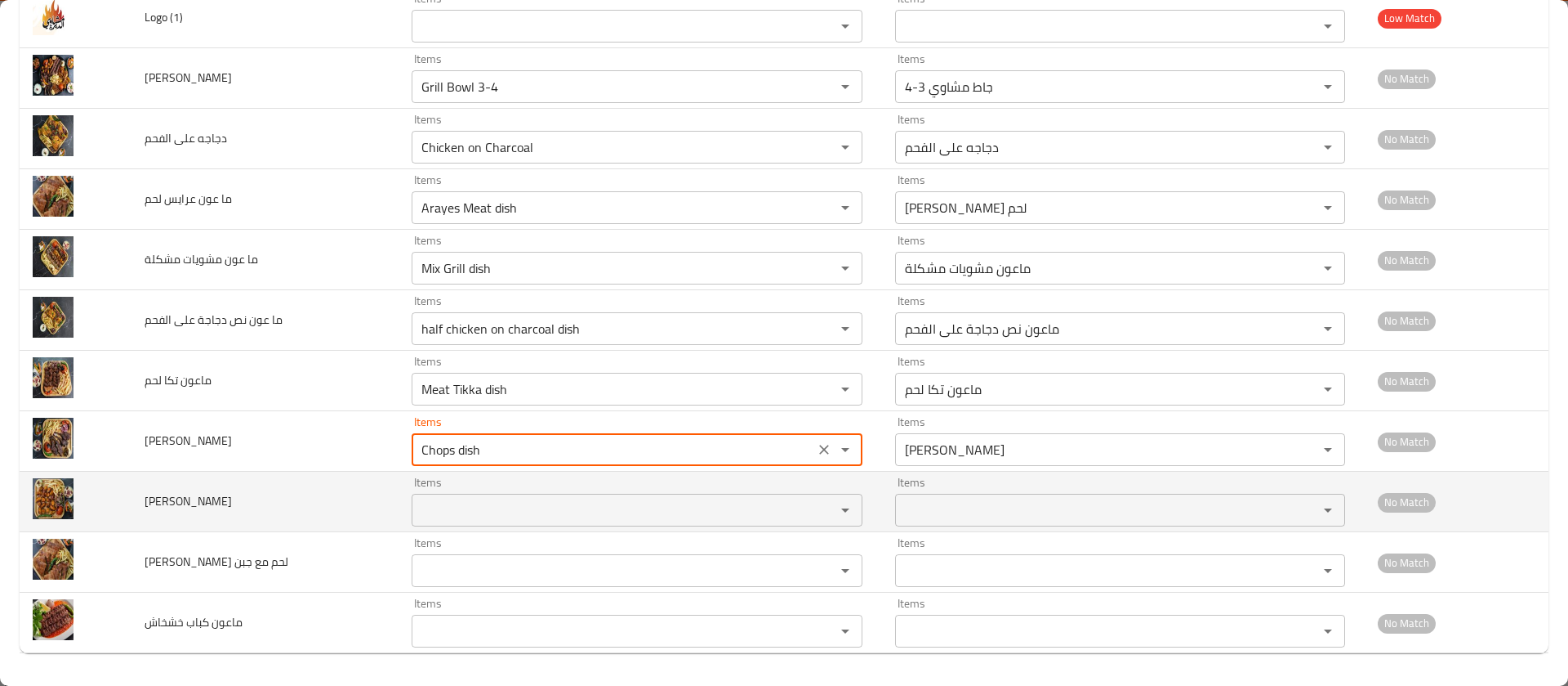
type ريش "Chops dish"
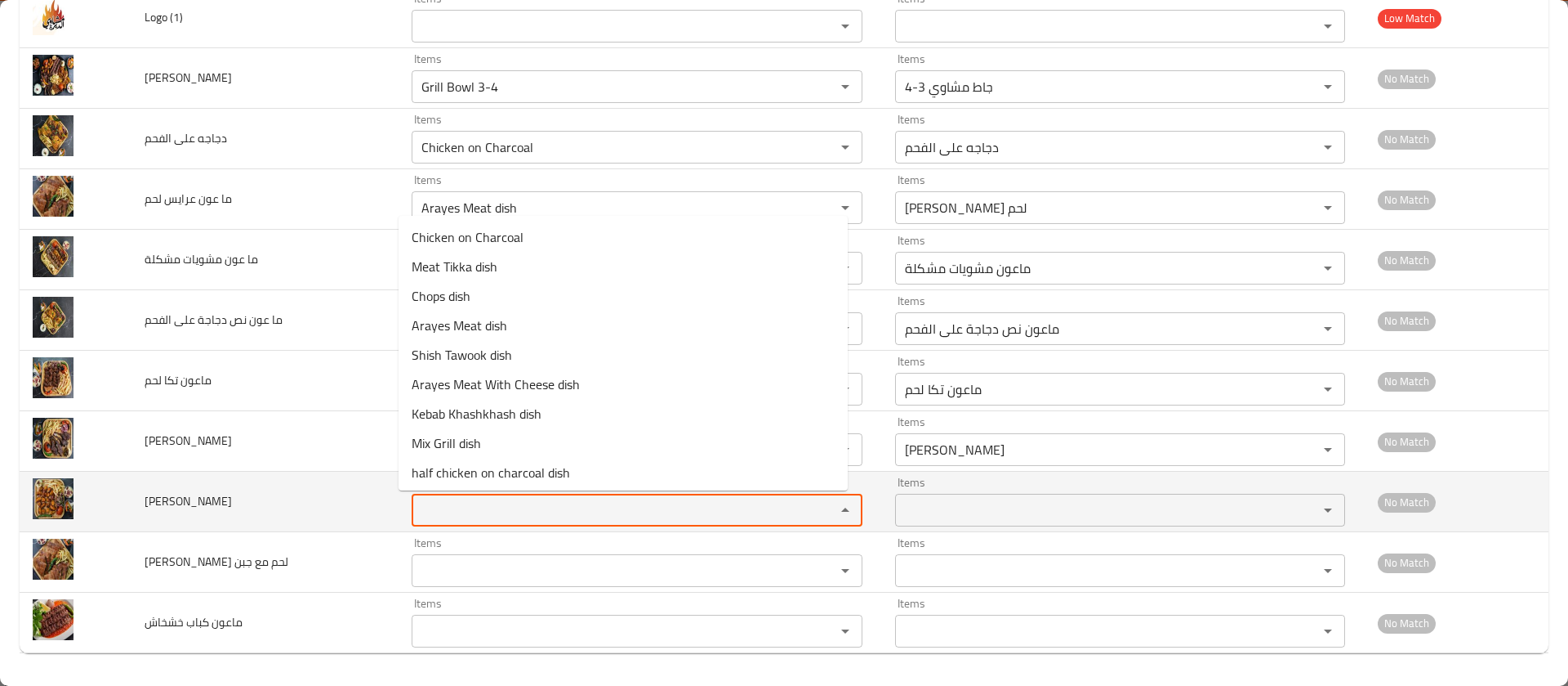
click at [467, 500] on طاووق "Items" at bounding box center [614, 510] width 393 height 23
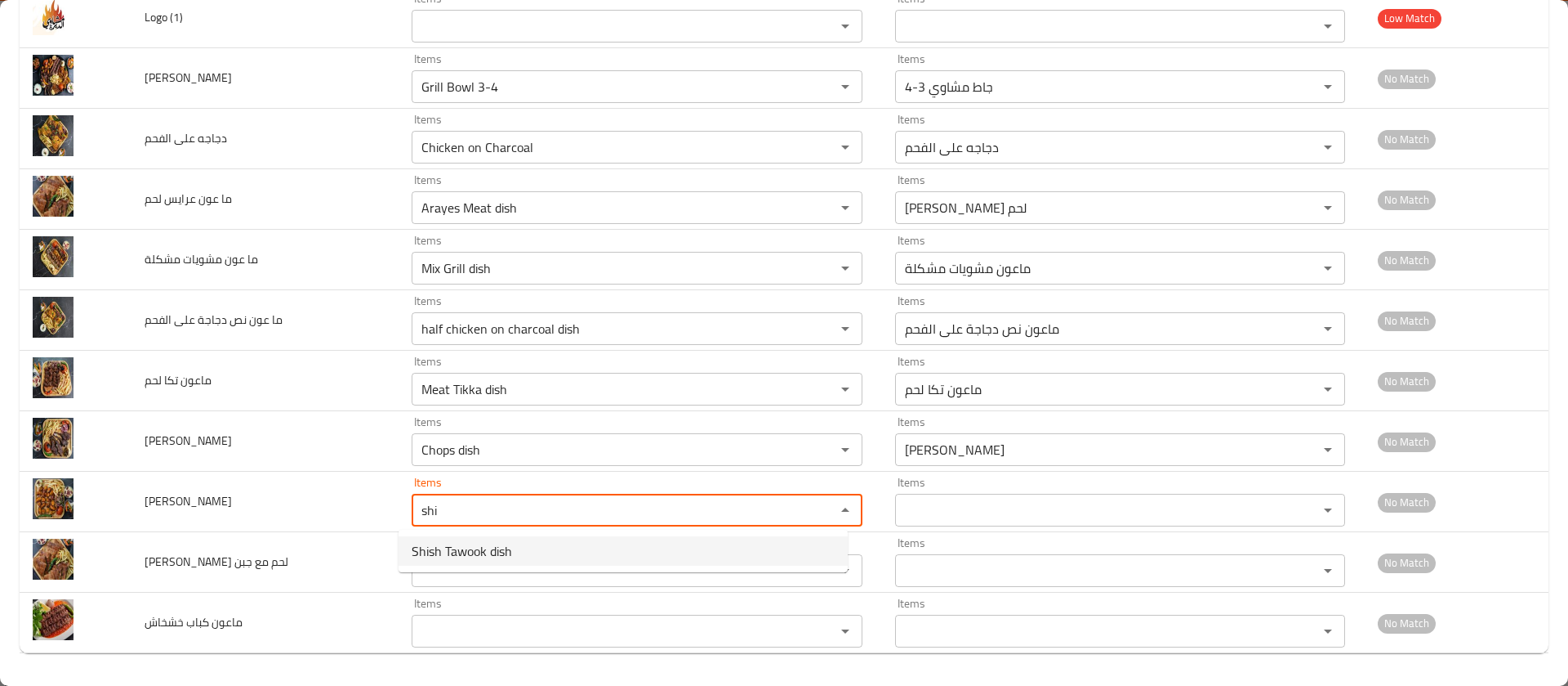
click at [480, 552] on span "Shish Tawook dish" at bounding box center [462, 550] width 101 height 20
type طاووق "Shish Tawook dish"
type طاووق-ar "[PERSON_NAME]"
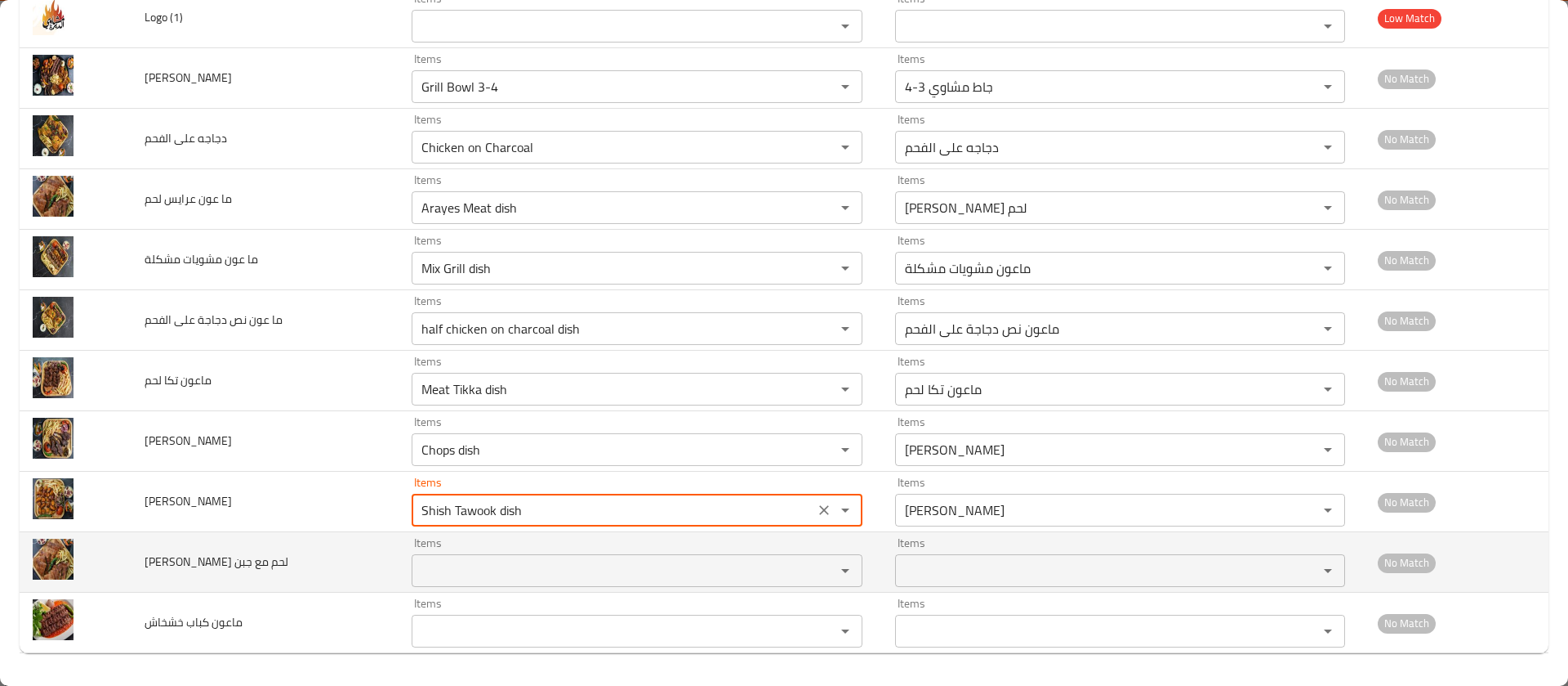
type طاووق "Shish Tawook dish"
click at [452, 575] on جبن "Items" at bounding box center [614, 570] width 393 height 23
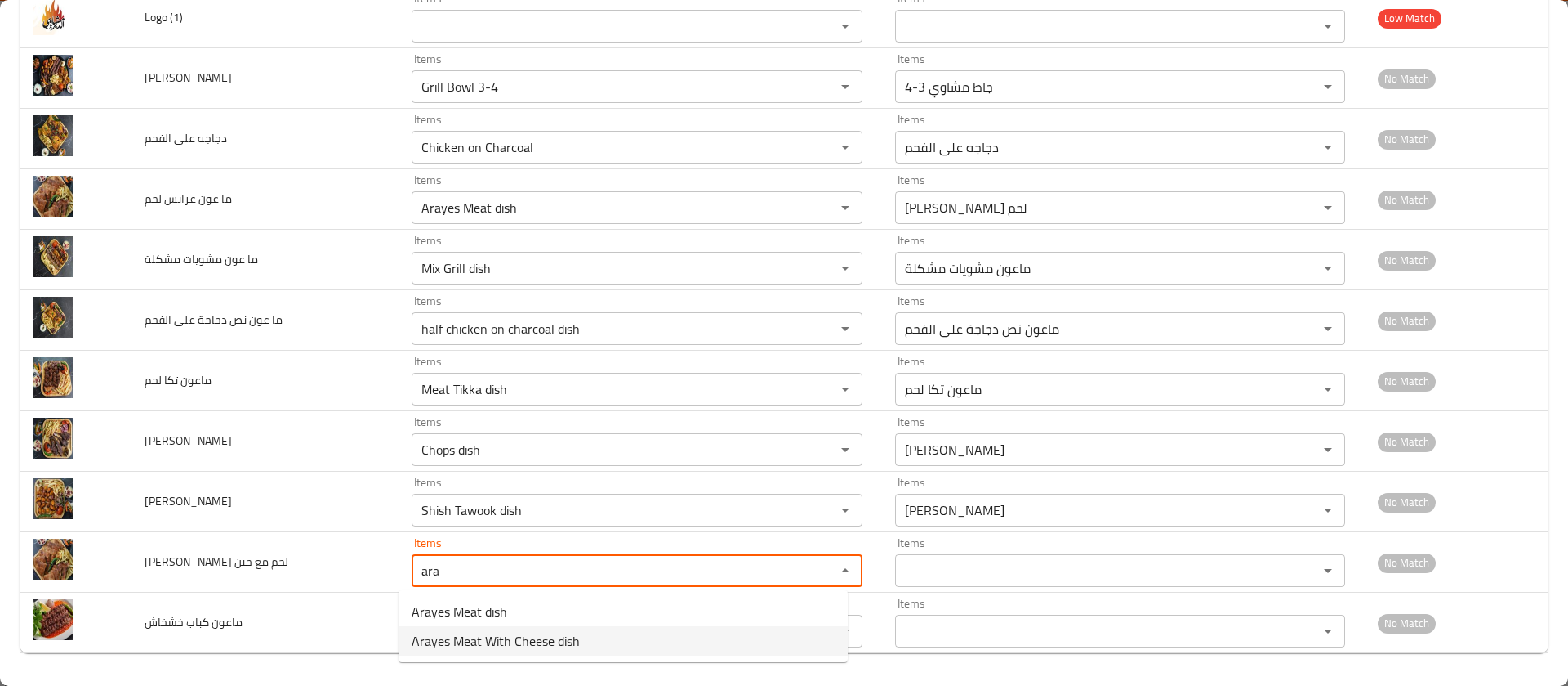
click at [450, 633] on span "Arayes Meat With Cheese dish" at bounding box center [495, 640] width 168 height 20
type جبن "Arayes Meat With Cheese dish"
type جبن-ar "[PERSON_NAME] لحم مع جبن"
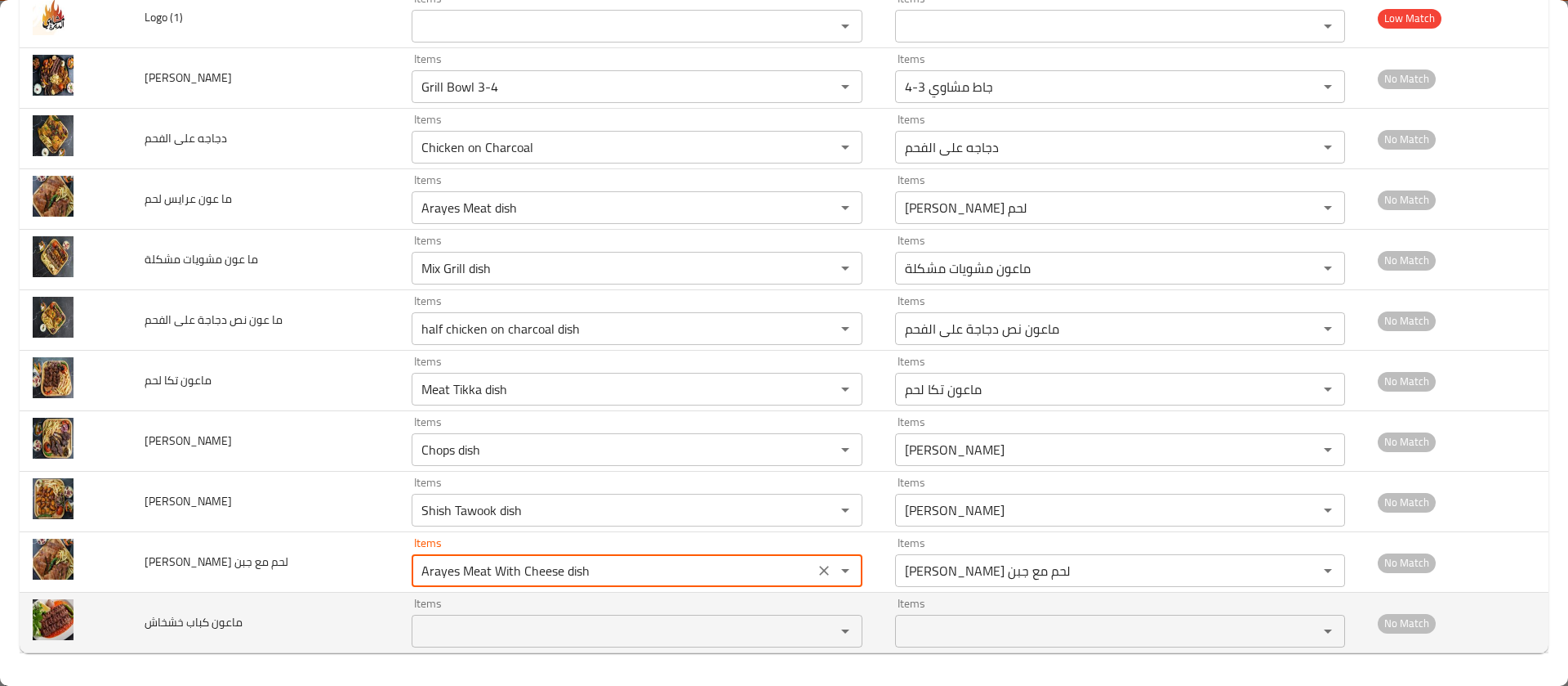
type جبن "Arayes Meat With Cheese dish"
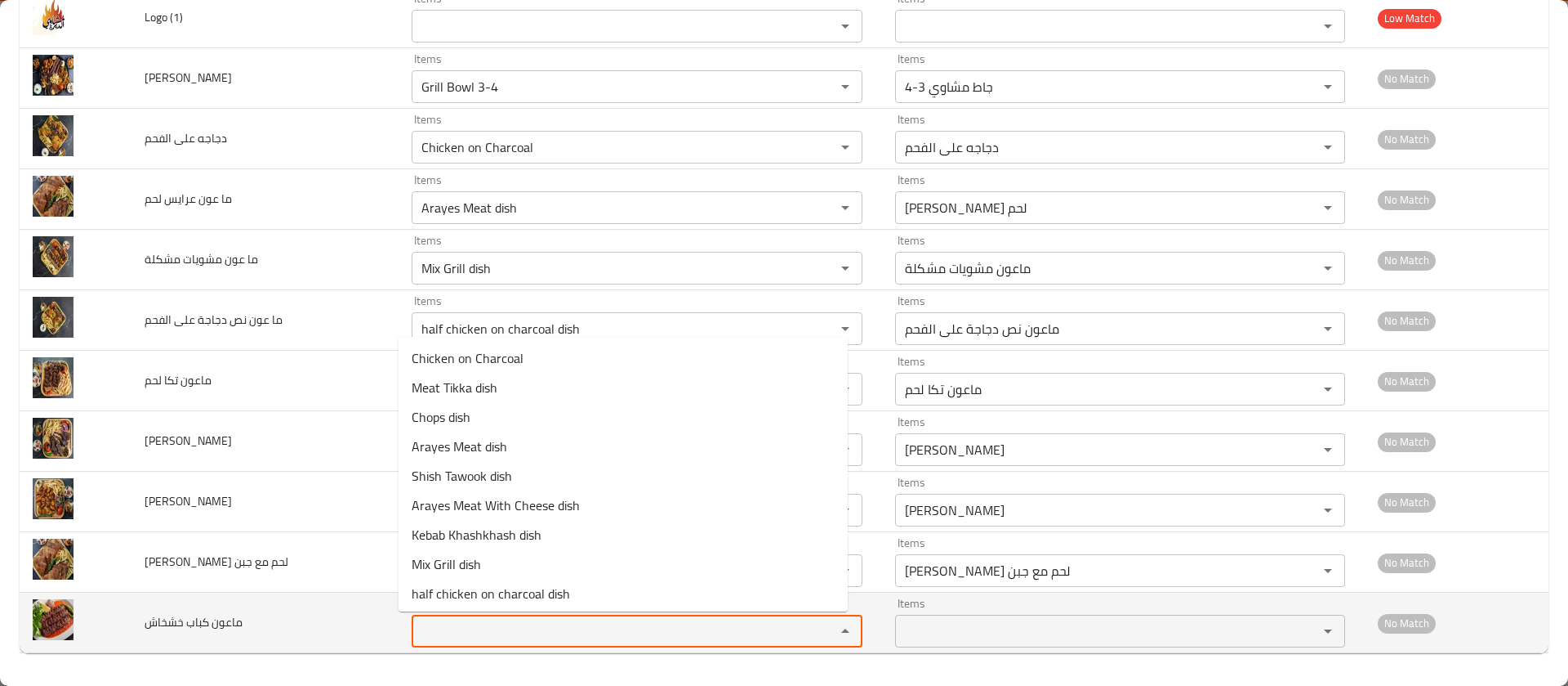
click at [484, 624] on خشخاش "Items" at bounding box center [614, 631] width 393 height 23
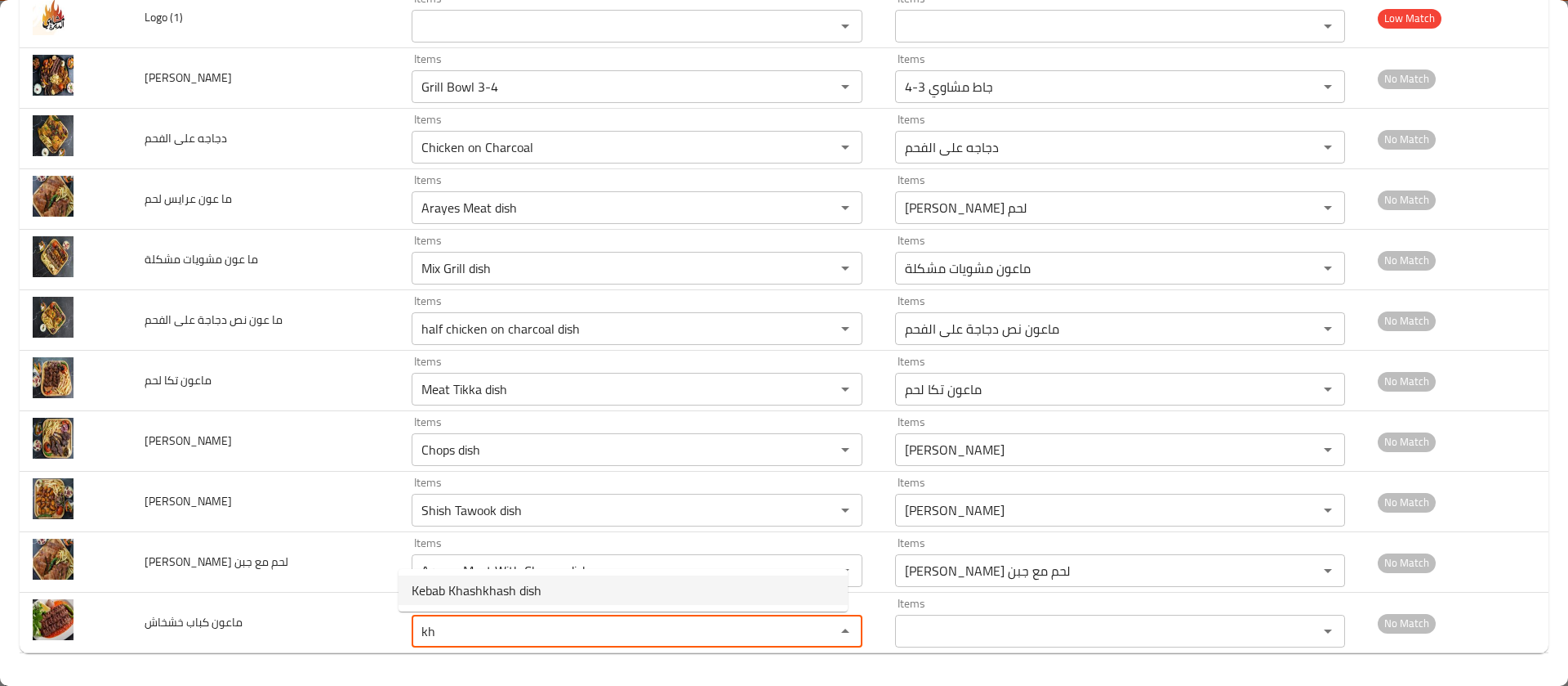
click at [487, 586] on span "Kebab Khashkhash dish" at bounding box center [476, 590] width 130 height 20
type خشخاش "Kebab Khashkhash dish"
type خشخاش-ar "ماعون كباب خشخاش"
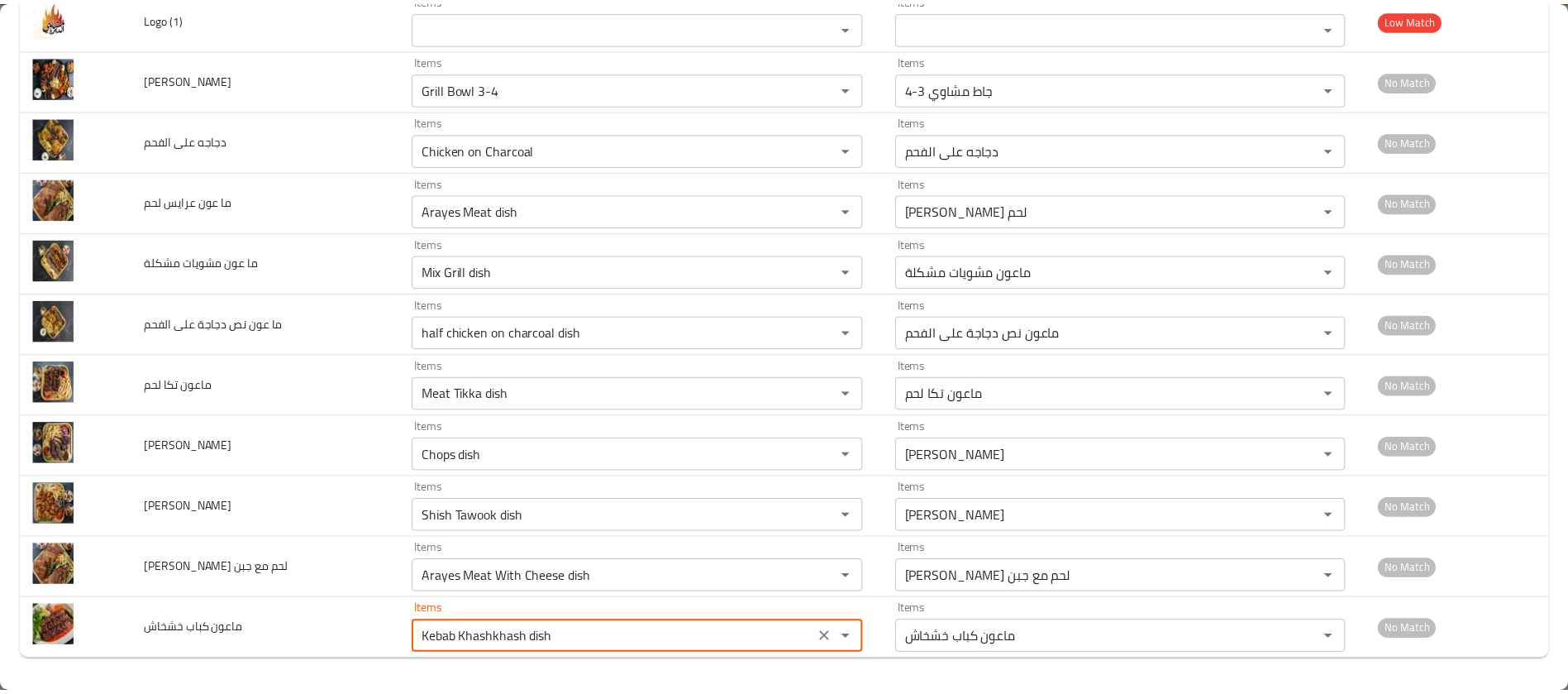
scroll to position [0, 0]
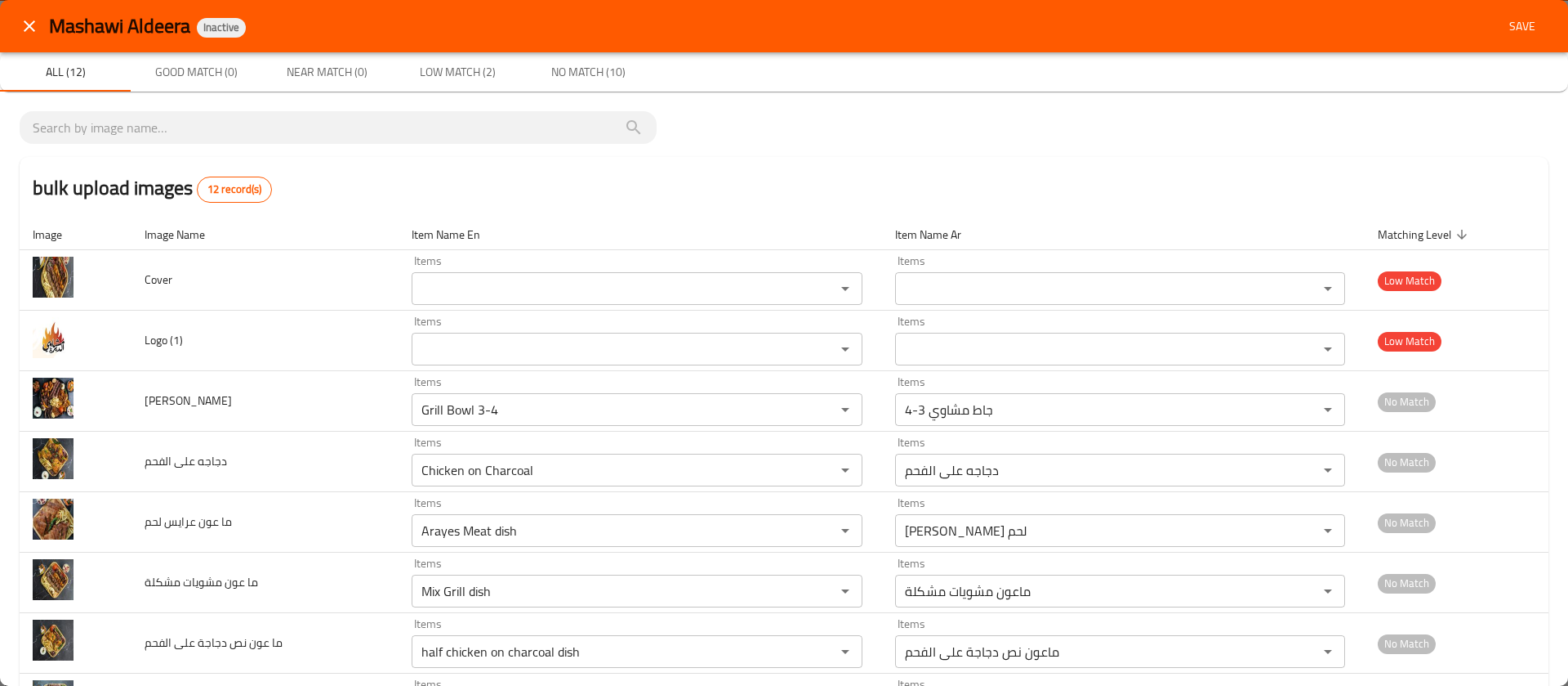
type خشخاش "Kebab Khashkhash dish"
click at [1502, 29] on span "Save" at bounding box center [1521, 27] width 39 height 21
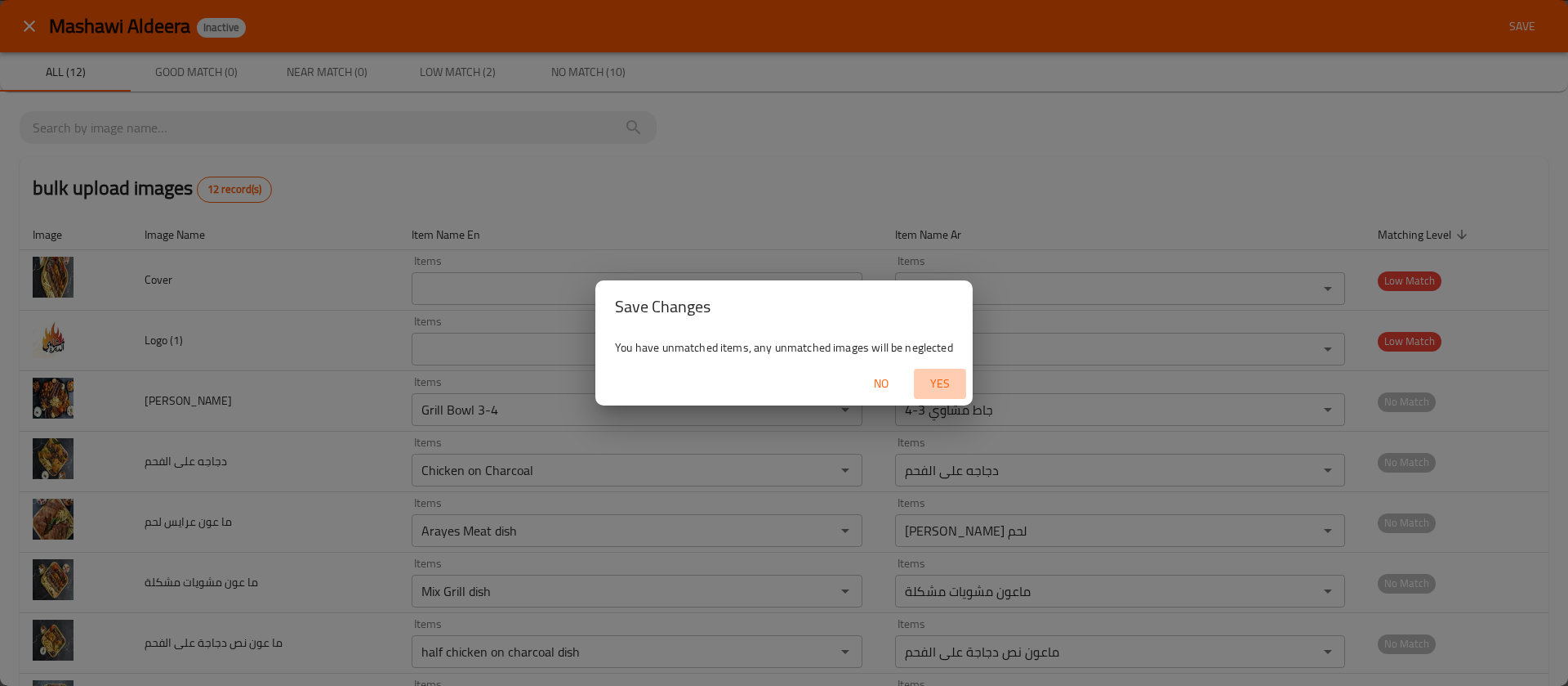
click at [940, 380] on span "Yes" at bounding box center [939, 384] width 39 height 21
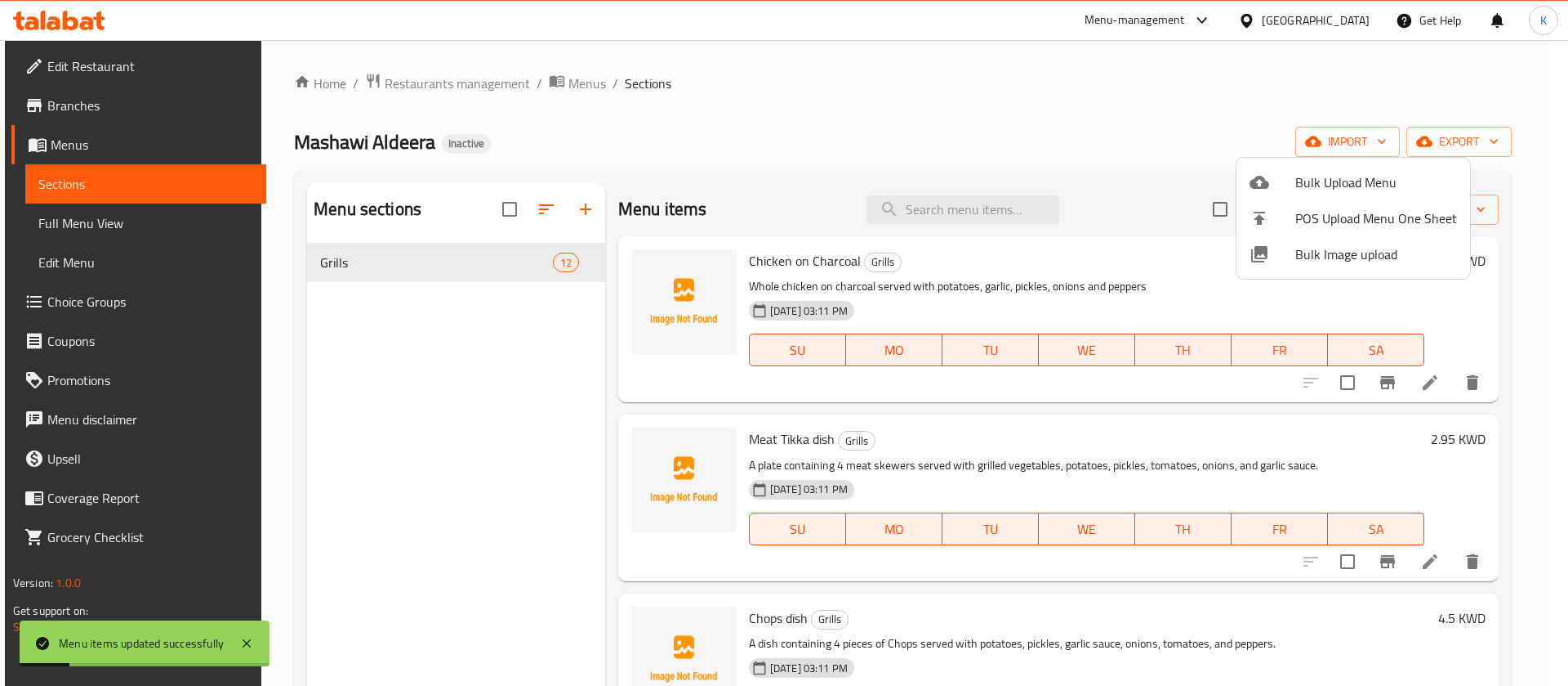
click at [537, 385] on div at bounding box center [784, 343] width 1568 height 686
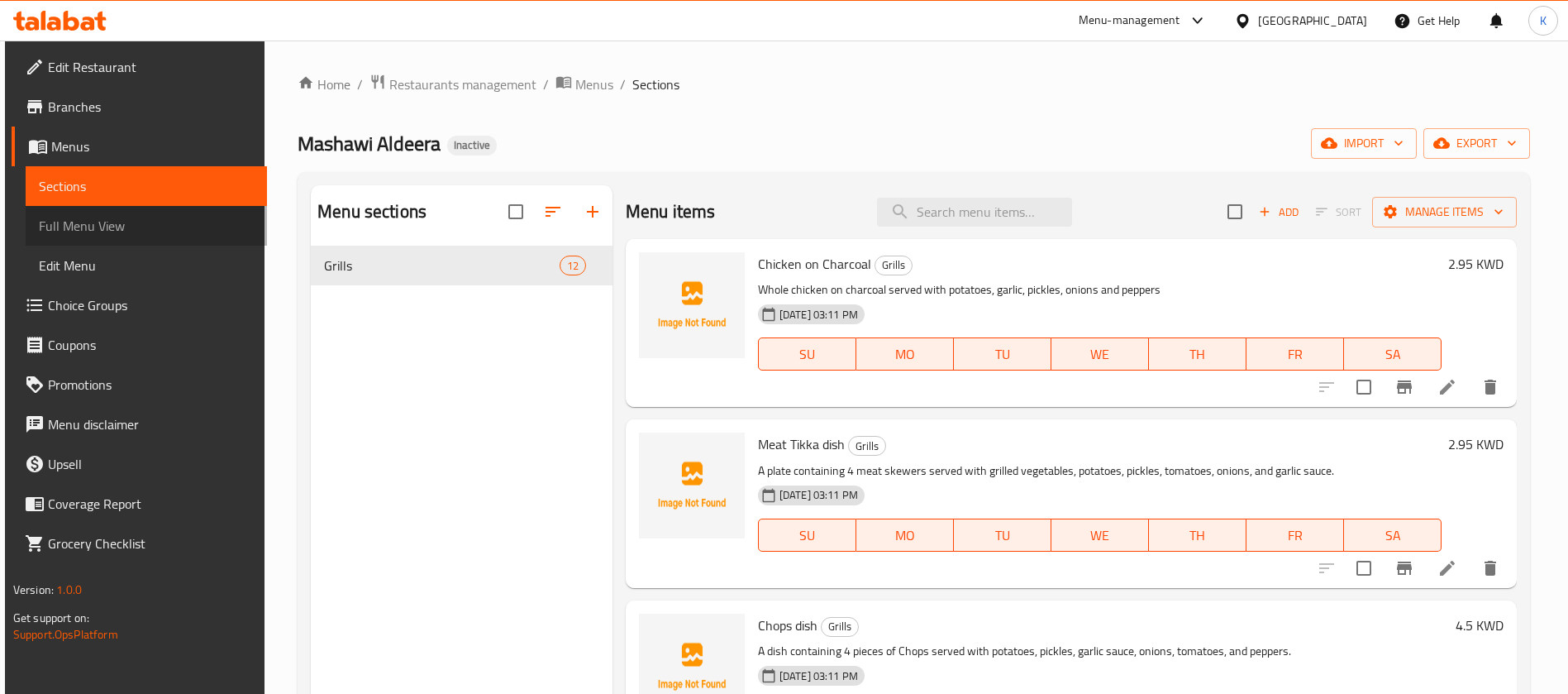
click at [155, 228] on span "Full Menu View" at bounding box center [146, 225] width 215 height 20
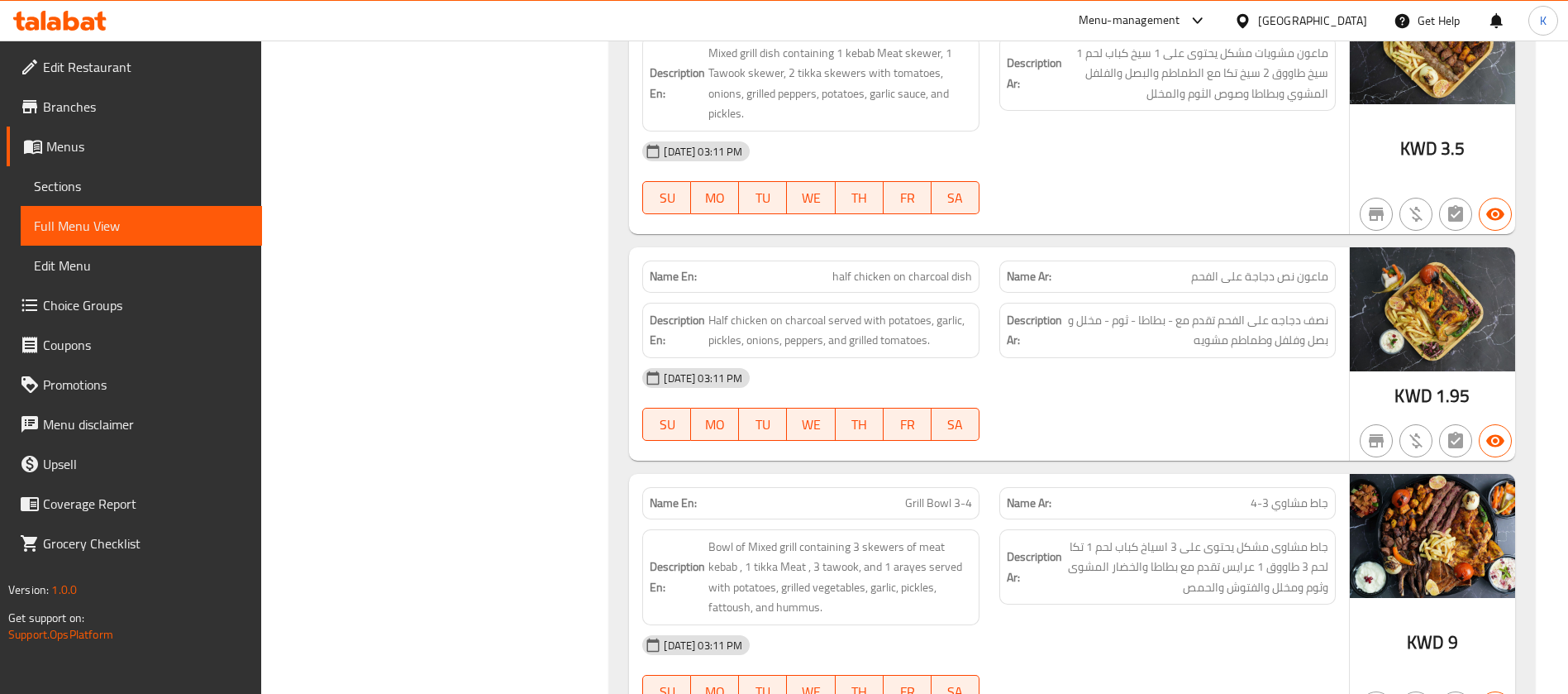
scroll to position [1925, 0]
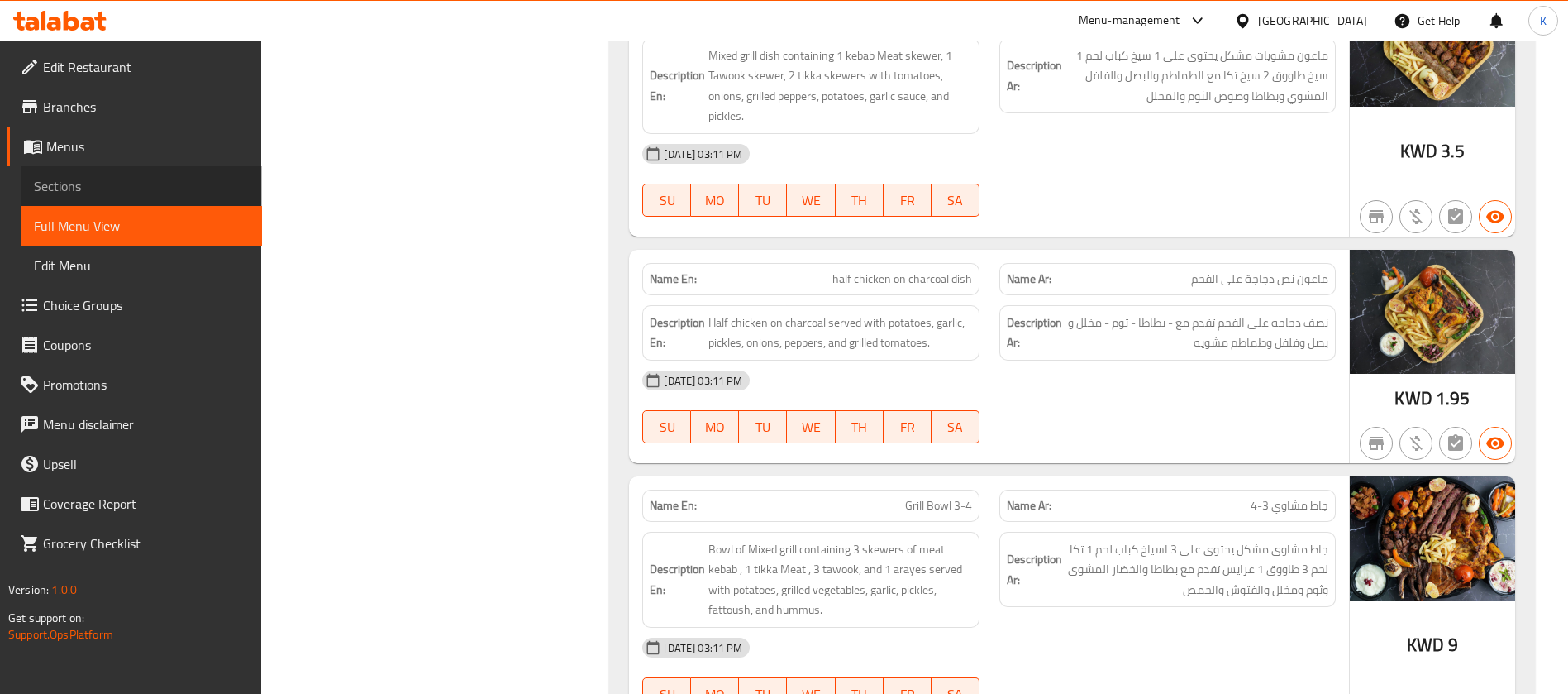
click at [52, 172] on link "Sections" at bounding box center [141, 186] width 241 height 39
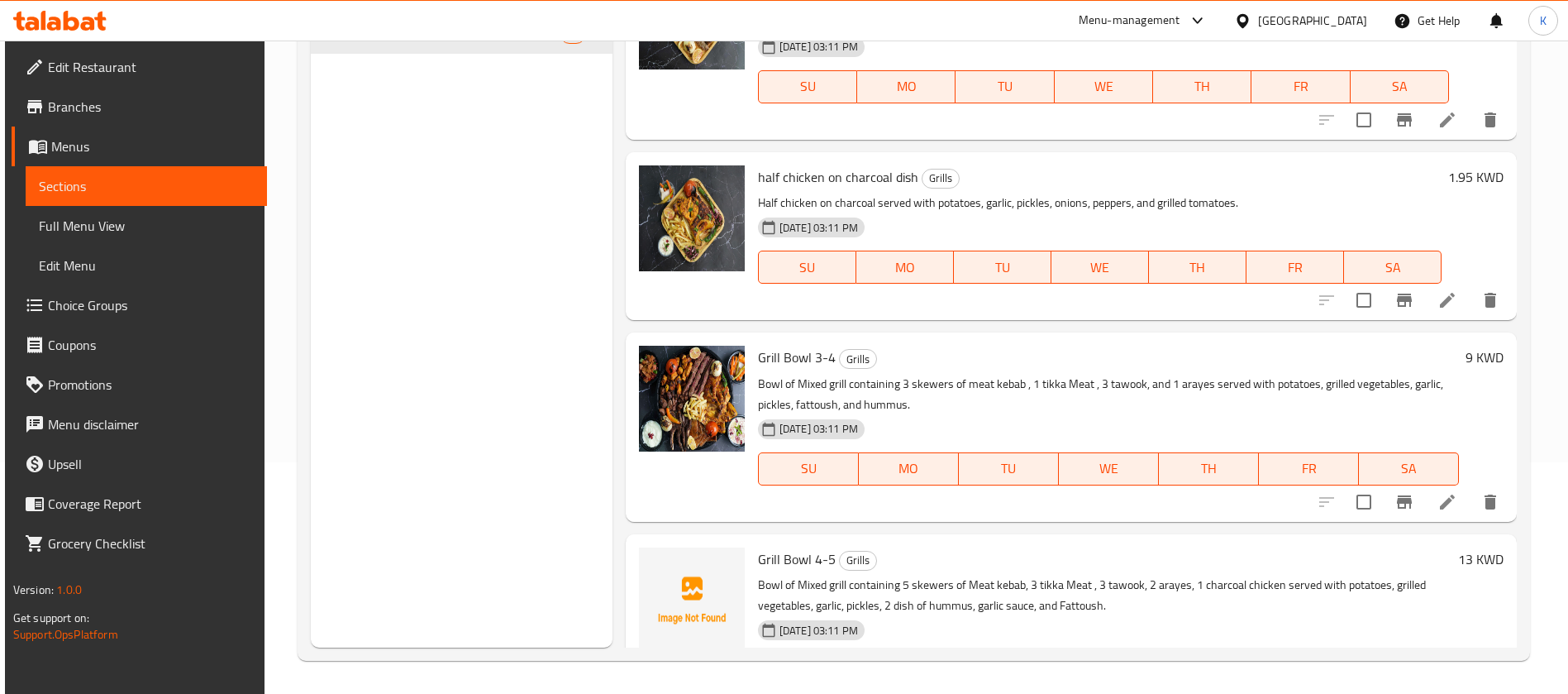
scroll to position [1598, 0]
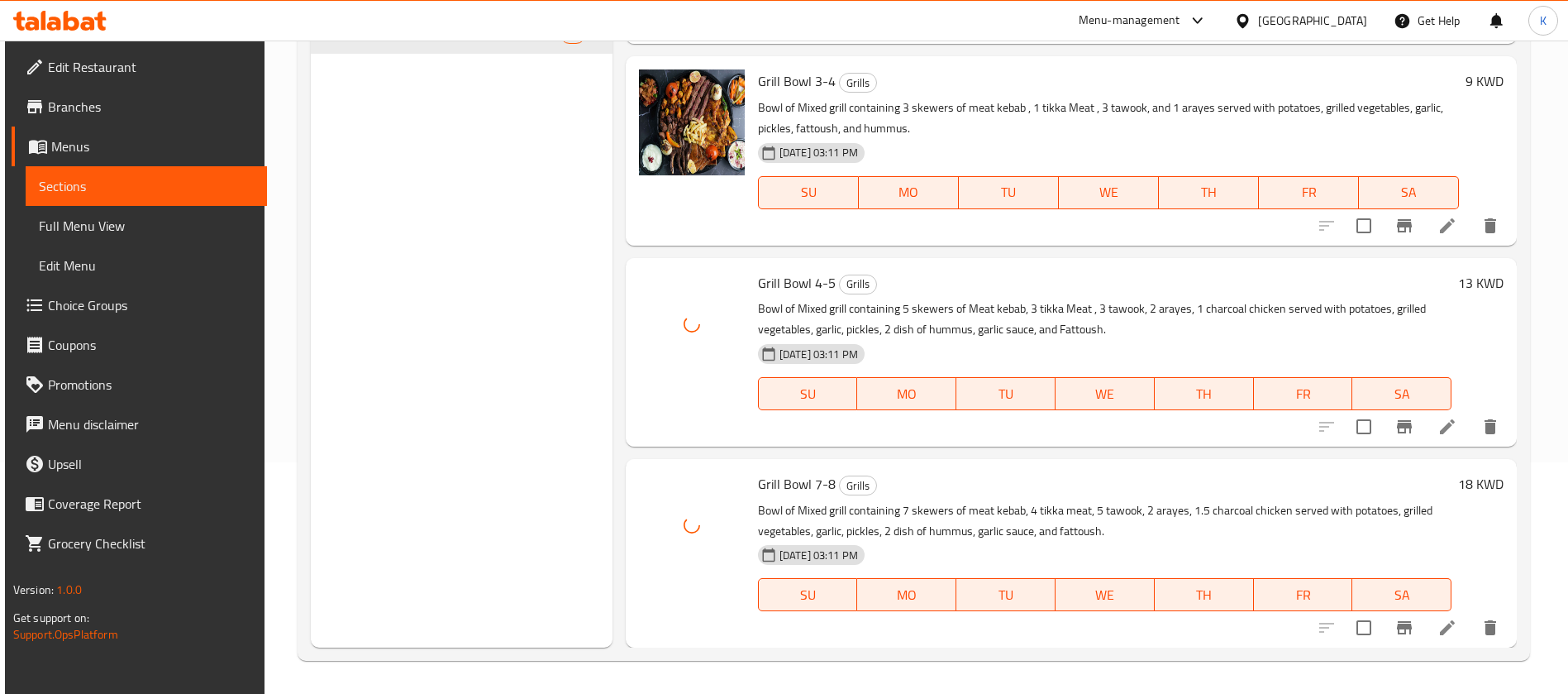
click at [492, 444] on div "Menu sections Grills 12" at bounding box center [461, 301] width 302 height 694
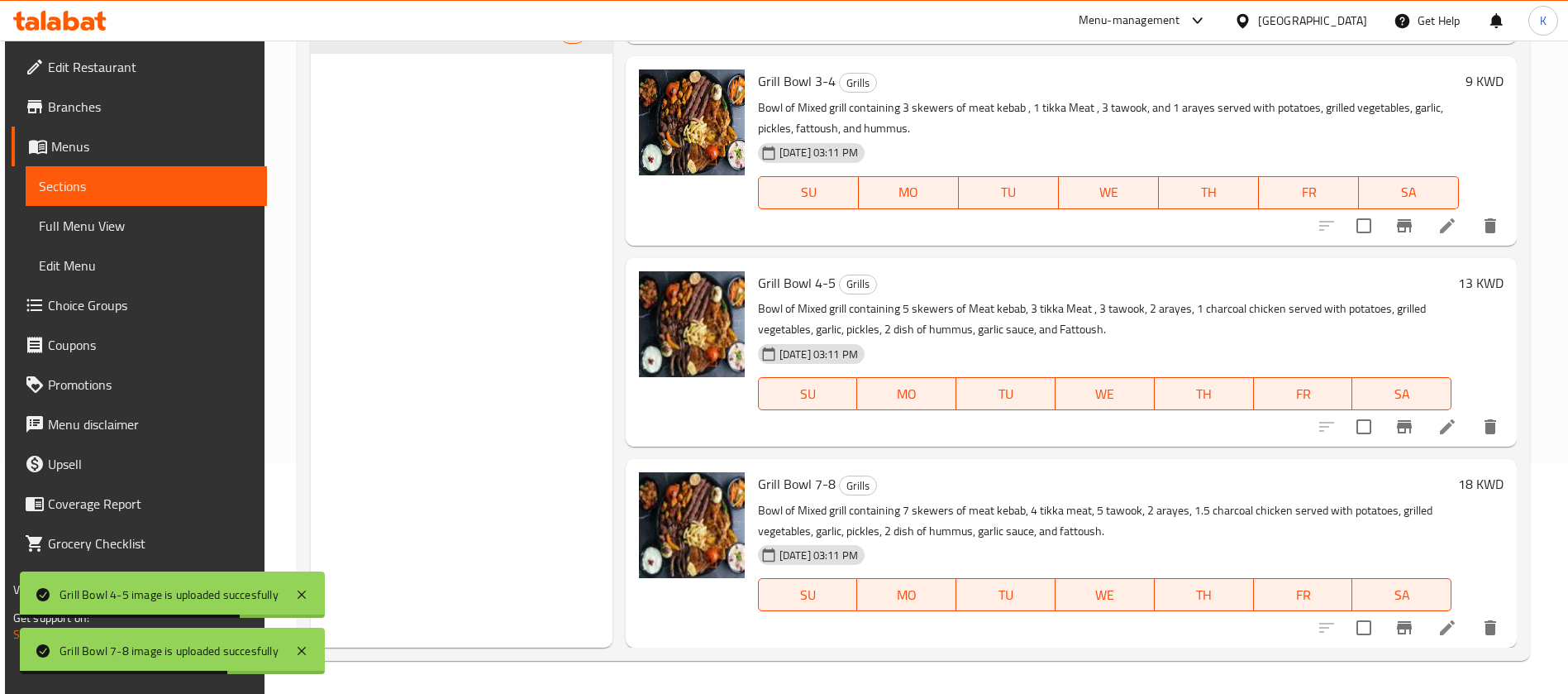
click at [214, 217] on span "Full Menu View" at bounding box center [146, 225] width 215 height 20
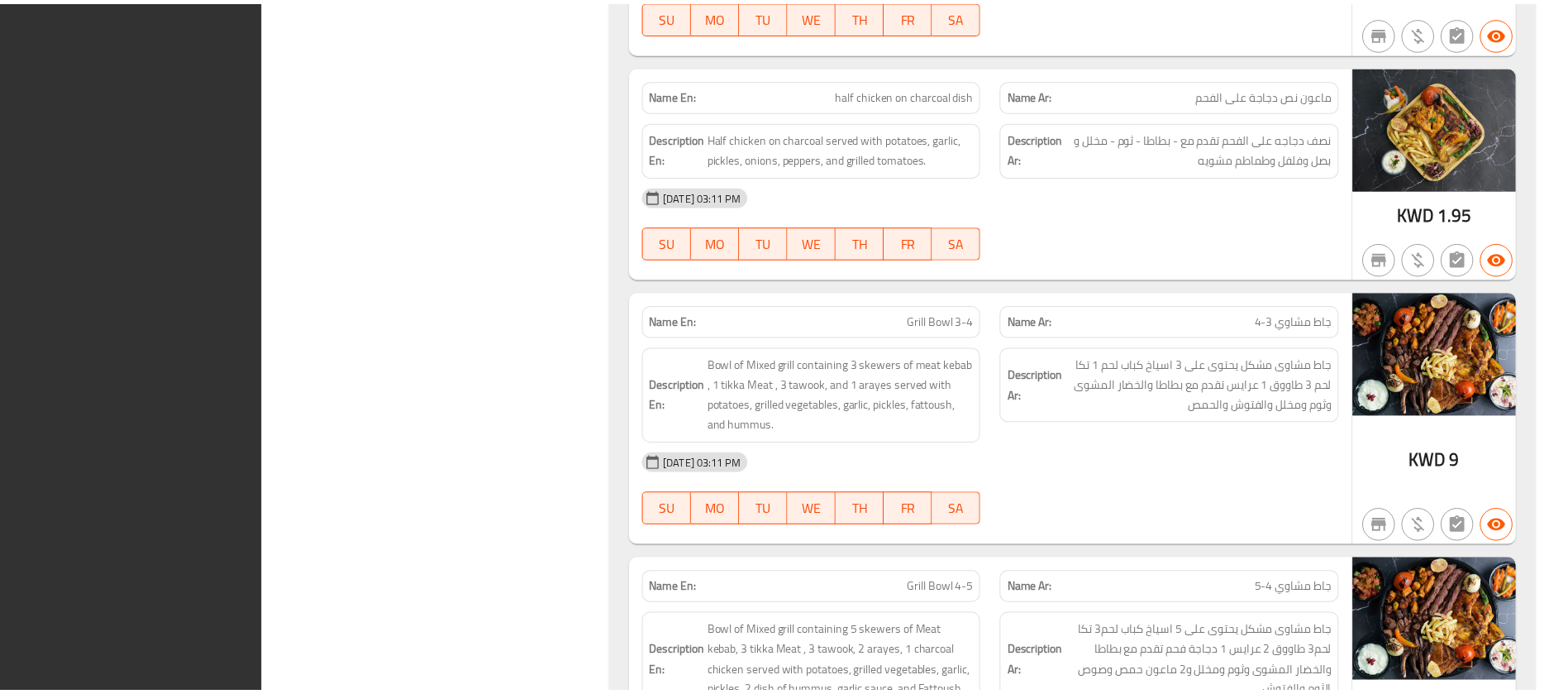
scroll to position [2541, 0]
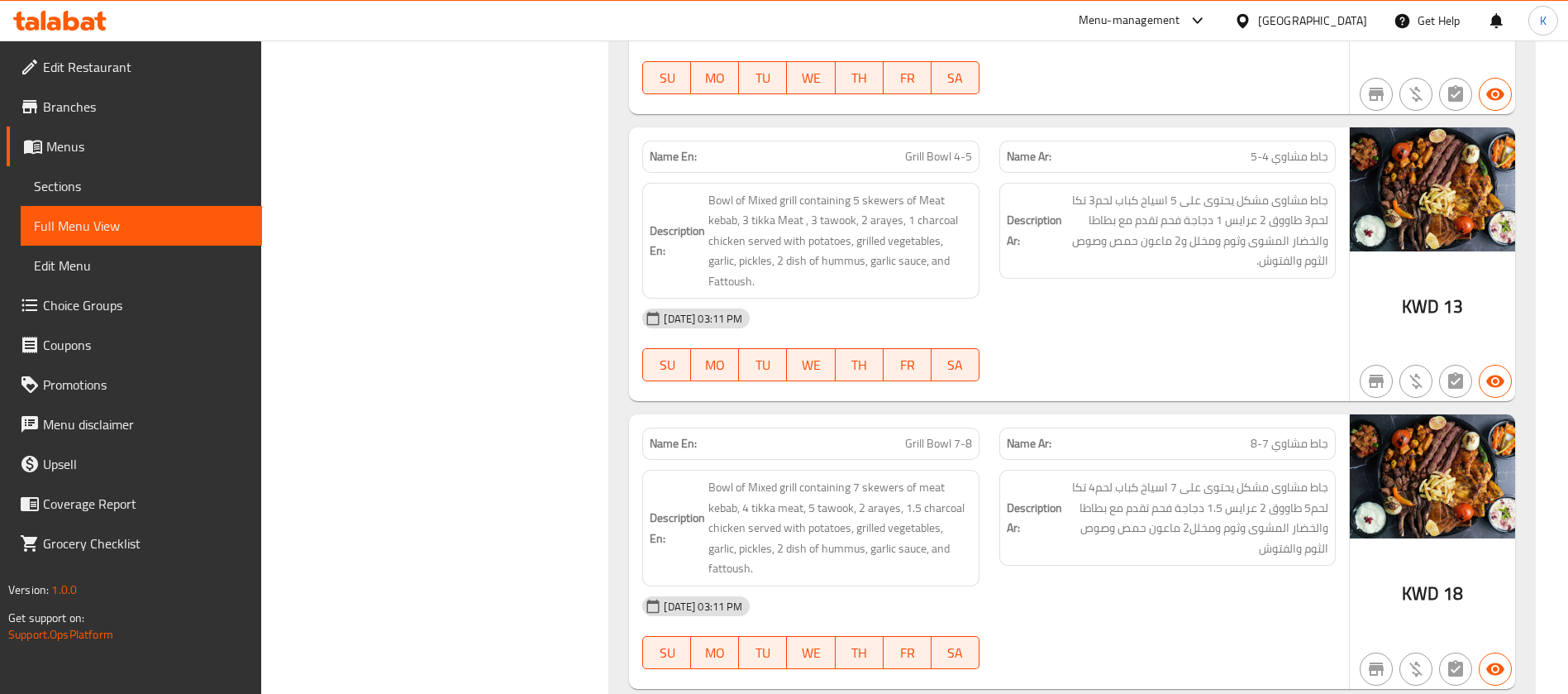
click at [1340, 29] on div "[GEOGRAPHIC_DATA]" at bounding box center [1313, 20] width 110 height 18
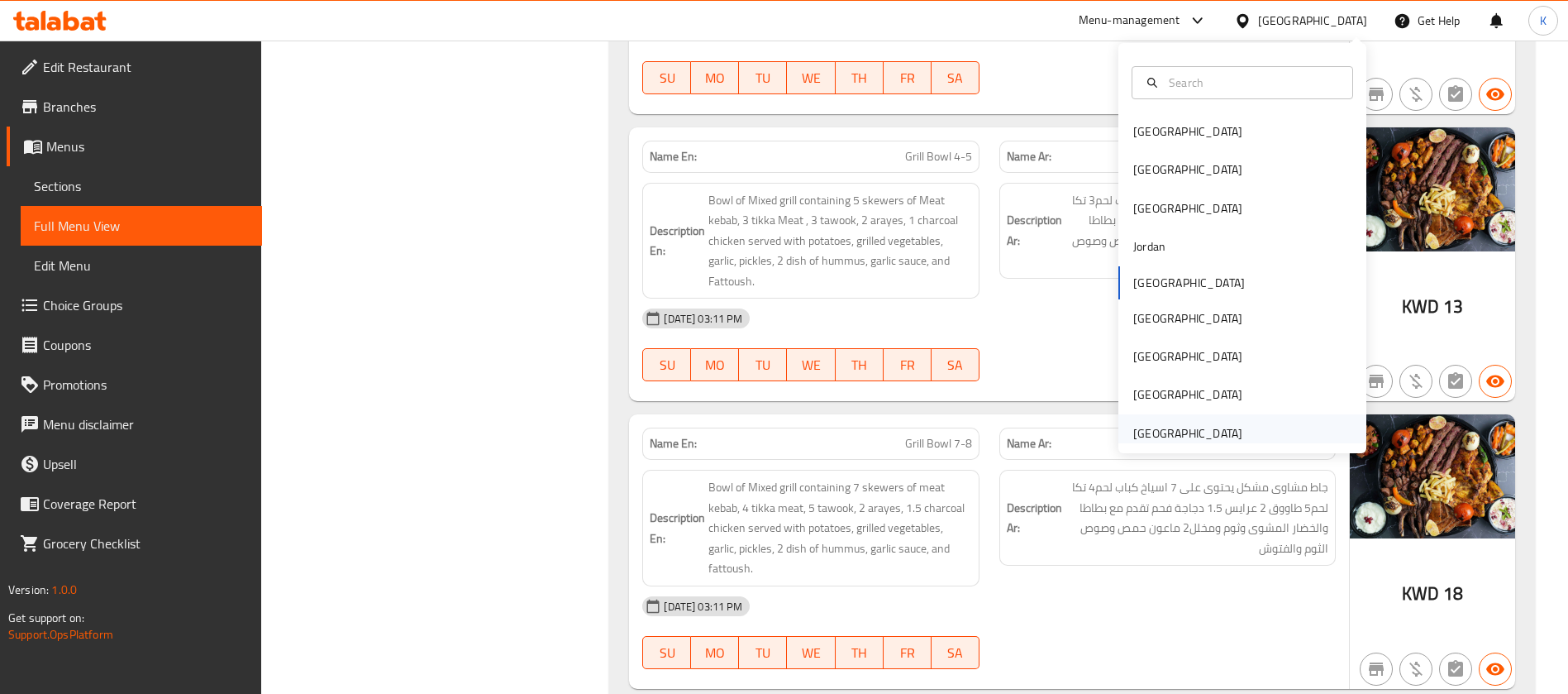
click at [1210, 425] on div "[GEOGRAPHIC_DATA]" at bounding box center [1188, 433] width 110 height 18
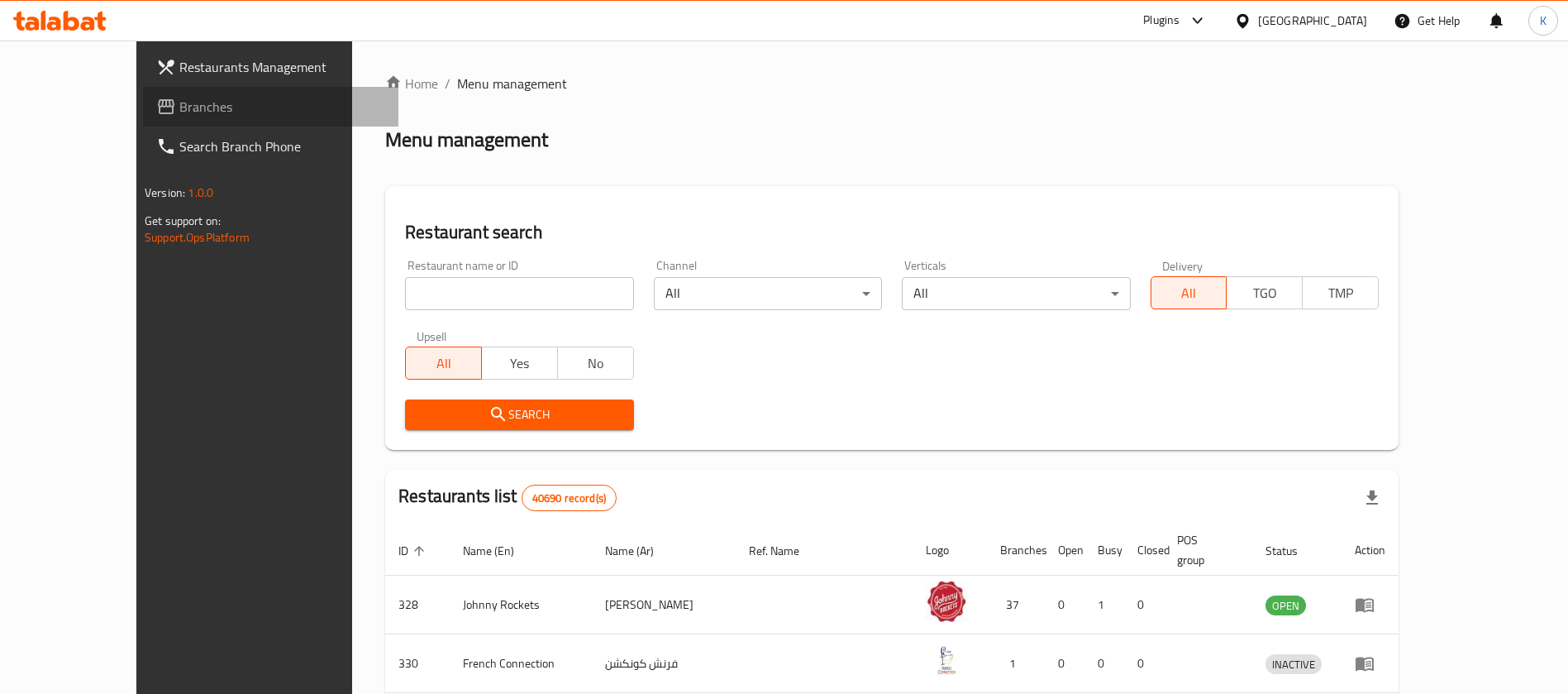
click at [180, 107] on span "Branches" at bounding box center [283, 107] width 206 height 20
